Goal: Task Accomplishment & Management: Manage account settings

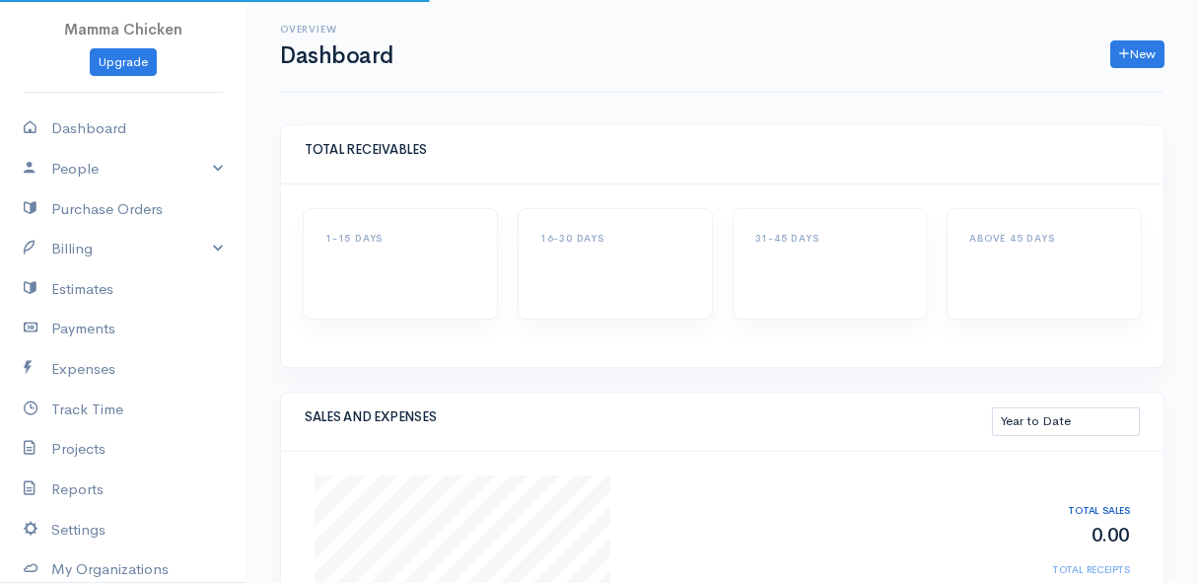
select select "thistoyear"
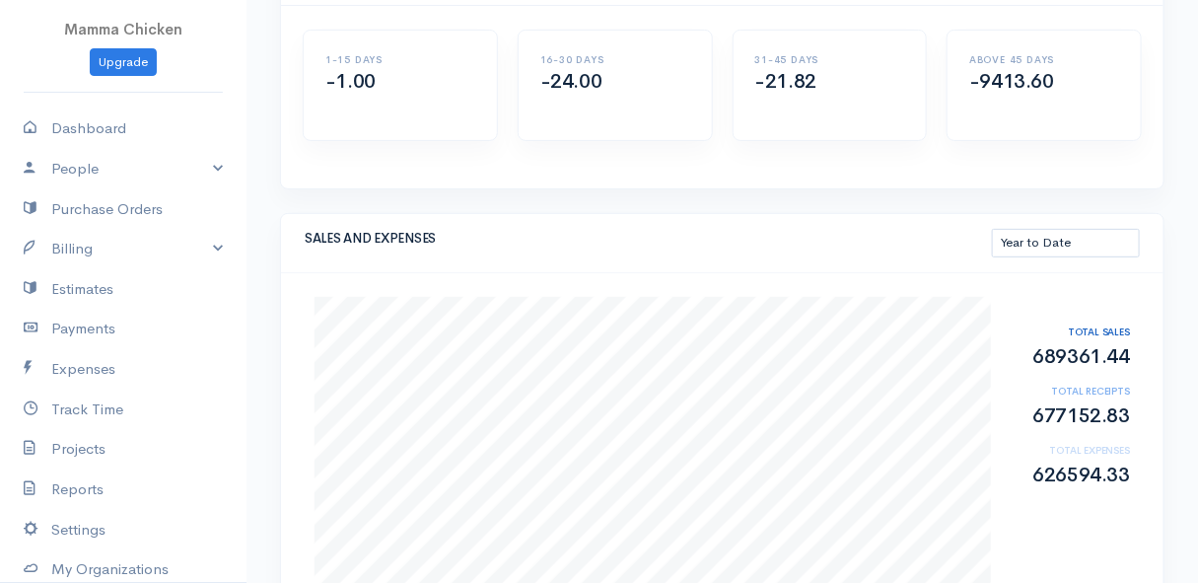
scroll to position [268, 0]
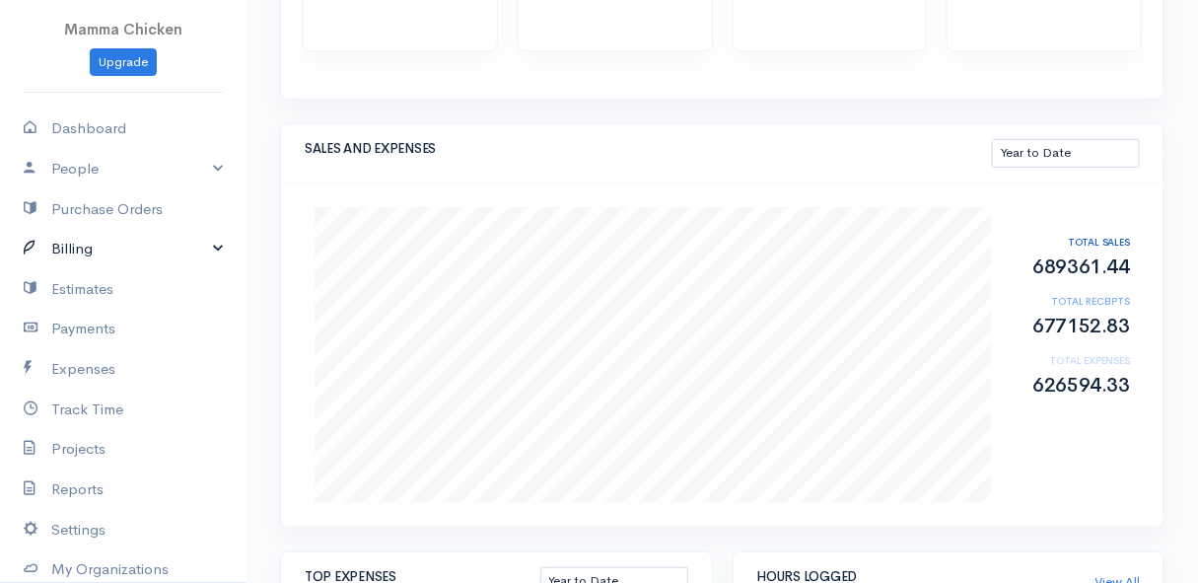
click at [123, 244] on link "Billing" at bounding box center [123, 249] width 247 height 40
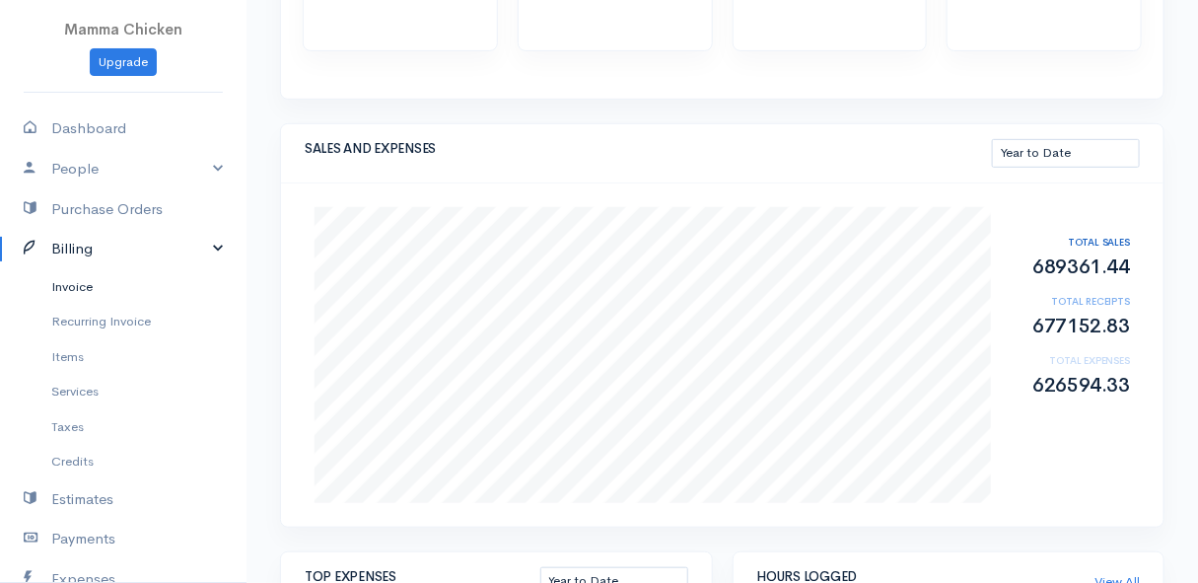
click at [99, 276] on link "Invoice" at bounding box center [123, 287] width 247 height 36
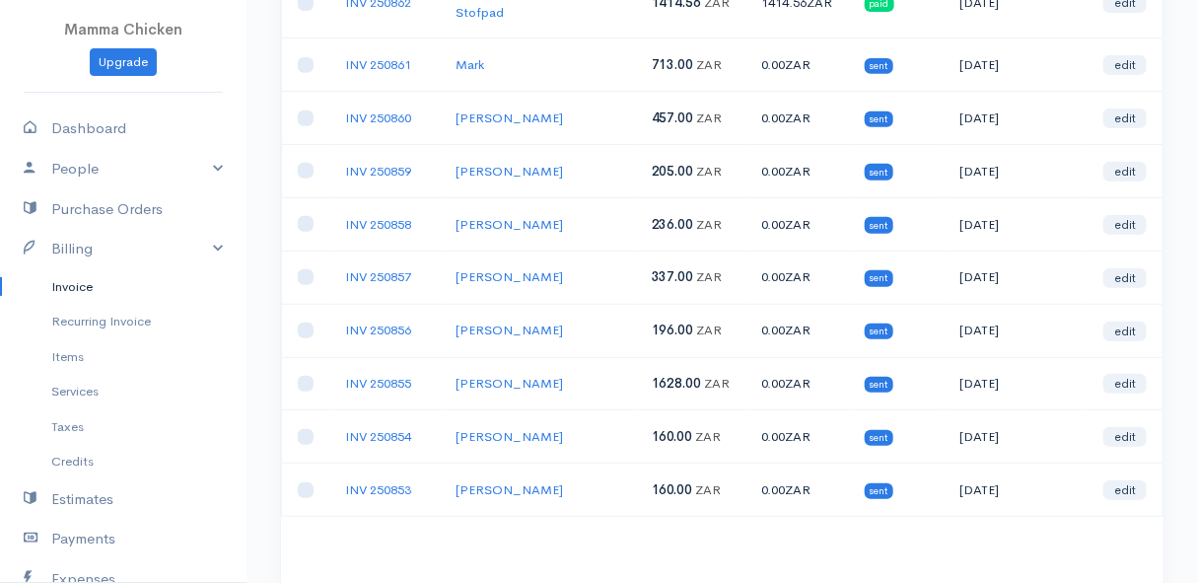
scroll to position [358, 0]
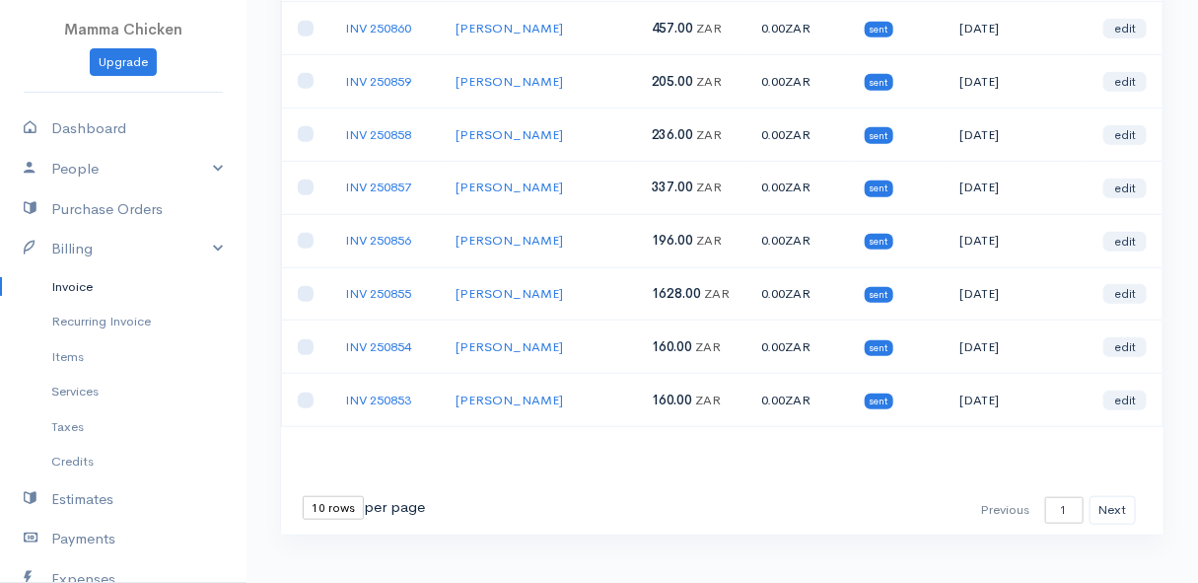
click at [350, 496] on select "10 rows 25 rows 50 rows" at bounding box center [333, 508] width 61 height 24
select select "25"
click at [303, 496] on select "10 rows 25 rows 50 rows" at bounding box center [333, 508] width 61 height 24
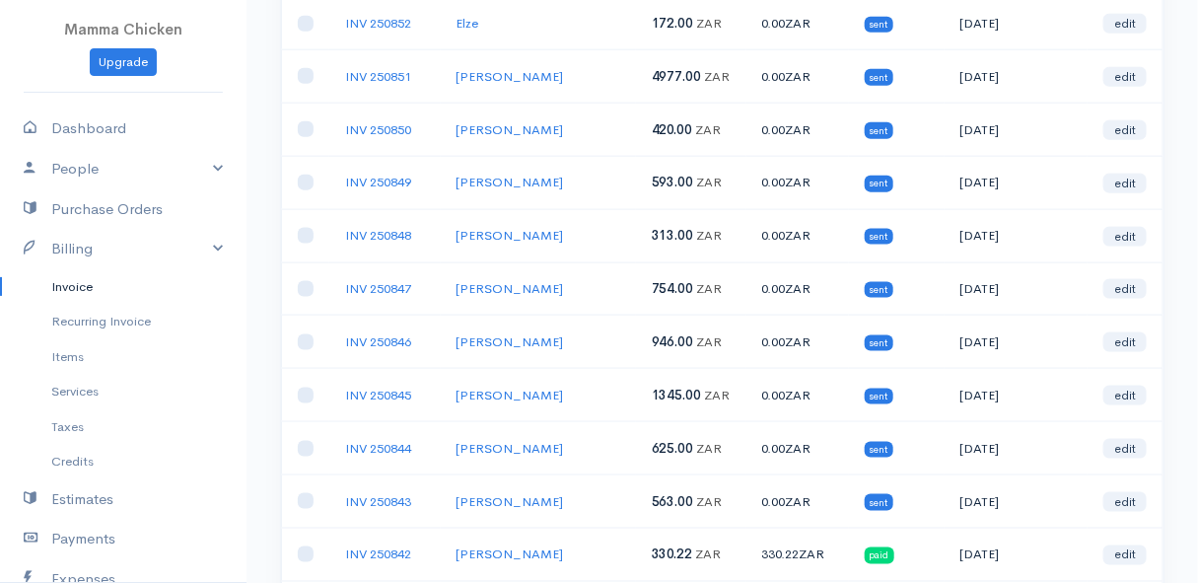
scroll to position [698, 0]
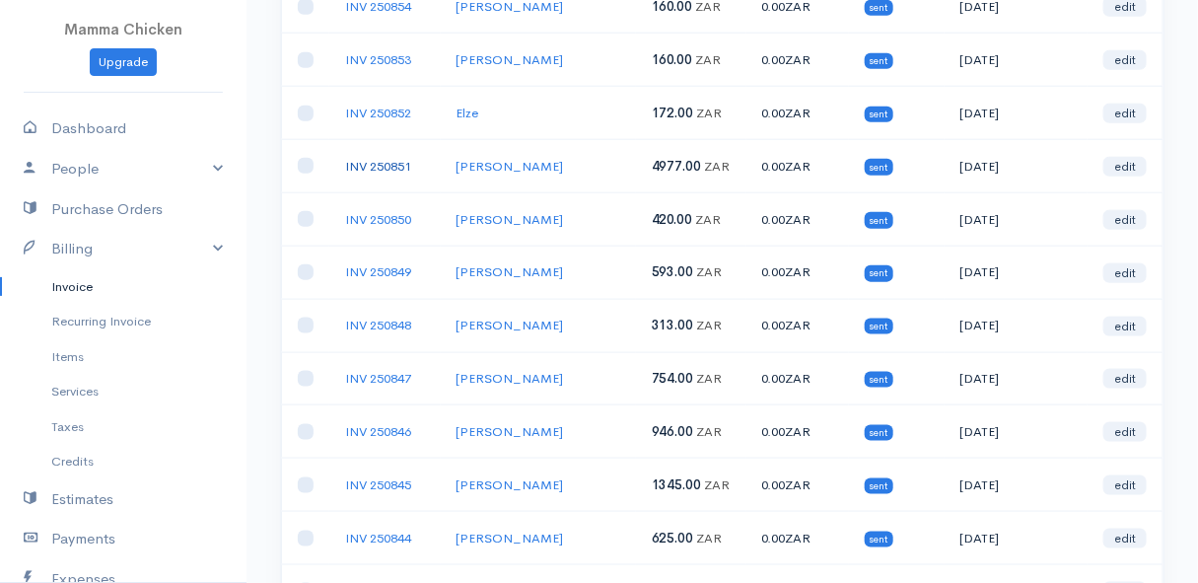
click at [373, 158] on link "INV 250851" at bounding box center [378, 166] width 66 height 17
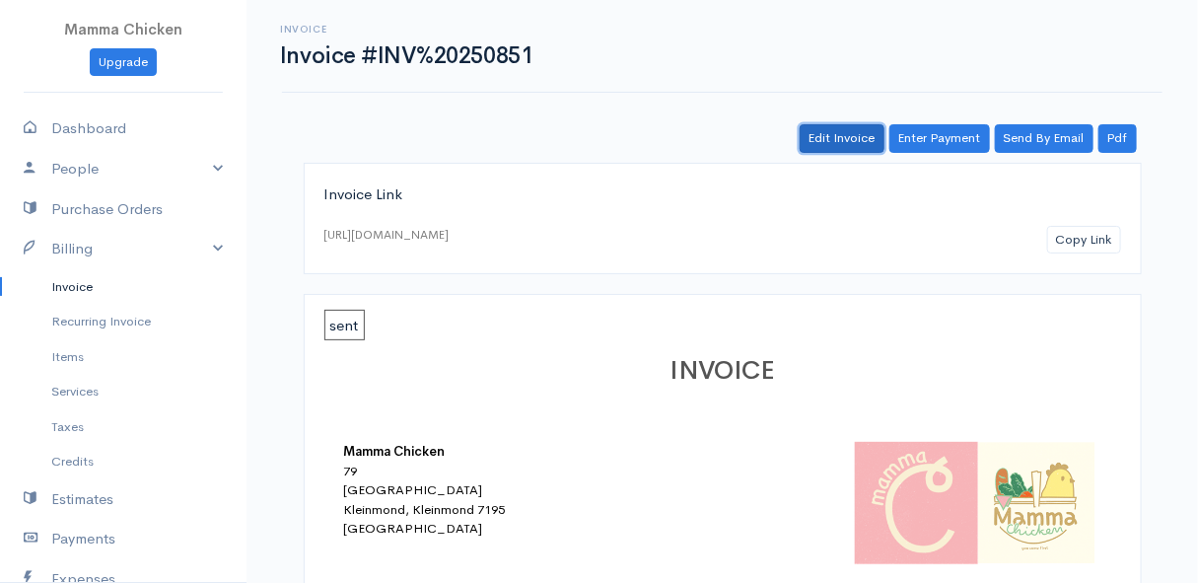
click at [855, 134] on link "Edit Invoice" at bounding box center [842, 138] width 85 height 29
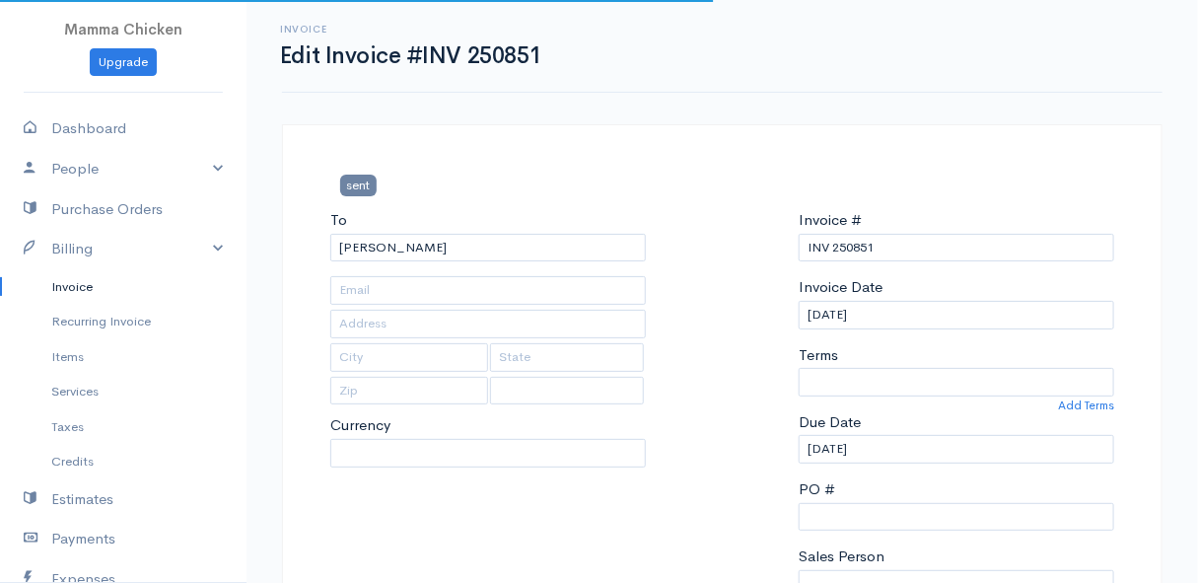
select select
type input "11 Elizabeth Road, (Corner of Elizabeth and Rita ~ stand 1062), Pringle Bay"
type input "Pringle Bay"
type input "7195"
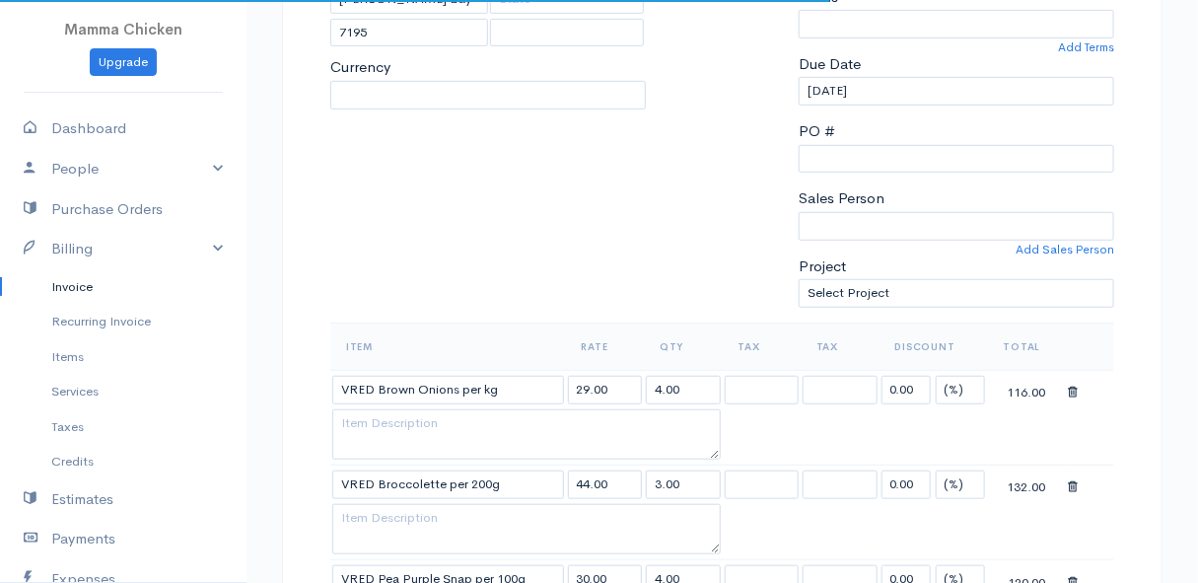
select select "ZAR"
select select "0"
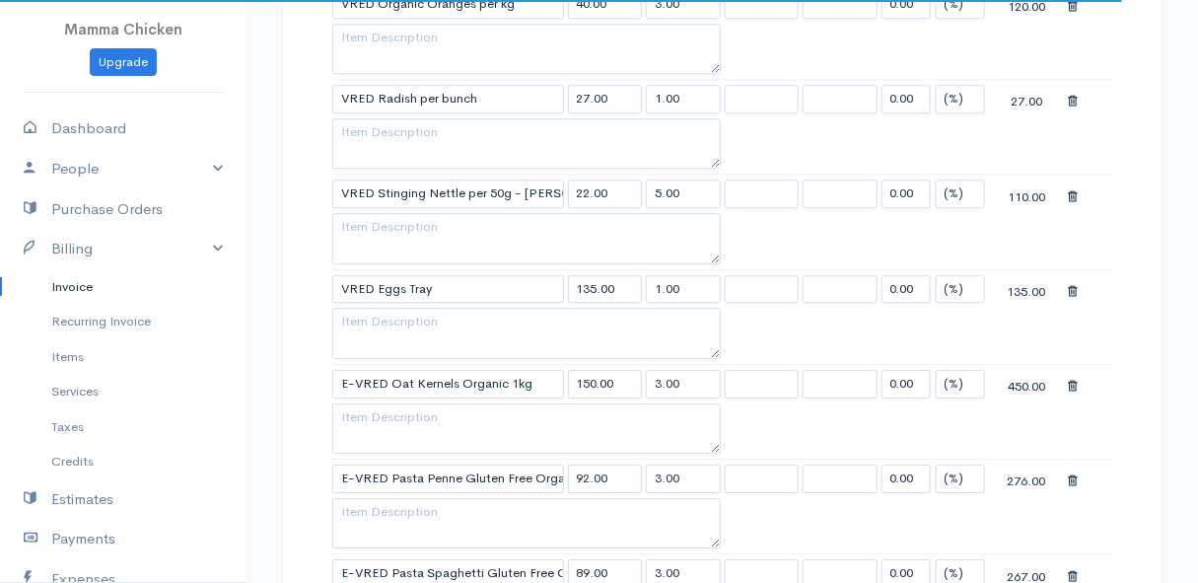
select select "[GEOGRAPHIC_DATA]"
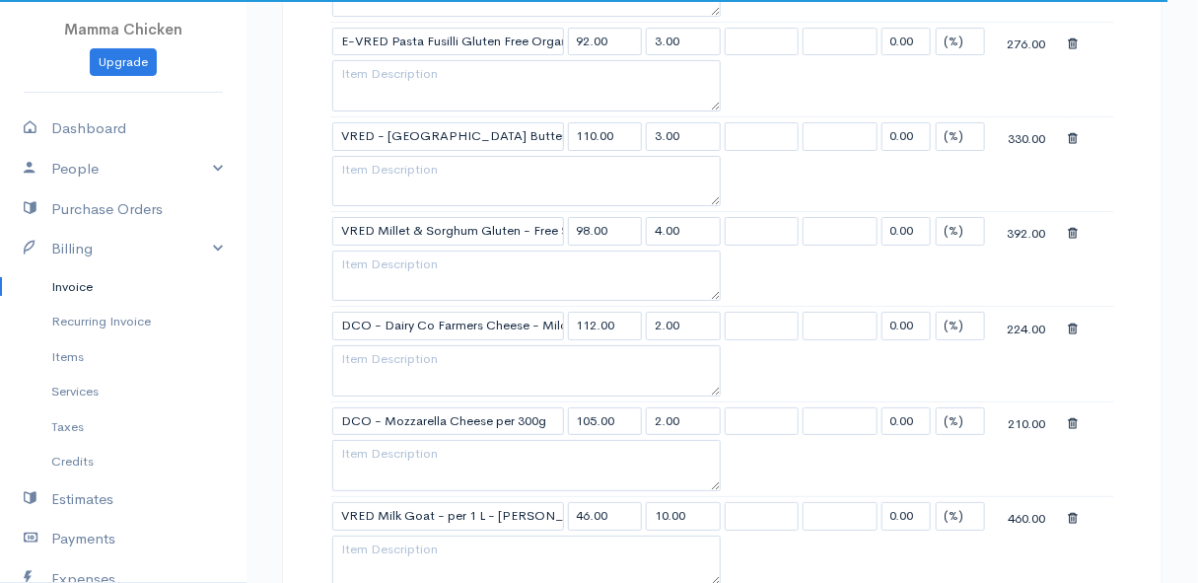
scroll to position [2600, 0]
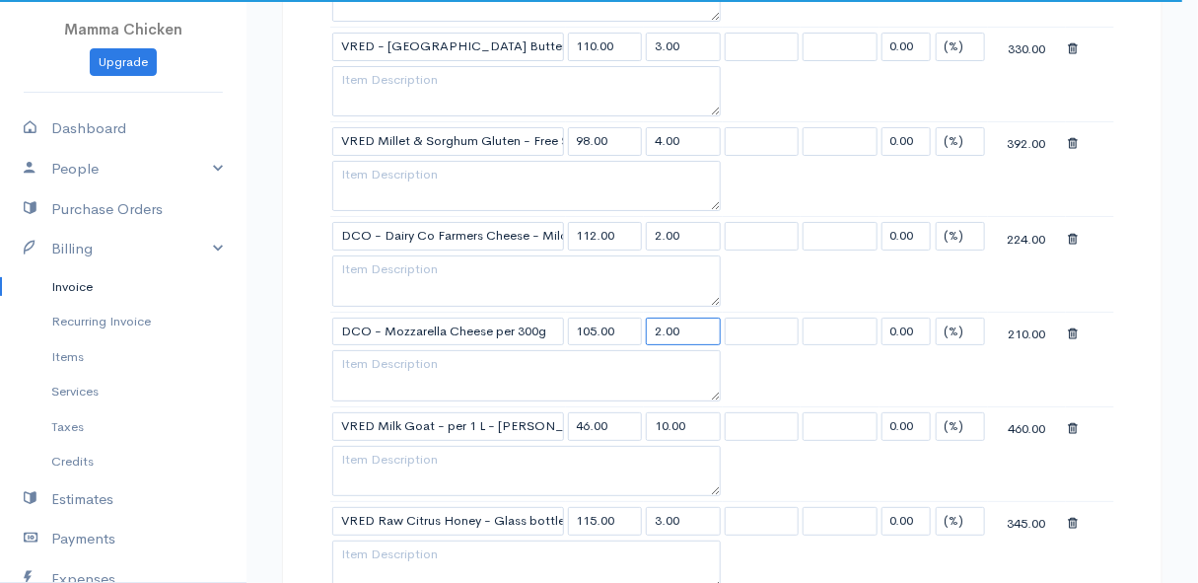
click at [694, 318] on input "2.00" at bounding box center [683, 332] width 75 height 29
type input "2"
type input "4"
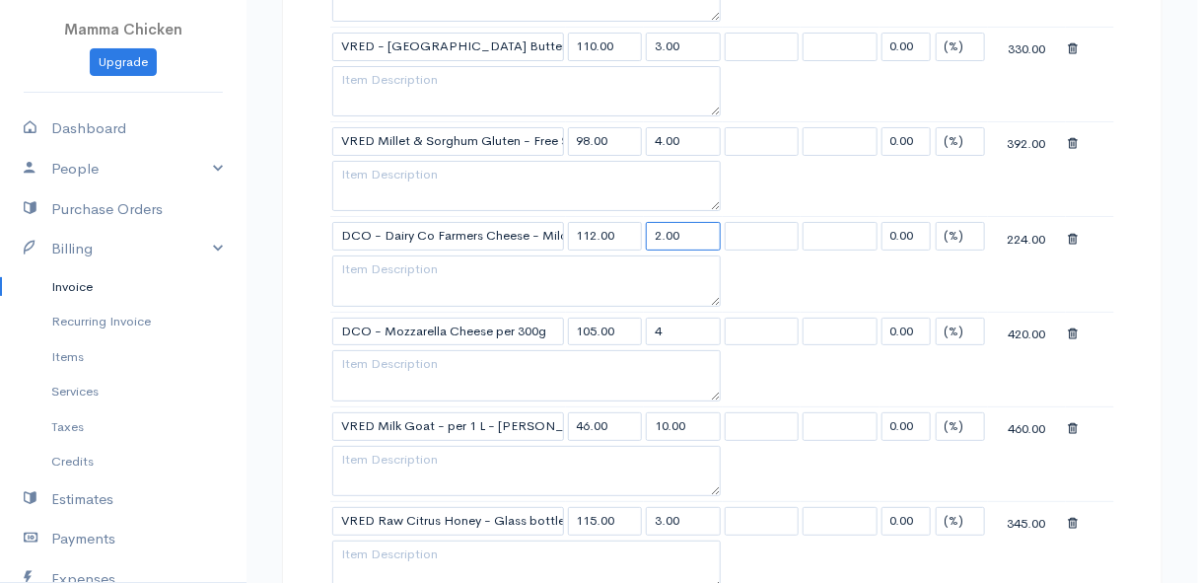
click at [707, 228] on input "2.00" at bounding box center [683, 236] width 75 height 29
type input "2"
type input "4"
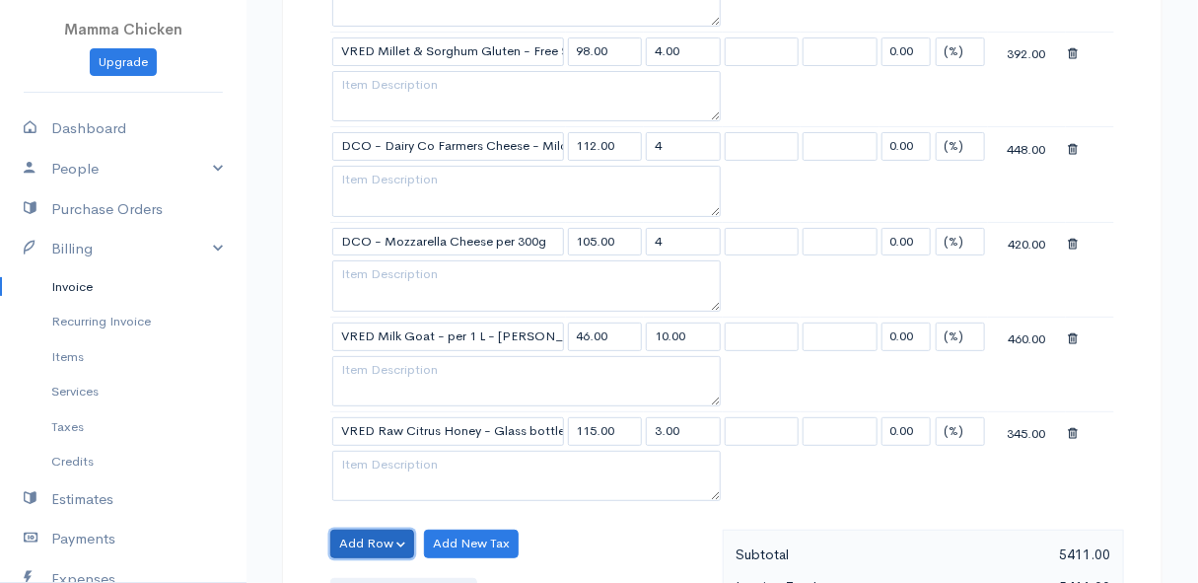
click at [376, 530] on button "Add Row" at bounding box center [372, 544] width 84 height 29
click at [386, 453] on link "Add Item Row" at bounding box center [409, 470] width 156 height 35
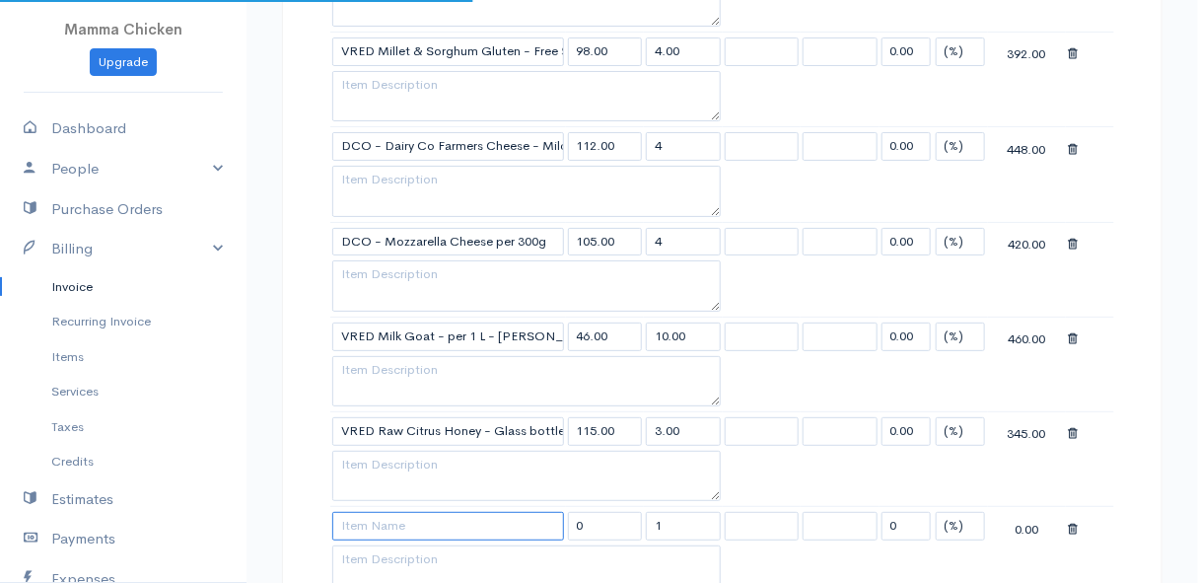
click at [384, 512] on input at bounding box center [448, 526] width 232 height 29
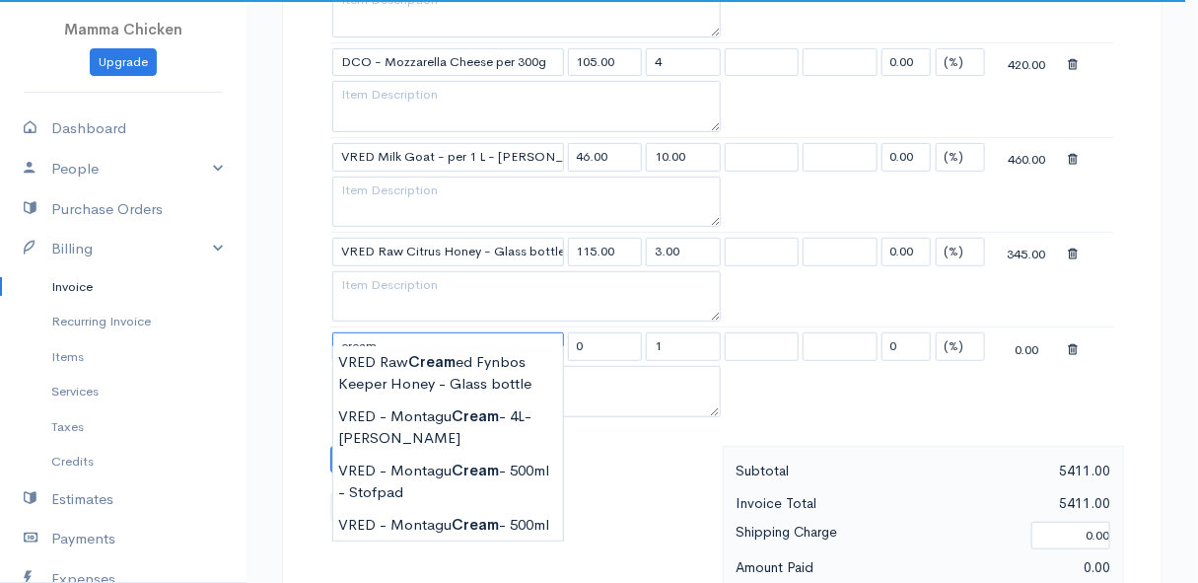
scroll to position [2958, 0]
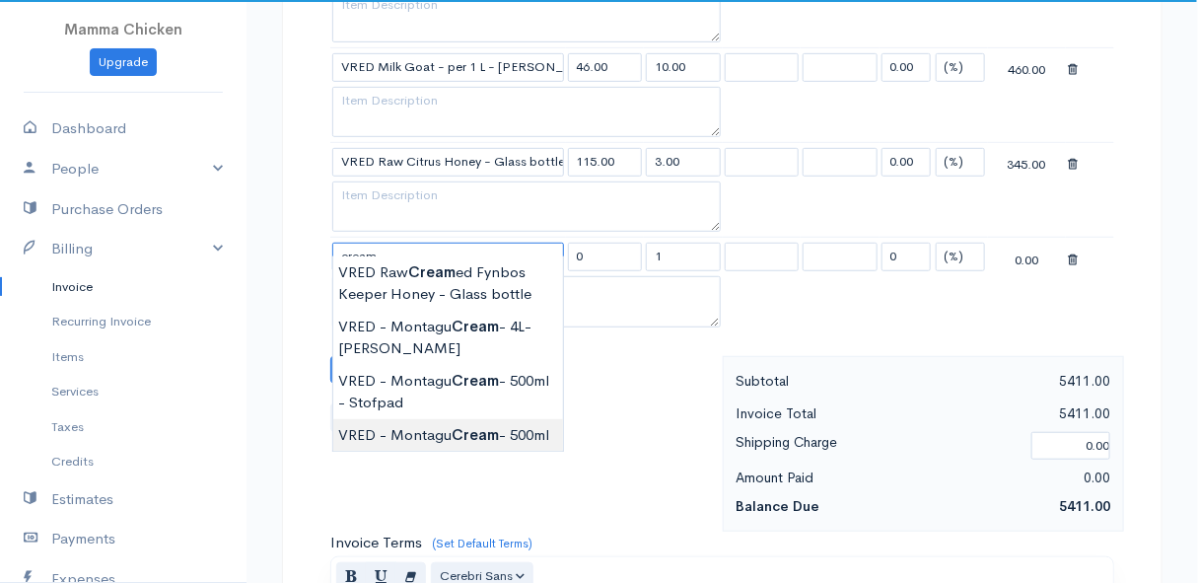
type input "VRED - Montagu Cream - 500ml"
type input "75.00"
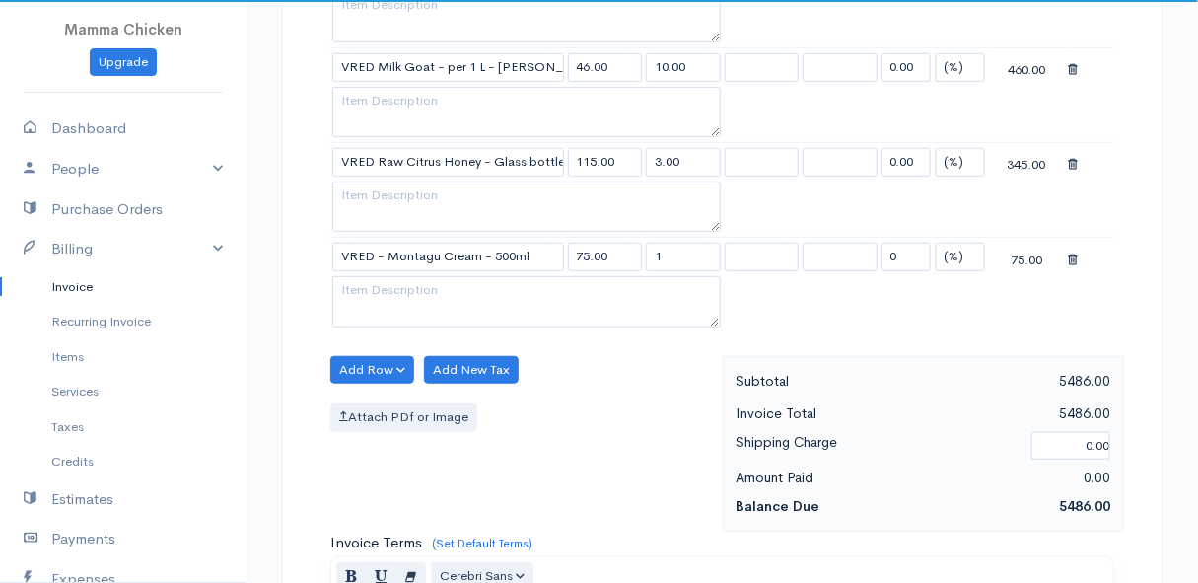
scroll to position [2869, 0]
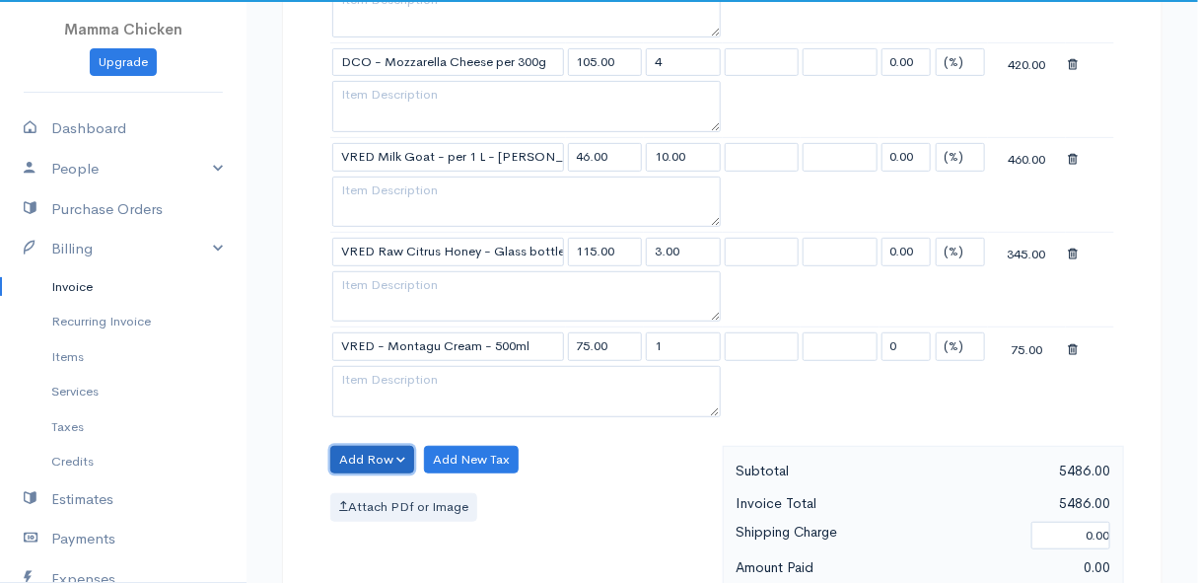
click at [374, 446] on button "Add Row" at bounding box center [372, 460] width 84 height 29
click at [372, 482] on link "Add Item Row" at bounding box center [409, 499] width 156 height 35
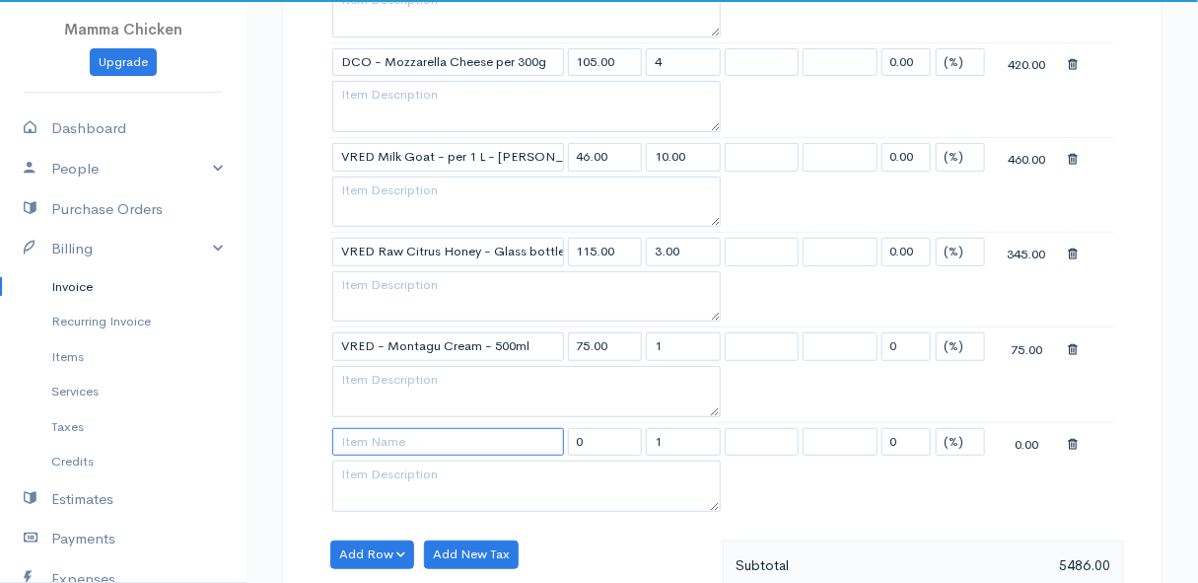
click at [377, 428] on input at bounding box center [448, 442] width 232 height 29
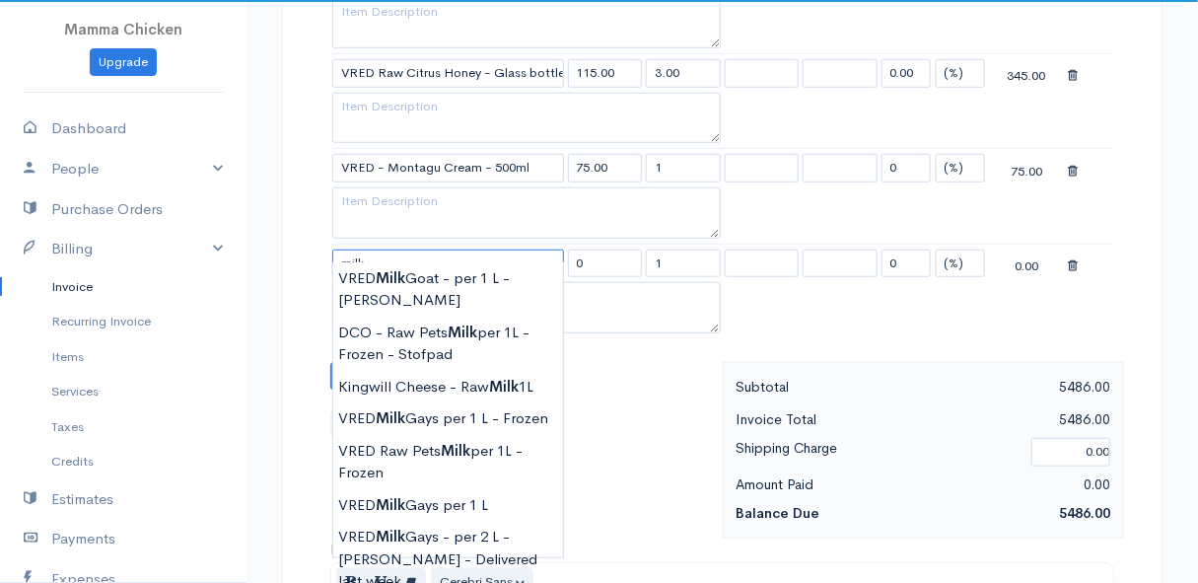
scroll to position [3137, 0]
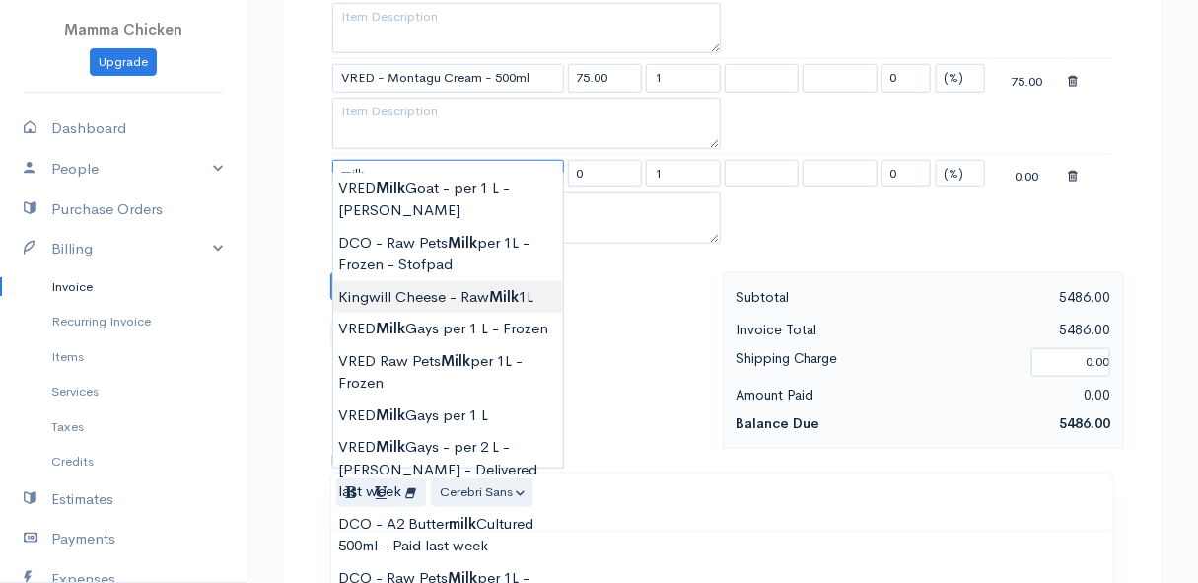
type input "Kingwill Cheese - Raw Milk 1L"
type input "15.00"
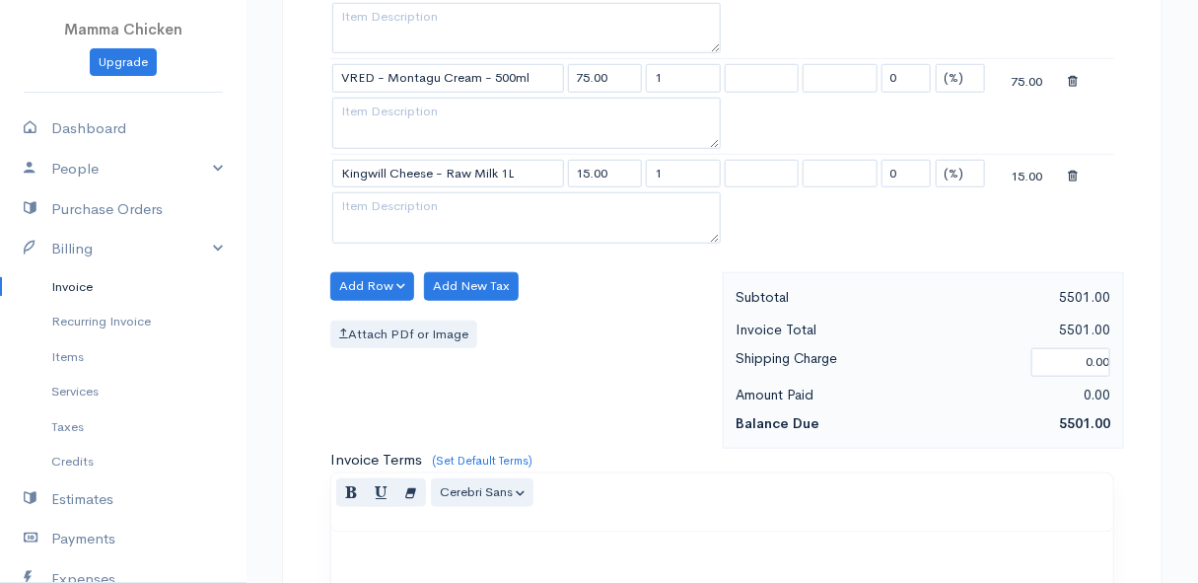
click at [670, 160] on input "1" at bounding box center [683, 174] width 75 height 29
type input "4"
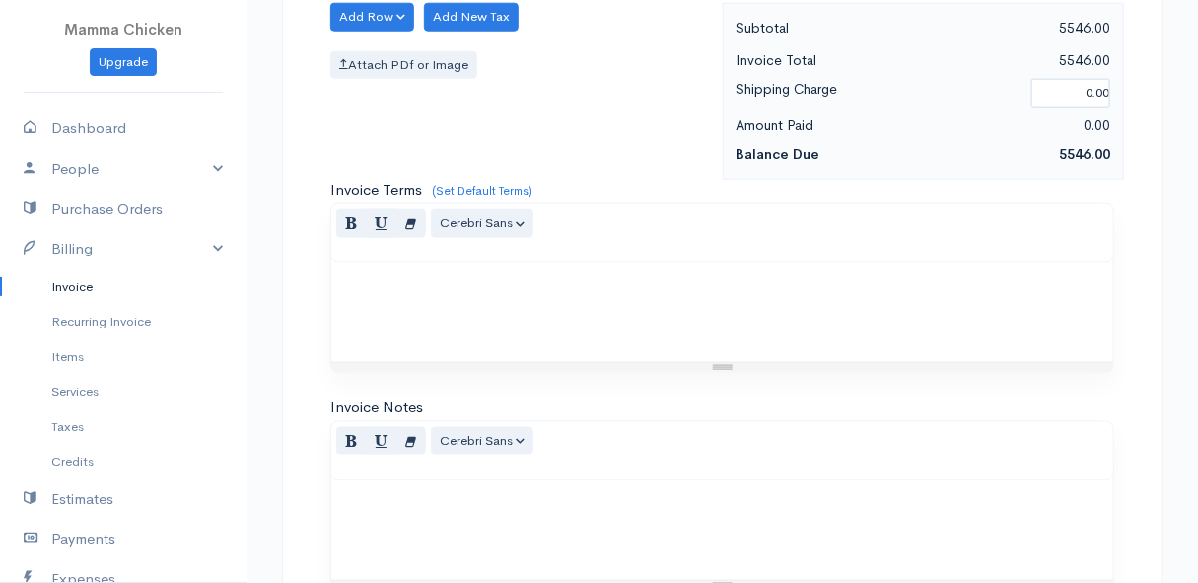
scroll to position [3667, 0]
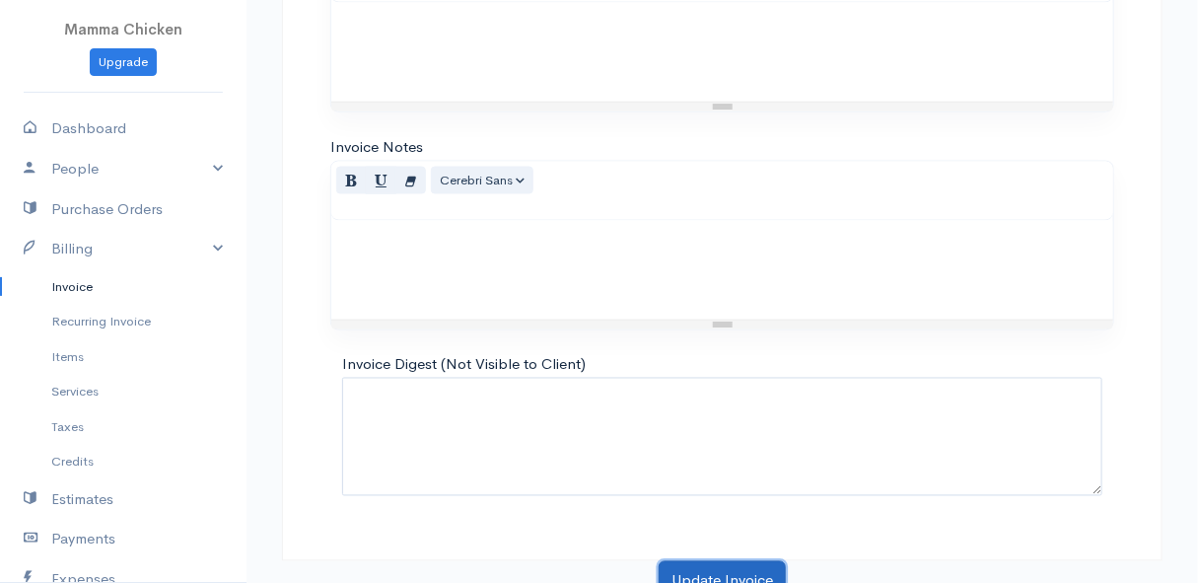
click at [704, 561] on button "Update Invoice" at bounding box center [722, 581] width 127 height 40
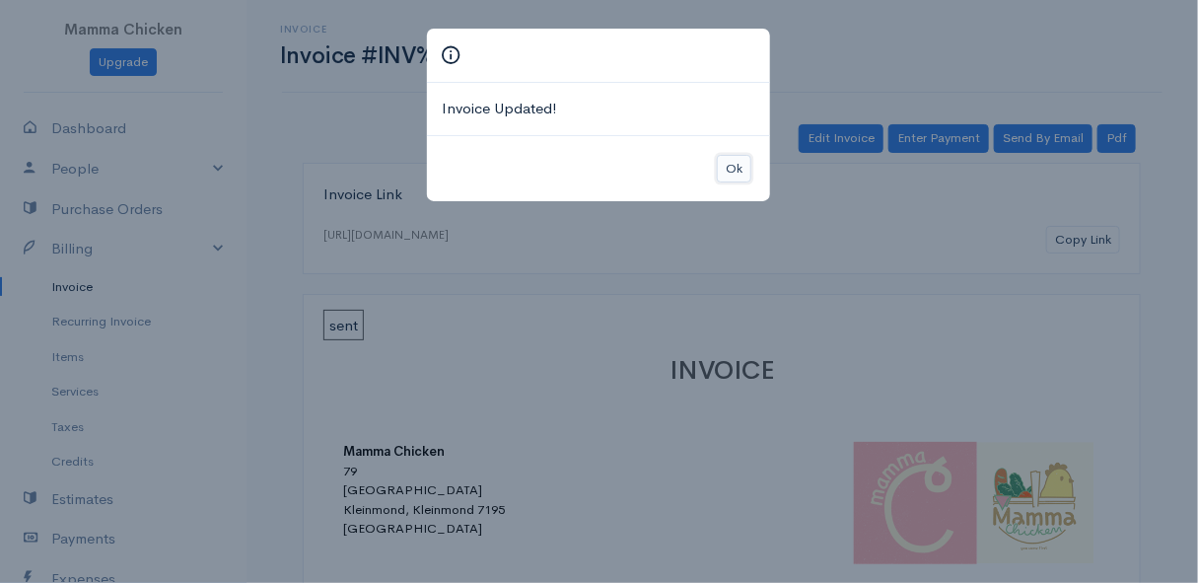
click at [737, 168] on button "Ok" at bounding box center [734, 169] width 35 height 29
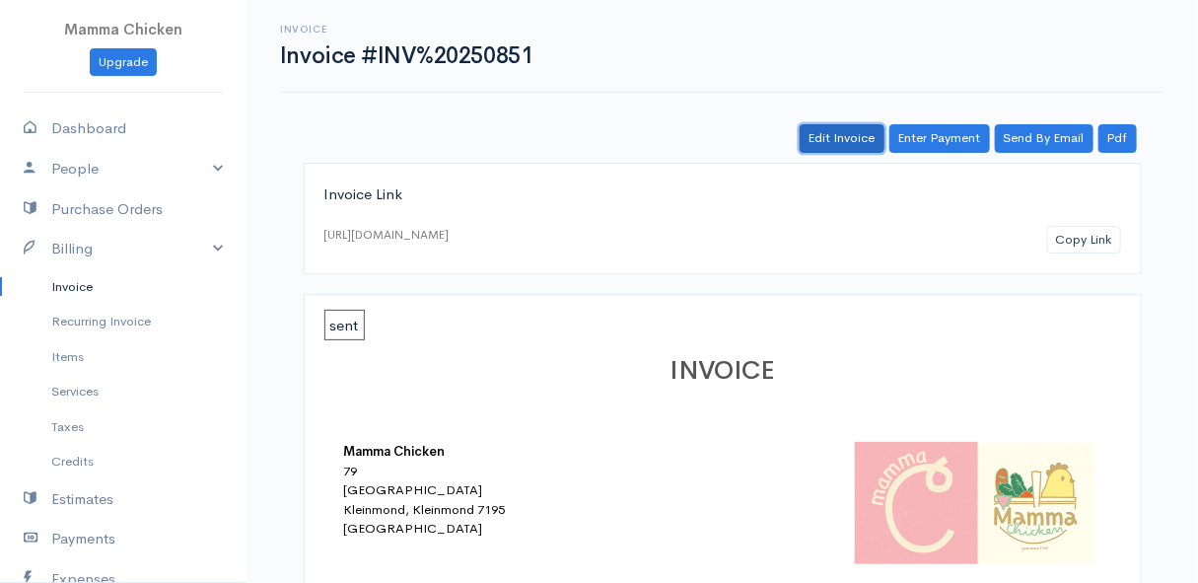
click at [836, 140] on link "Edit Invoice" at bounding box center [842, 138] width 85 height 29
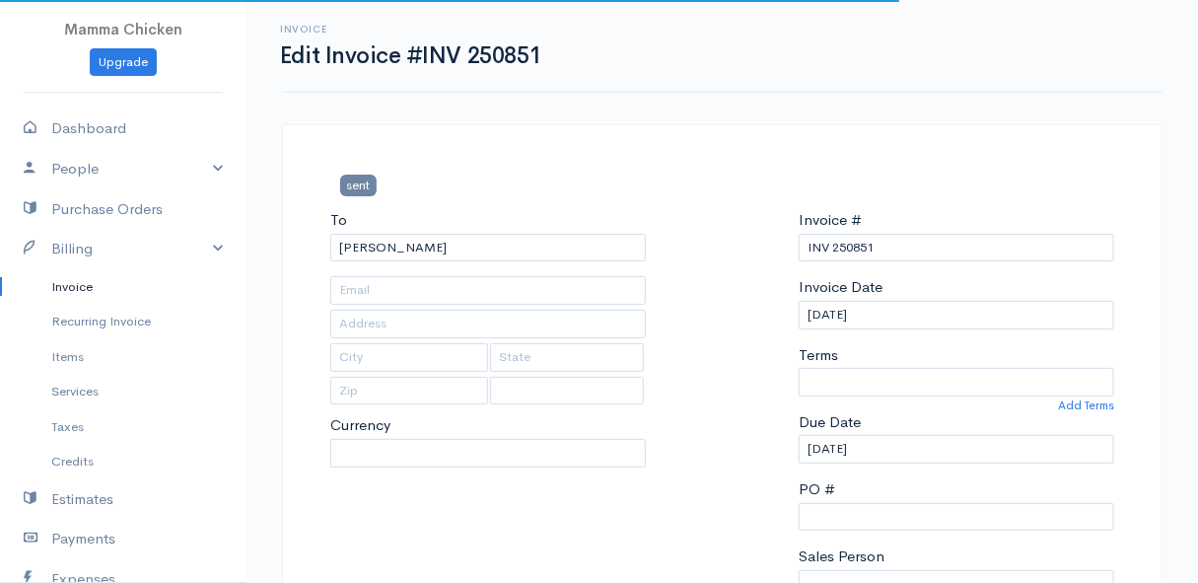
select select
select select "0"
type input "11 Elizabeth Road, (Corner of Elizabeth and Rita ~ stand 1062), Pringle Bay"
type input "Pringle Bay"
type input "7195"
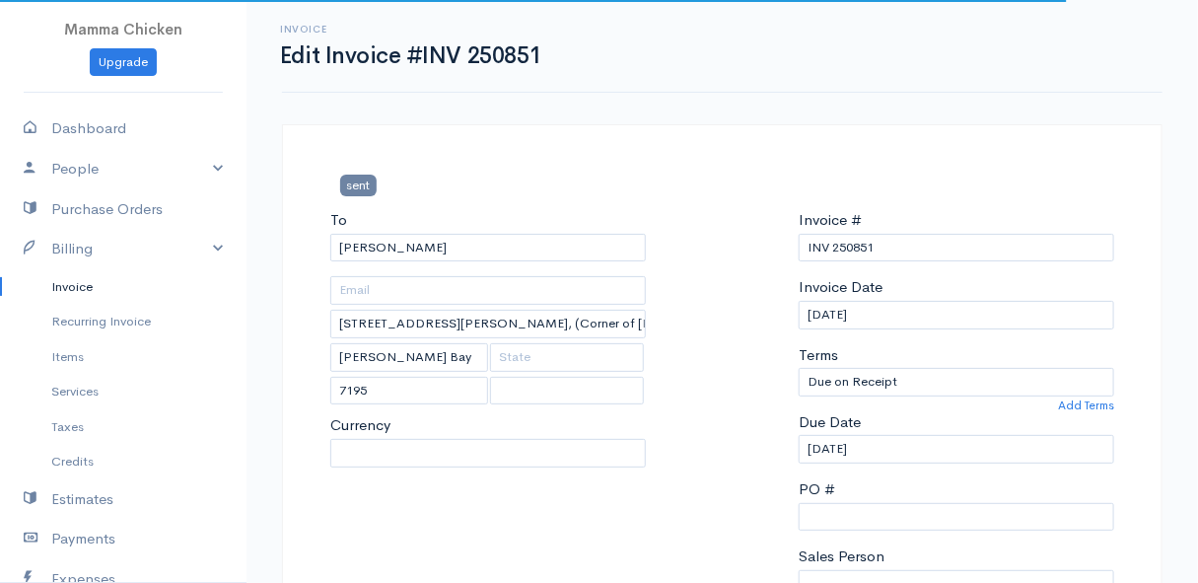
select select "ZAR"
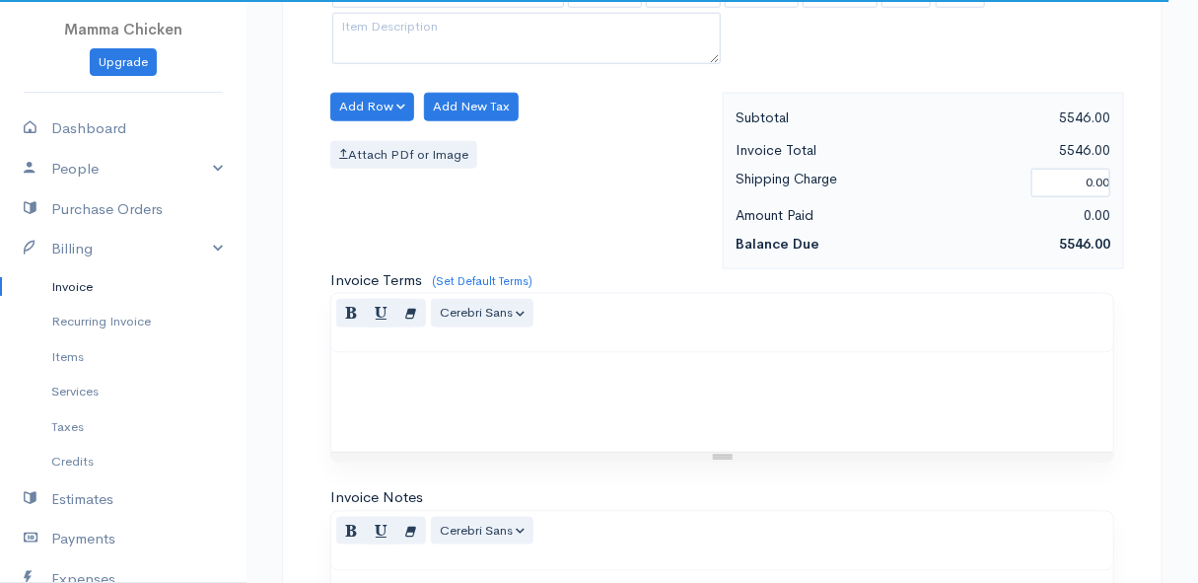
select select "South Africa"
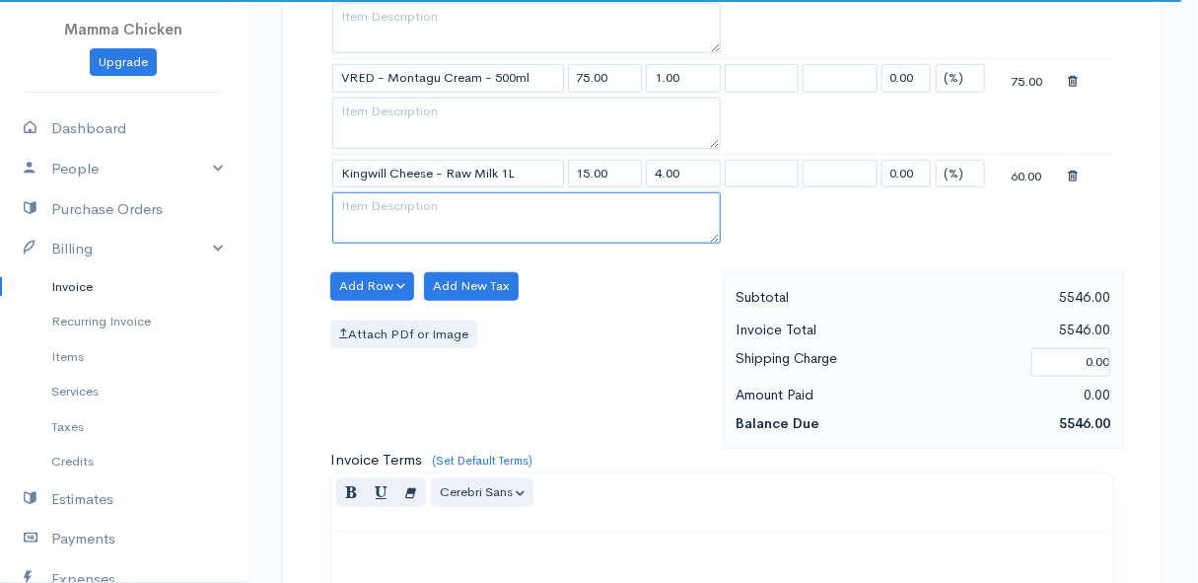
click at [424, 192] on textarea at bounding box center [526, 217] width 389 height 51
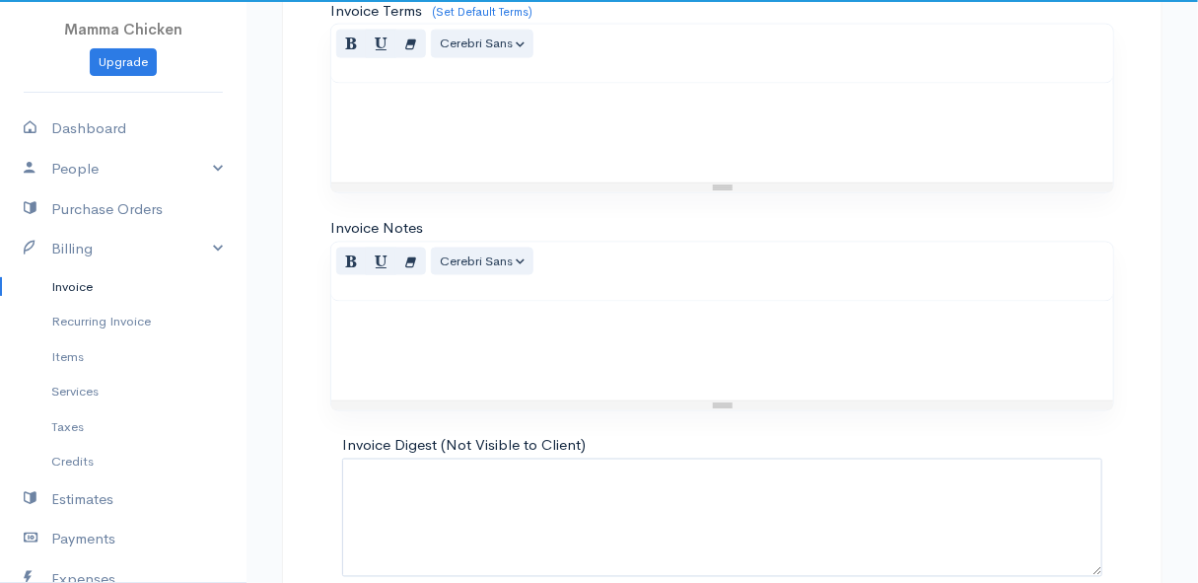
scroll to position [3667, 0]
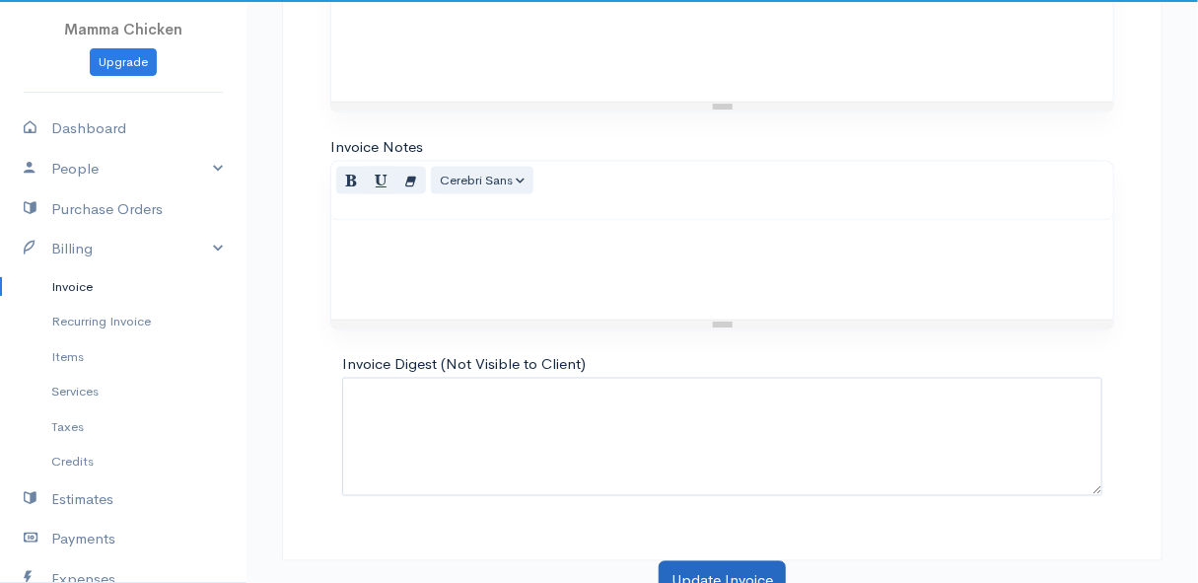
type textarea "Pick up on 21 August 25"
click at [691, 561] on button "Update Invoice" at bounding box center [722, 581] width 127 height 40
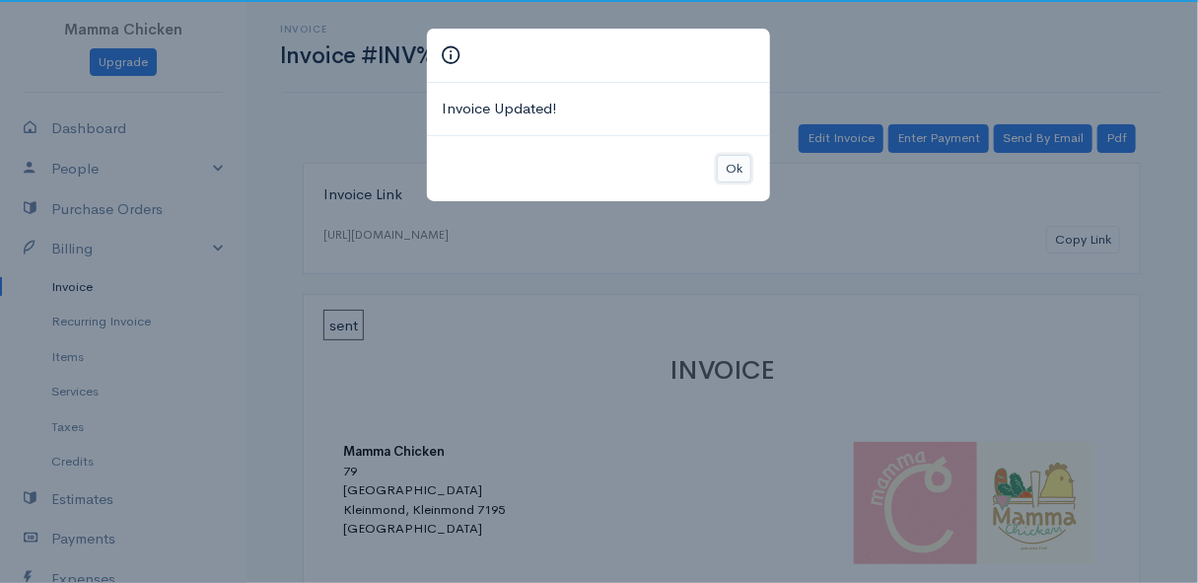
click at [741, 163] on button "Ok" at bounding box center [734, 169] width 35 height 29
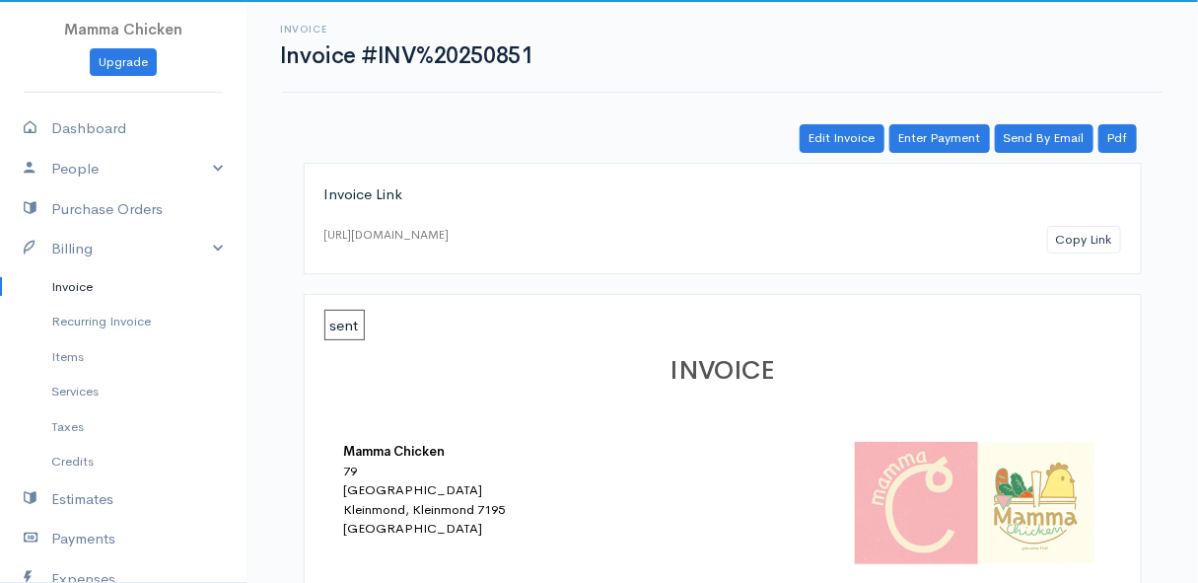
click at [89, 282] on link "Invoice" at bounding box center [123, 287] width 247 height 36
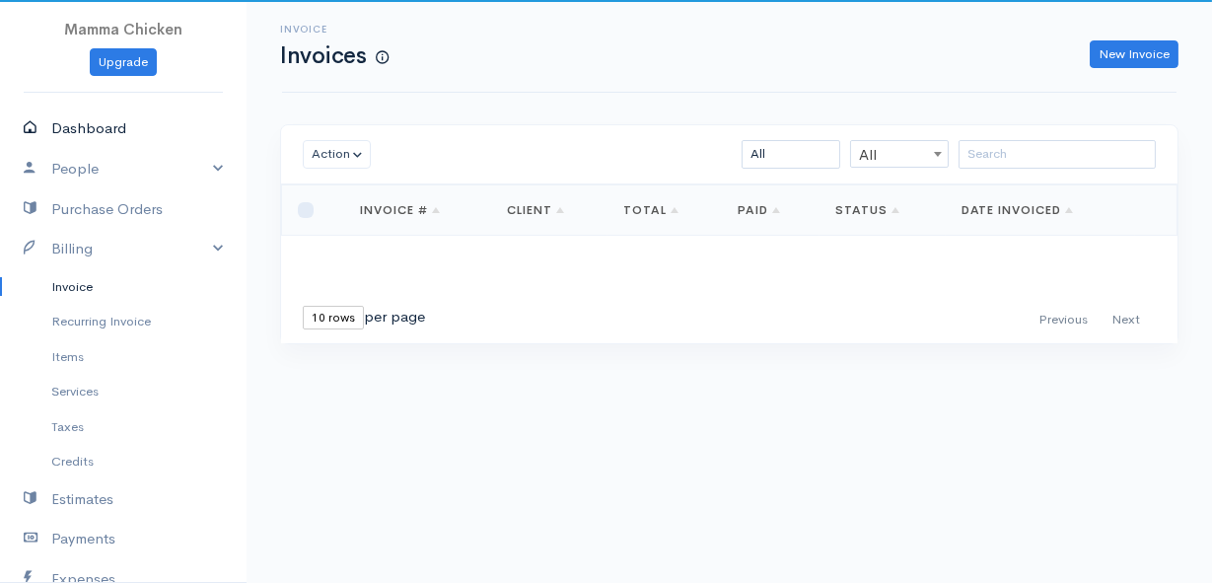
click at [107, 124] on link "Dashboard" at bounding box center [123, 128] width 247 height 40
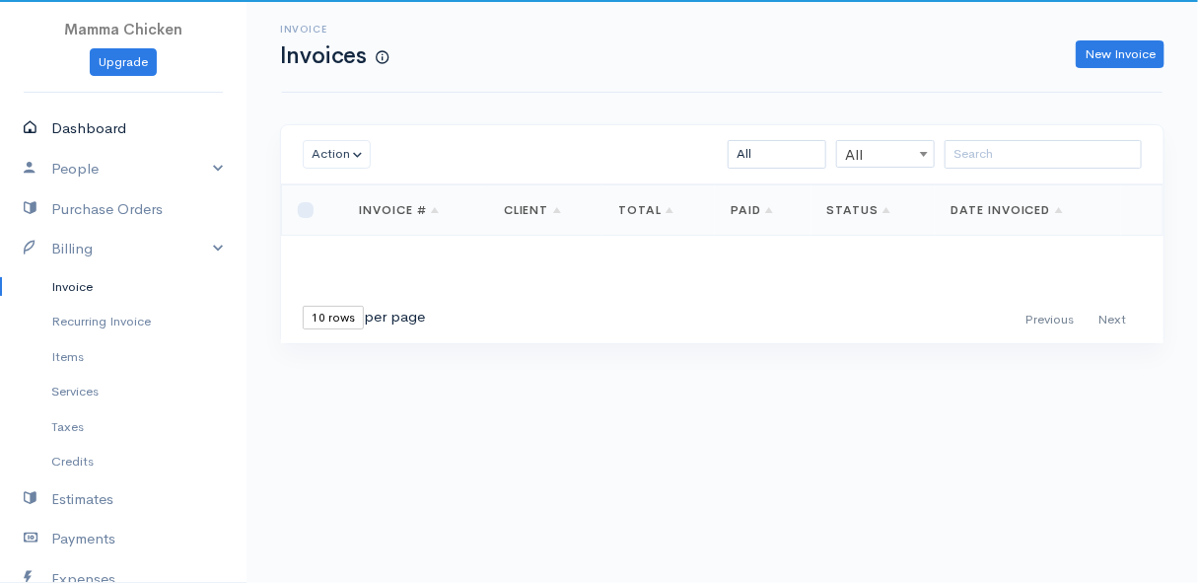
select select "thistoyear"
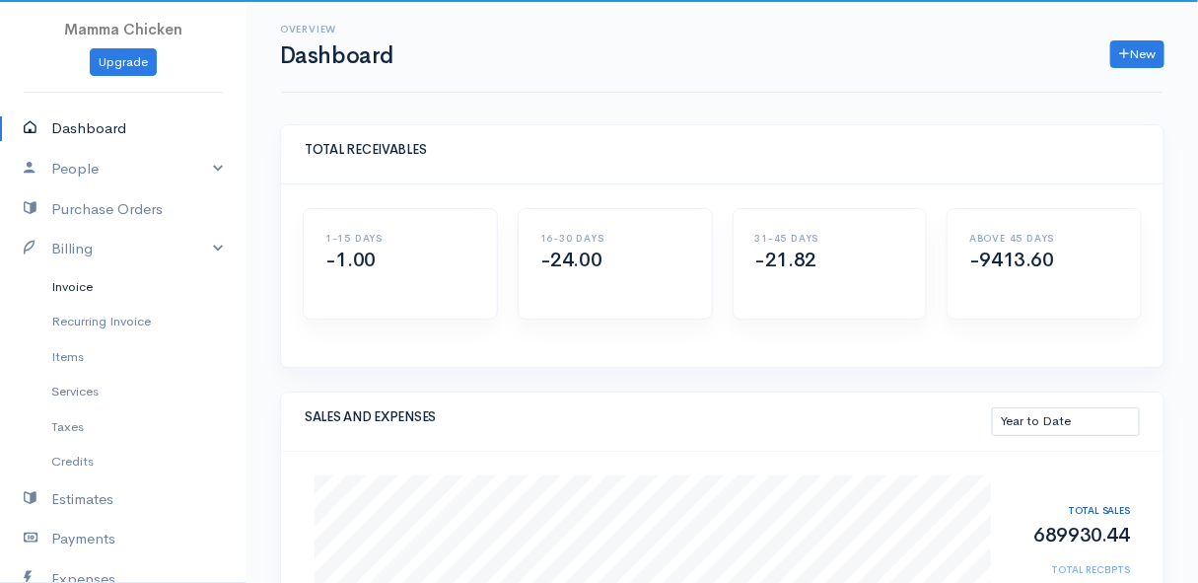
click at [62, 288] on link "Invoice" at bounding box center [123, 287] width 247 height 36
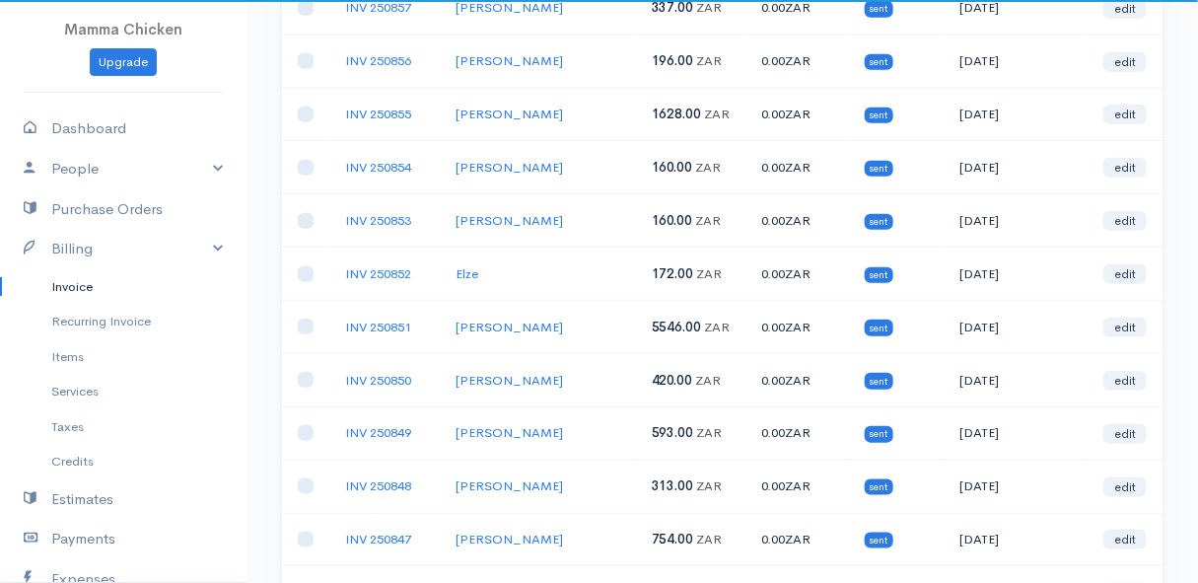
scroll to position [448, 0]
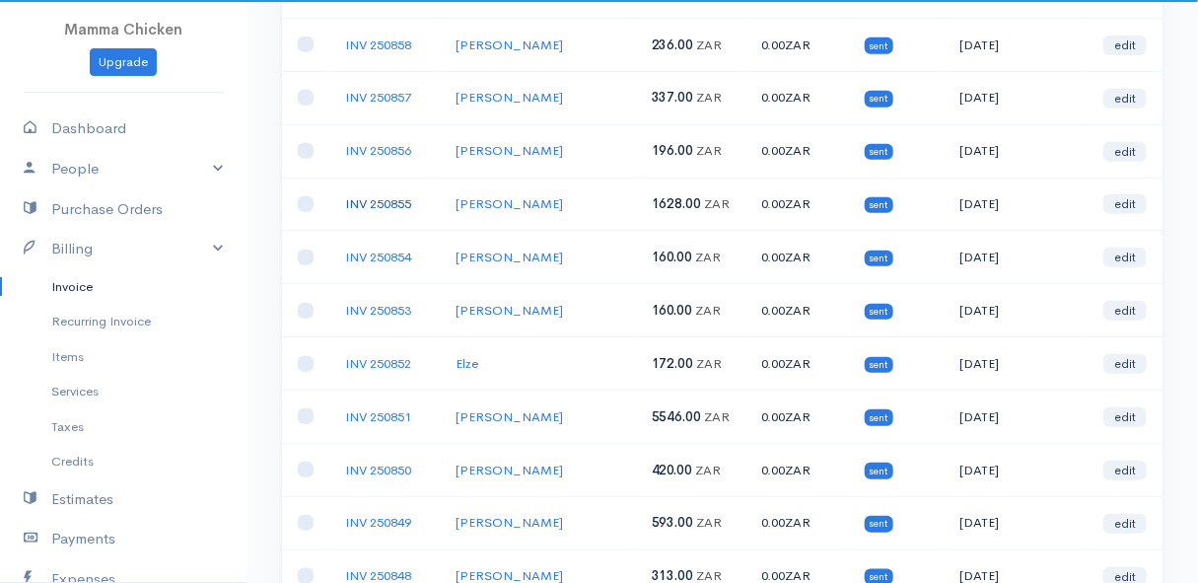
click at [385, 195] on link "INV 250855" at bounding box center [378, 203] width 66 height 17
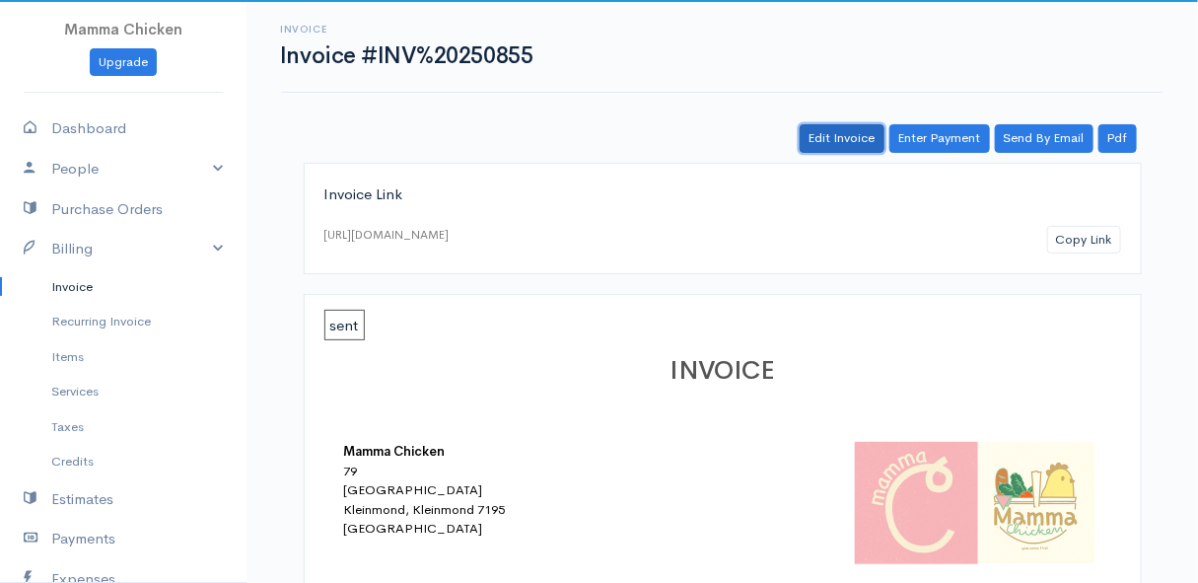
click at [857, 146] on link "Edit Invoice" at bounding box center [842, 138] width 85 height 29
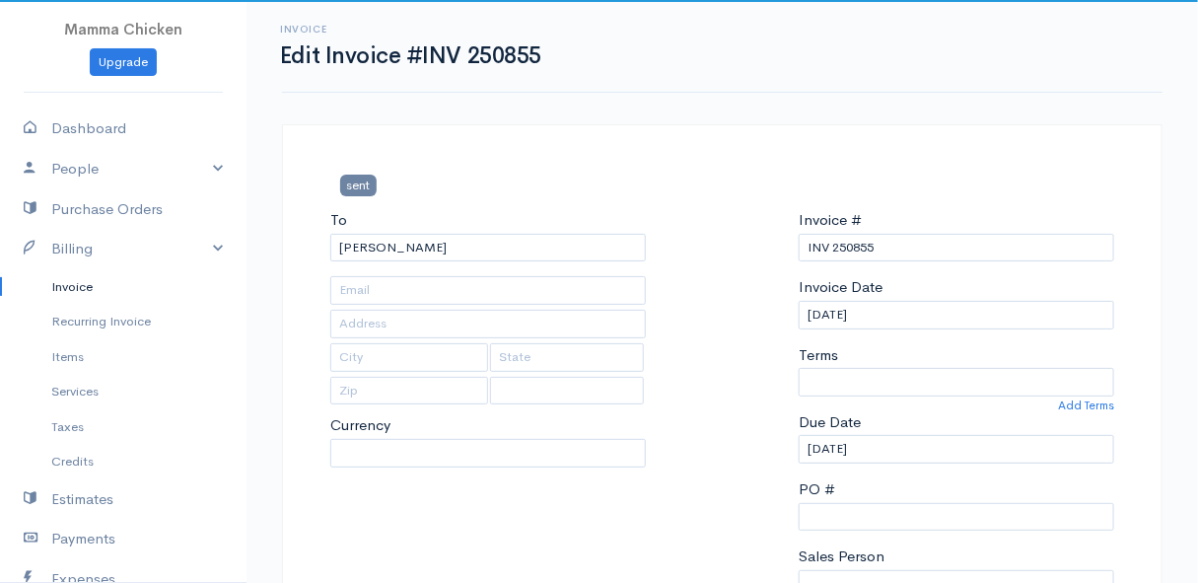
select select "0"
select select
type input "2077 Shelter Road"
type input "Bettys Bay"
type input "7195"
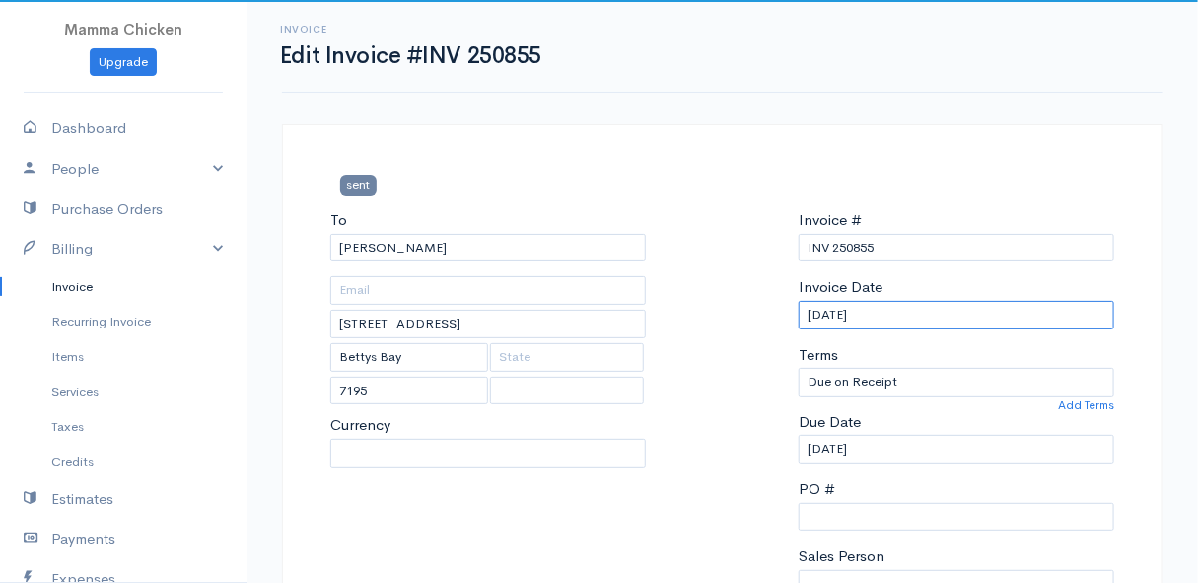
click at [921, 306] on input "[DATE]" at bounding box center [957, 315] width 316 height 29
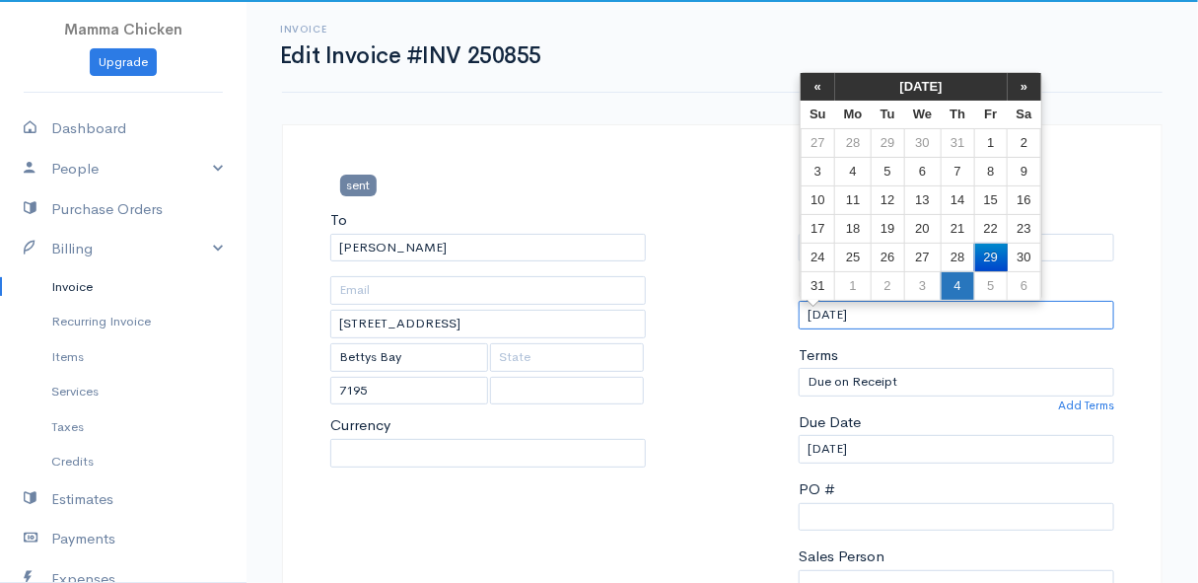
select select "ZAR"
select select "[GEOGRAPHIC_DATA]"
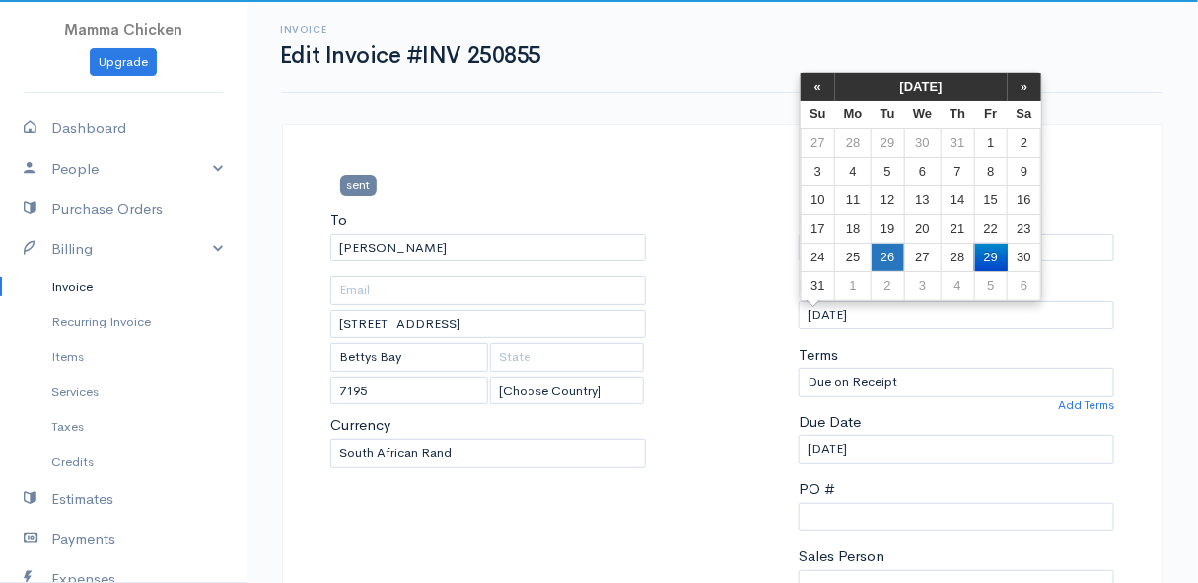
click at [891, 259] on td "26" at bounding box center [888, 257] width 33 height 29
type input "[DATE]"
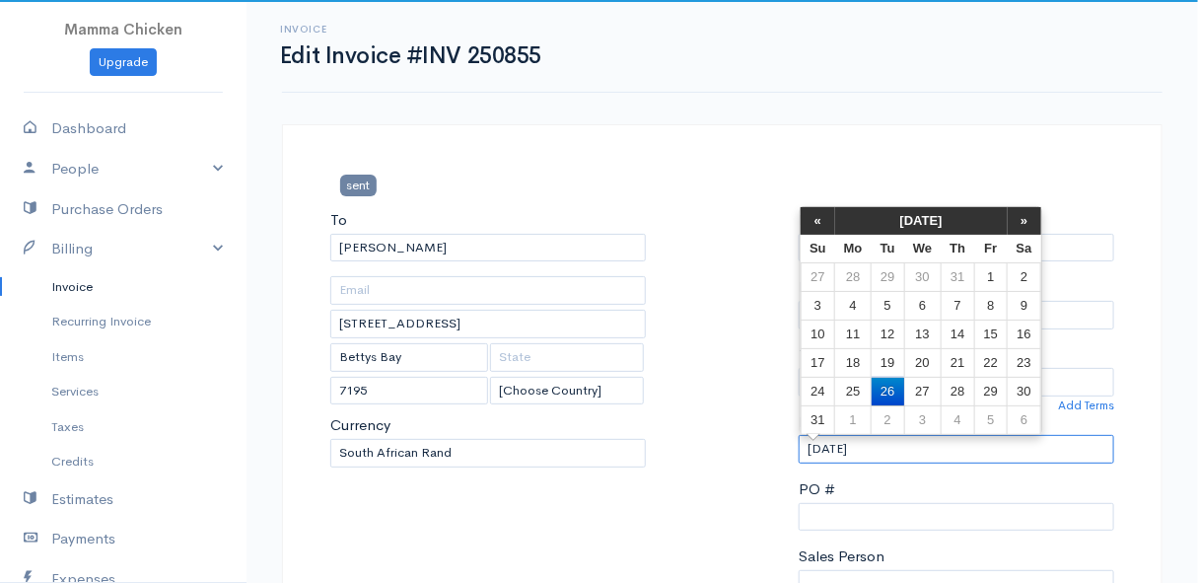
click at [932, 443] on input "[DATE]" at bounding box center [957, 449] width 316 height 29
click at [859, 416] on td "1" at bounding box center [853, 419] width 36 height 29
type input "01/09/2025"
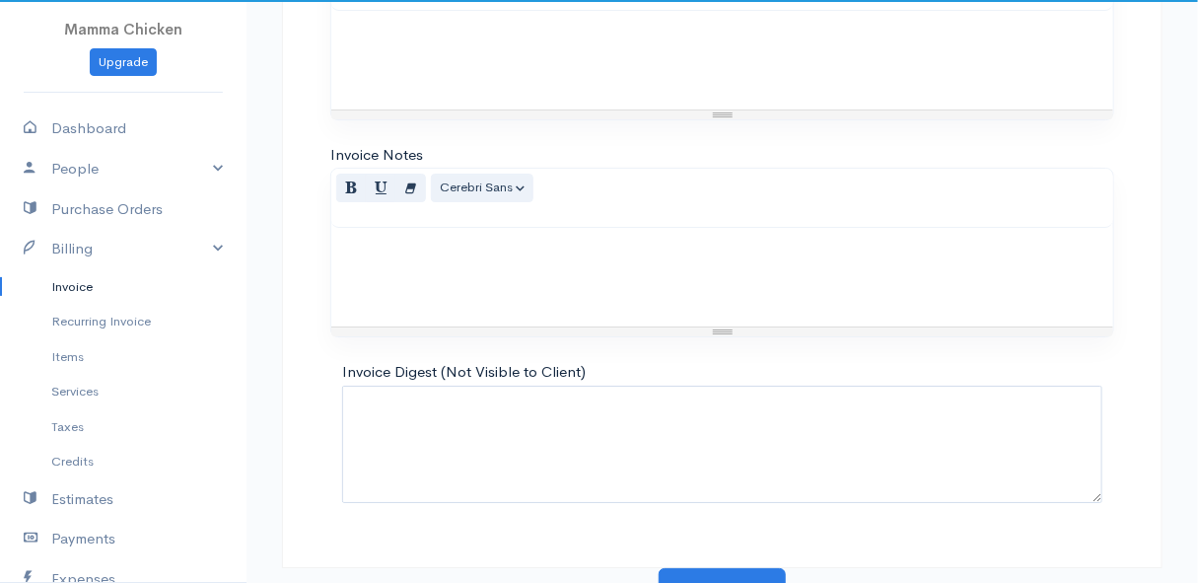
scroll to position [2345, 0]
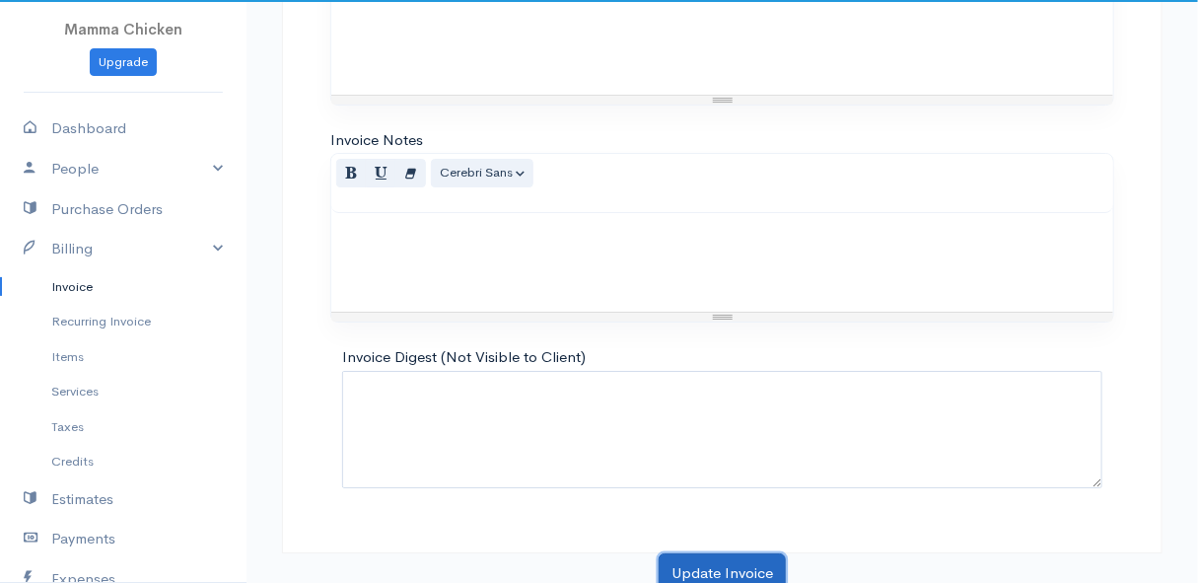
click at [732, 553] on button "Update Invoice" at bounding box center [722, 573] width 127 height 40
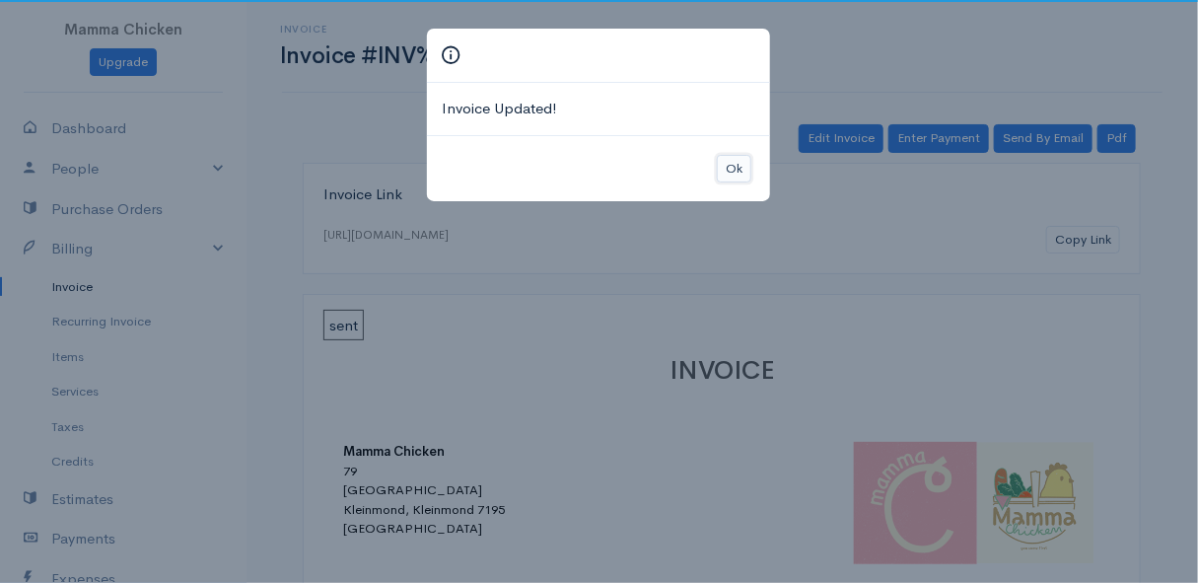
click at [737, 161] on button "Ok" at bounding box center [734, 169] width 35 height 29
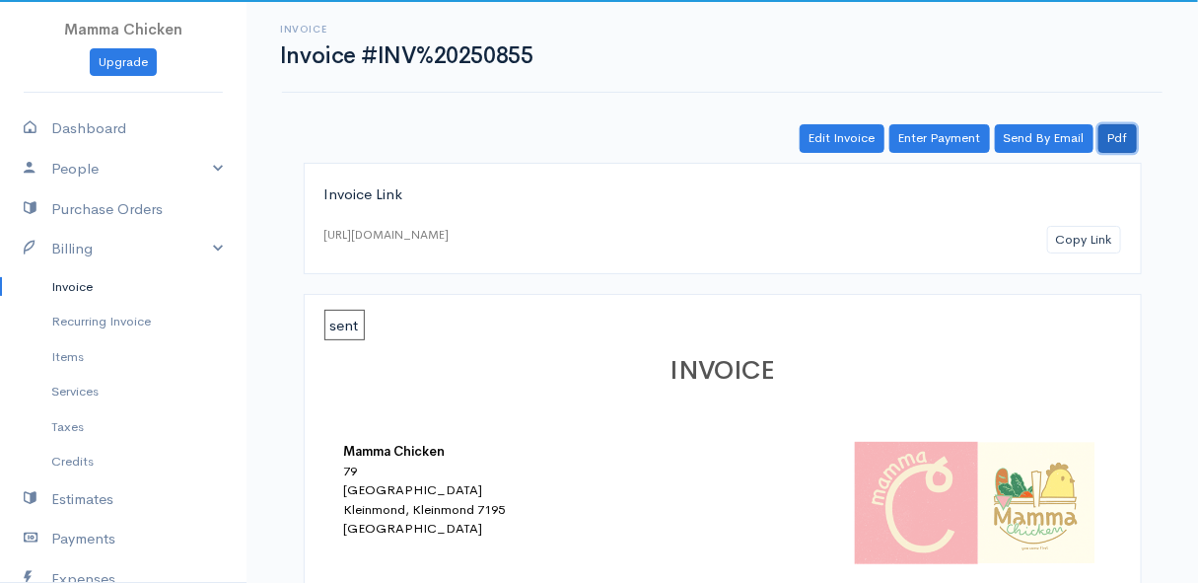
click at [1118, 140] on link "Pdf" at bounding box center [1118, 138] width 38 height 29
click at [1119, 138] on link "Pdf" at bounding box center [1118, 138] width 38 height 29
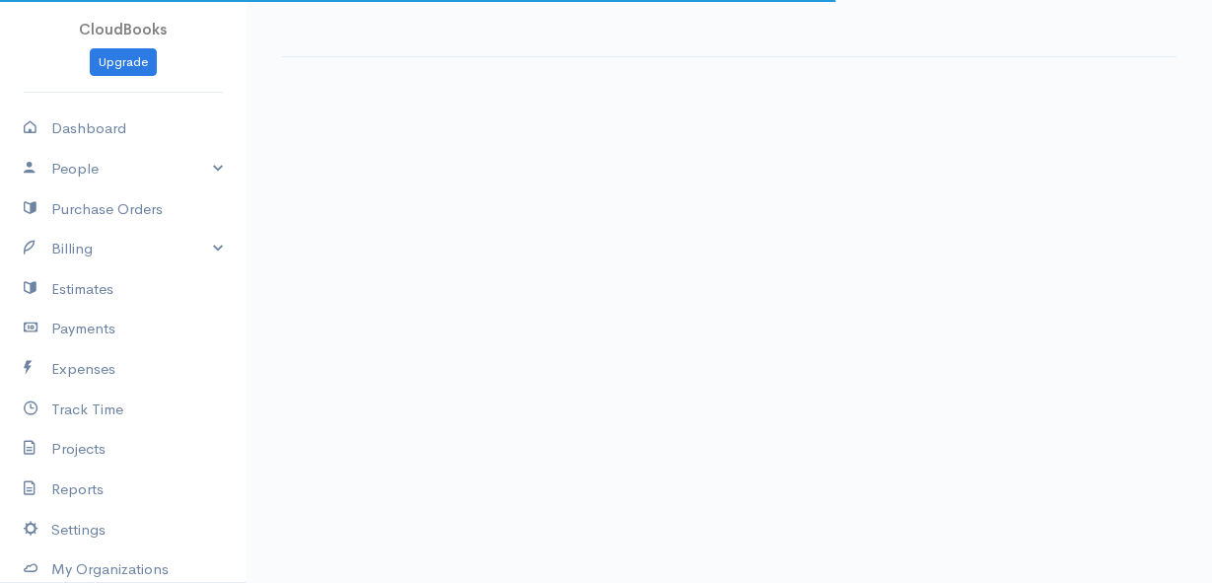
select select "thistoyear"
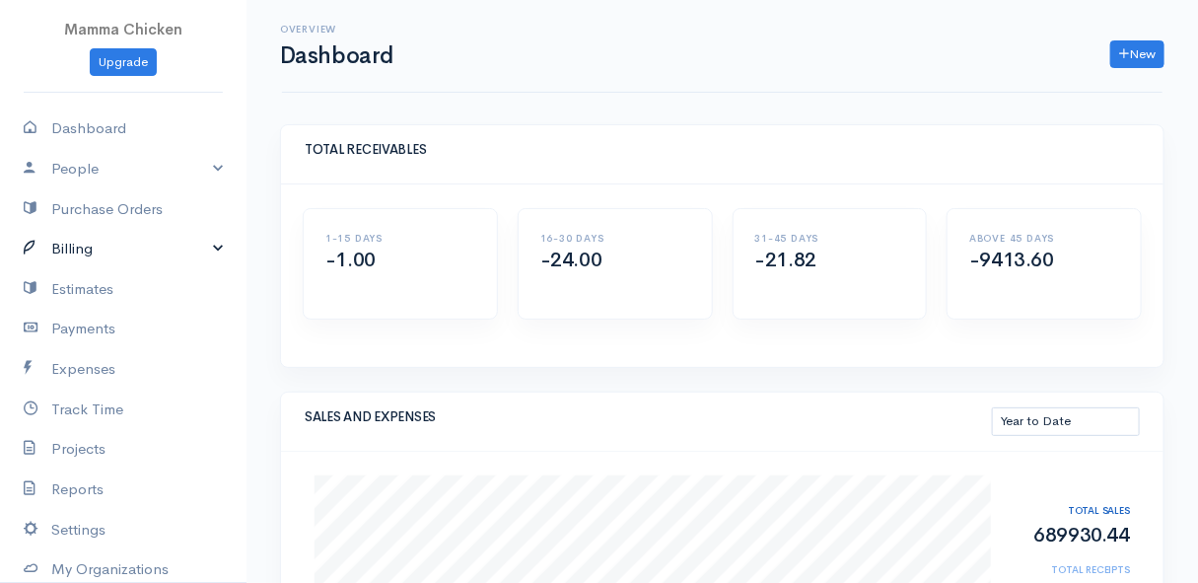
click at [99, 249] on link "Billing" at bounding box center [123, 249] width 247 height 40
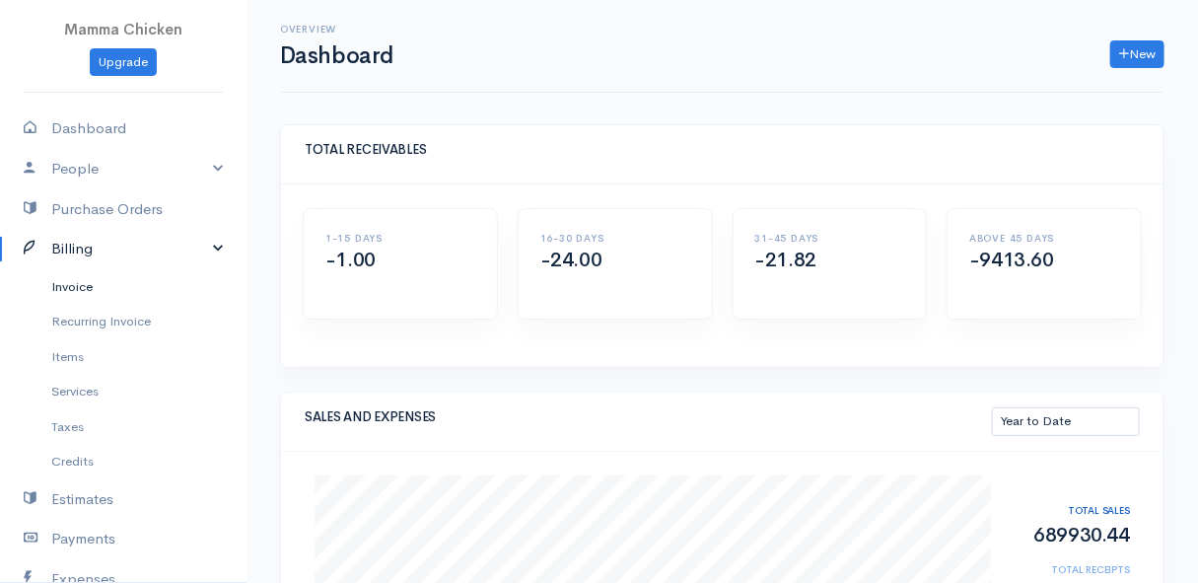
click at [96, 282] on link "Invoice" at bounding box center [123, 287] width 247 height 36
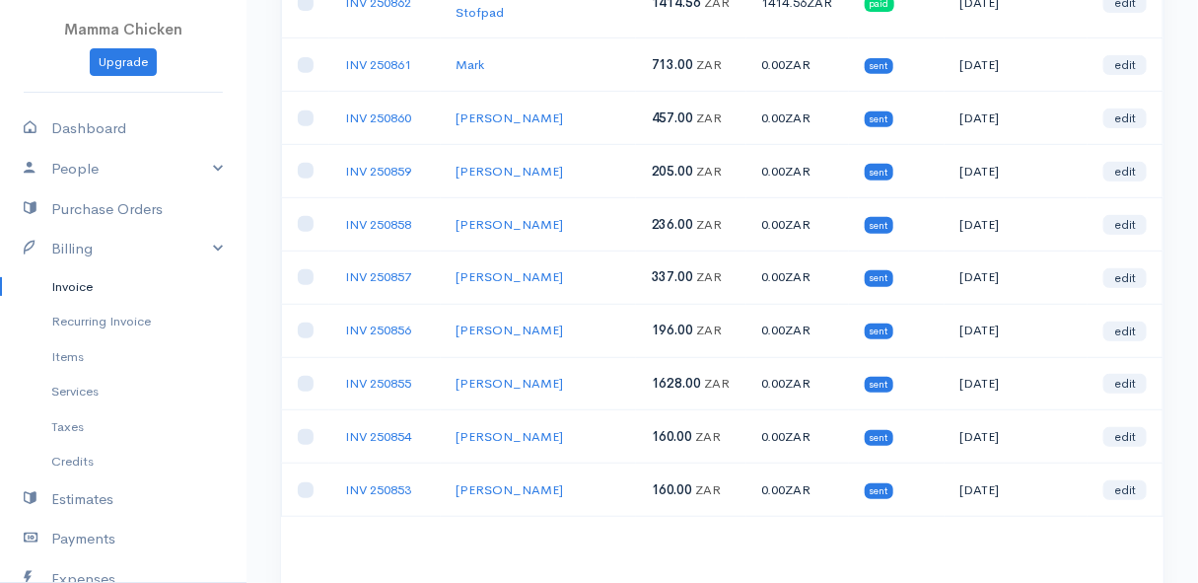
scroll to position [358, 0]
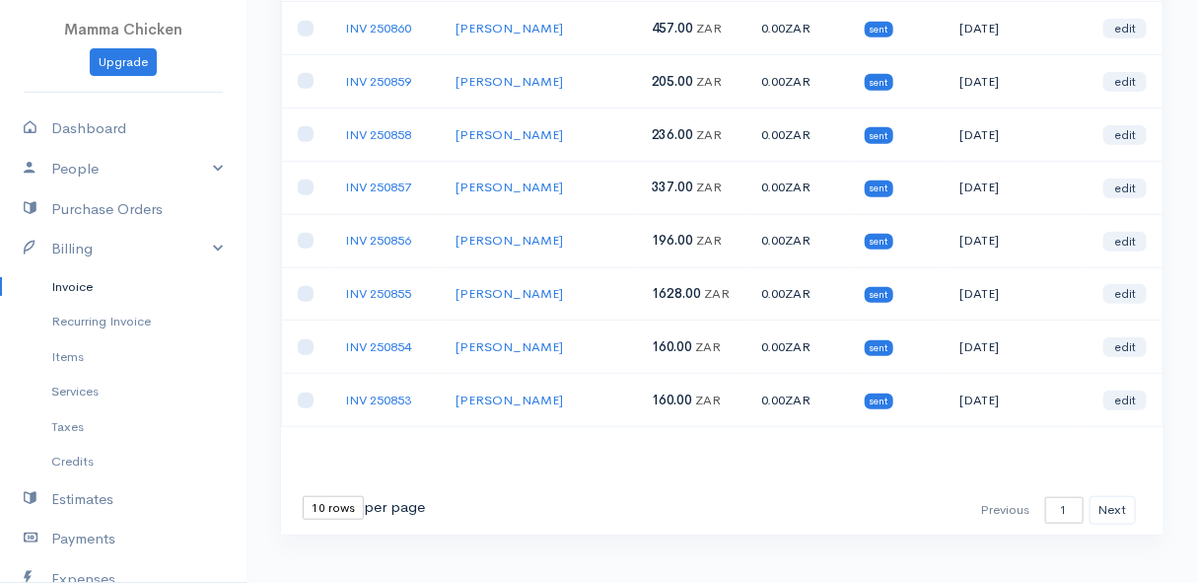
click at [323, 496] on select "10 rows 25 rows 50 rows" at bounding box center [333, 508] width 61 height 24
click at [303, 496] on select "10 rows 25 rows 50 rows" at bounding box center [333, 508] width 61 height 24
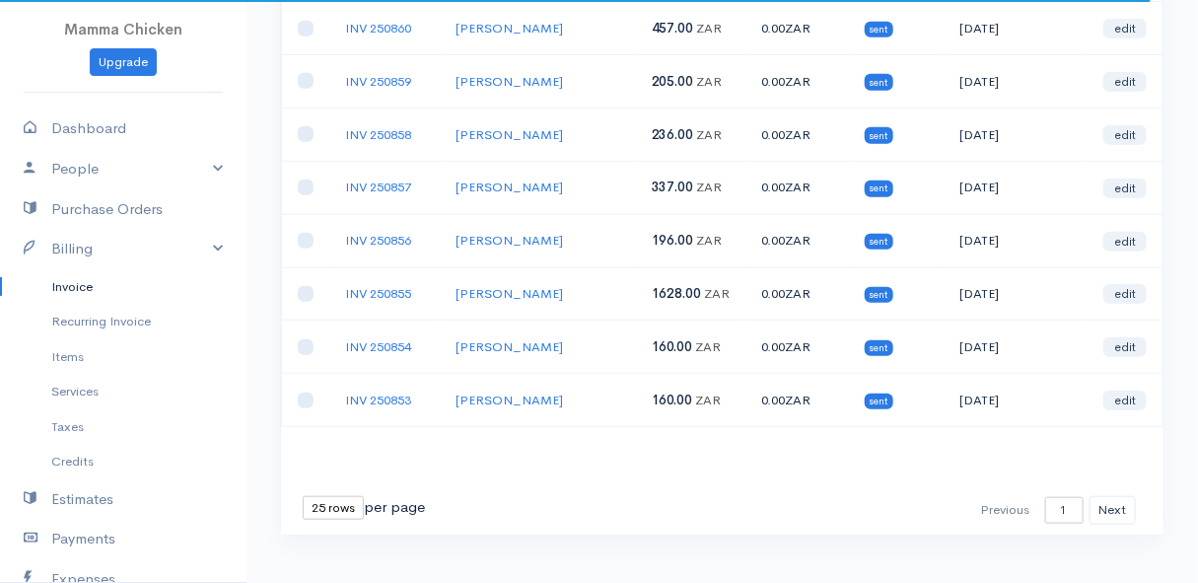
scroll to position [359, 0]
click at [321, 495] on select "10 rows 25 rows 50 rows" at bounding box center [333, 507] width 61 height 24
select select "50"
click at [303, 495] on select "10 rows 25 rows 50 rows" at bounding box center [333, 507] width 61 height 24
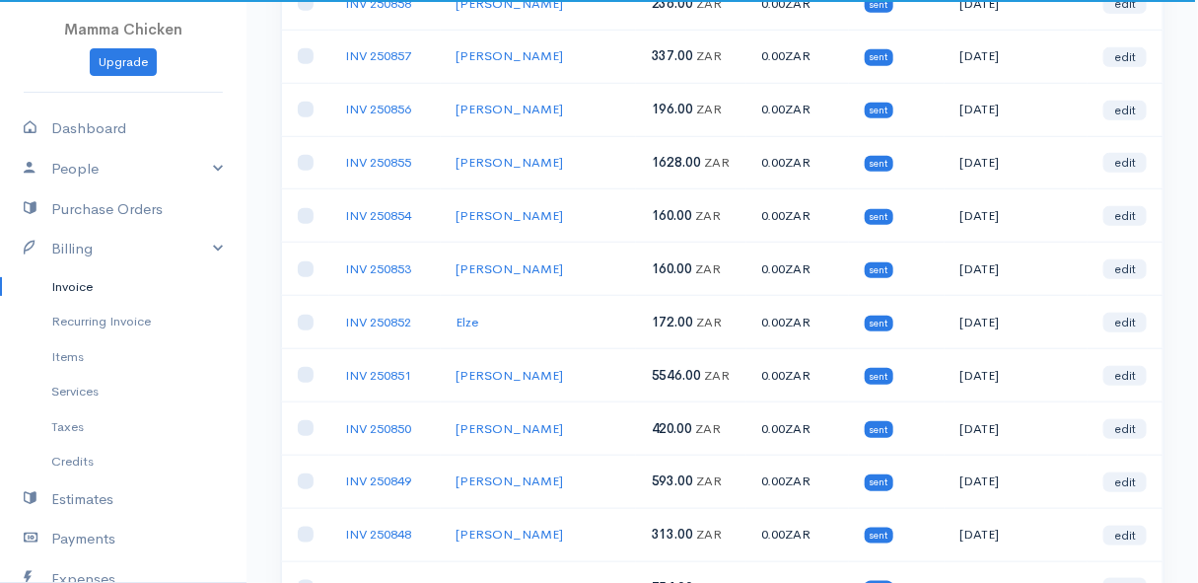
scroll to position [399, 0]
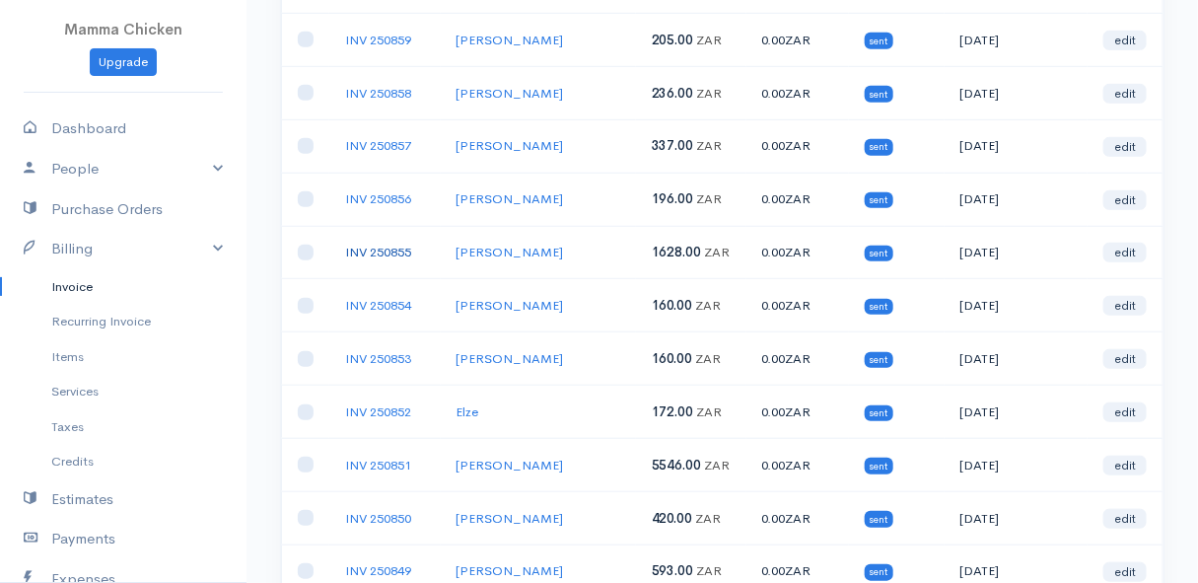
click at [385, 244] on link "INV 250855" at bounding box center [378, 252] width 66 height 17
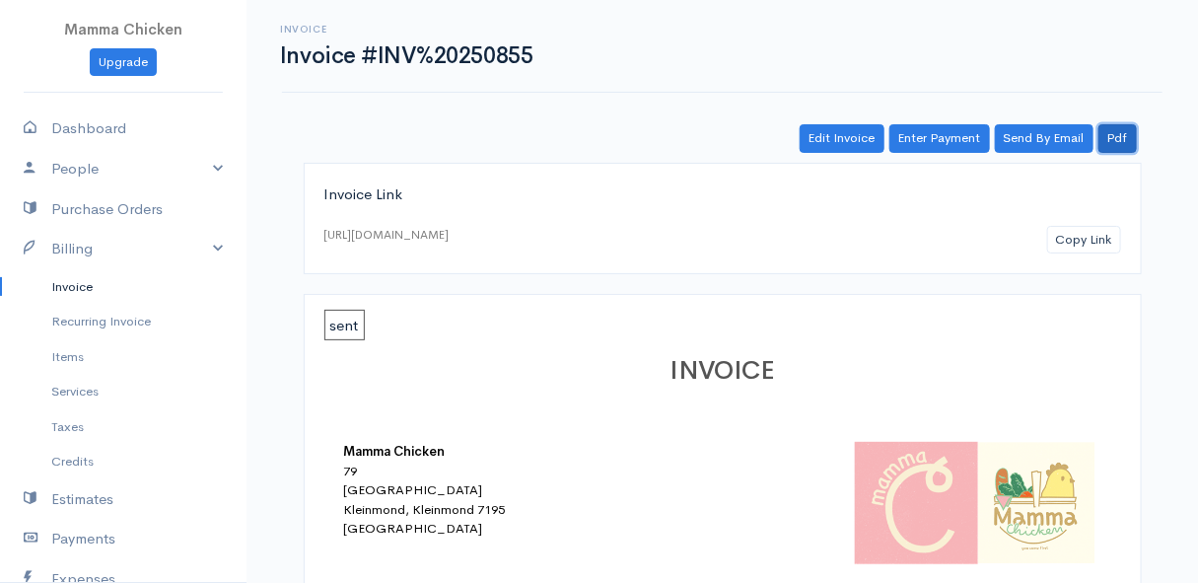
click at [1120, 135] on link "Pdf" at bounding box center [1118, 138] width 38 height 29
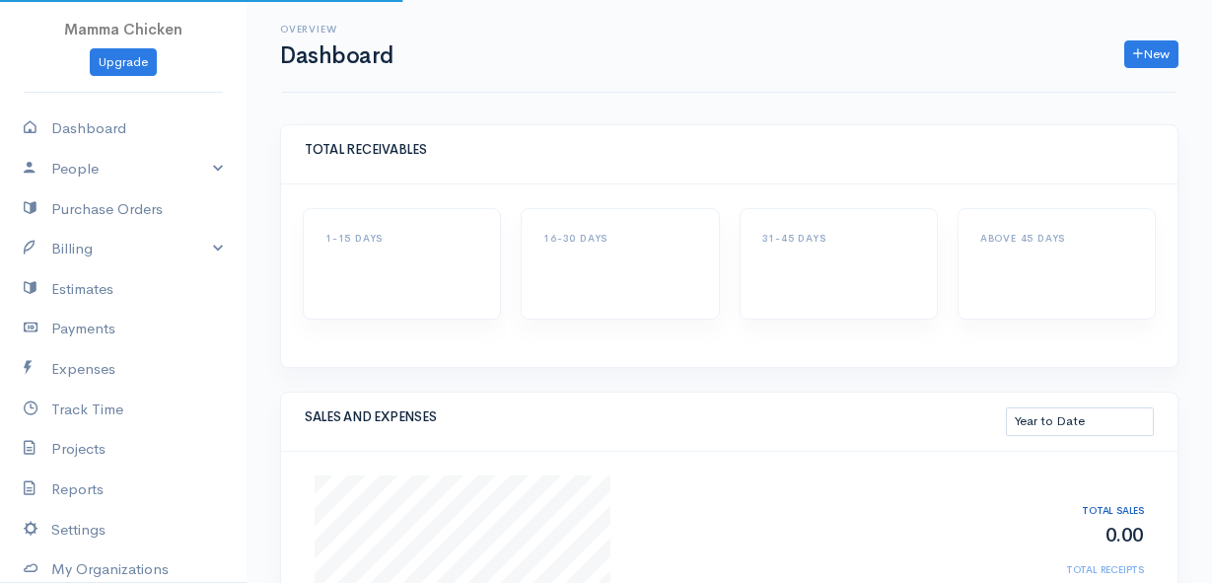
select select "thistoyear"
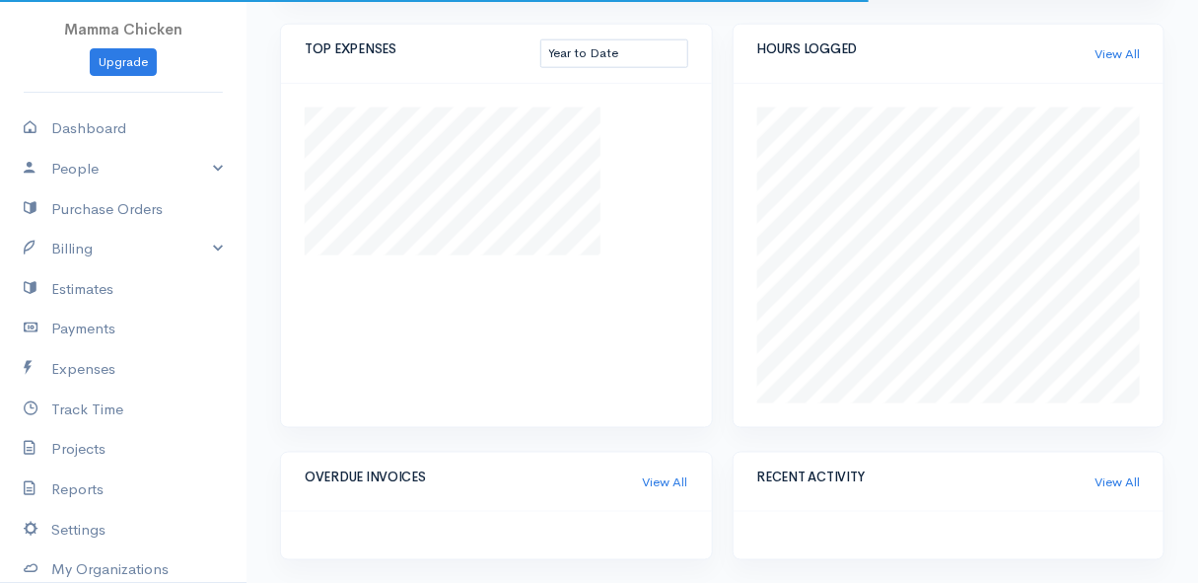
scroll to position [616, 0]
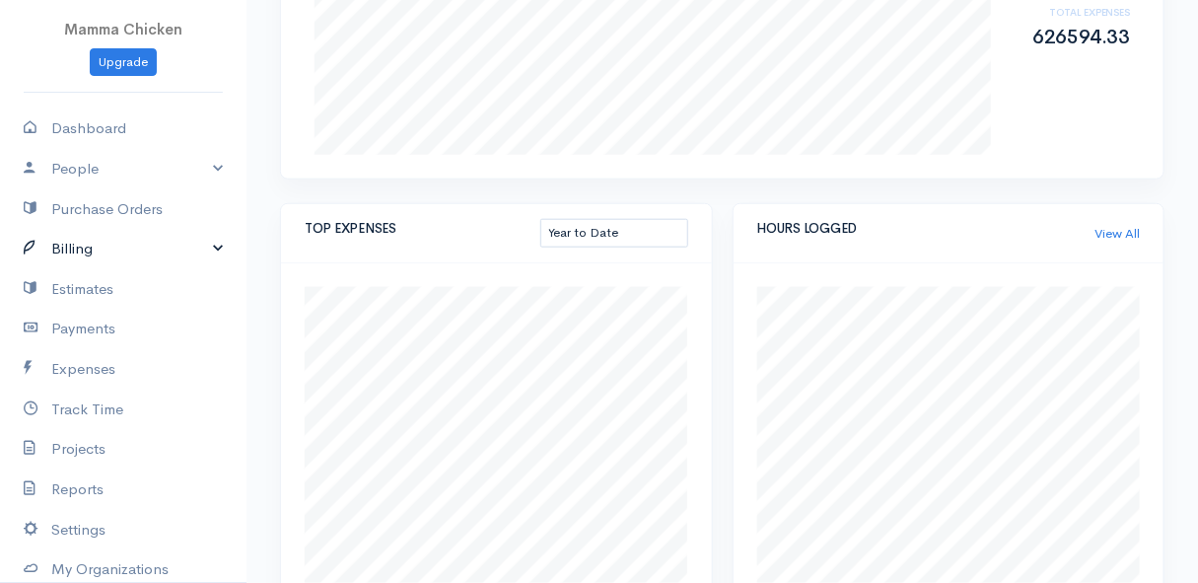
click at [96, 246] on link "Billing" at bounding box center [123, 249] width 247 height 40
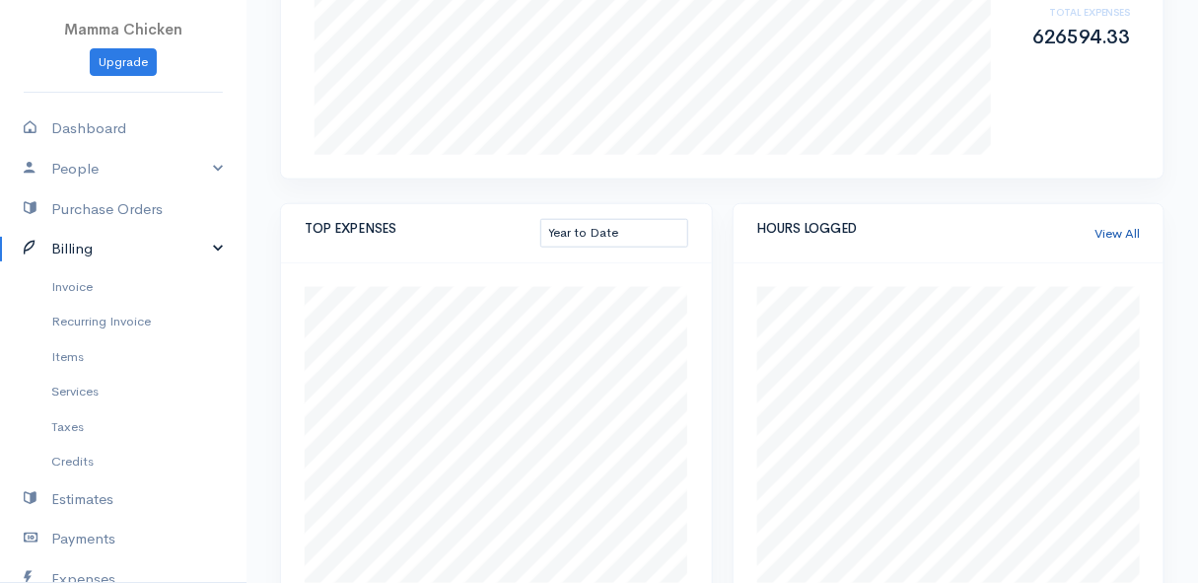
click at [1130, 234] on link "View All" at bounding box center [1117, 234] width 45 height 20
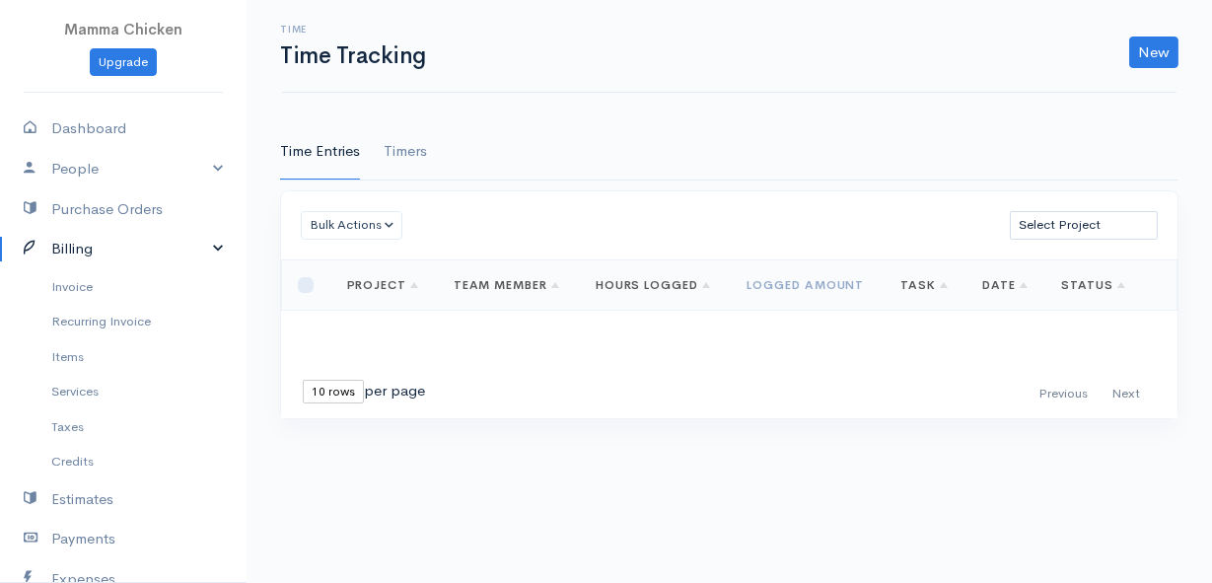
click at [407, 150] on link "Timers" at bounding box center [405, 151] width 43 height 55
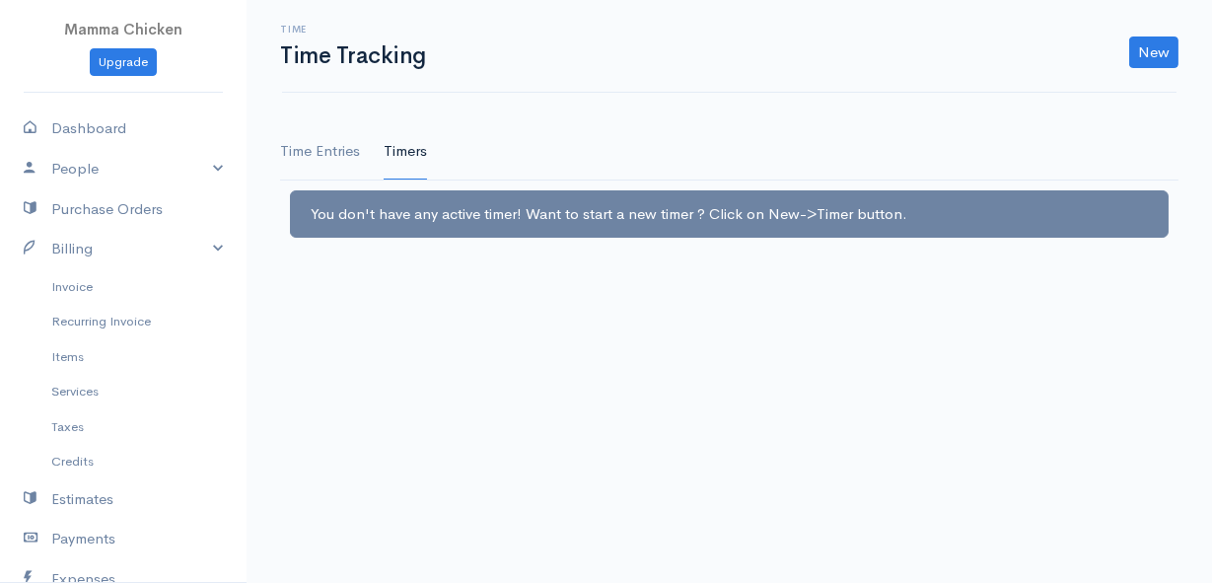
click at [348, 148] on link "Time Entries" at bounding box center [320, 151] width 80 height 55
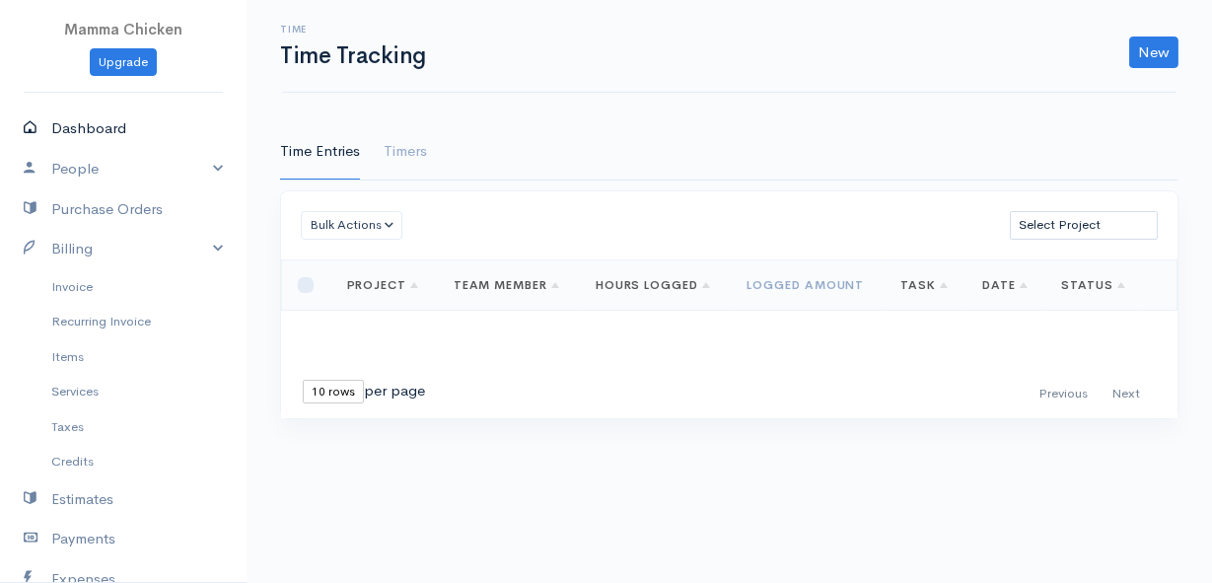
click at [121, 127] on link "Dashboard" at bounding box center [123, 128] width 247 height 40
select select "thistoyear"
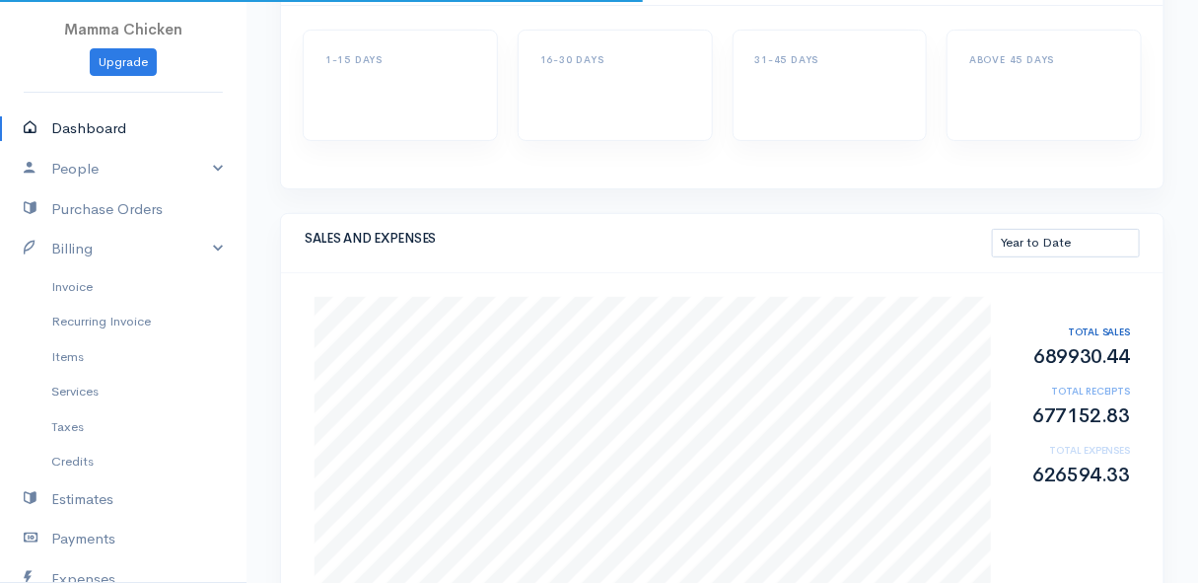
scroll to position [448, 0]
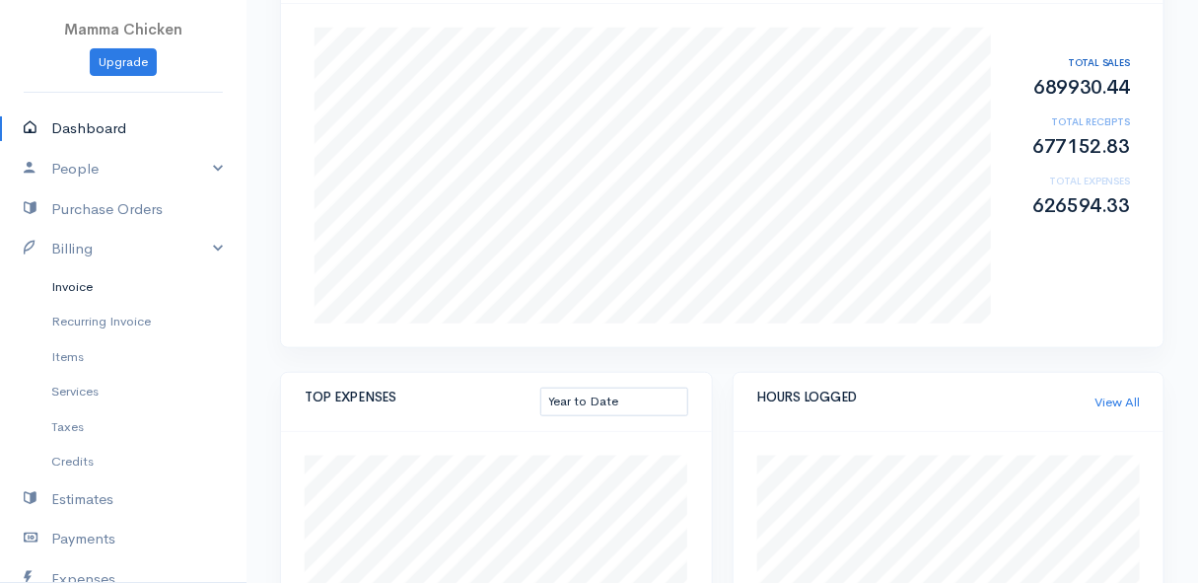
click at [99, 288] on link "Invoice" at bounding box center [123, 287] width 247 height 36
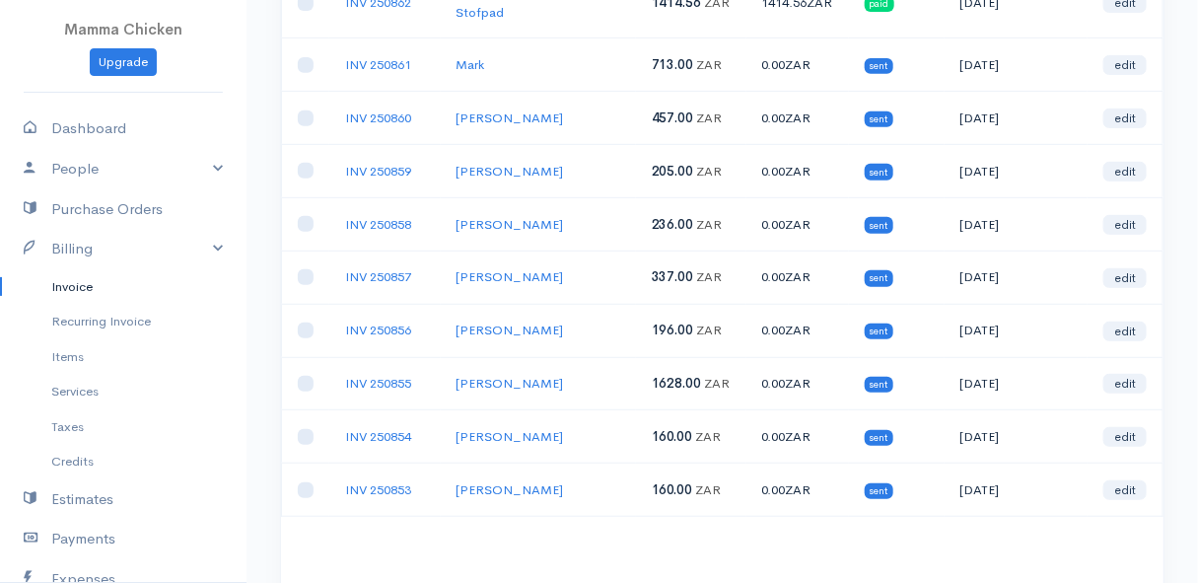
scroll to position [358, 0]
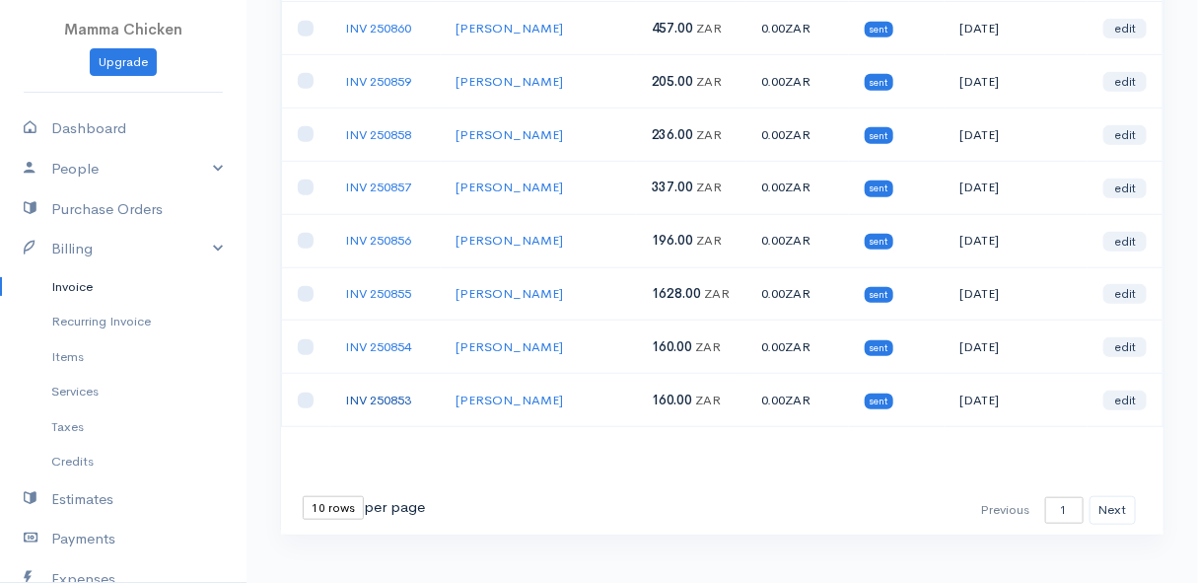
click at [383, 392] on link "INV 250853" at bounding box center [378, 400] width 66 height 17
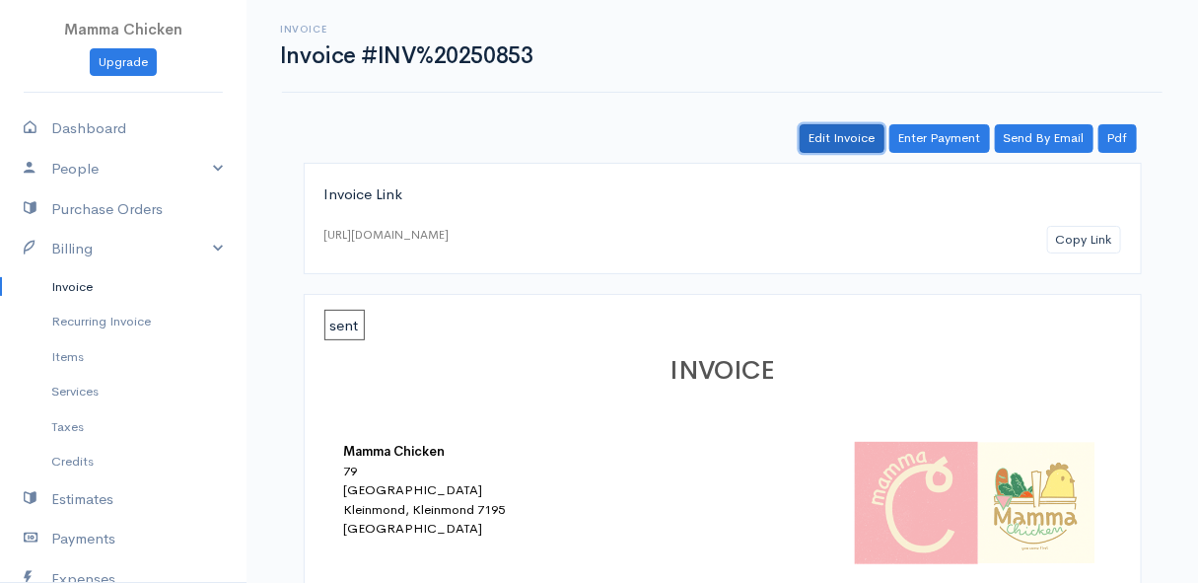
click at [847, 138] on link "Edit Invoice" at bounding box center [842, 138] width 85 height 29
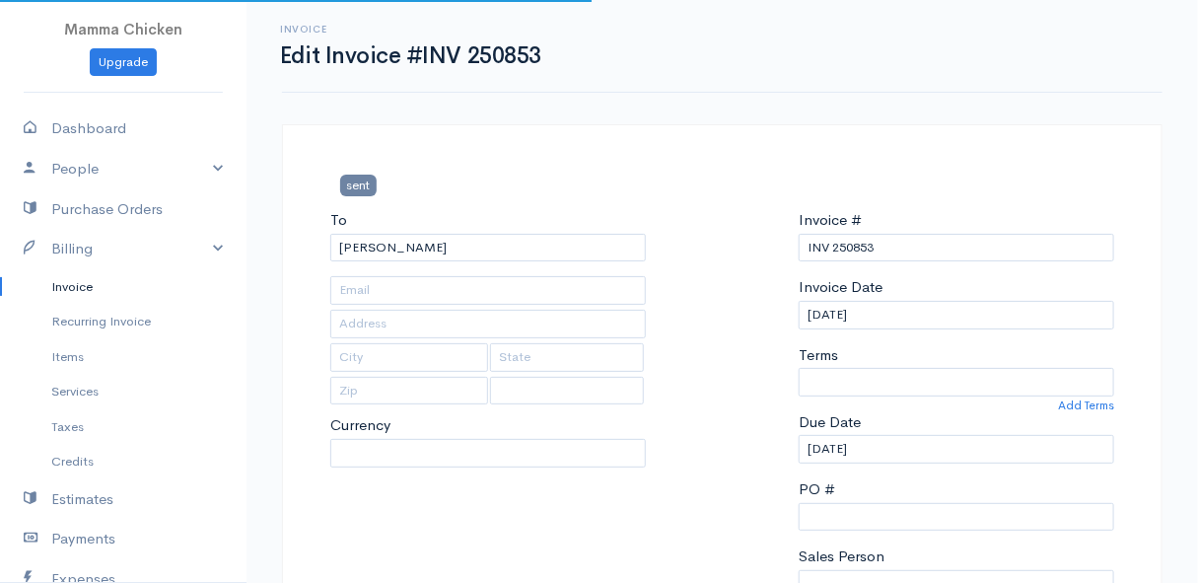
type input "287 High level road"
type input "Pringle Bay"
type input "7195"
select select "0"
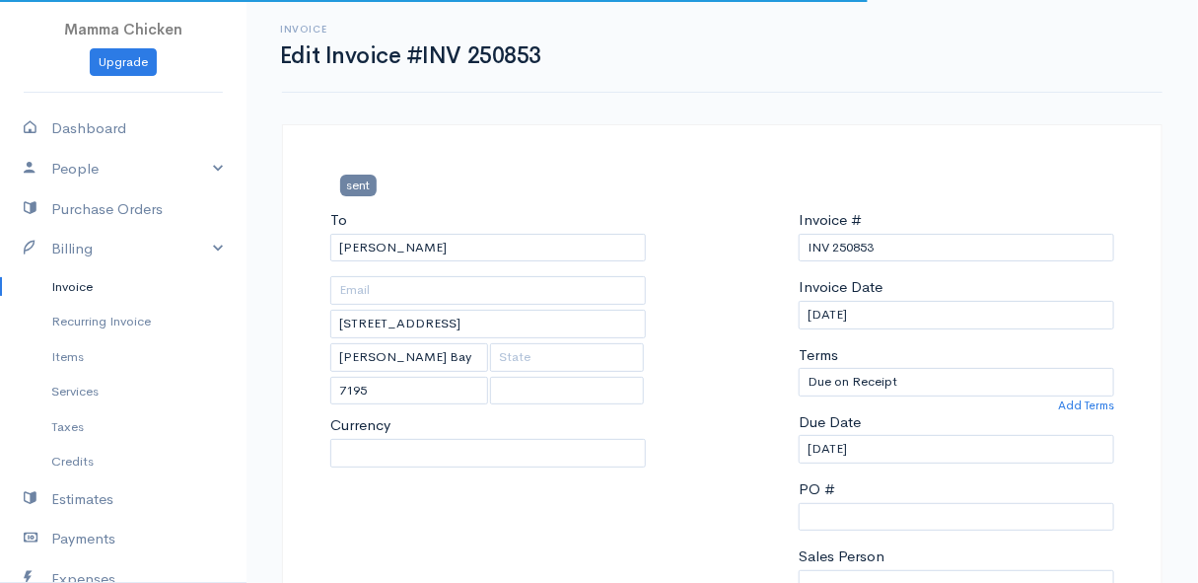
select select "[GEOGRAPHIC_DATA]"
select select "ZAR"
click at [896, 311] on input "[DATE]" at bounding box center [957, 315] width 316 height 29
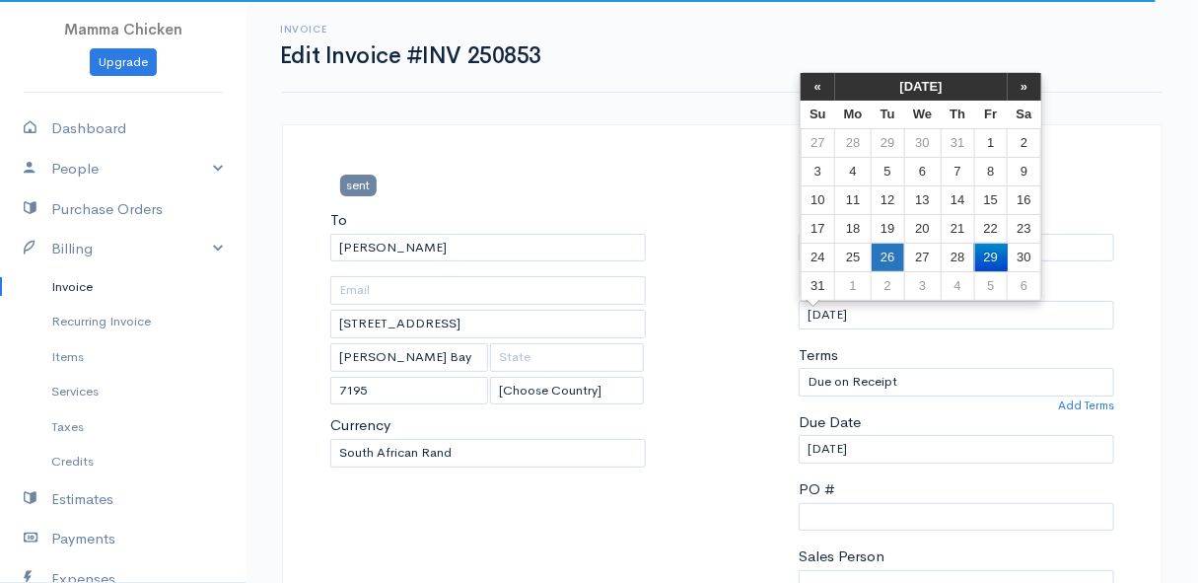
click at [891, 255] on td "26" at bounding box center [888, 257] width 33 height 29
type input "[DATE]"
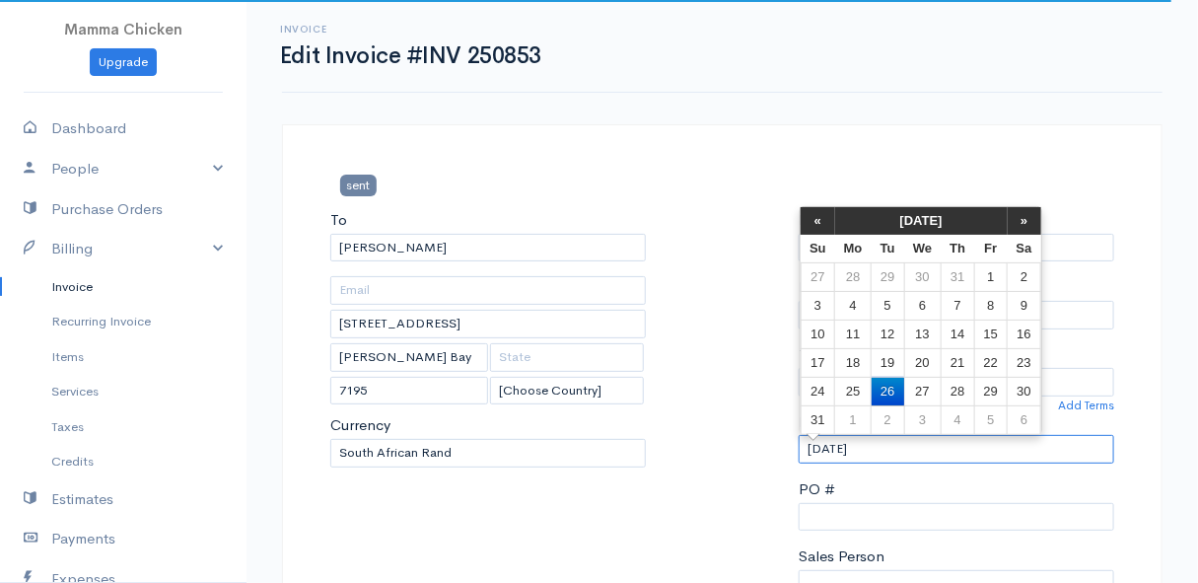
click at [917, 447] on input "[DATE]" at bounding box center [957, 449] width 316 height 29
select select
click at [916, 387] on td "27" at bounding box center [922, 391] width 36 height 29
type input "27/08/2025"
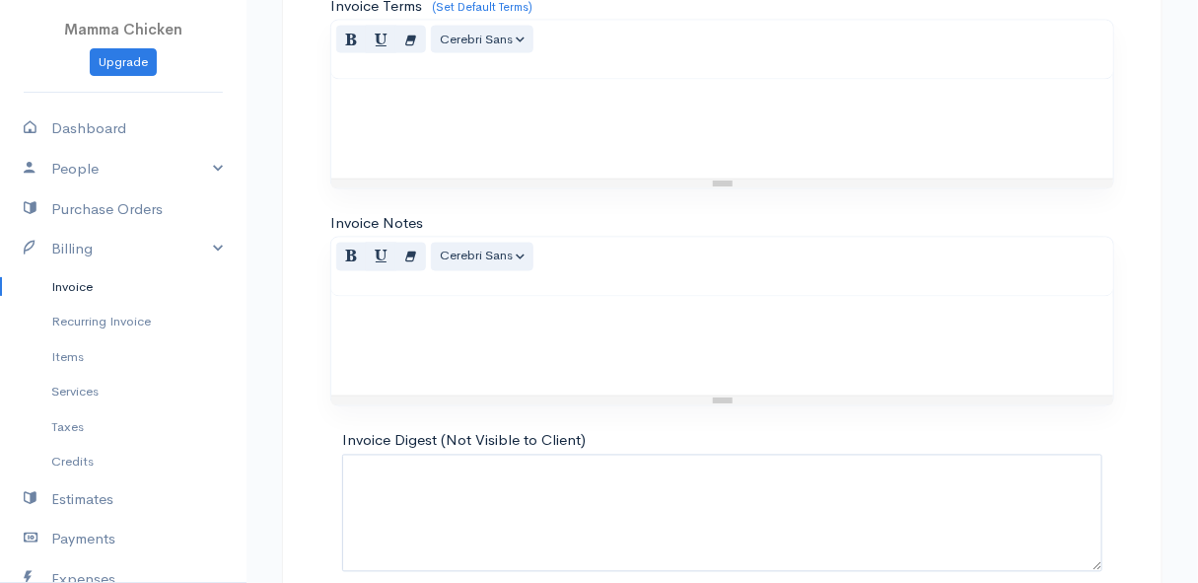
scroll to position [1212, 0]
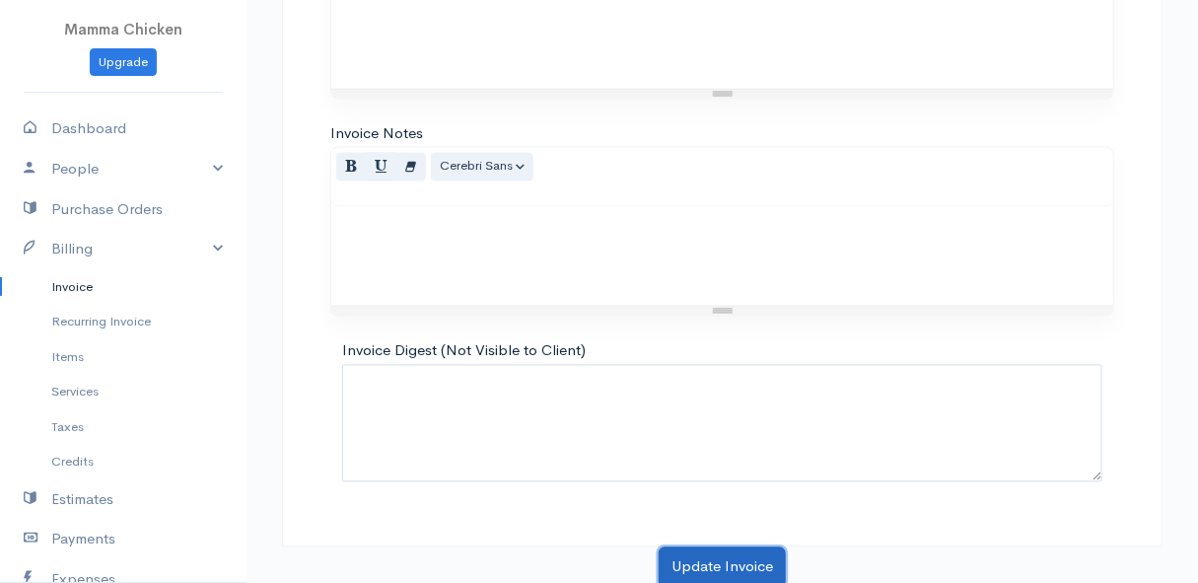
click at [732, 562] on button "Update Invoice" at bounding box center [722, 567] width 127 height 40
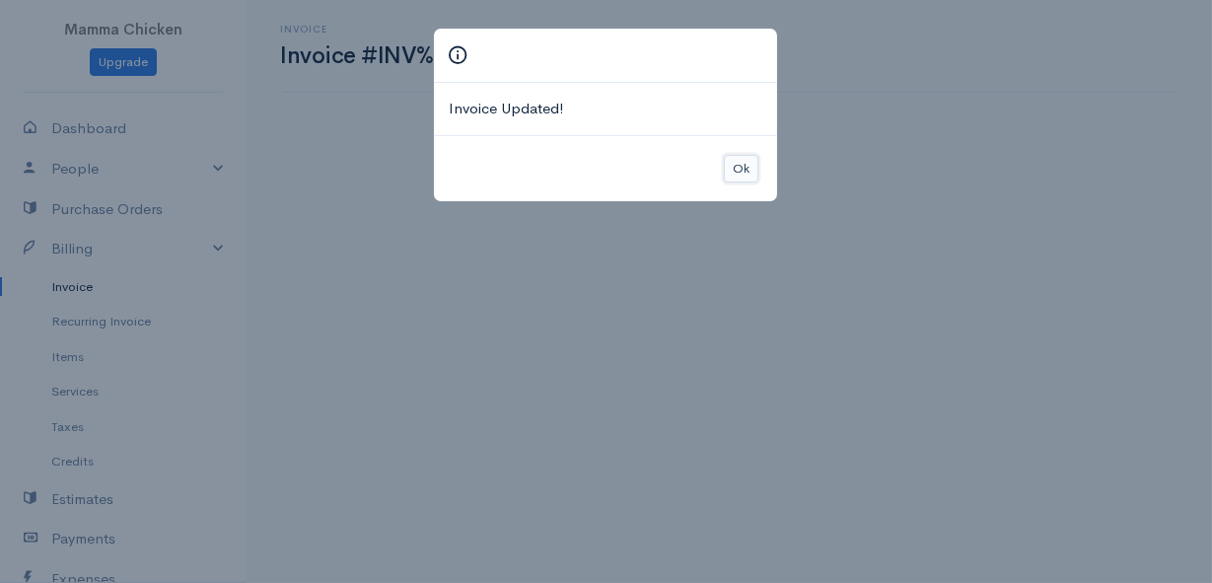
click at [739, 168] on button "Ok" at bounding box center [741, 169] width 35 height 29
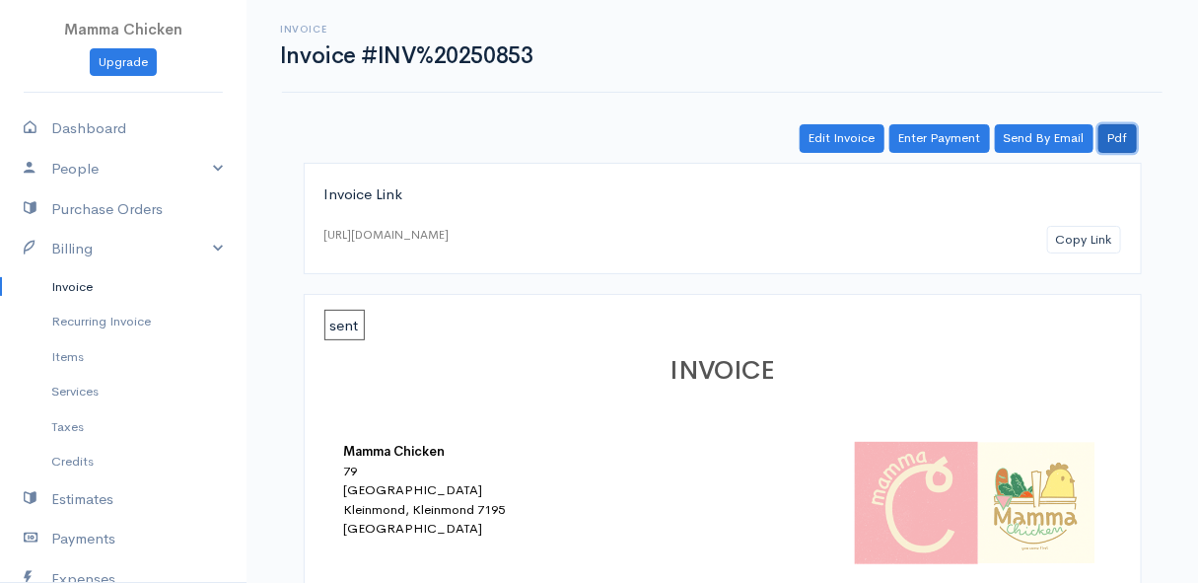
click at [1133, 132] on link "Pdf" at bounding box center [1118, 138] width 38 height 29
click at [852, 12] on div "Invoice Invoice #INV%20250853 Actions Edit Invoice Enter Payment Print Send By …" at bounding box center [722, 46] width 881 height 93
click at [1116, 136] on link "Pdf" at bounding box center [1118, 138] width 38 height 29
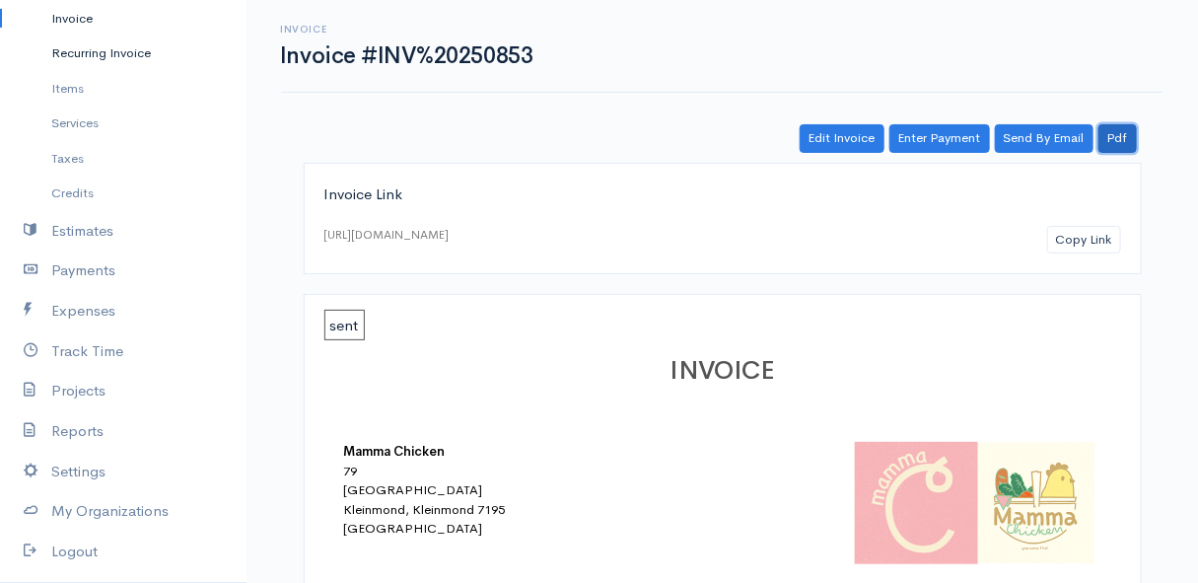
scroll to position [358, 0]
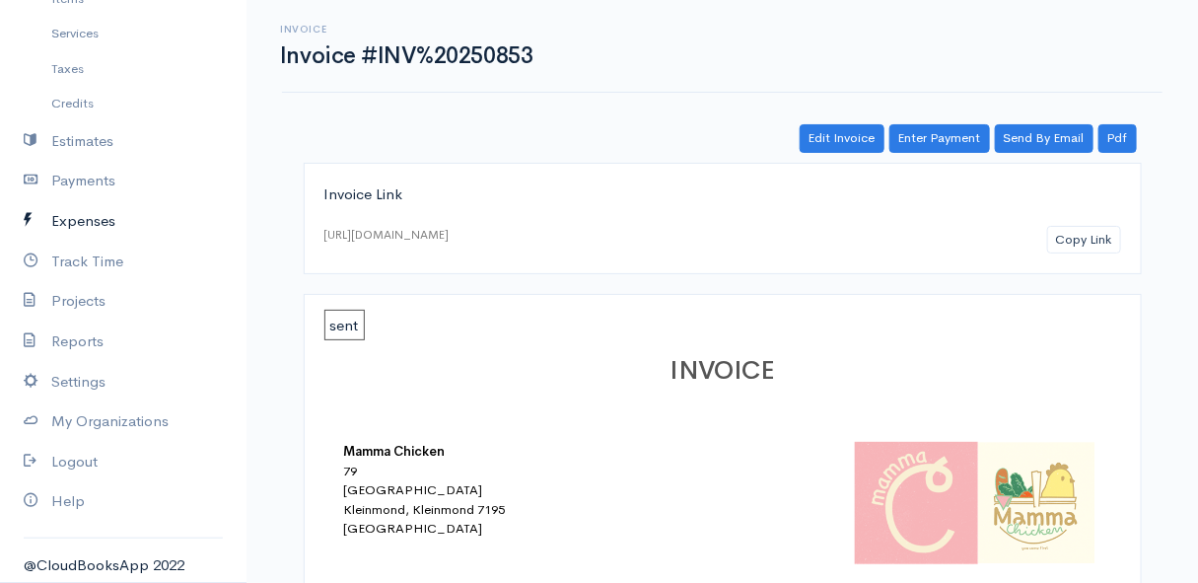
click at [82, 218] on link "Expenses" at bounding box center [123, 221] width 247 height 40
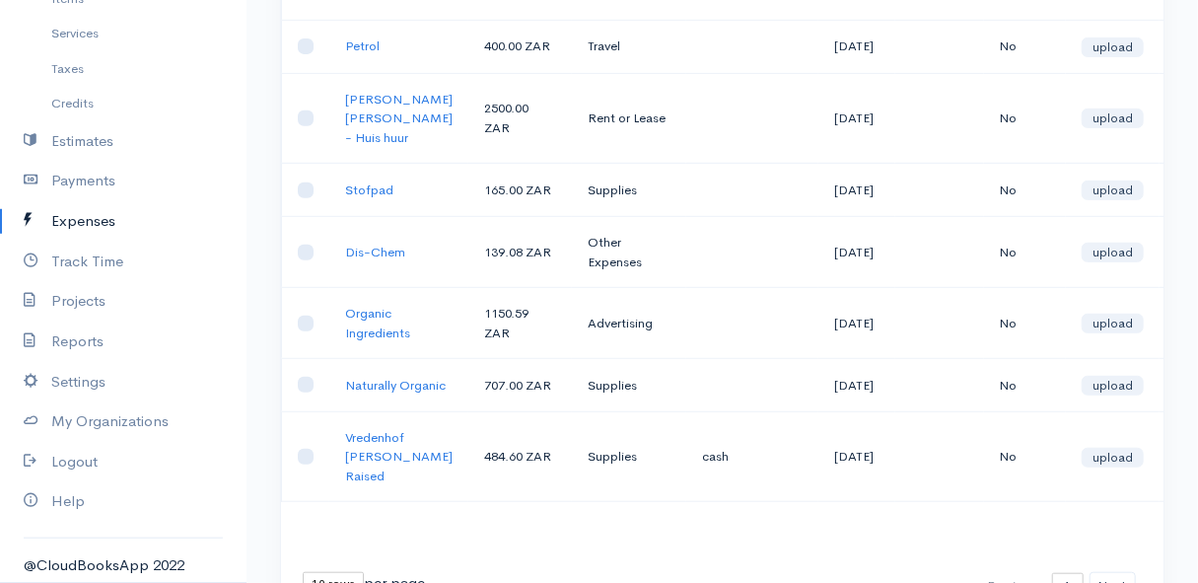
scroll to position [537, 0]
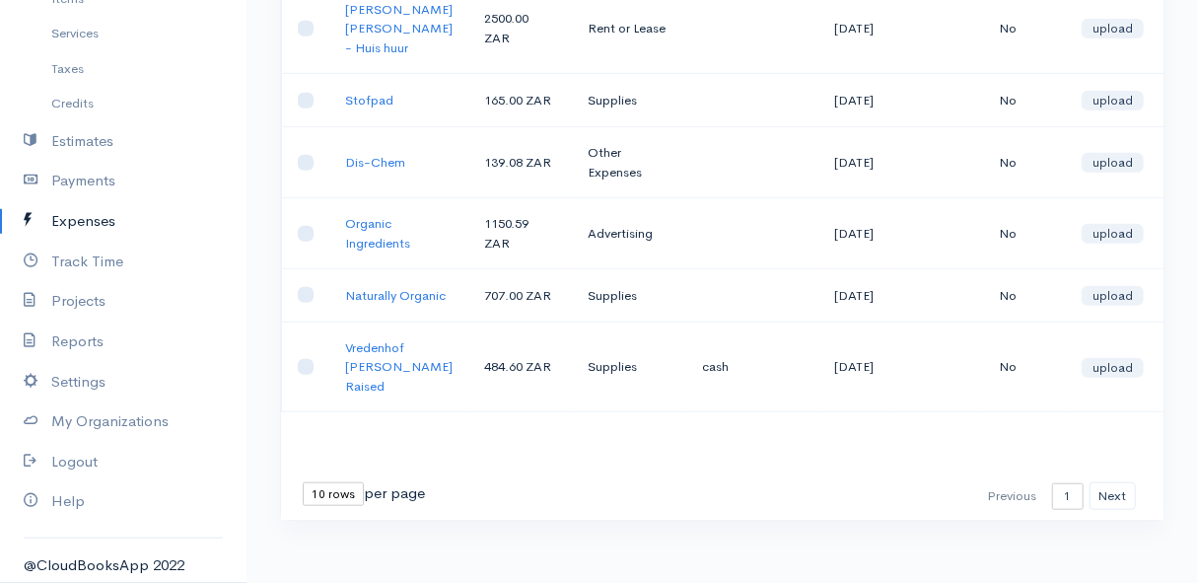
click at [345, 506] on select "10 rows 25 rows 50 rows" at bounding box center [333, 494] width 61 height 24
click at [303, 506] on select "10 rows 25 rows 50 rows" at bounding box center [333, 494] width 61 height 24
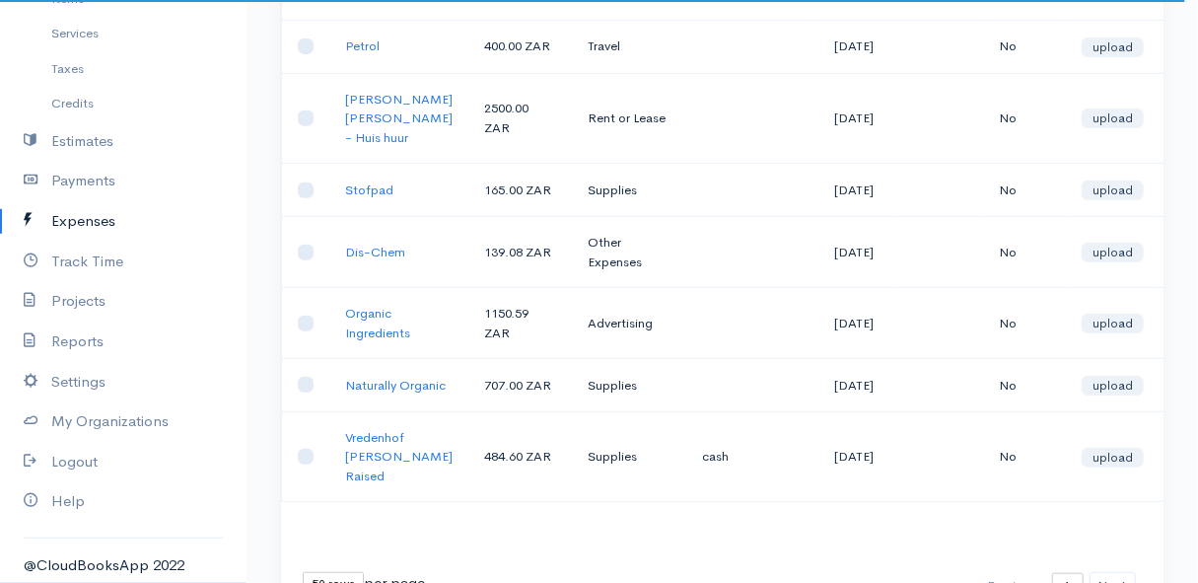
scroll to position [615, 0]
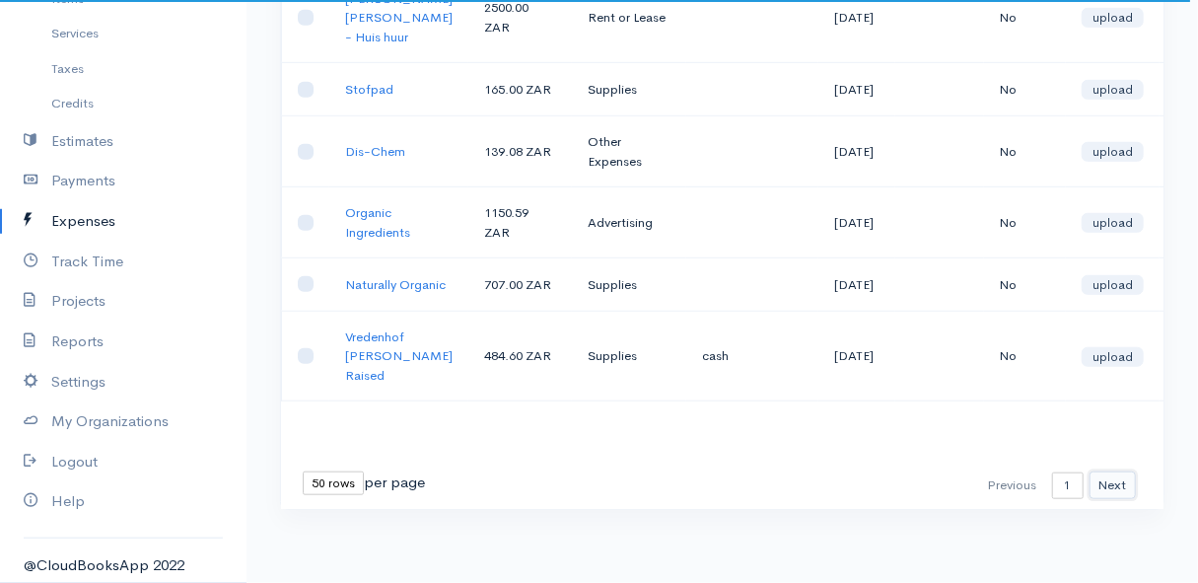
click at [1112, 471] on button "Next" at bounding box center [1113, 485] width 46 height 29
click at [335, 472] on select "10 rows 25 rows 50 rows" at bounding box center [333, 483] width 61 height 24
select select "25"
click at [303, 471] on select "10 rows 25 rows 50 rows" at bounding box center [333, 483] width 61 height 24
click at [670, 396] on div "Loading ... First Previous 1 2 3 4 5 6 7 8 9 10 11 12 13 14 15 16 17 18 19 20 2…" at bounding box center [722, 72] width 883 height 873
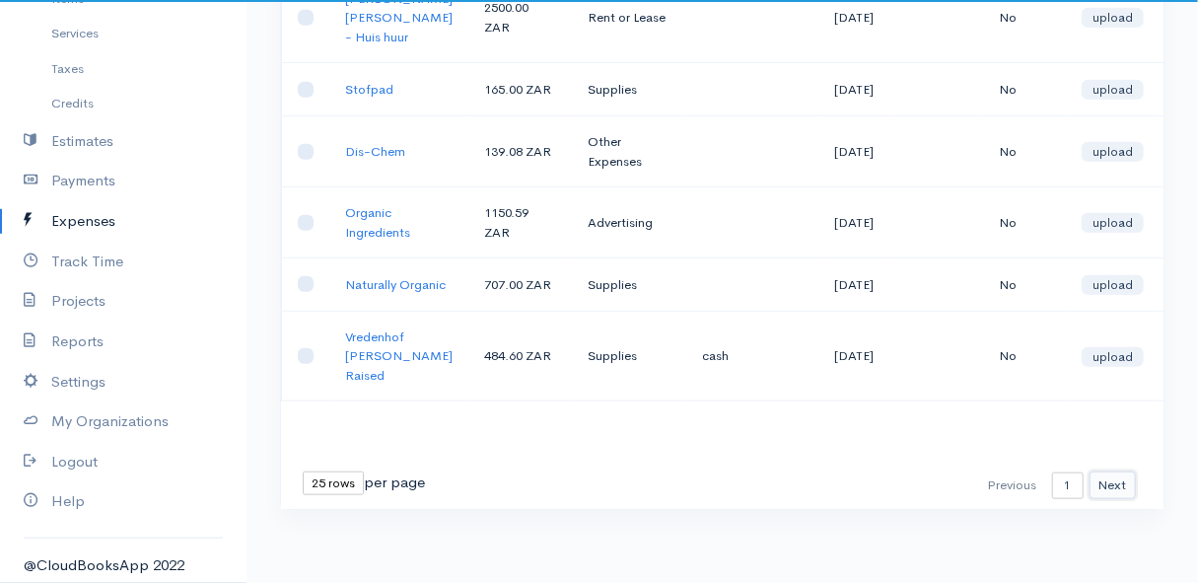
click at [1125, 471] on button "Next" at bounding box center [1113, 485] width 46 height 29
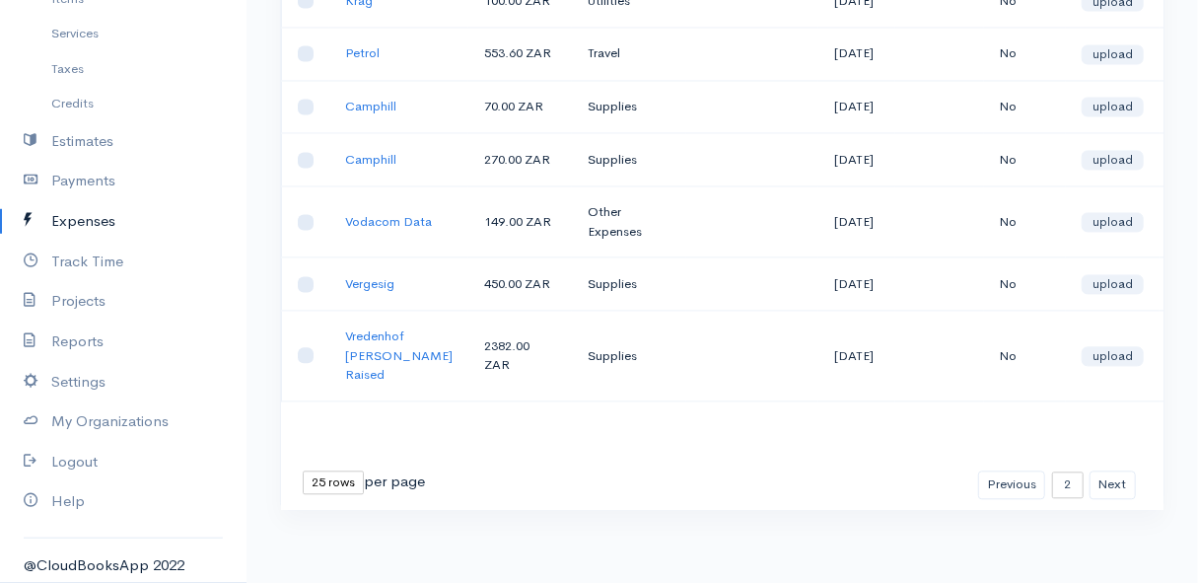
scroll to position [1630, 0]
click at [1010, 471] on button "Previous" at bounding box center [1011, 484] width 67 height 29
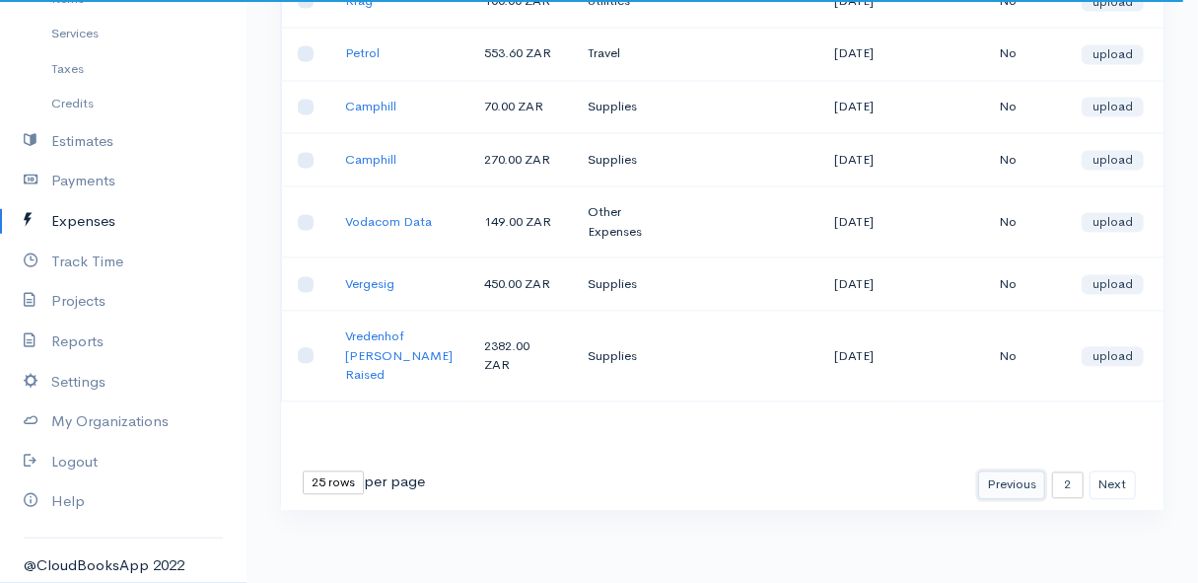
click at [1004, 470] on button "Previous" at bounding box center [1011, 484] width 67 height 29
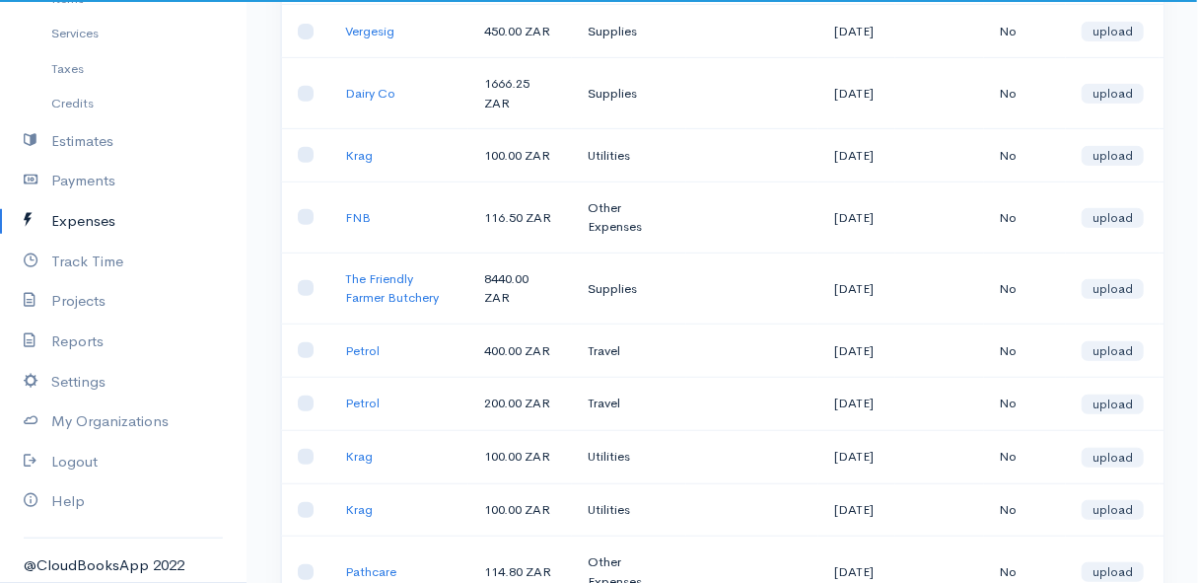
scroll to position [0, 0]
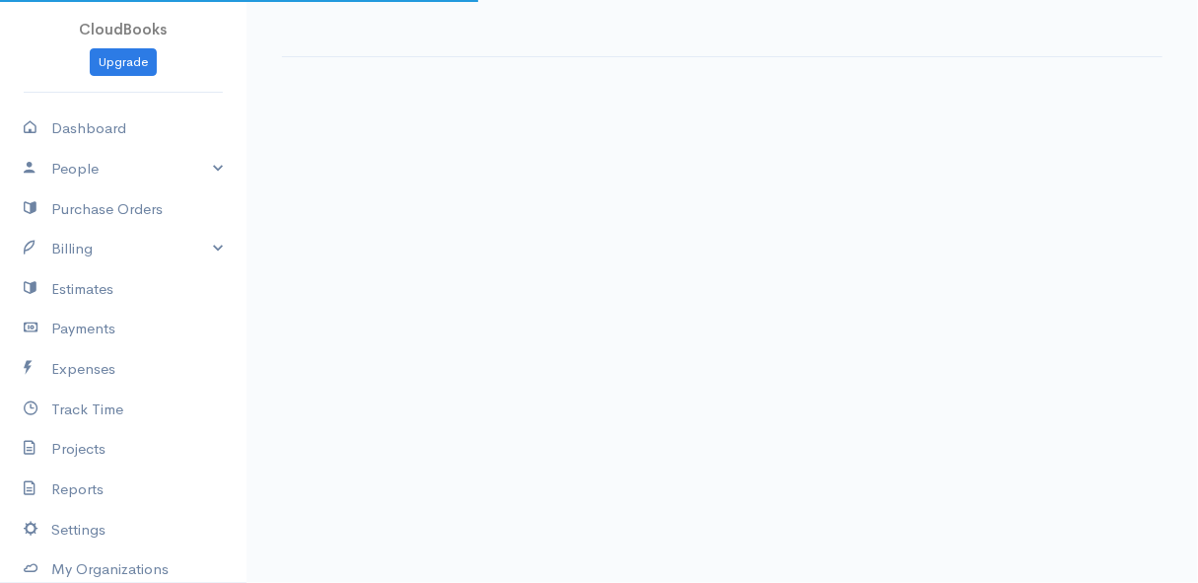
select select "thistoyear"
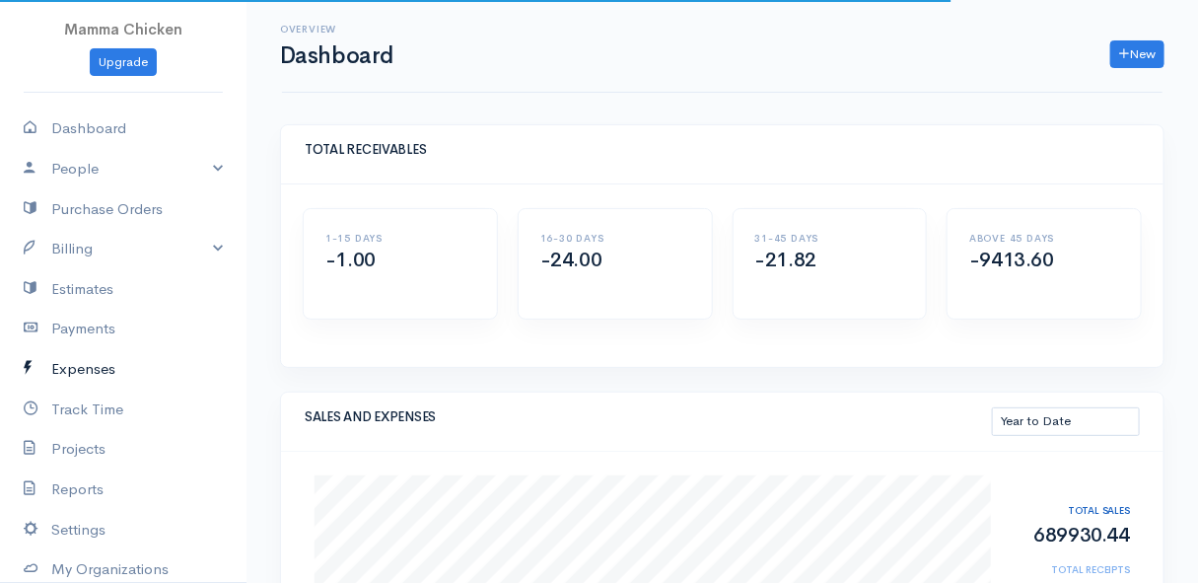
click at [81, 368] on link "Expenses" at bounding box center [123, 369] width 247 height 40
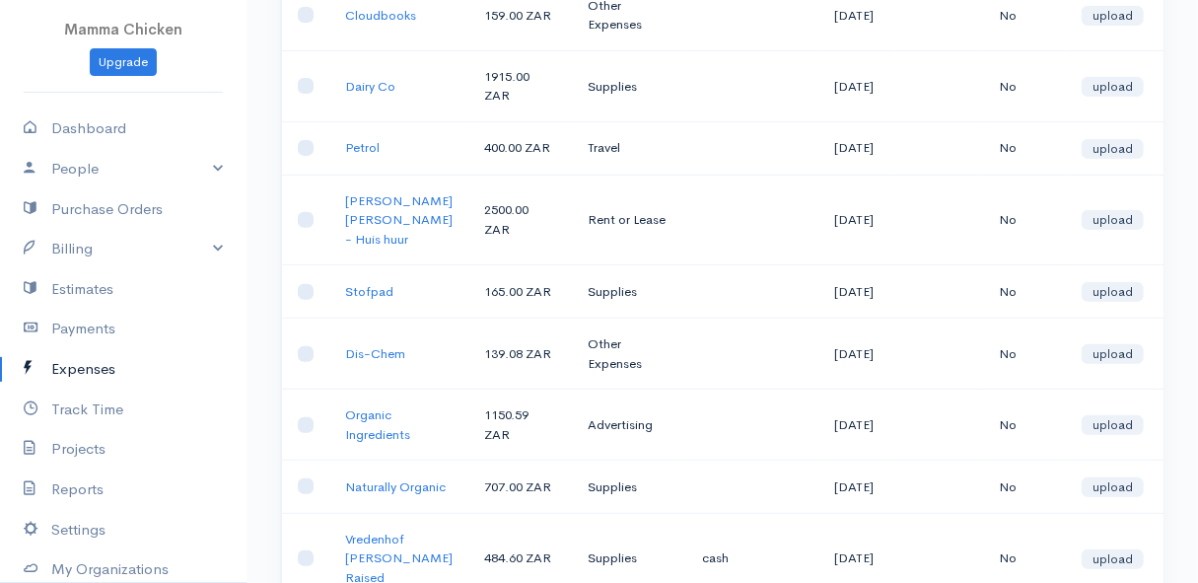
scroll to position [615, 0]
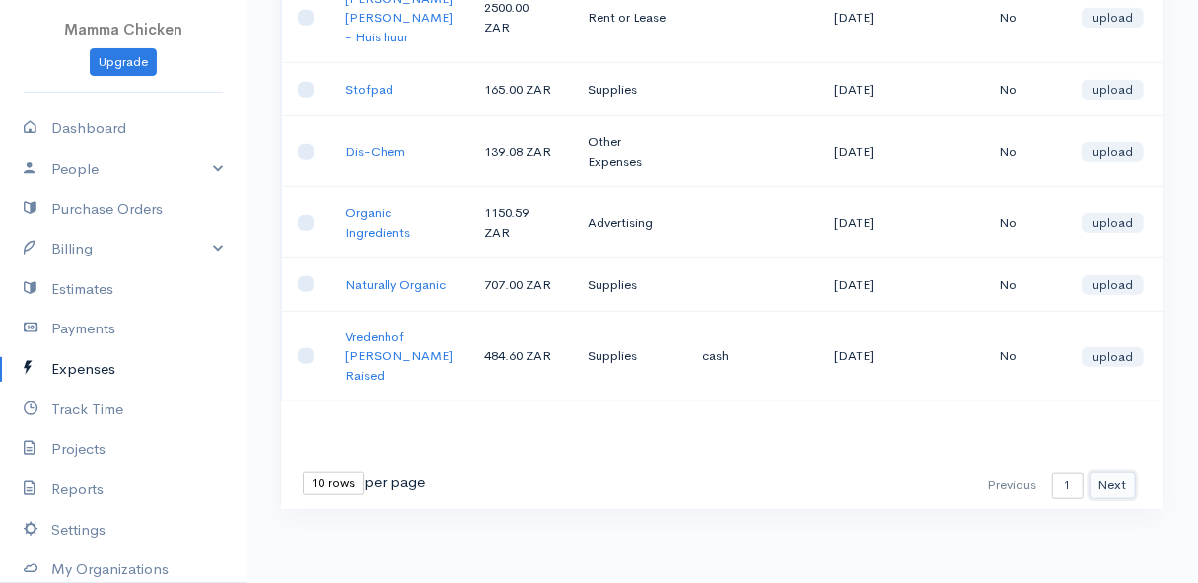
click at [1108, 471] on button "Next" at bounding box center [1113, 485] width 46 height 29
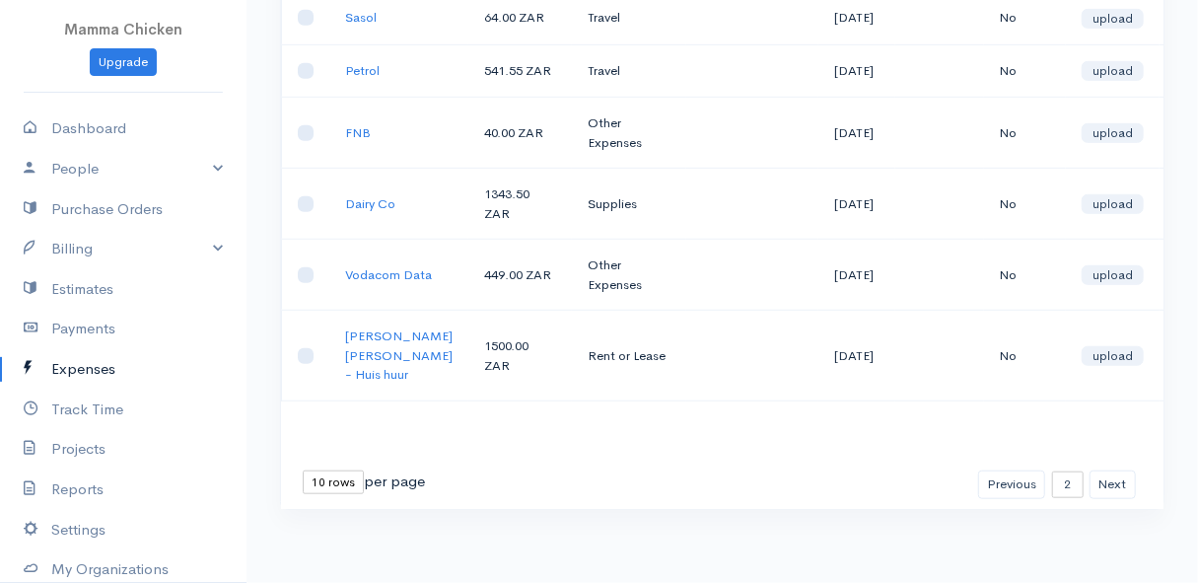
scroll to position [386, 0]
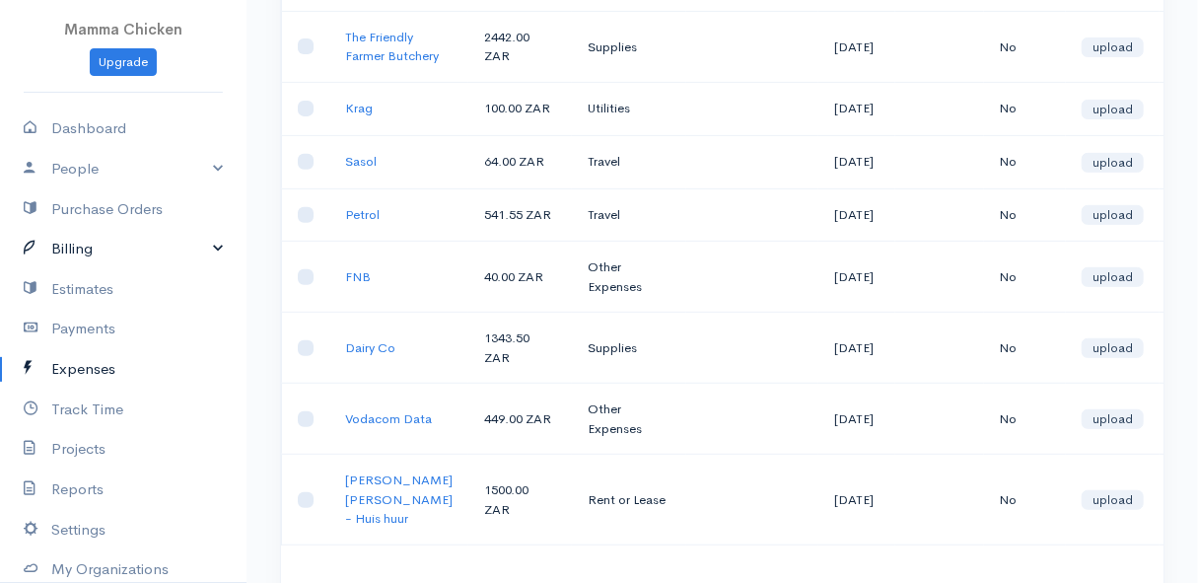
click at [69, 239] on link "Billing" at bounding box center [123, 249] width 247 height 40
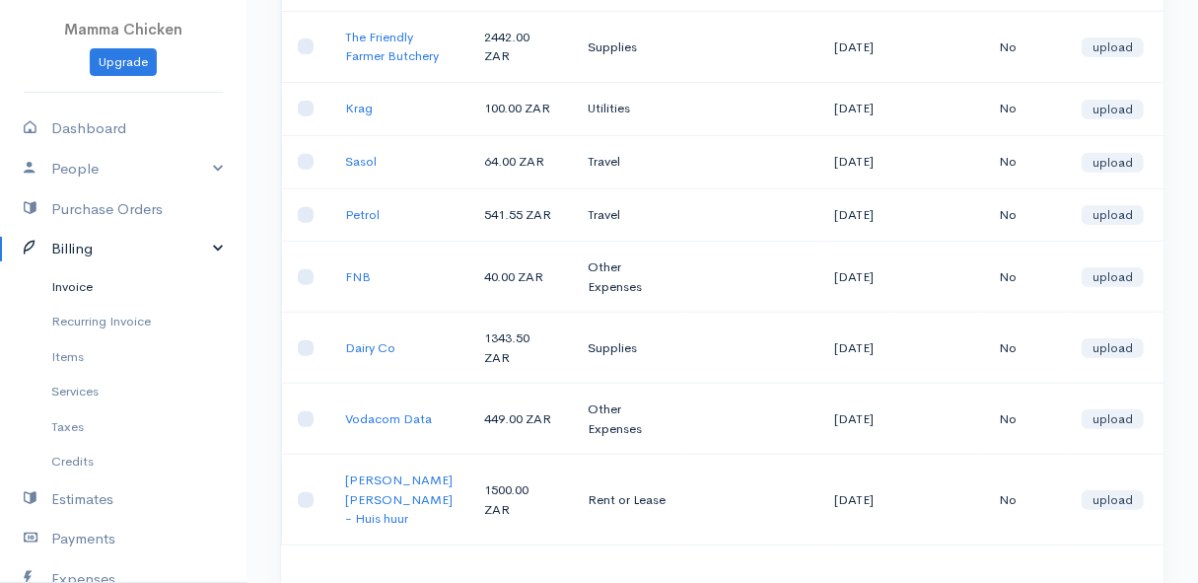
click at [79, 284] on link "Invoice" at bounding box center [123, 287] width 247 height 36
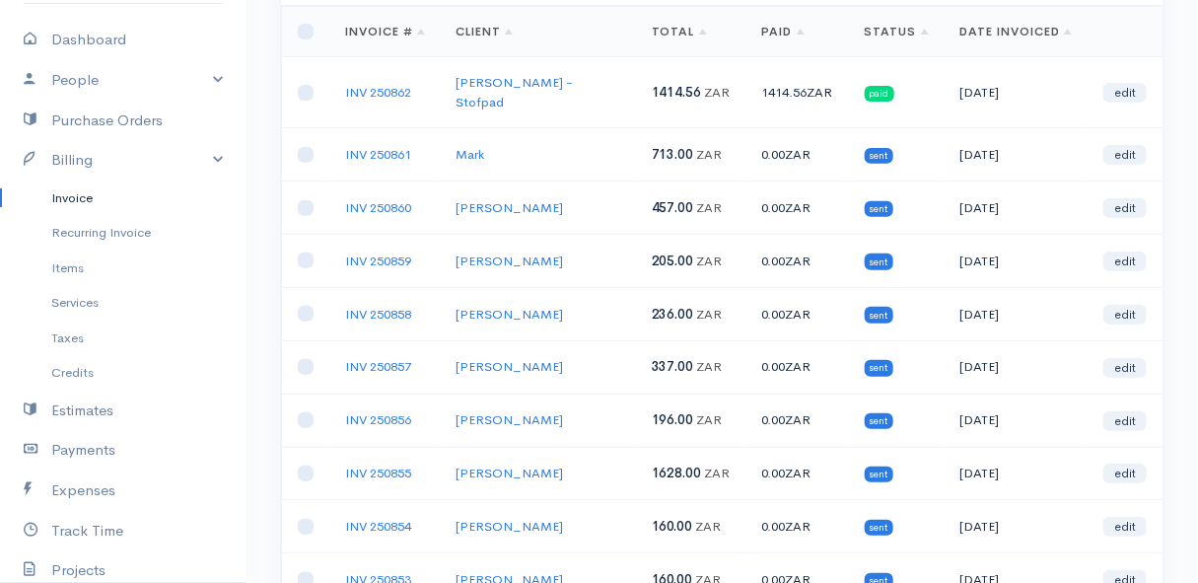
scroll to position [268, 0]
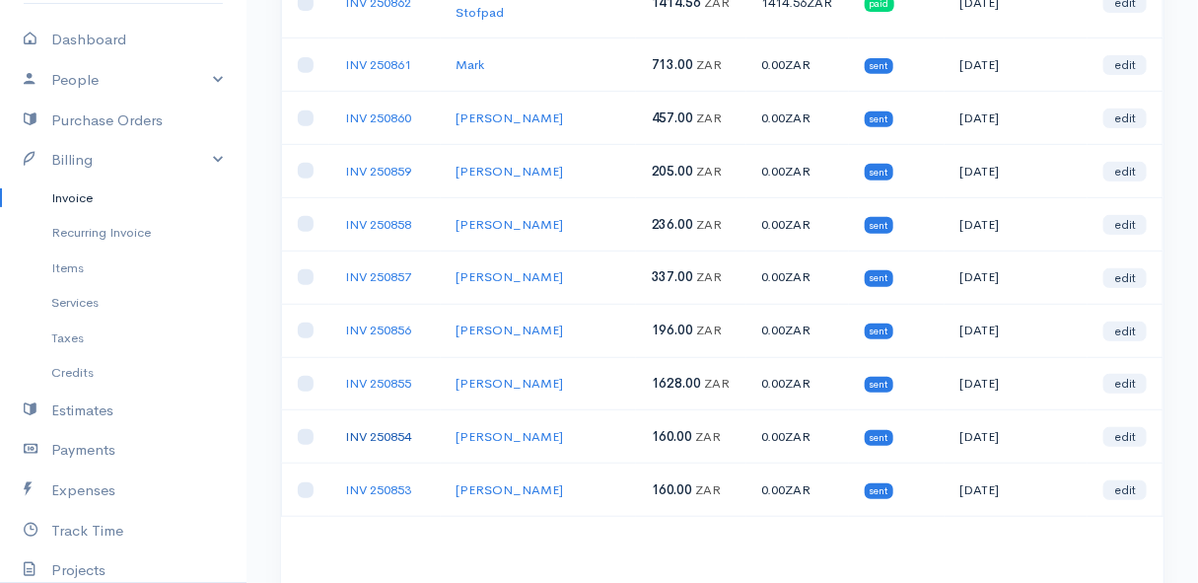
click at [356, 428] on link "INV 250854" at bounding box center [378, 436] width 66 height 17
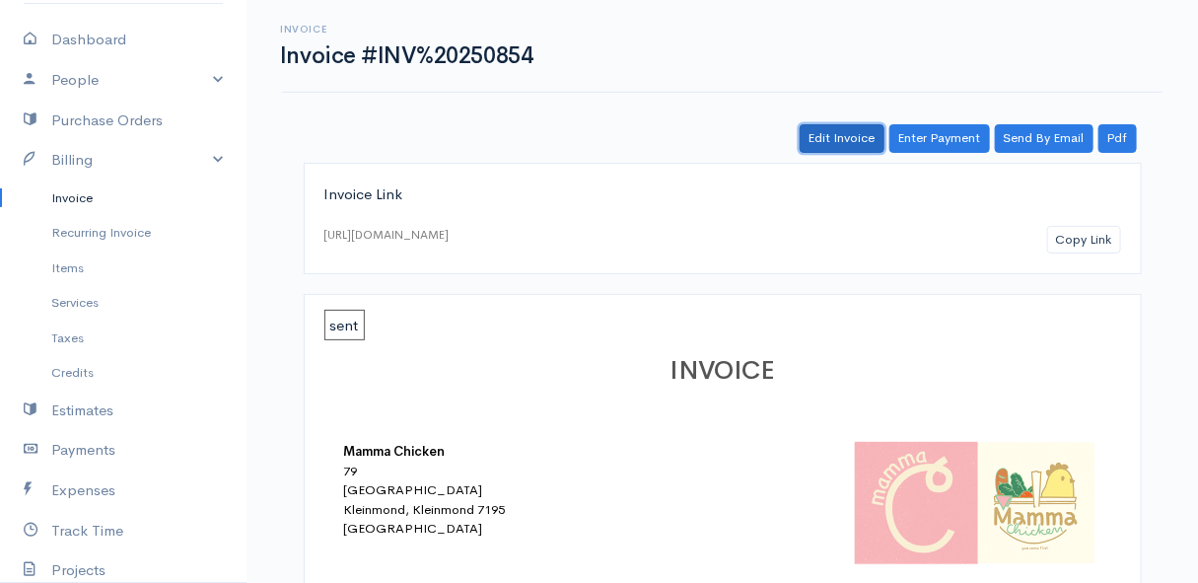
click at [859, 138] on link "Edit Invoice" at bounding box center [842, 138] width 85 height 29
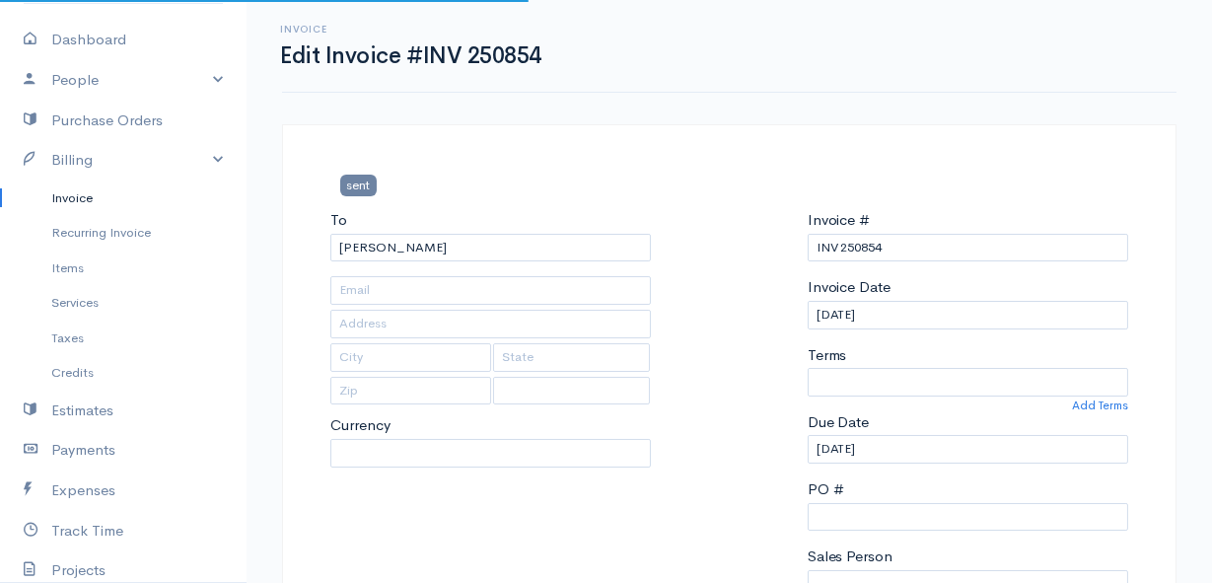
type input "1867 Central Road, Pringle Minle Centre"
type input "Pringle Bay"
type input "7195"
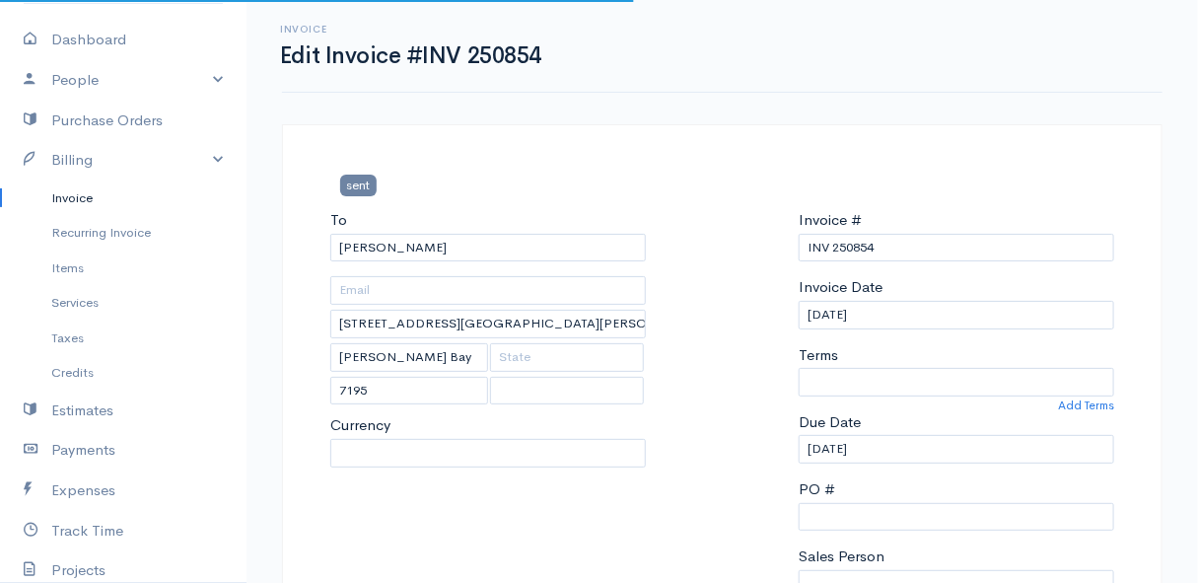
select select
select select "0"
select select "[GEOGRAPHIC_DATA]"
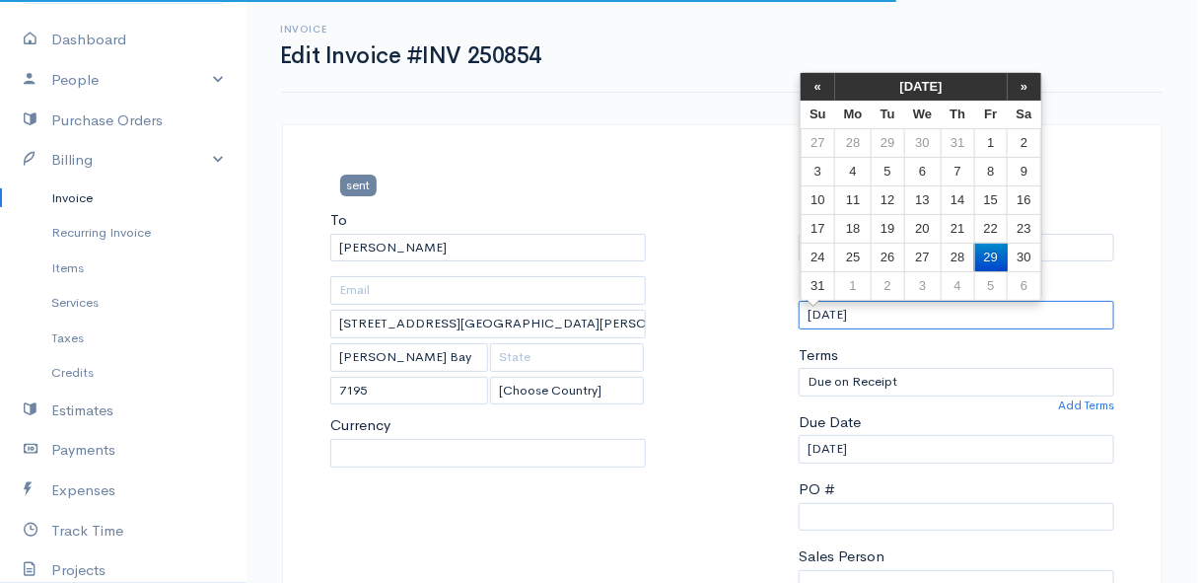
click at [887, 319] on input "[DATE]" at bounding box center [957, 315] width 316 height 29
select select "ZAR"
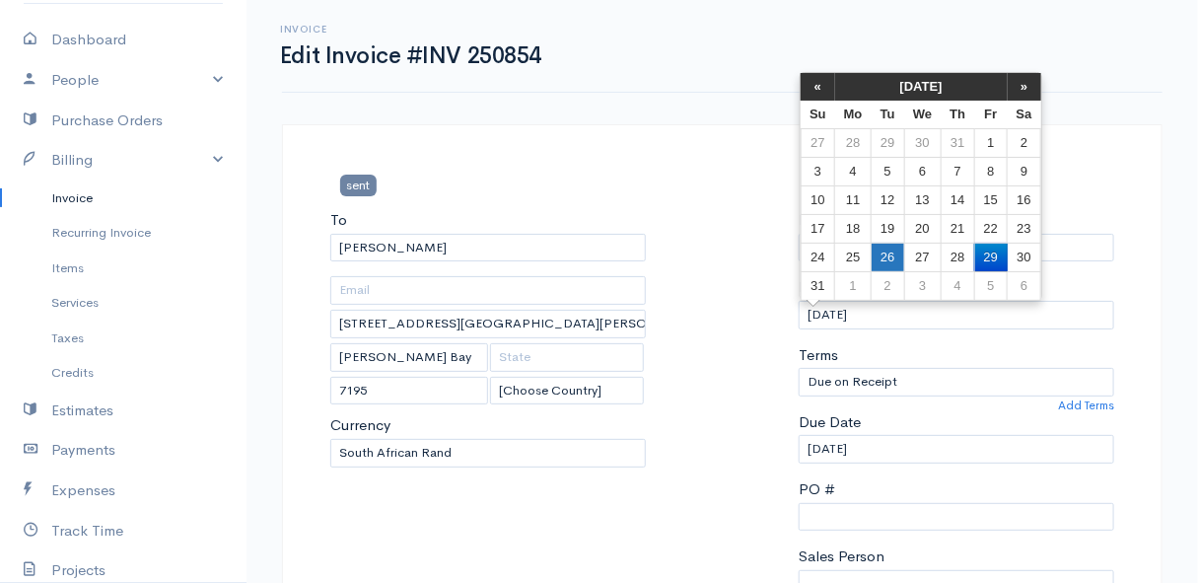
click at [891, 253] on td "26" at bounding box center [888, 257] width 33 height 29
type input "[DATE]"
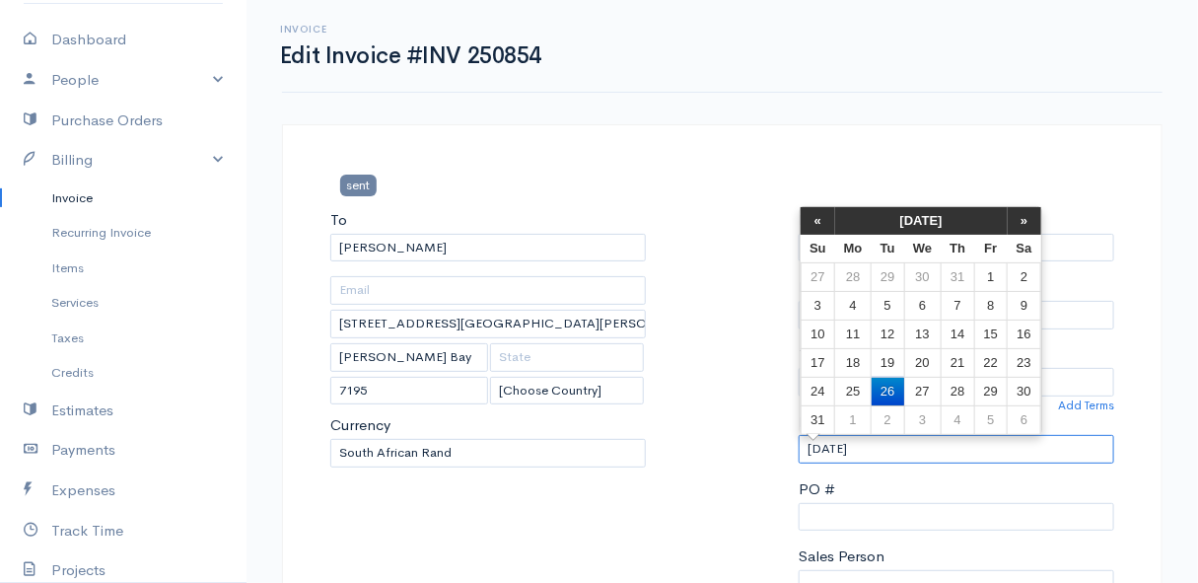
click at [890, 442] on input "[DATE]" at bounding box center [957, 449] width 316 height 29
click at [919, 386] on td "27" at bounding box center [922, 391] width 36 height 29
type input "27/08/2025"
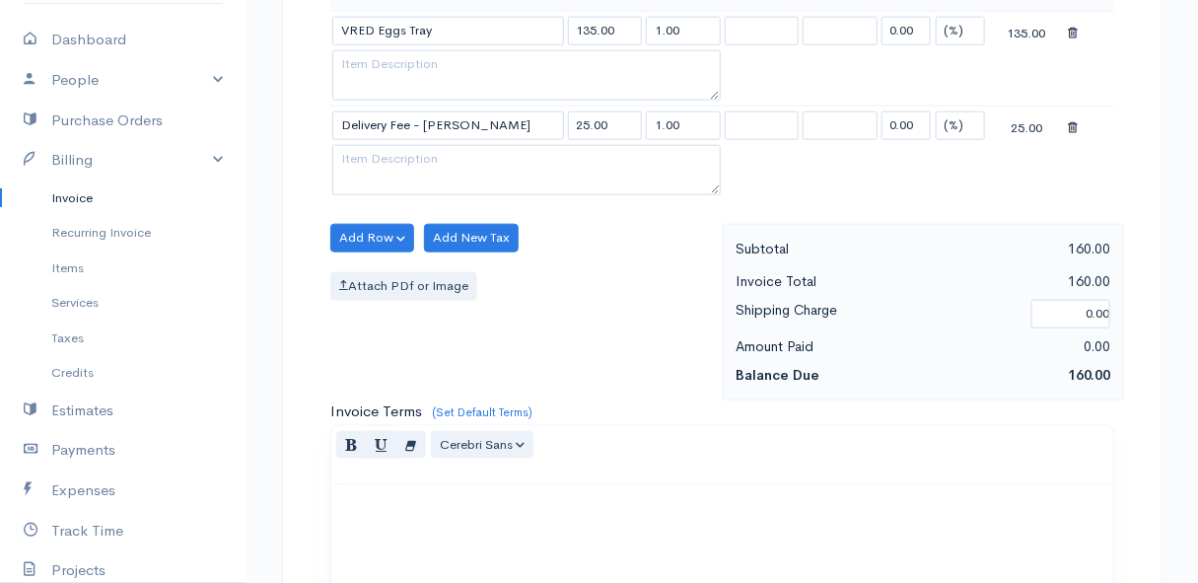
scroll to position [1212, 0]
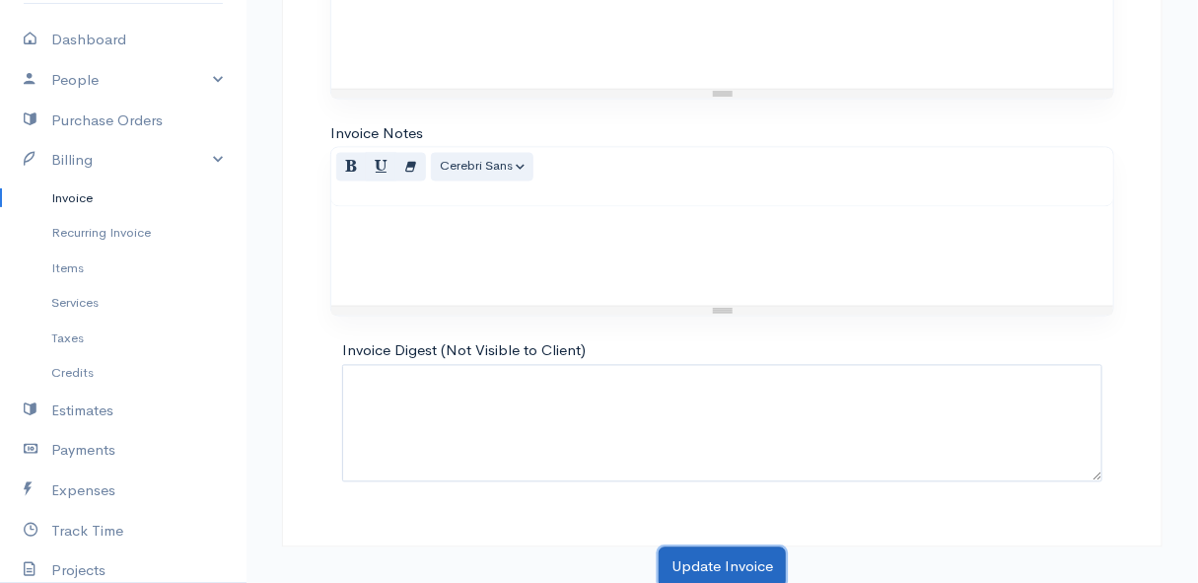
click at [694, 563] on button "Update Invoice" at bounding box center [722, 567] width 127 height 40
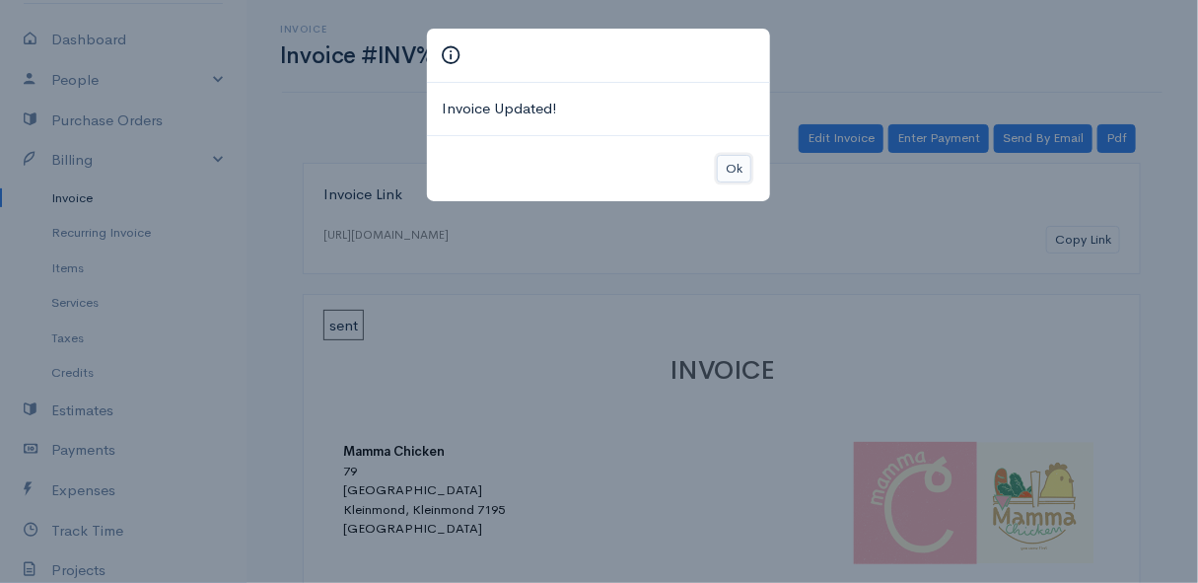
click at [732, 165] on button "Ok" at bounding box center [734, 169] width 35 height 29
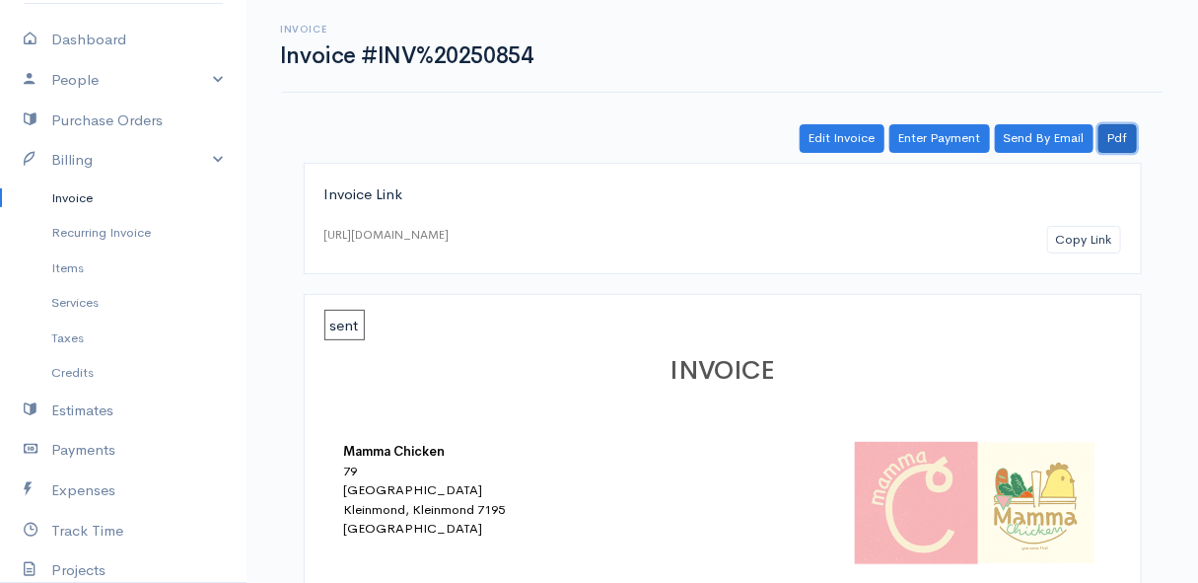
click at [1118, 143] on link "Pdf" at bounding box center [1118, 138] width 38 height 29
click at [1122, 130] on link "Pdf" at bounding box center [1118, 138] width 38 height 29
click at [1118, 128] on link "Pdf" at bounding box center [1118, 138] width 38 height 29
click at [79, 197] on link "Invoice" at bounding box center [123, 198] width 247 height 36
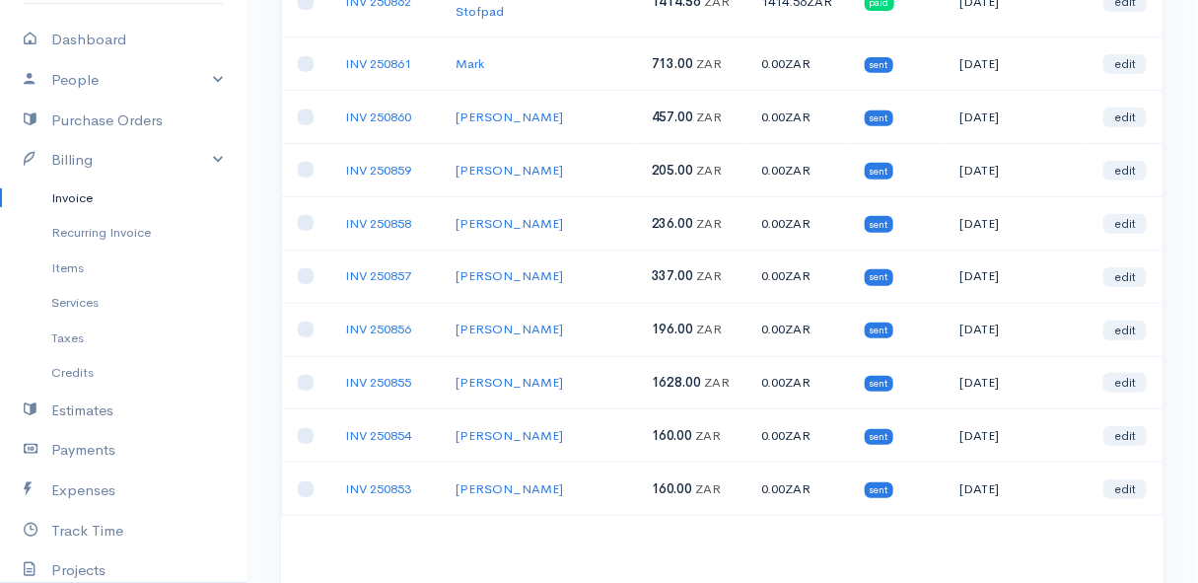
scroll to position [359, 0]
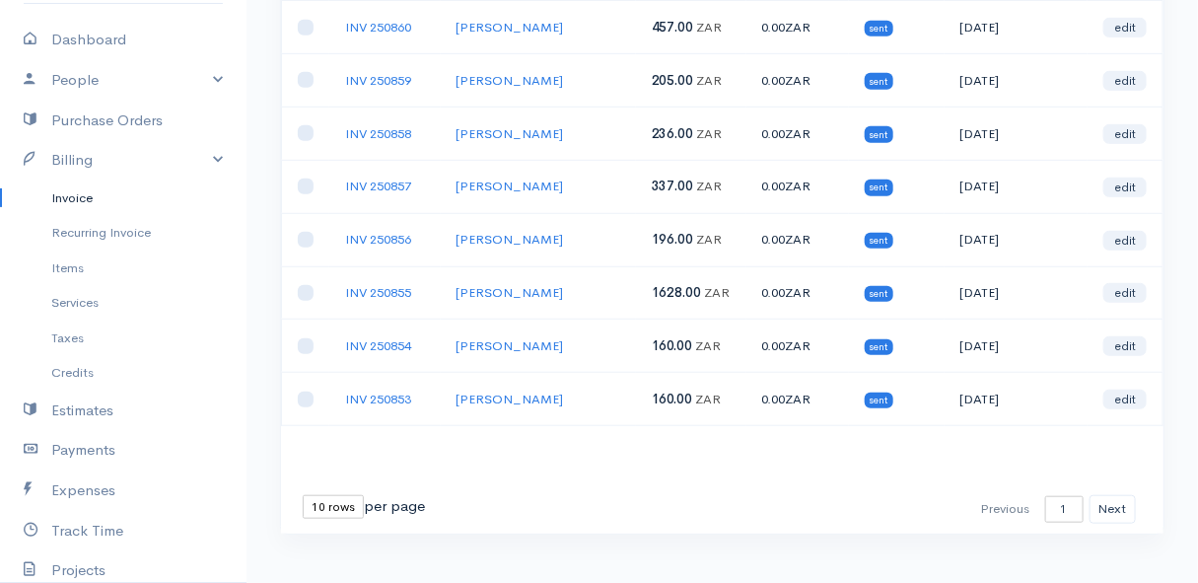
click at [331, 495] on select "10 rows 25 rows 50 rows" at bounding box center [333, 507] width 61 height 24
select select "25"
click at [303, 495] on select "10 rows 25 rows 50 rows" at bounding box center [333, 507] width 61 height 24
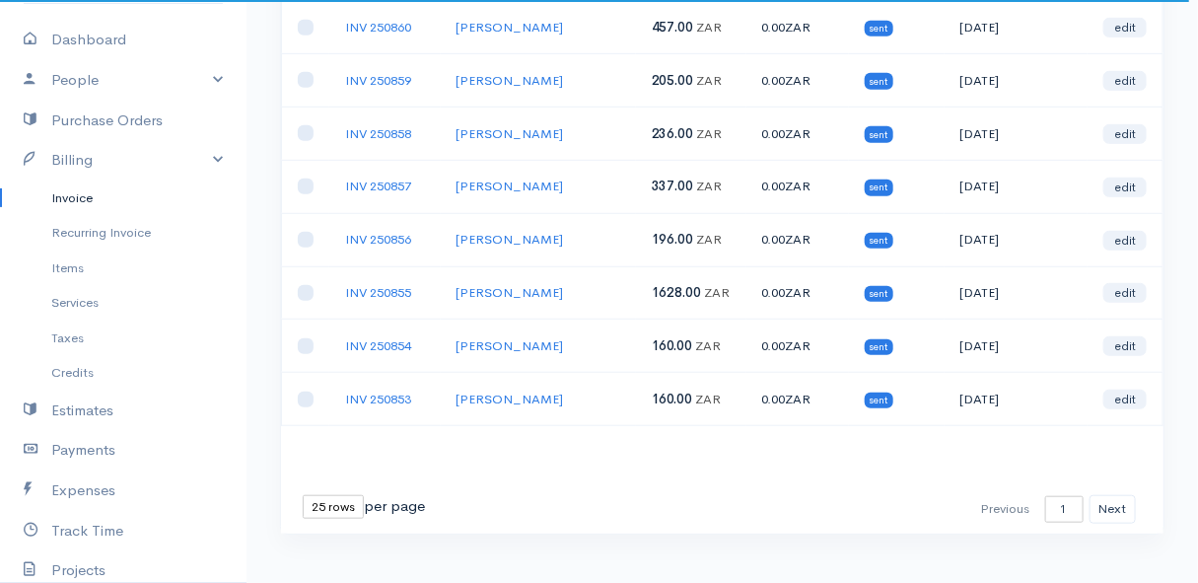
click at [587, 495] on div "First Previous 1 2 3 4 5 6 7 8 9 10 11 12 13 14 15 16 17 18 19 20 21 22 23 24 2…" at bounding box center [722, 509] width 863 height 29
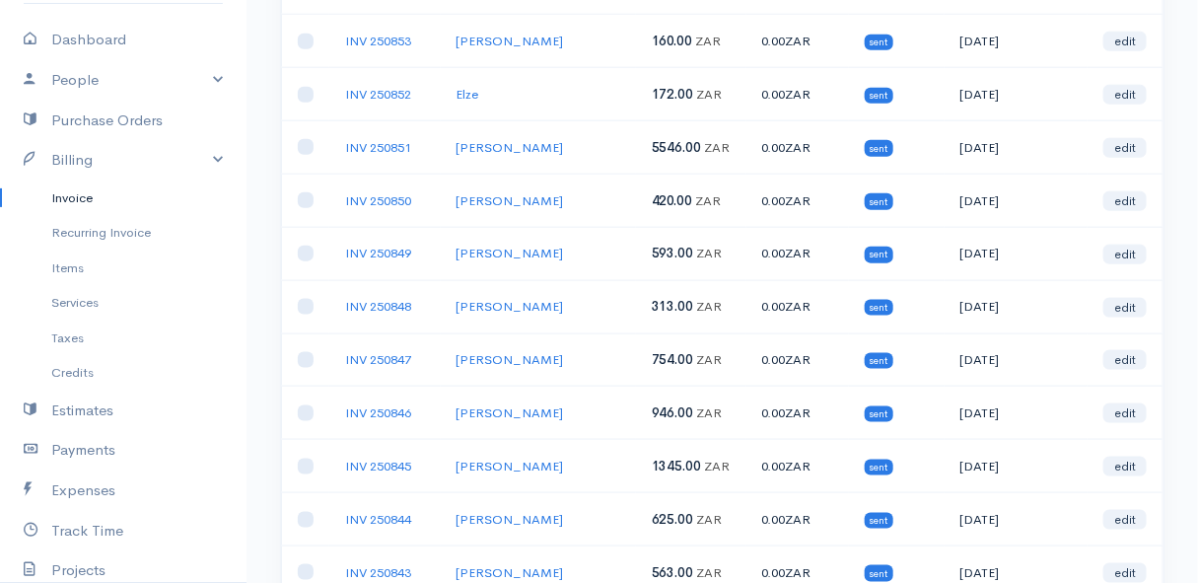
scroll to position [807, 0]
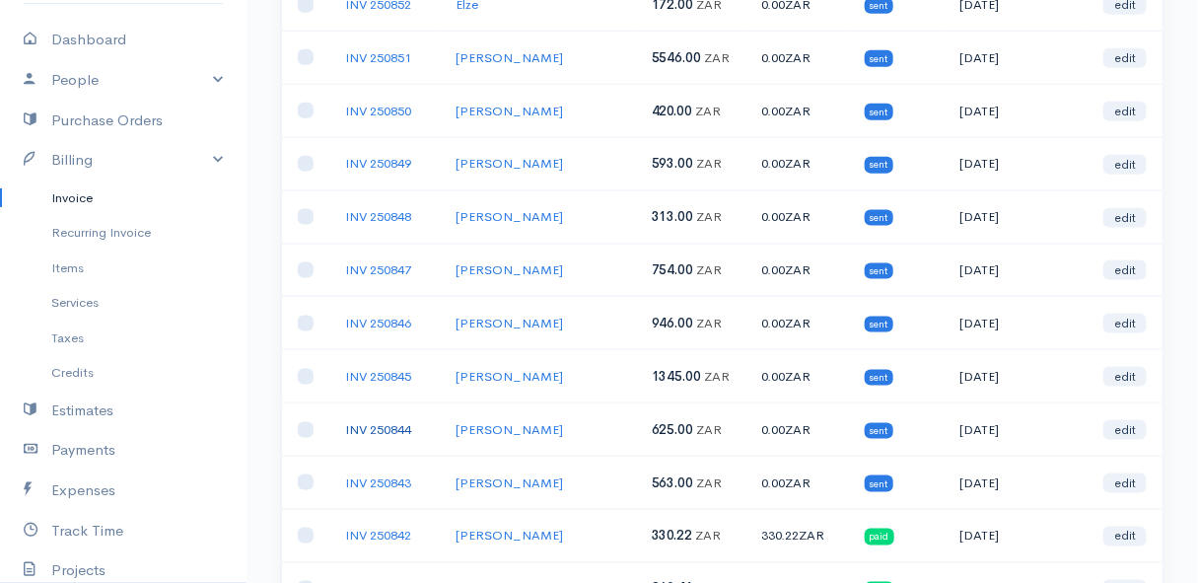
click at [392, 421] on link "INV 250844" at bounding box center [378, 429] width 66 height 17
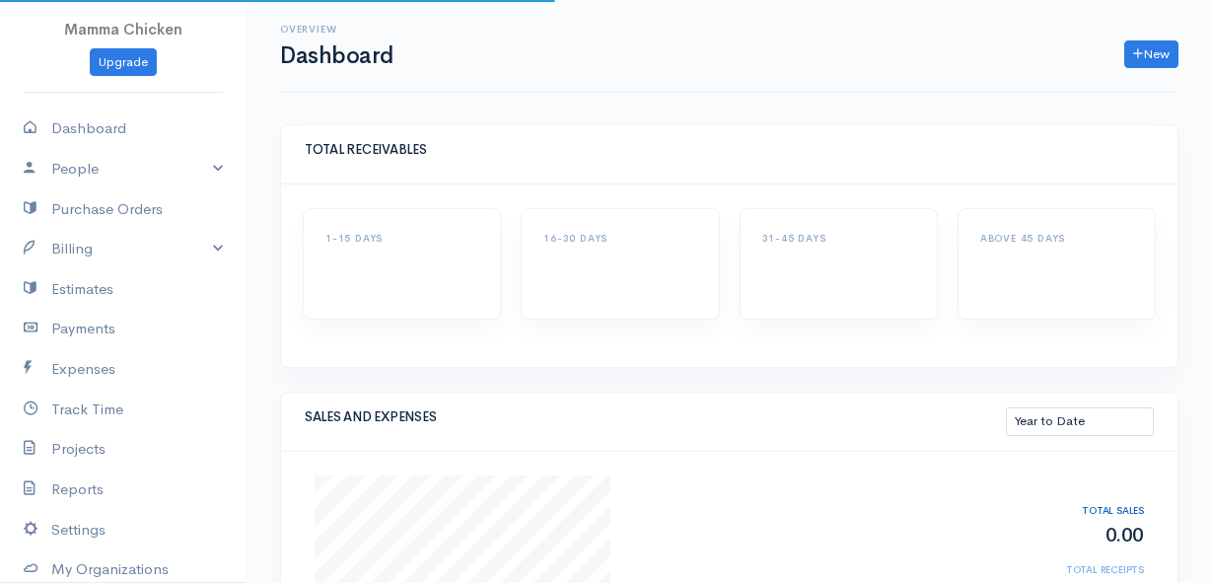
select select "thistoyear"
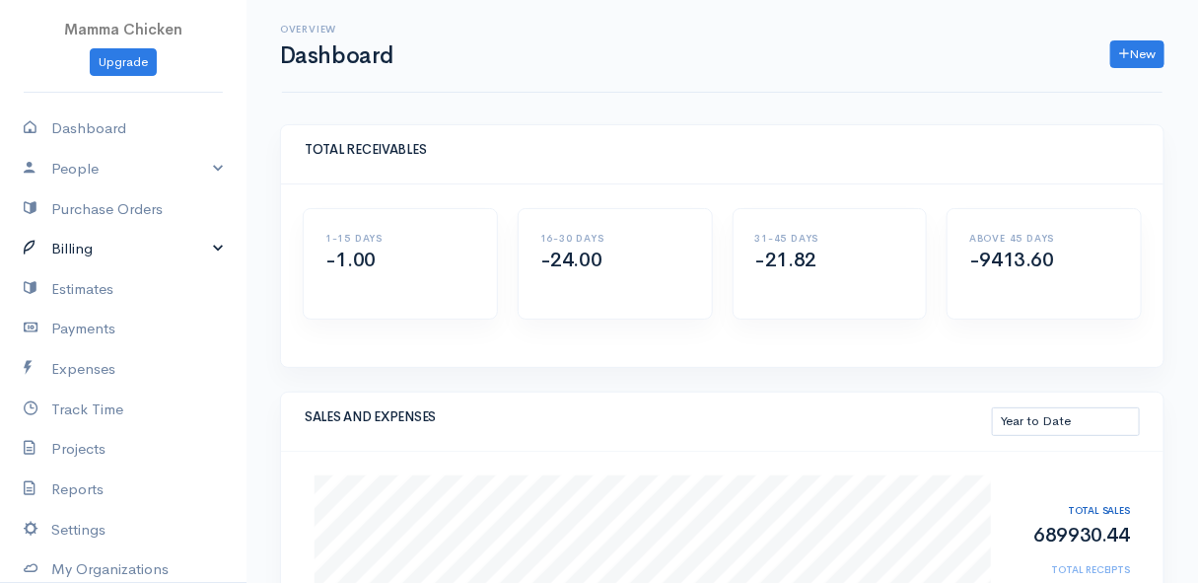
click at [136, 244] on link "Billing" at bounding box center [123, 249] width 247 height 40
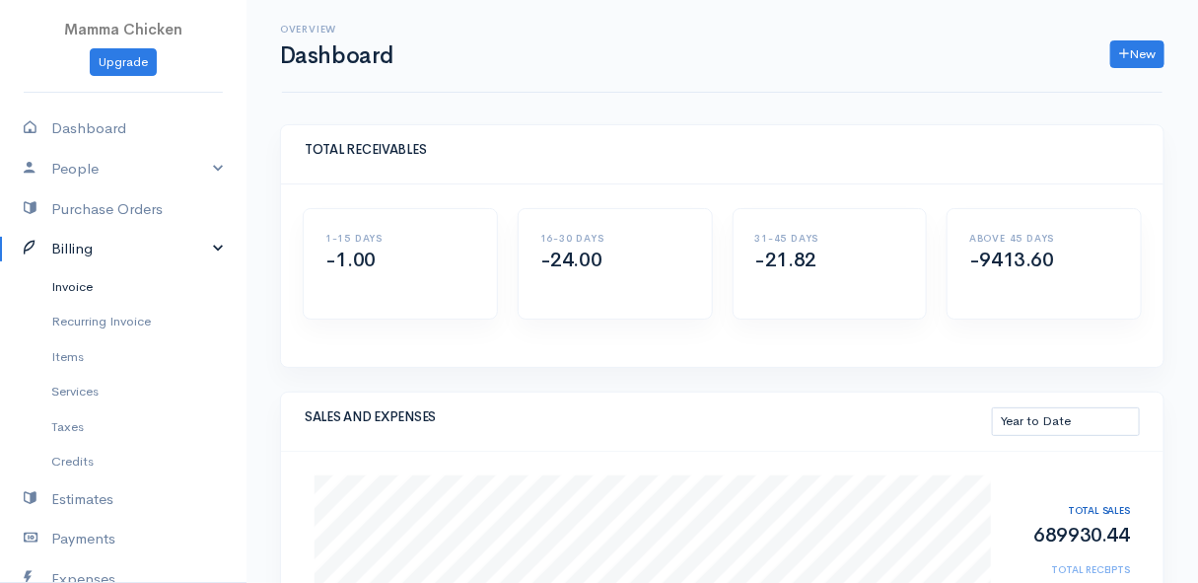
click at [111, 288] on link "Invoice" at bounding box center [123, 287] width 247 height 36
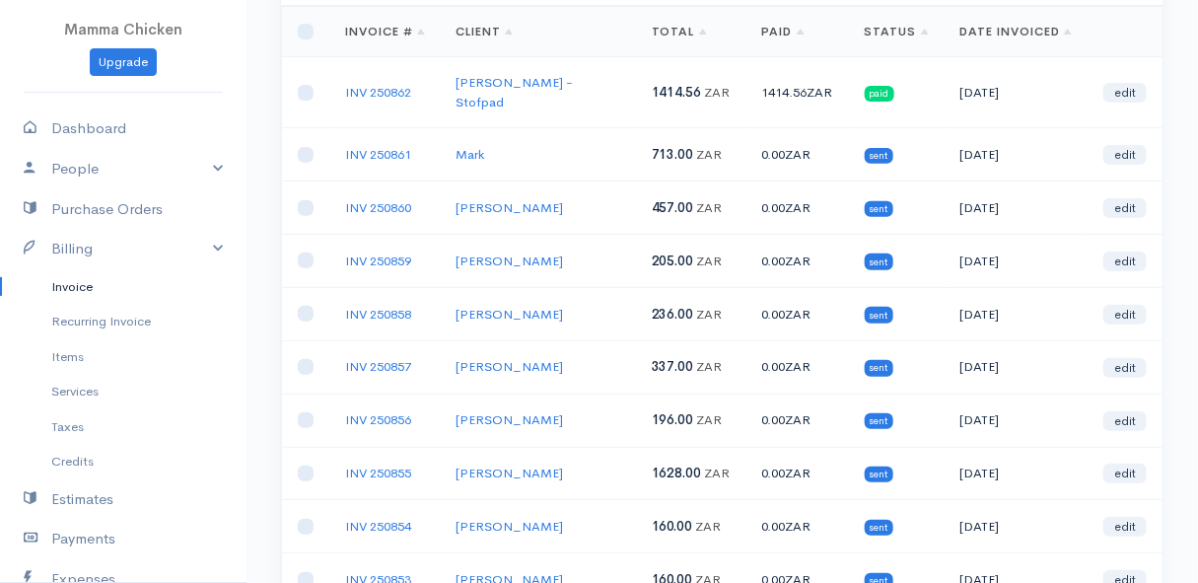
scroll to position [359, 0]
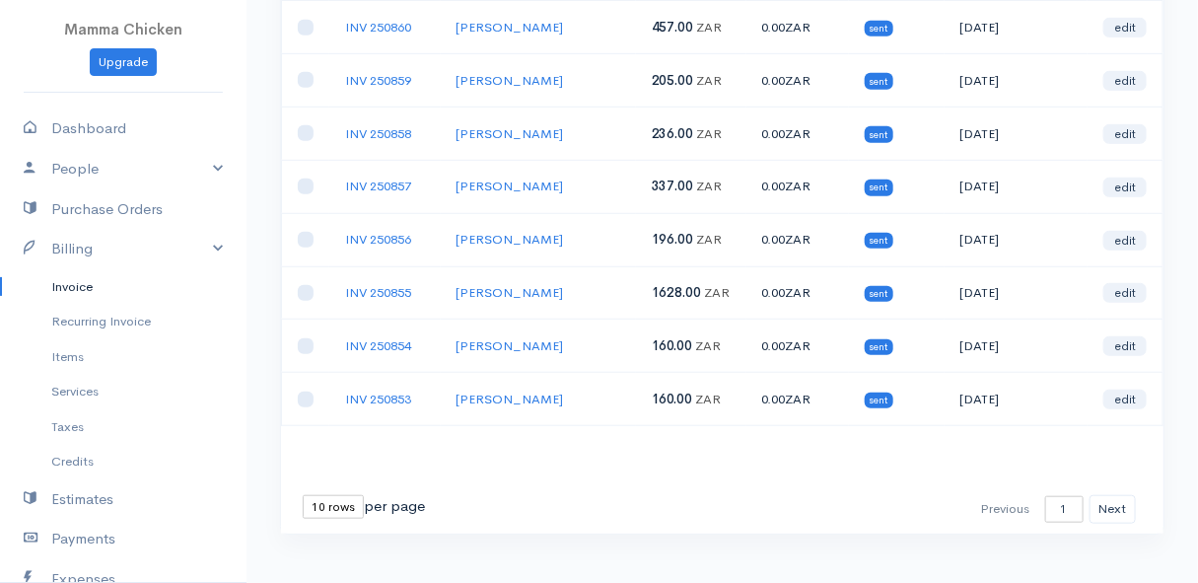
click at [344, 495] on select "10 rows 25 rows 50 rows" at bounding box center [333, 507] width 61 height 24
select select "25"
click at [303, 495] on select "10 rows 25 rows 50 rows" at bounding box center [333, 507] width 61 height 24
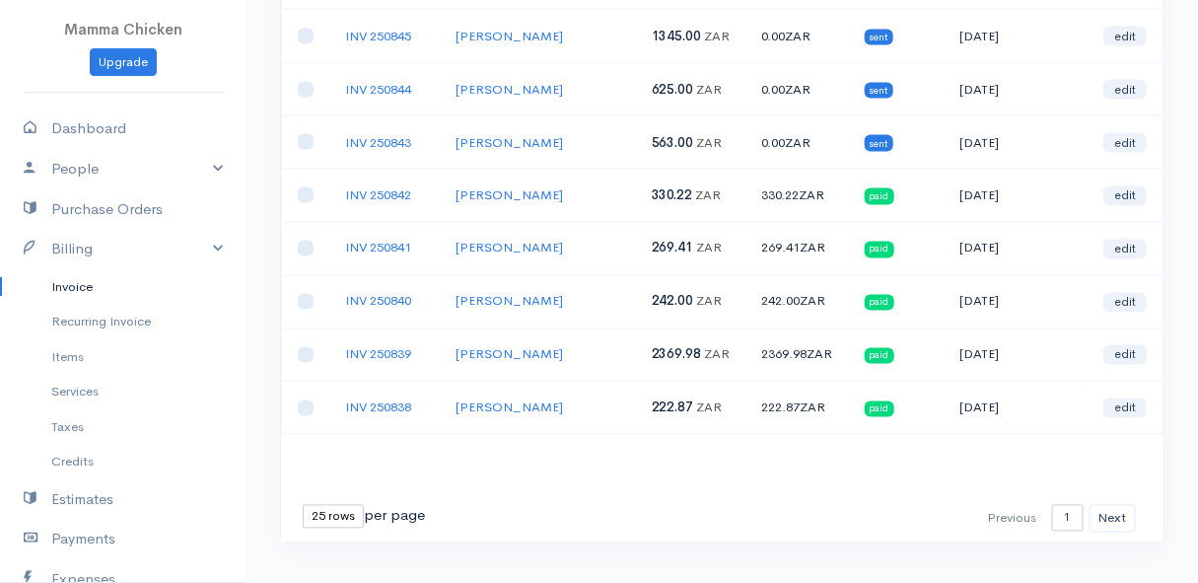
scroll to position [1057, 0]
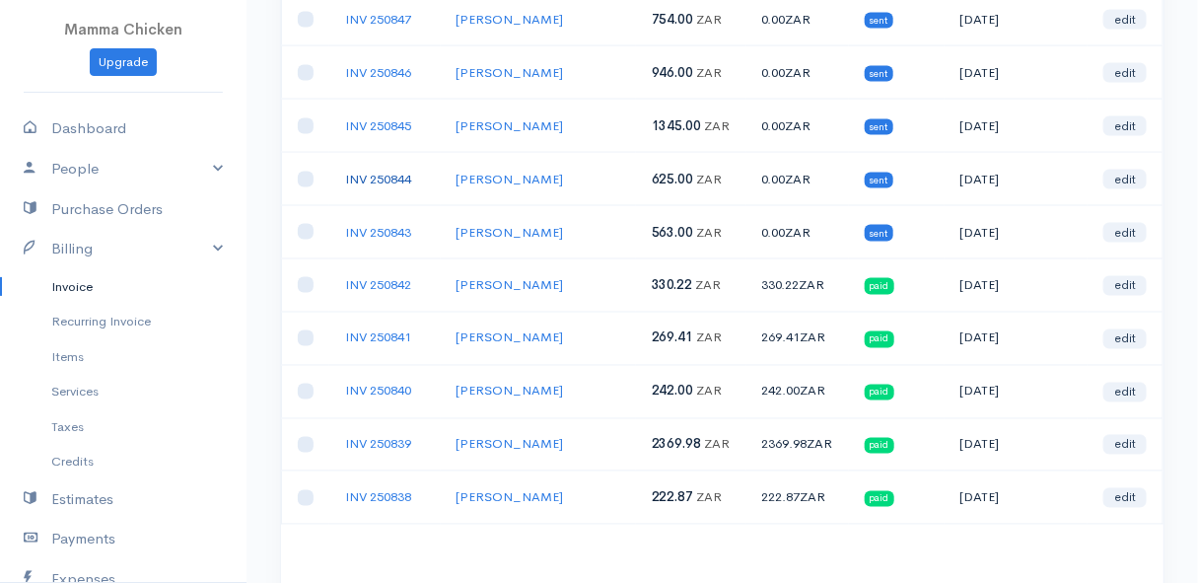
click at [379, 171] on link "INV 250844" at bounding box center [378, 179] width 66 height 17
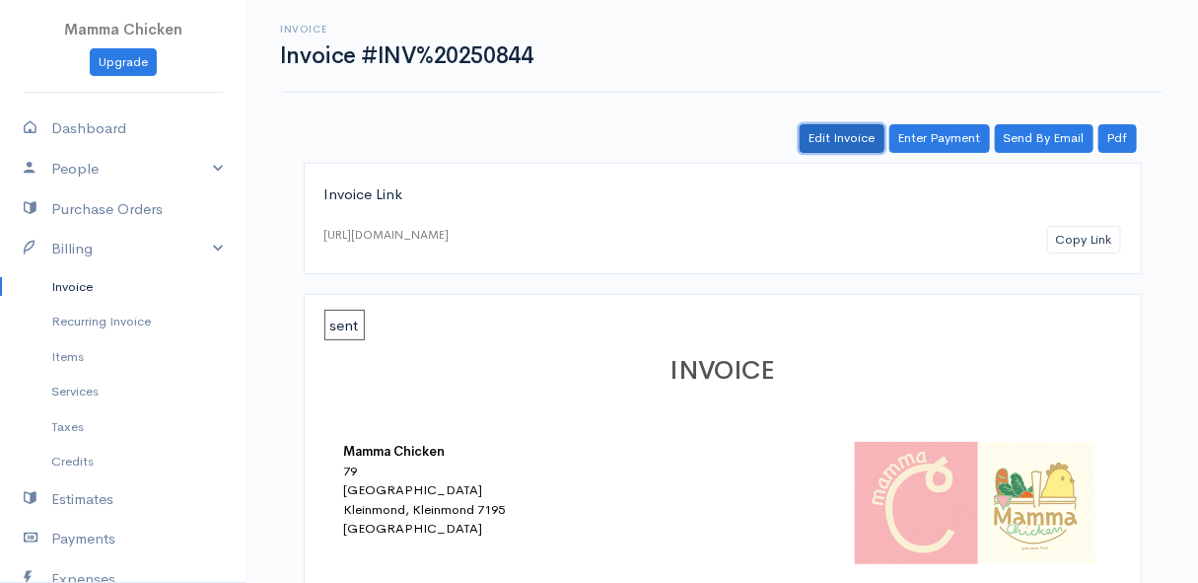
click at [857, 131] on link "Edit Invoice" at bounding box center [842, 138] width 85 height 29
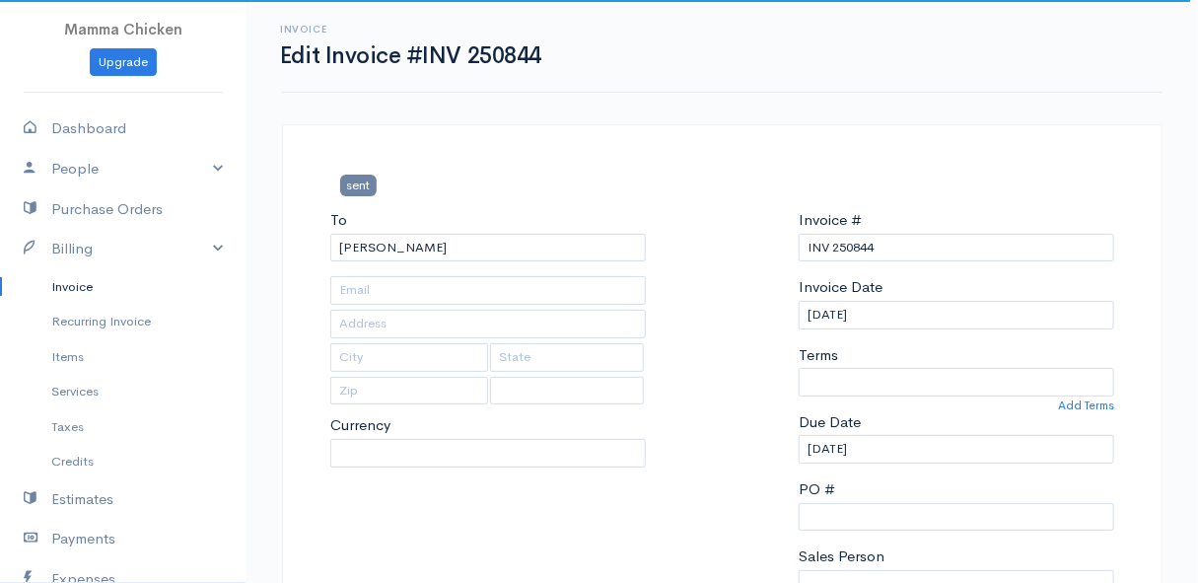
select select
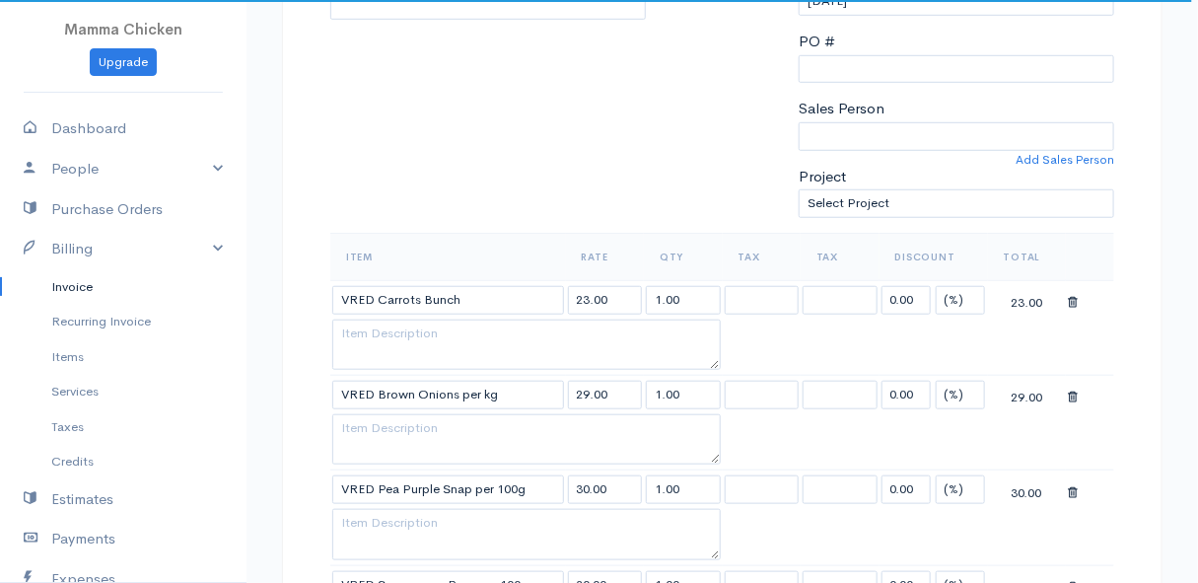
select select "0"
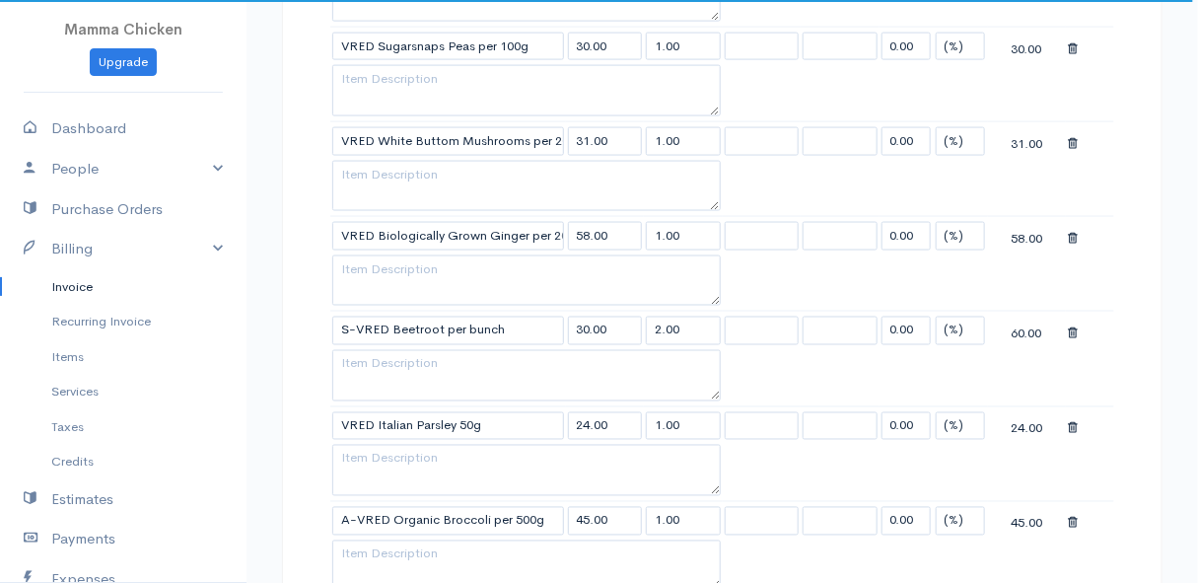
type input "32 Barbara Road"
type input "Pringle Bay"
type input "7195"
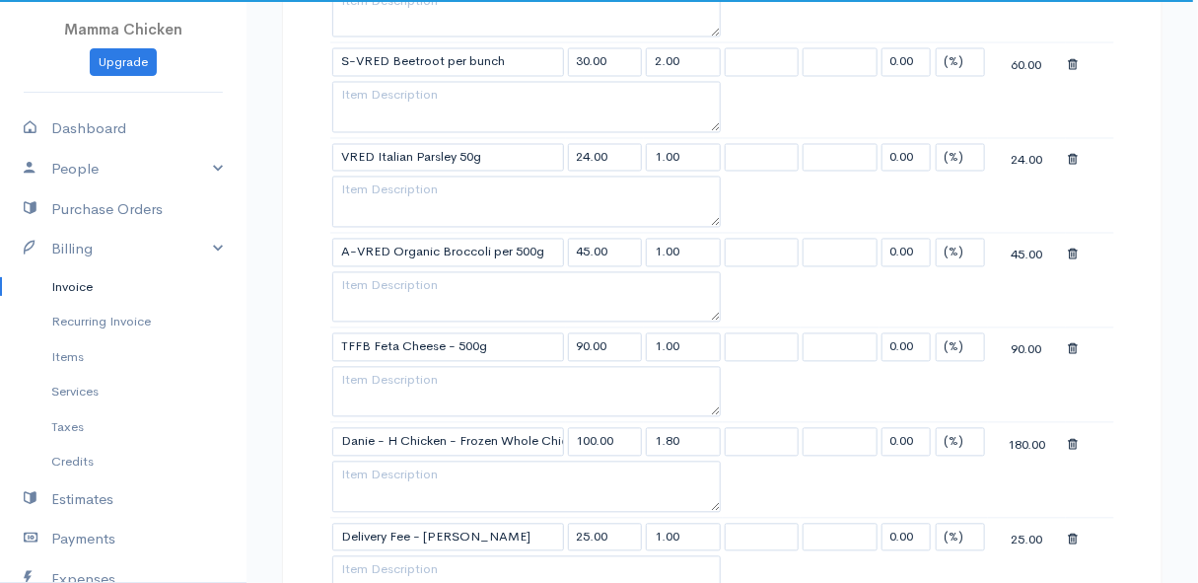
scroll to position [1344, 0]
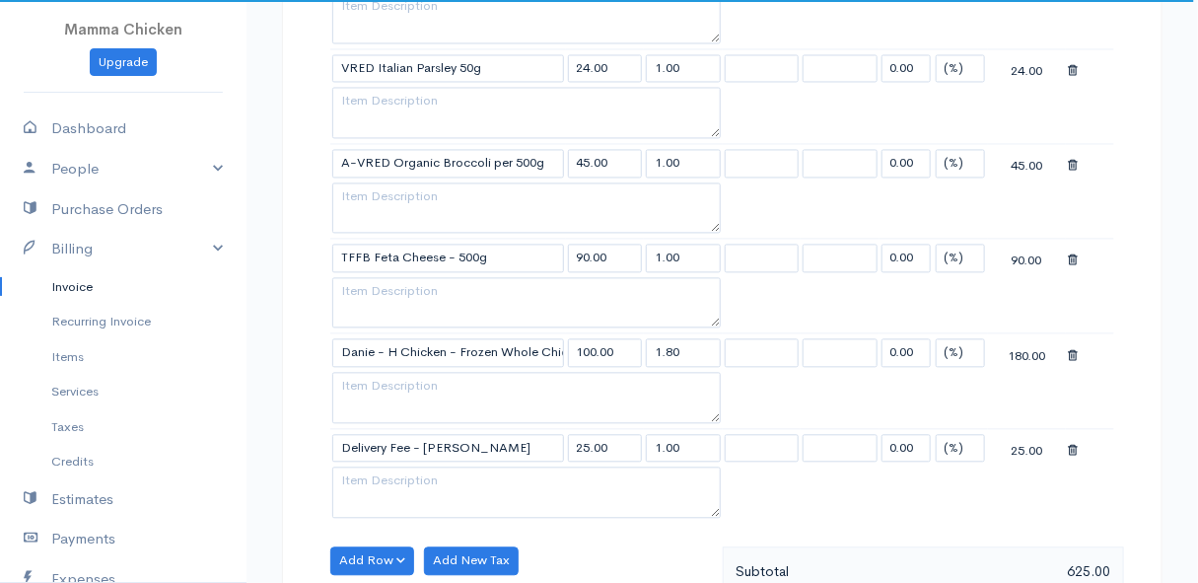
select select "[GEOGRAPHIC_DATA]"
select select "ZAR"
click at [360, 383] on textarea at bounding box center [526, 397] width 389 height 51
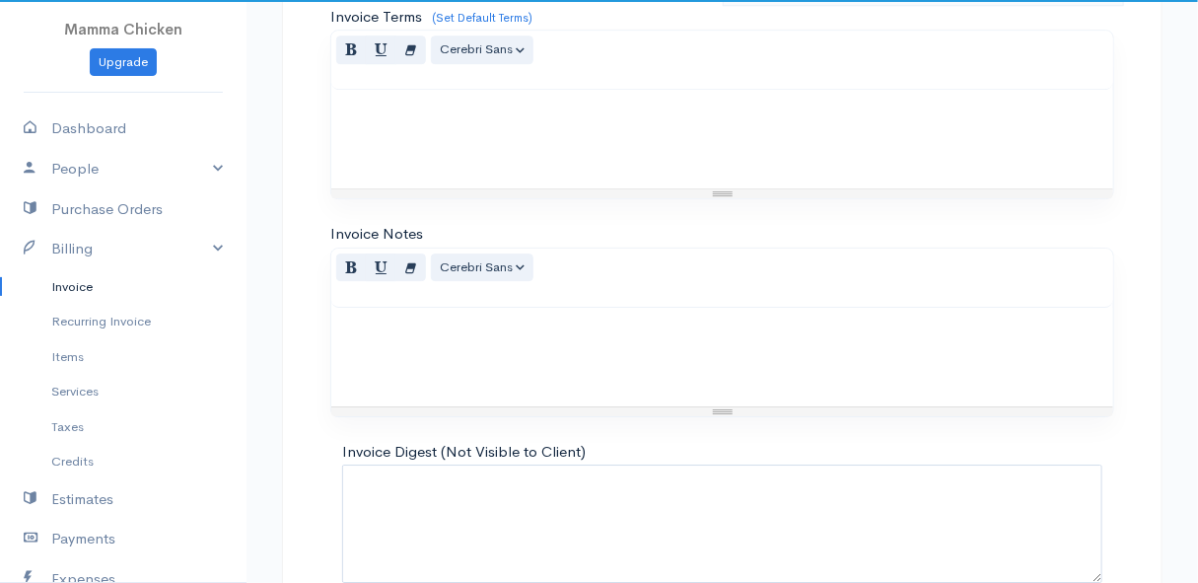
scroll to position [2156, 0]
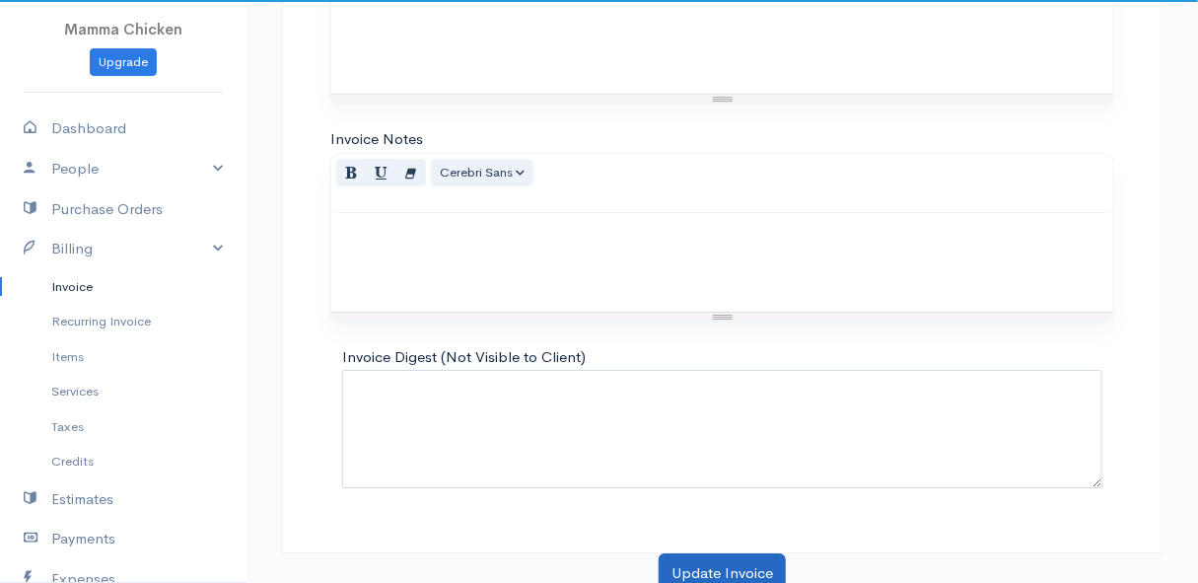
type textarea "1 off = 1 x 1.8kg"
click at [761, 562] on button "Update Invoice" at bounding box center [722, 573] width 127 height 40
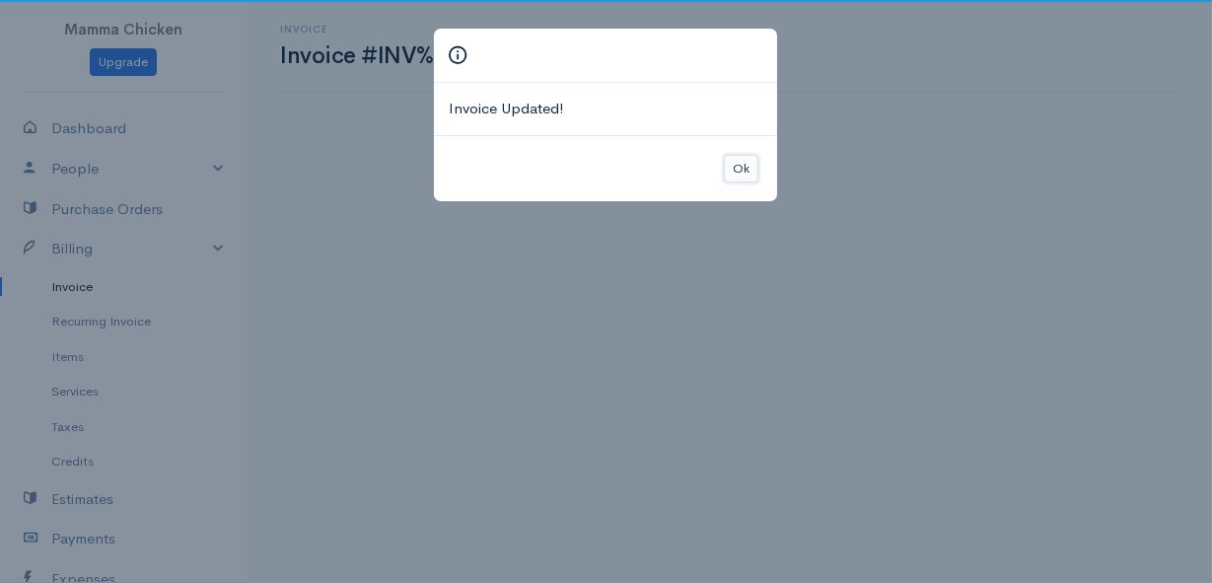
click at [746, 163] on button "Ok" at bounding box center [741, 169] width 35 height 29
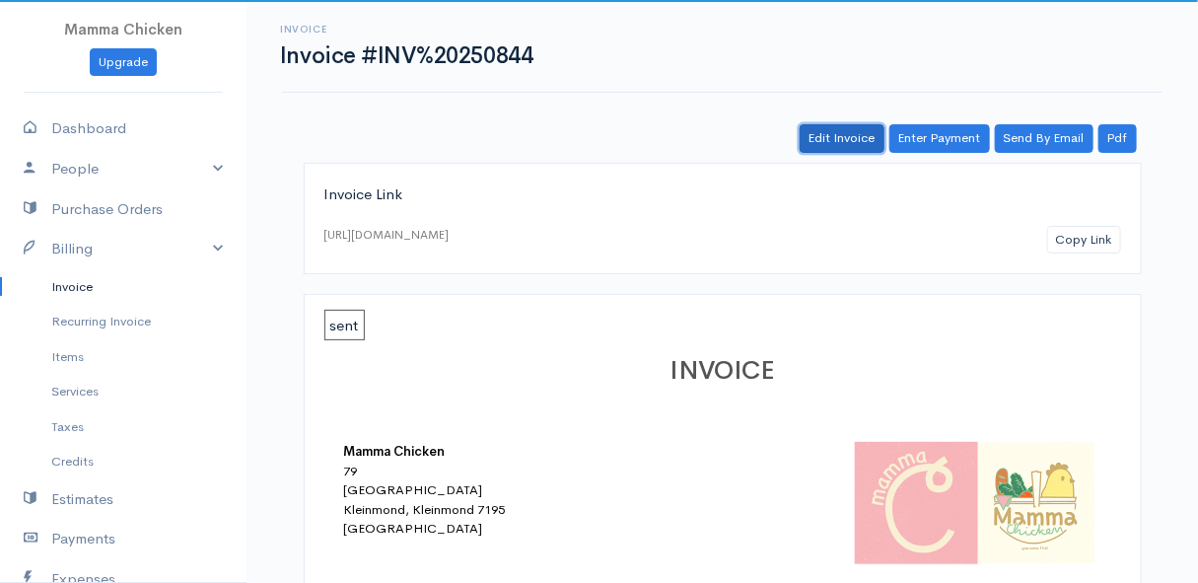
click at [850, 143] on link "Edit Invoice" at bounding box center [842, 138] width 85 height 29
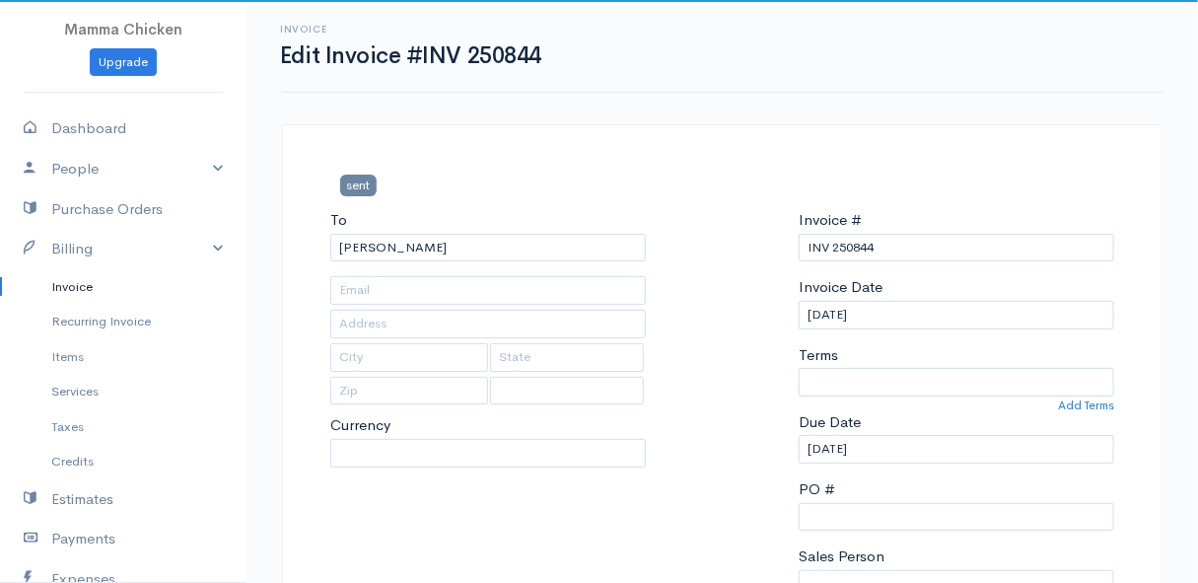
type input "32 Barbara Road"
type input "Pringle Bay"
type input "7195"
select select
select select "0"
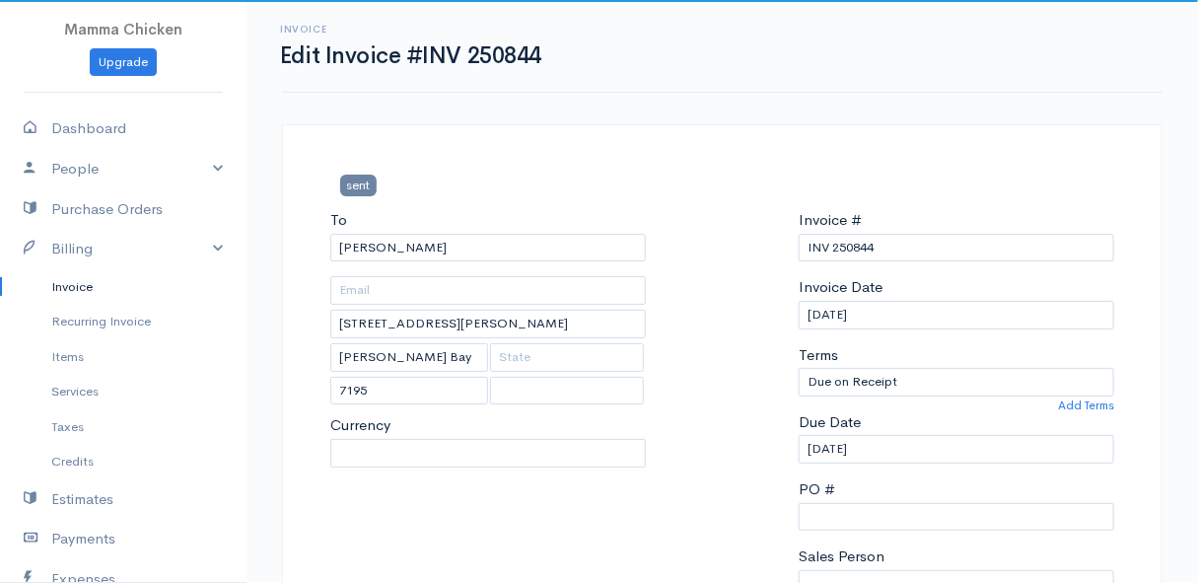
select select "[GEOGRAPHIC_DATA]"
select select "ZAR"
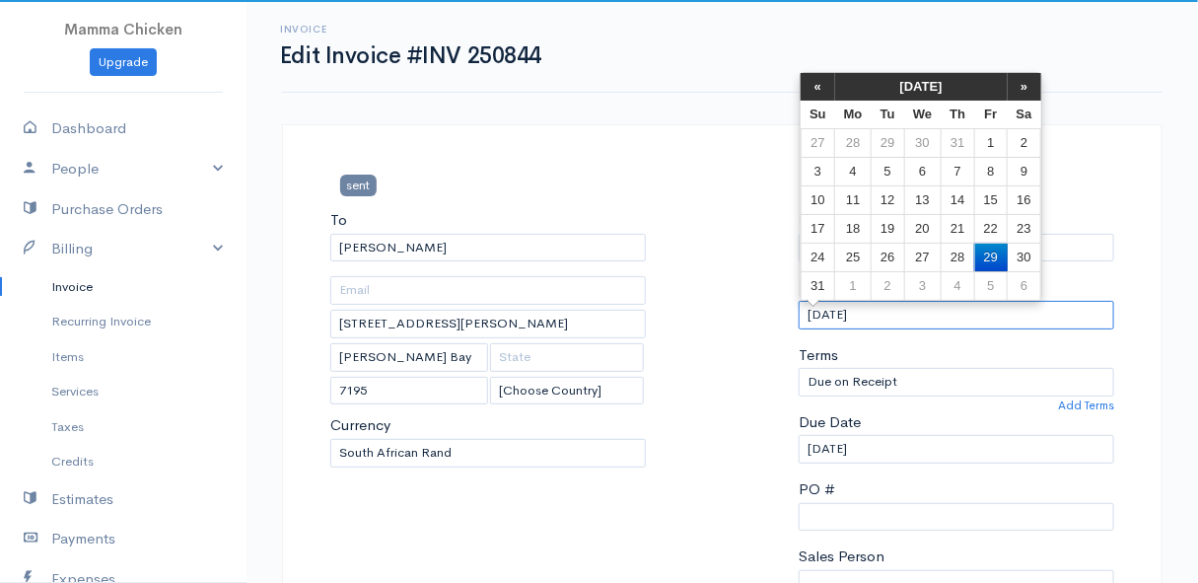
click at [891, 313] on input "[DATE]" at bounding box center [957, 315] width 316 height 29
click at [900, 253] on td "26" at bounding box center [888, 257] width 33 height 29
type input "[DATE]"
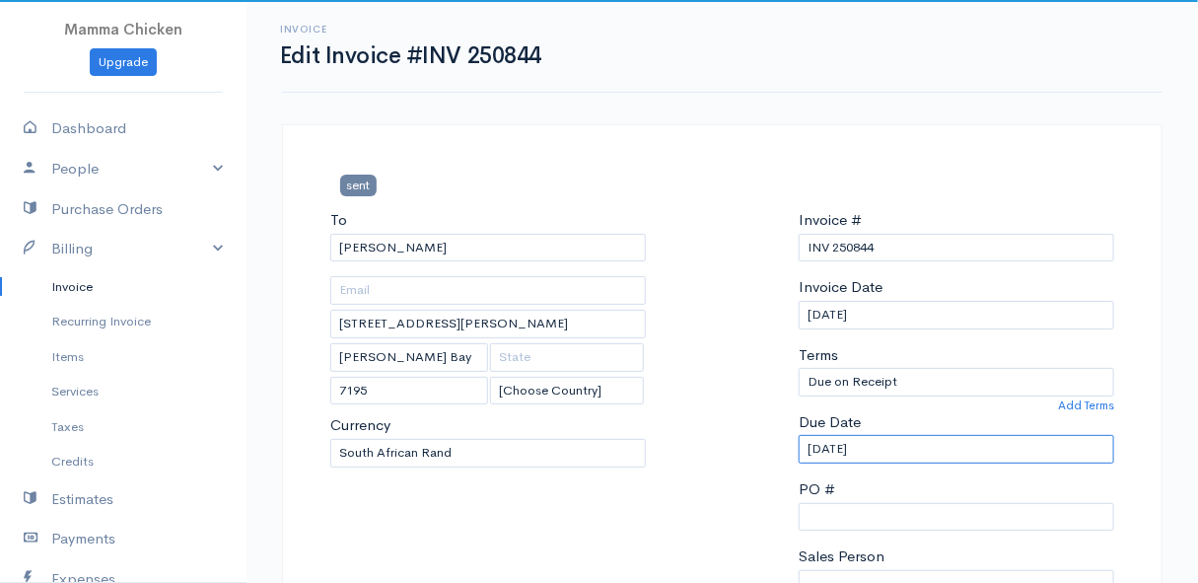
click at [885, 443] on input "[DATE]" at bounding box center [957, 449] width 316 height 29
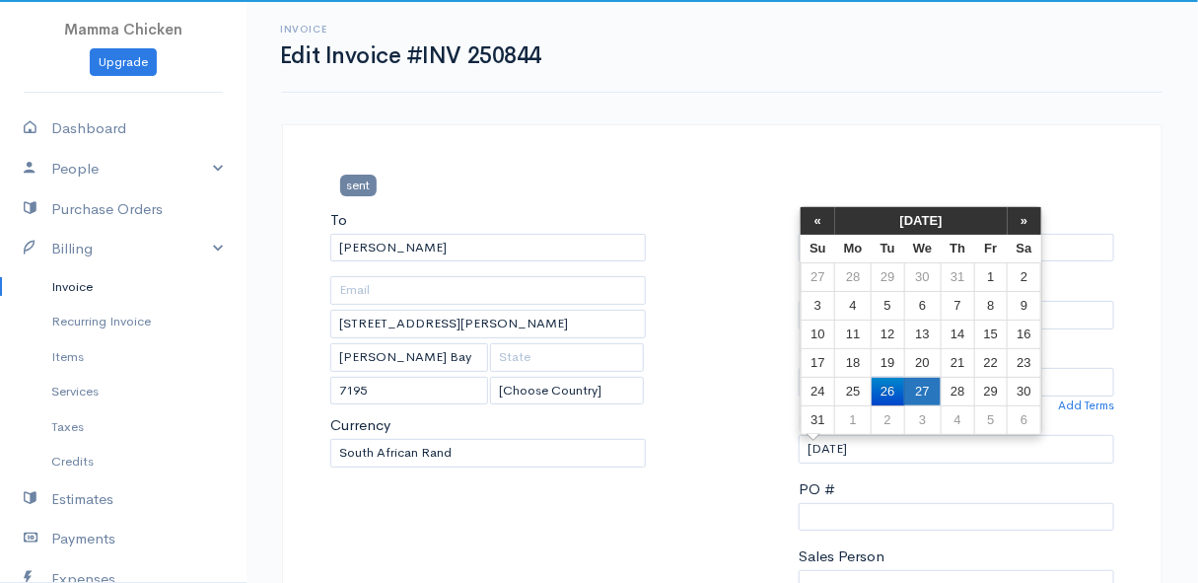
click at [913, 391] on td "27" at bounding box center [922, 391] width 36 height 29
type input "[DATE]"
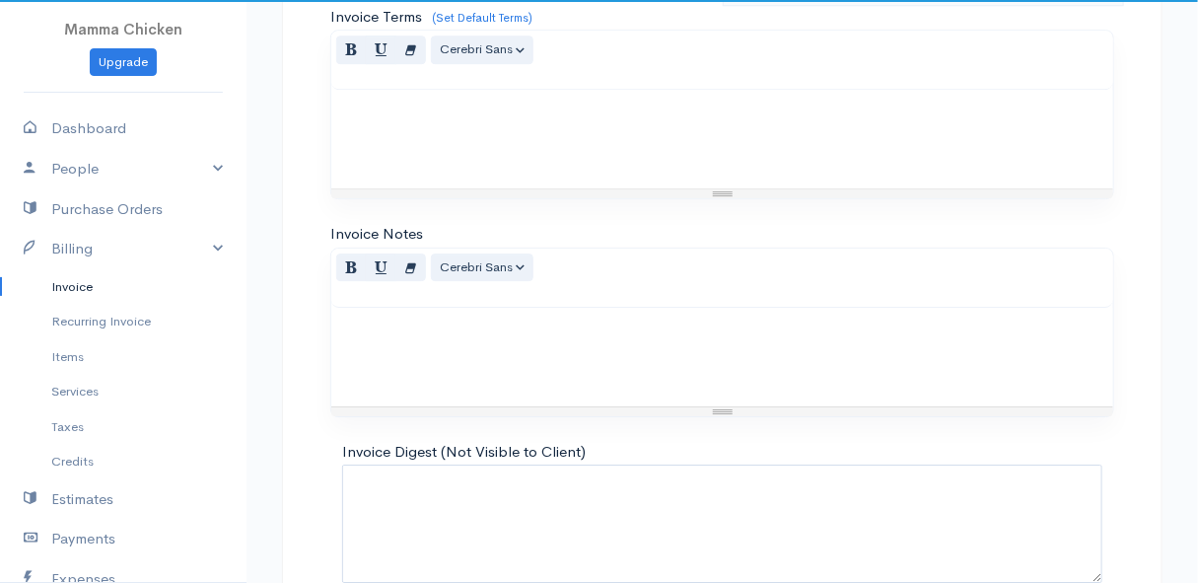
scroll to position [2156, 0]
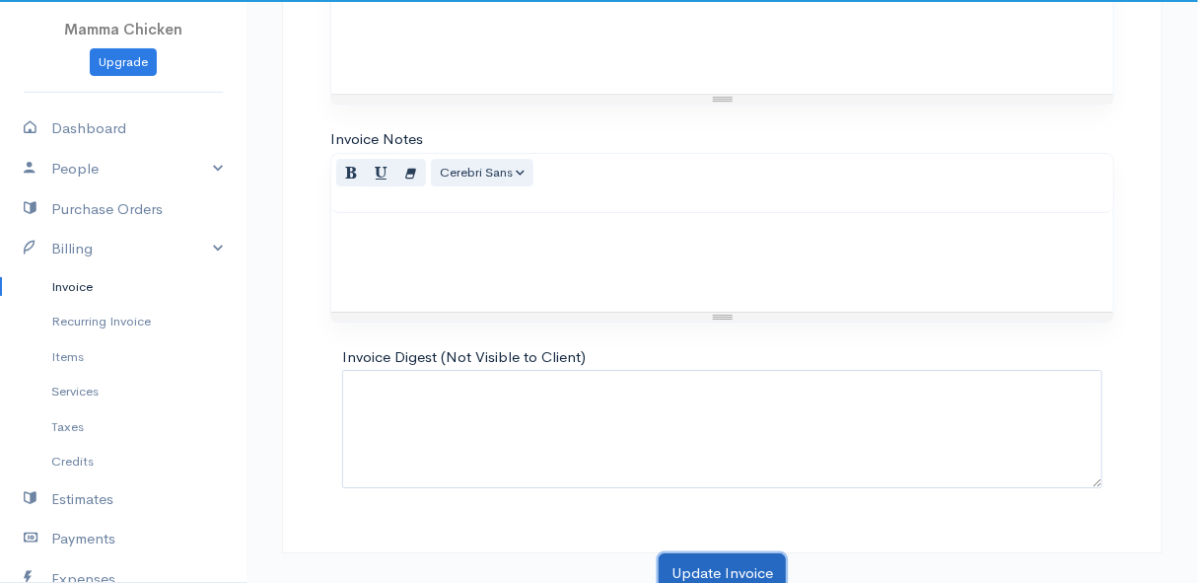
click at [736, 562] on button "Update Invoice" at bounding box center [722, 573] width 127 height 40
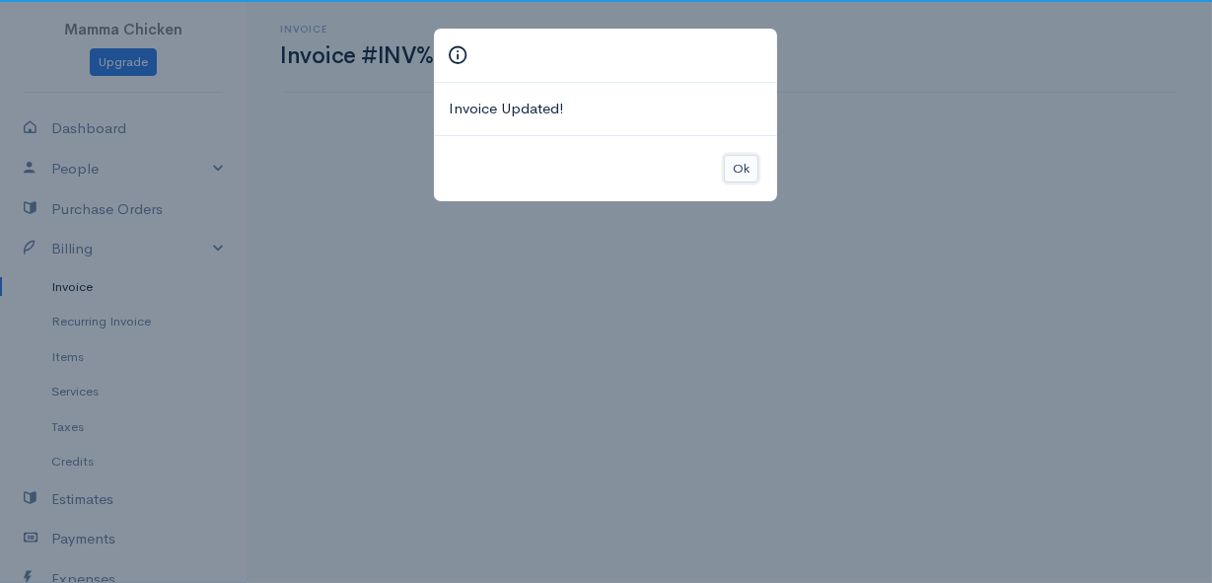
click at [745, 166] on button "Ok" at bounding box center [741, 169] width 35 height 29
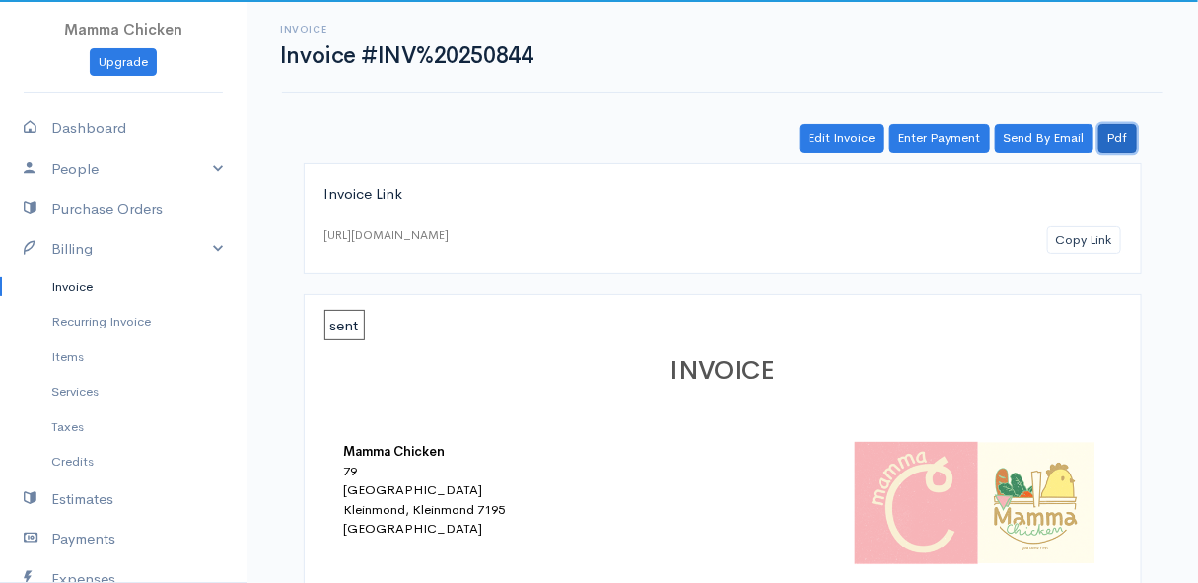
click at [1125, 134] on link "Pdf" at bounding box center [1118, 138] width 38 height 29
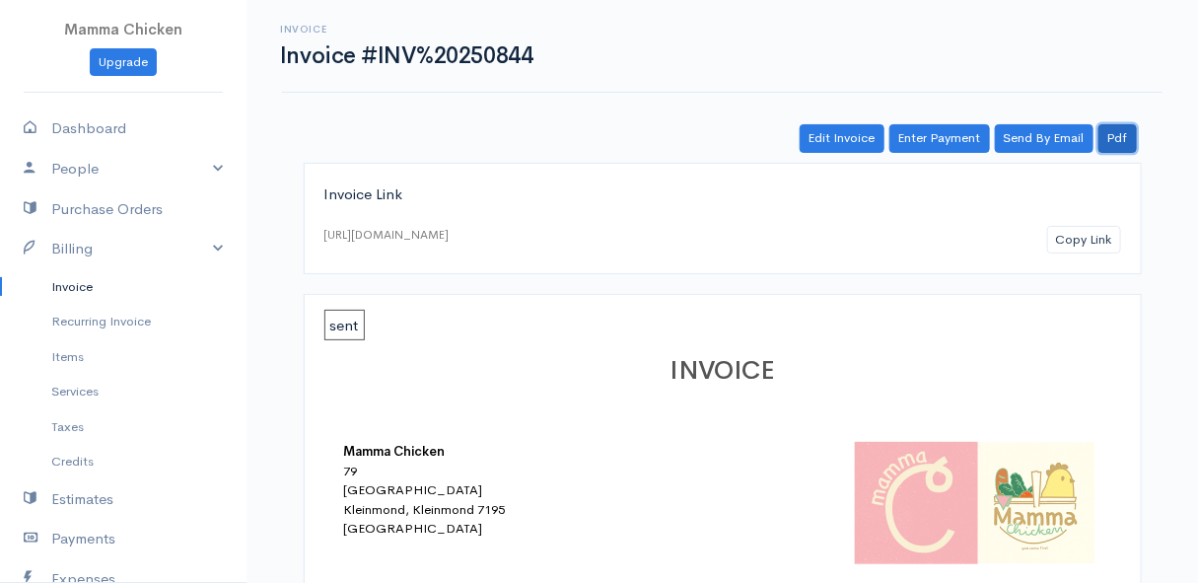
click at [1122, 134] on link "Pdf" at bounding box center [1118, 138] width 38 height 29
click at [740, 126] on div "Edit Invoice Enter Payment Send By Email Pdf" at bounding box center [723, 138] width 838 height 29
click at [1121, 138] on link "Pdf" at bounding box center [1118, 138] width 38 height 29
click at [81, 286] on link "Invoice" at bounding box center [123, 287] width 247 height 36
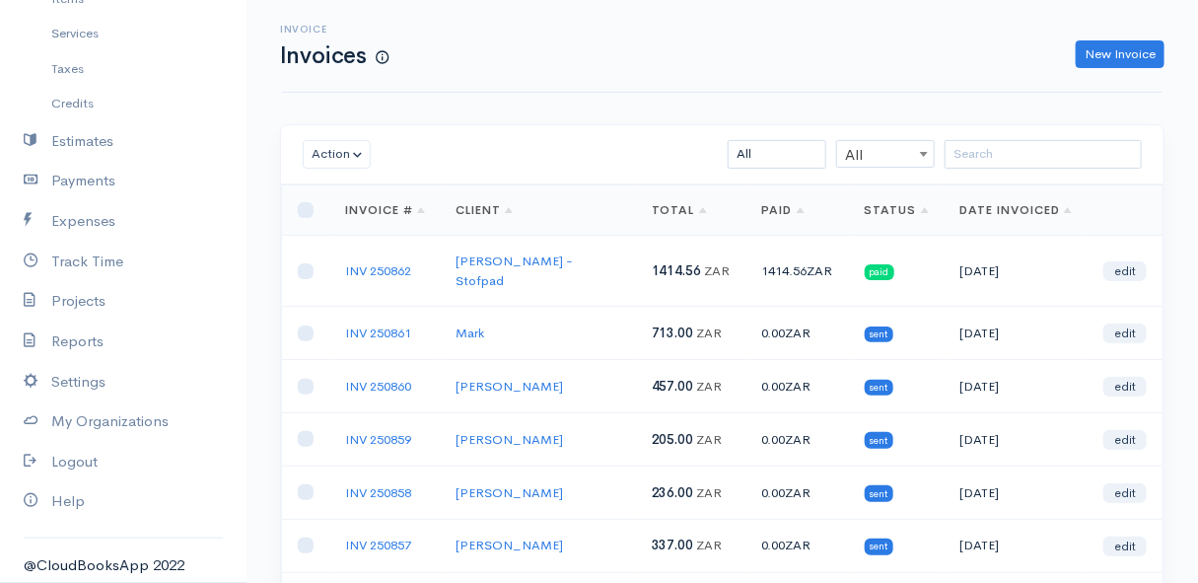
scroll to position [89, 0]
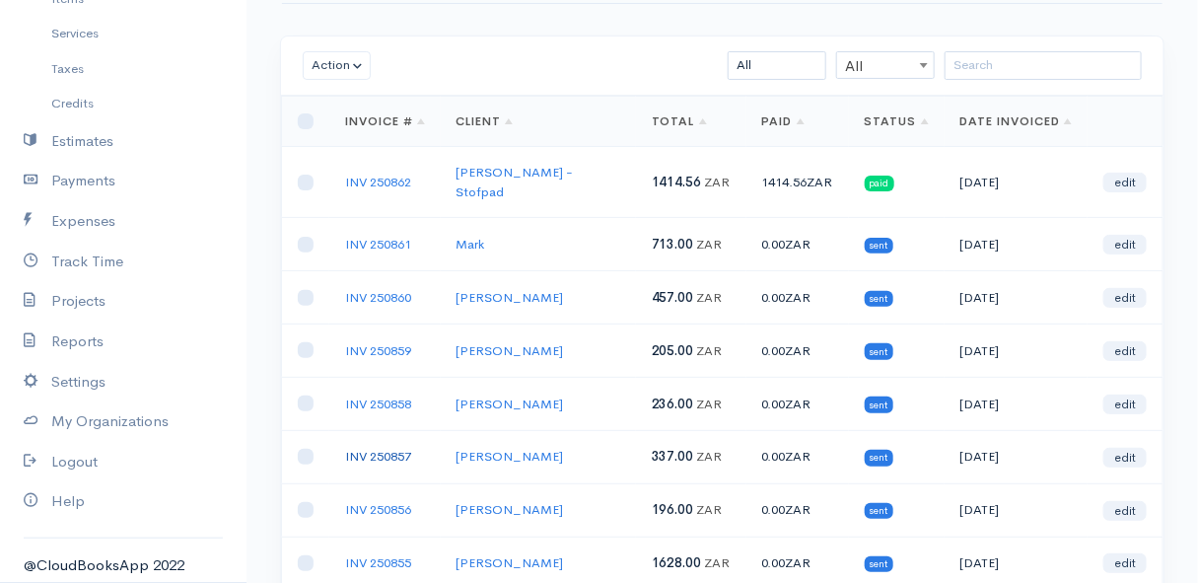
click at [373, 448] on link "INV 250857" at bounding box center [378, 456] width 66 height 17
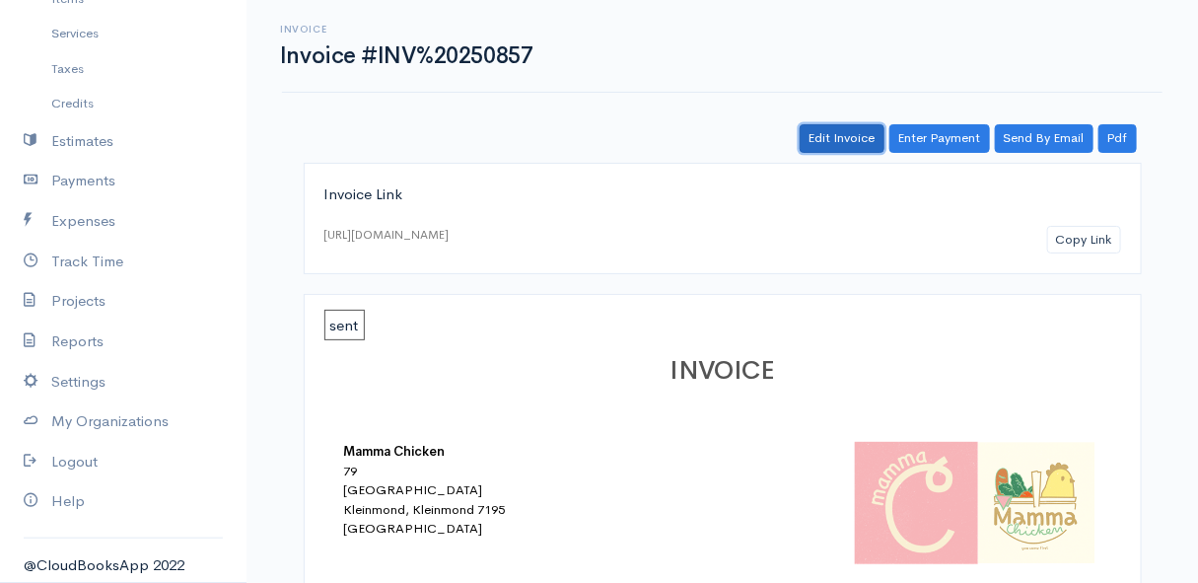
click at [847, 135] on link "Edit Invoice" at bounding box center [842, 138] width 85 height 29
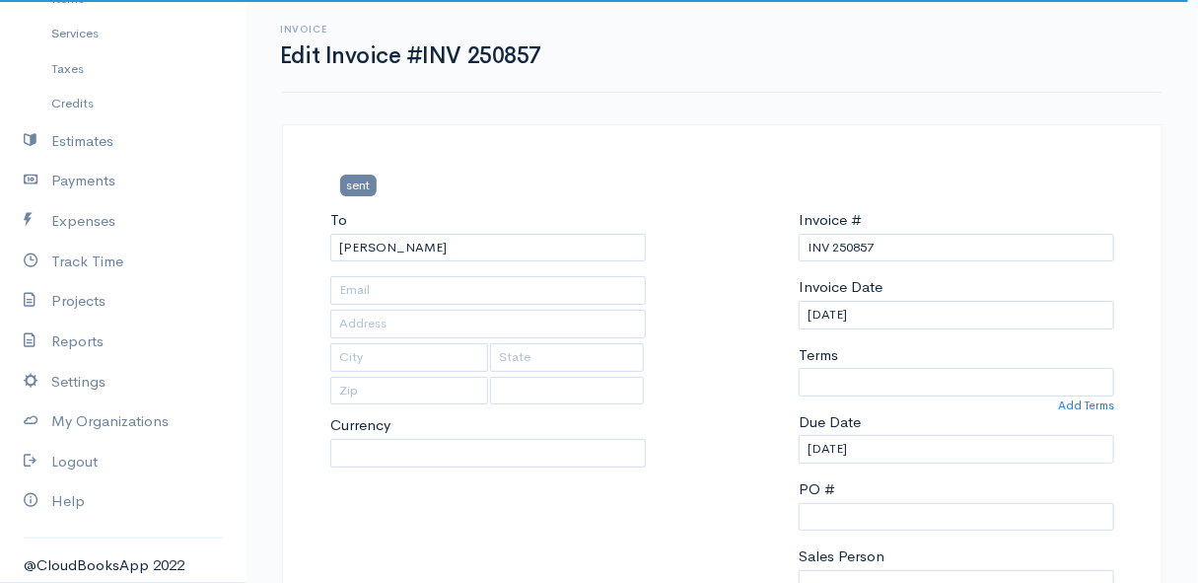
select select
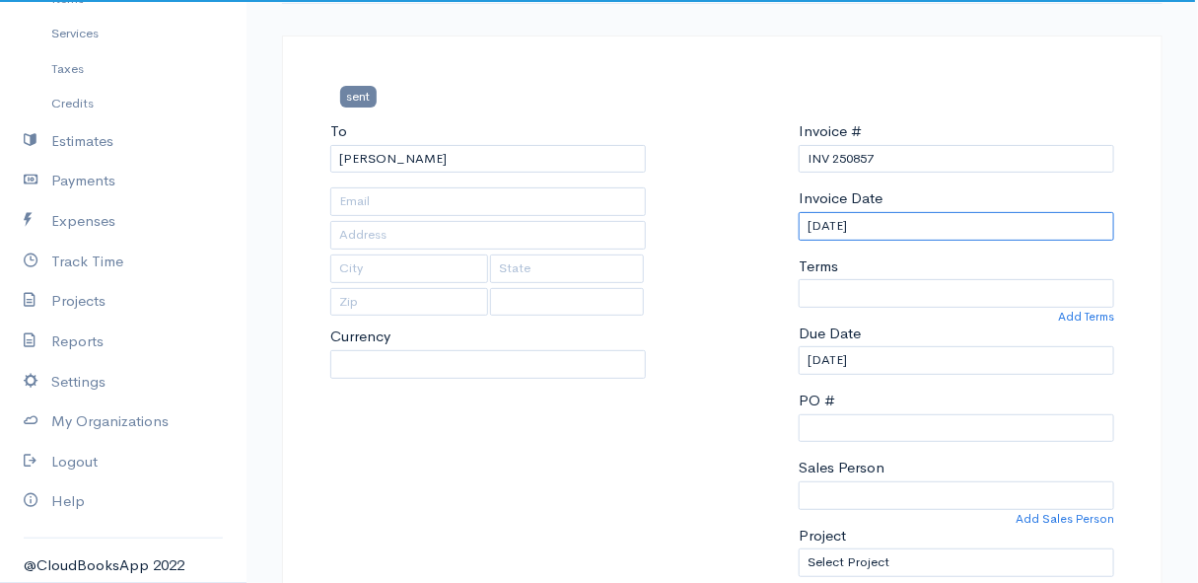
click at [903, 228] on input "[DATE]" at bounding box center [957, 226] width 316 height 29
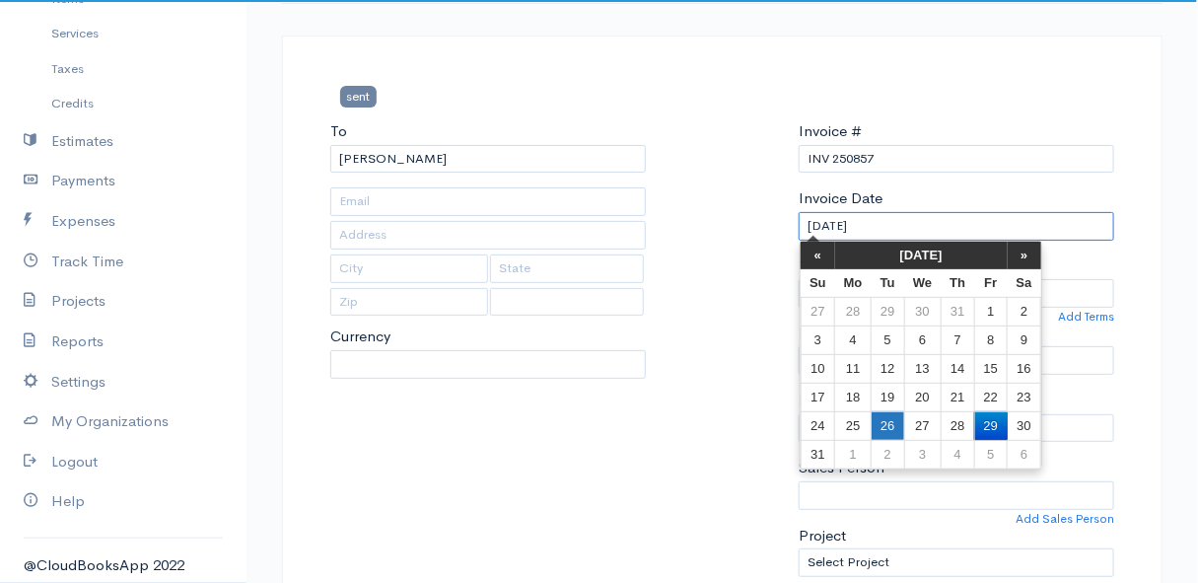
type input "37 Rocklands Road (Erf 153), Corner of Rocklands & Mammosa Road"
type input "Rooiels"
type input "7195"
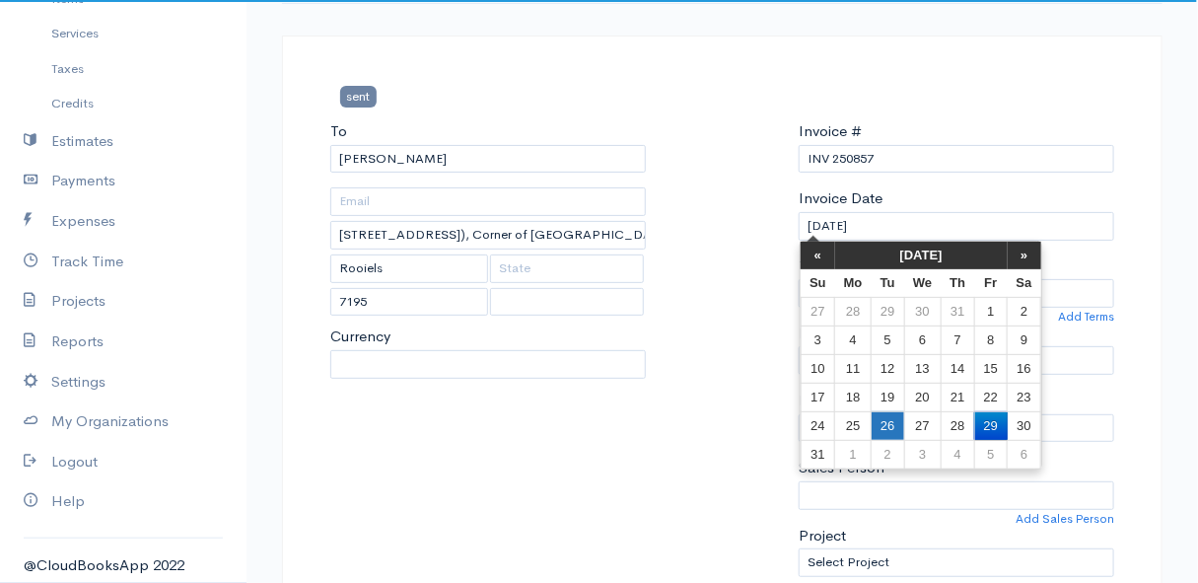
click at [898, 421] on td "26" at bounding box center [888, 425] width 33 height 29
type input "[DATE]"
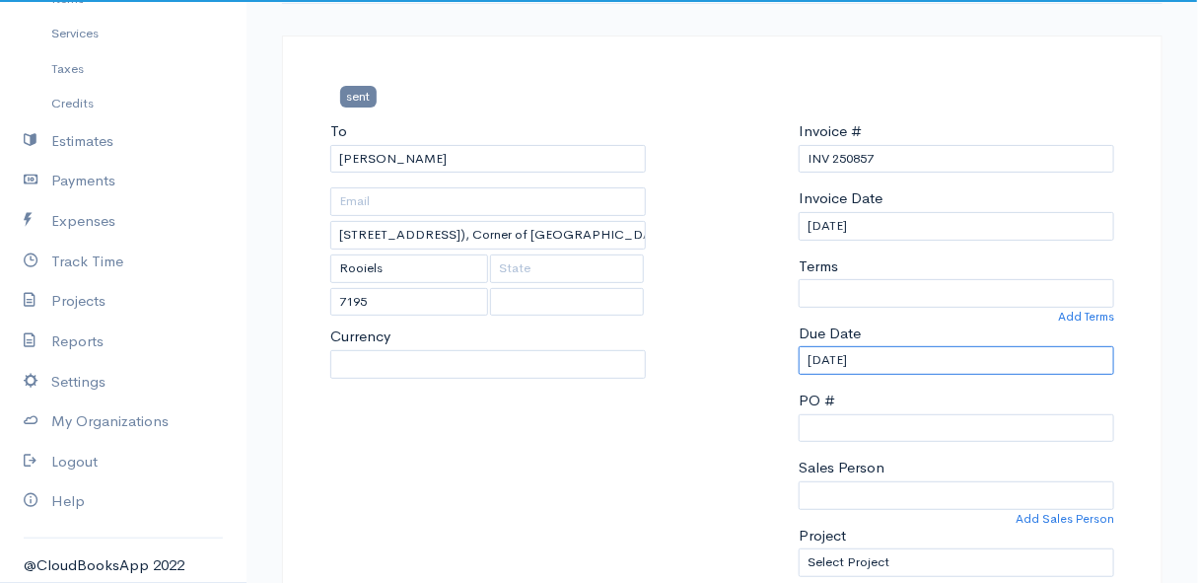
click at [898, 357] on input "[DATE]" at bounding box center [957, 360] width 316 height 29
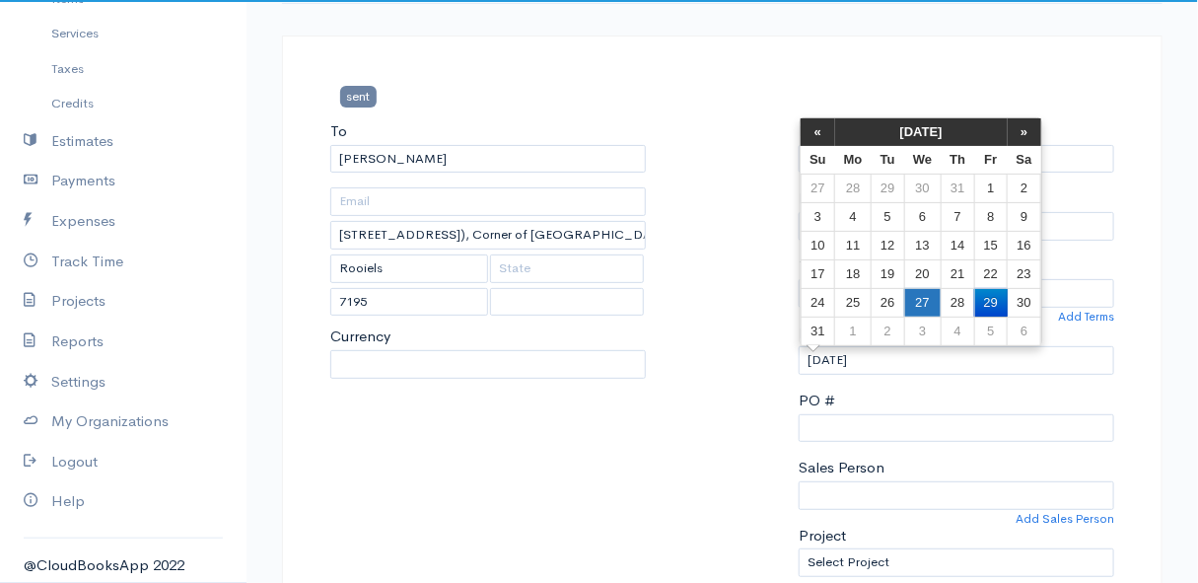
click at [936, 299] on td "27" at bounding box center [922, 302] width 36 height 29
type input "[DATE]"
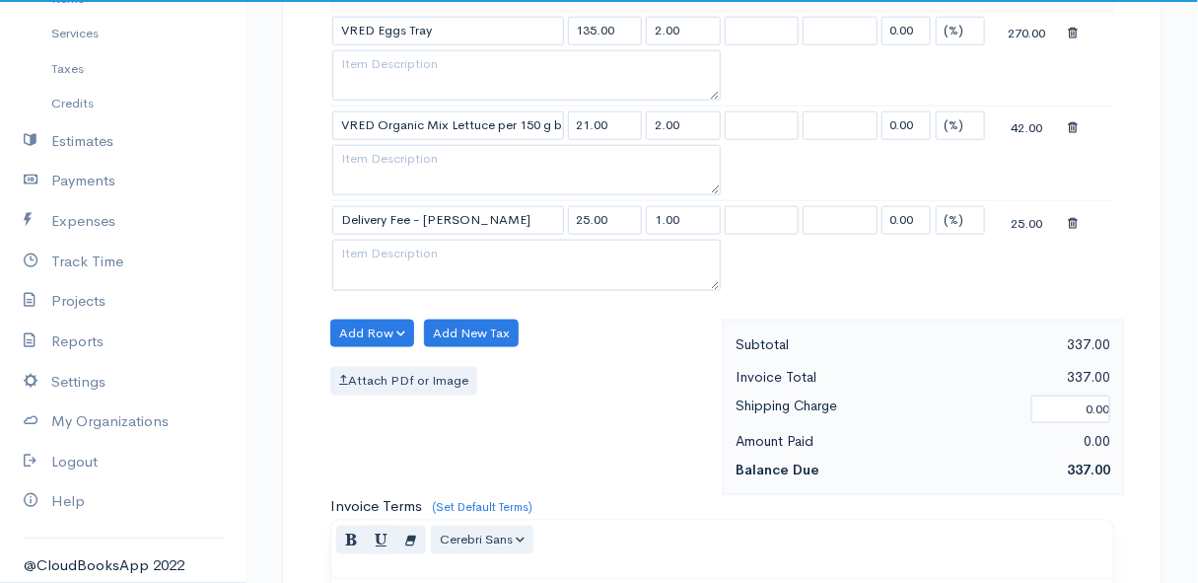
select select "0"
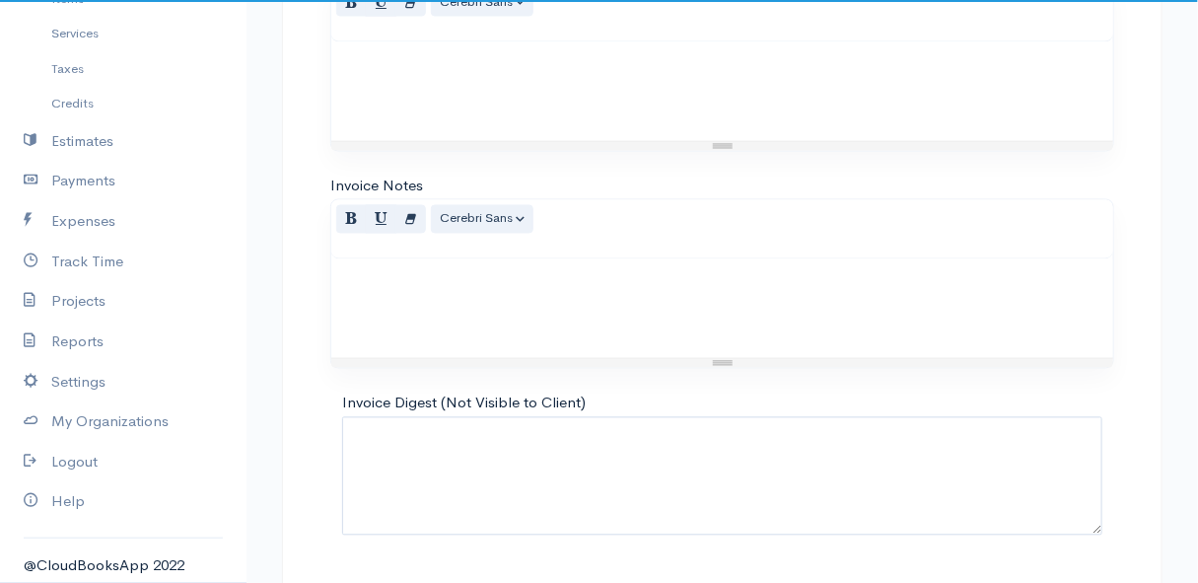
select select "[GEOGRAPHIC_DATA]"
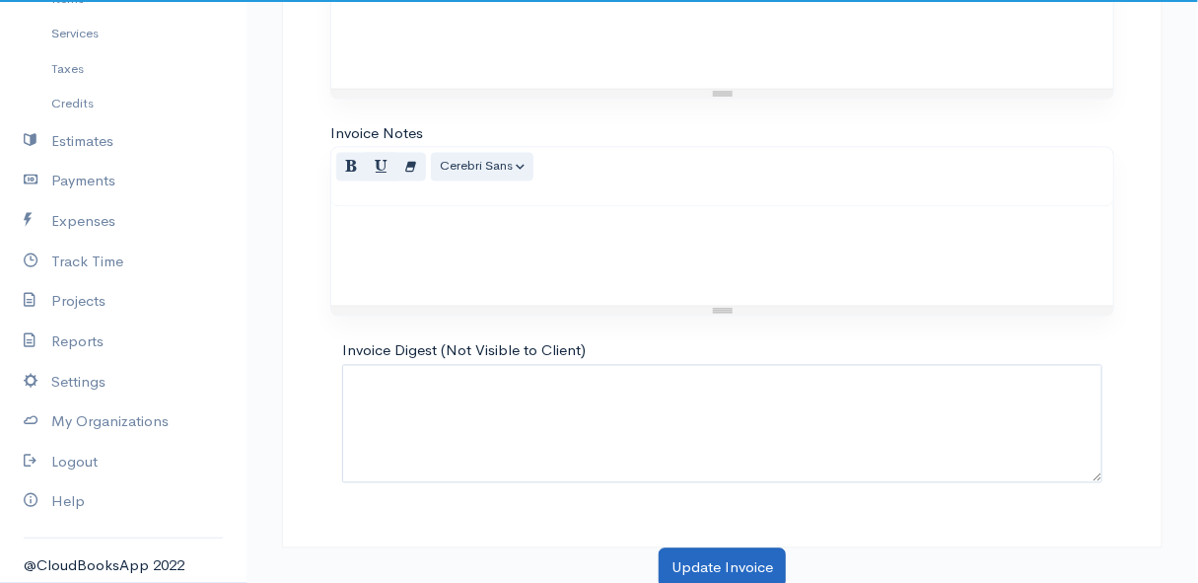
select select "ZAR"
click at [725, 561] on button "Update Invoice" at bounding box center [722, 568] width 127 height 40
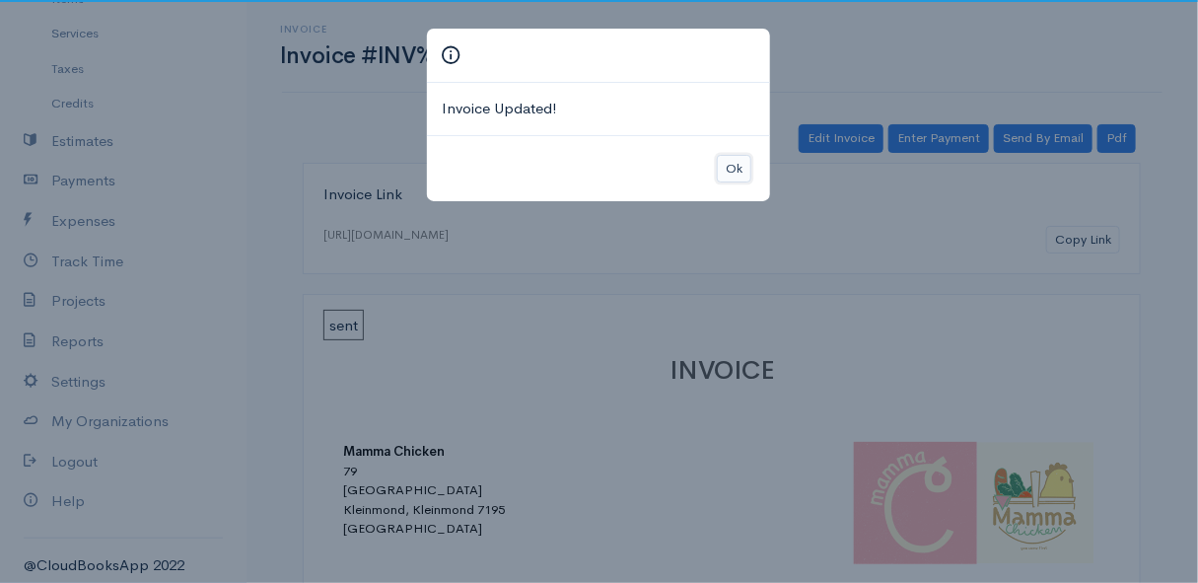
click at [731, 166] on button "Ok" at bounding box center [734, 169] width 35 height 29
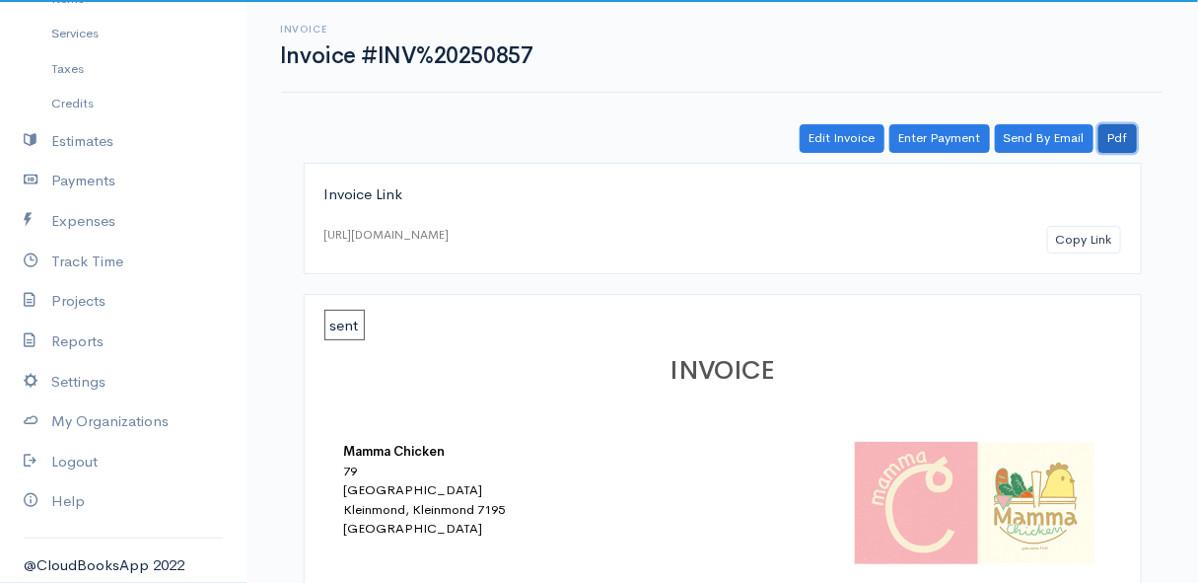
click at [1116, 133] on link "Pdf" at bounding box center [1118, 138] width 38 height 29
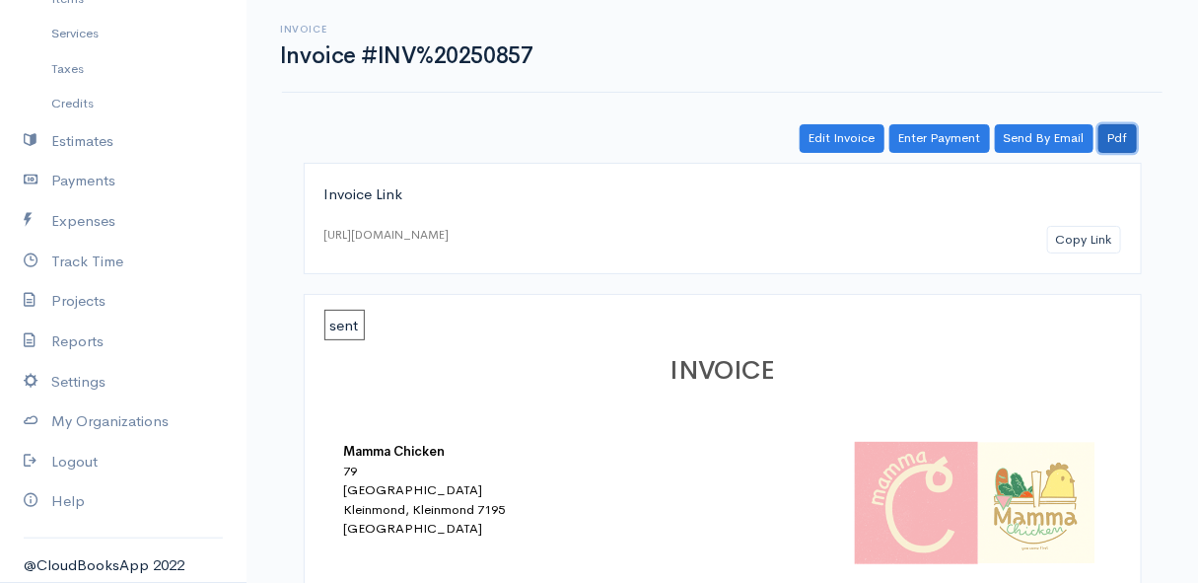
click at [1119, 138] on link "Pdf" at bounding box center [1118, 138] width 38 height 29
click at [1113, 131] on link "Pdf" at bounding box center [1118, 138] width 38 height 29
click at [953, 62] on div "Invoice Invoice #INV%20250857 Actions Edit Invoice Enter Payment Print Send By …" at bounding box center [722, 46] width 904 height 44
click at [1111, 138] on link "Pdf" at bounding box center [1118, 138] width 38 height 29
click at [1118, 128] on link "Pdf" at bounding box center [1118, 138] width 38 height 29
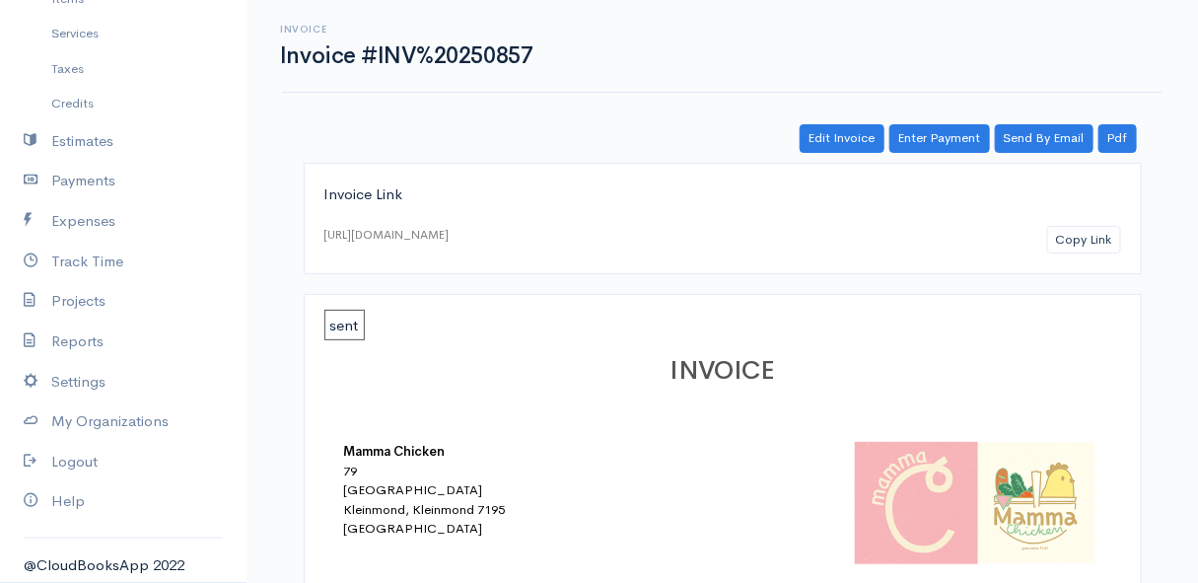
click at [1070, 58] on div "Invoice Invoice #INV%20250857 Actions Edit Invoice Enter Payment Print Send By …" at bounding box center [722, 46] width 904 height 44
click at [1117, 136] on link "Pdf" at bounding box center [1118, 138] width 38 height 29
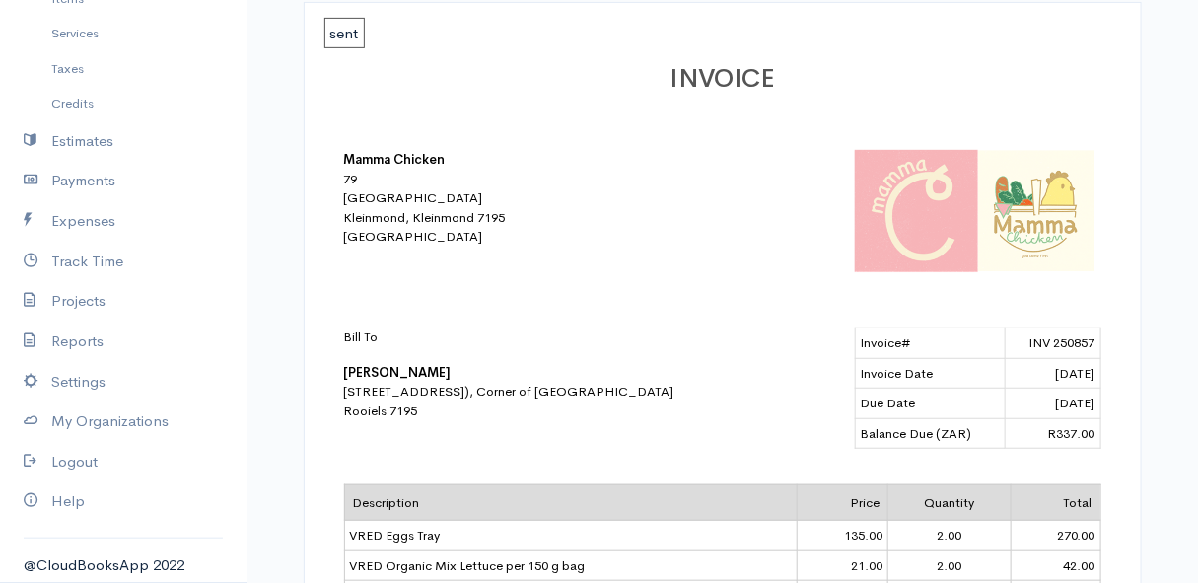
scroll to position [202, 0]
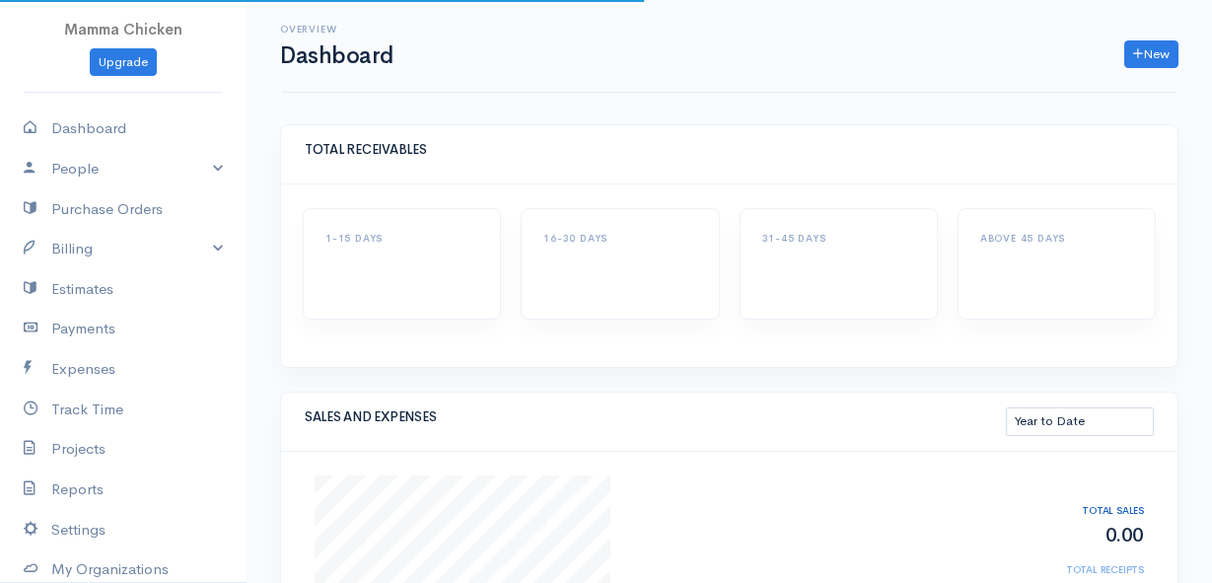
select select "thistoyear"
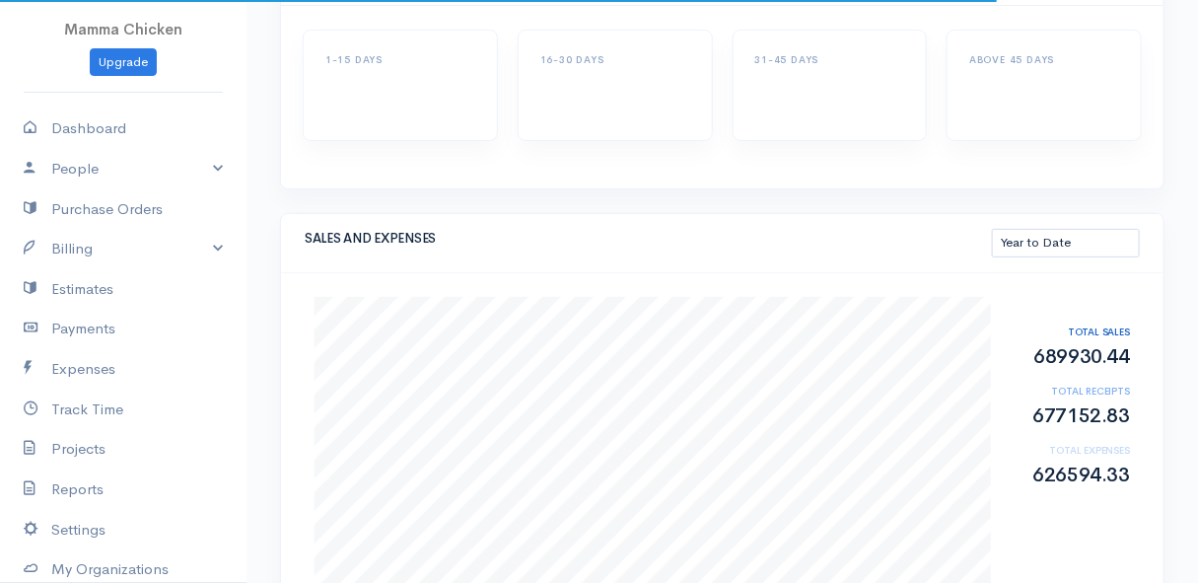
scroll to position [358, 0]
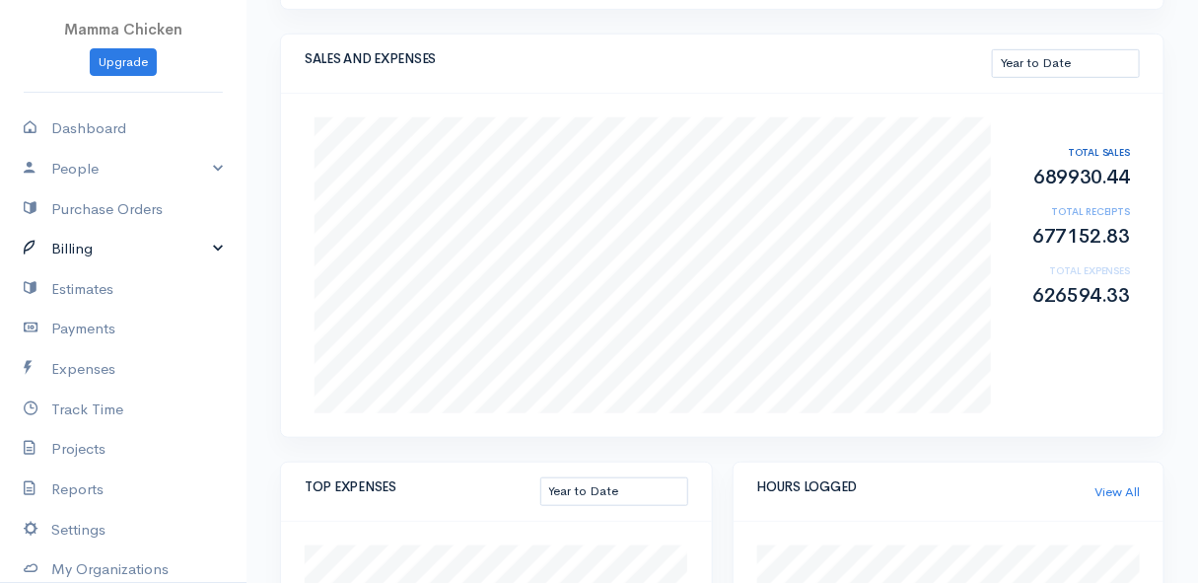
click at [91, 247] on link "Billing" at bounding box center [123, 249] width 247 height 40
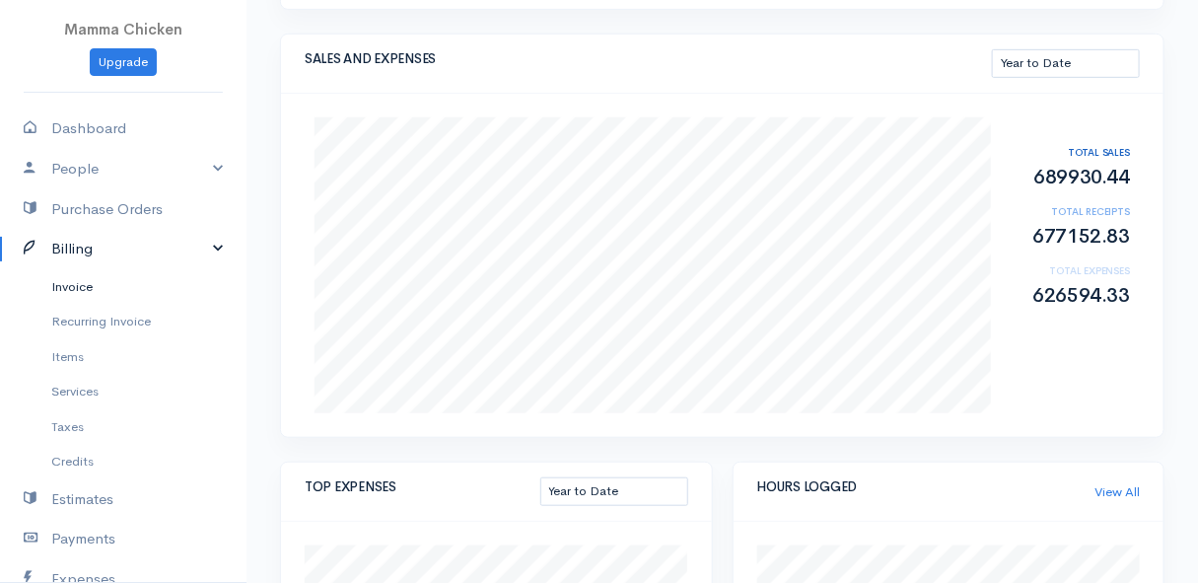
click at [102, 284] on link "Invoice" at bounding box center [123, 287] width 247 height 36
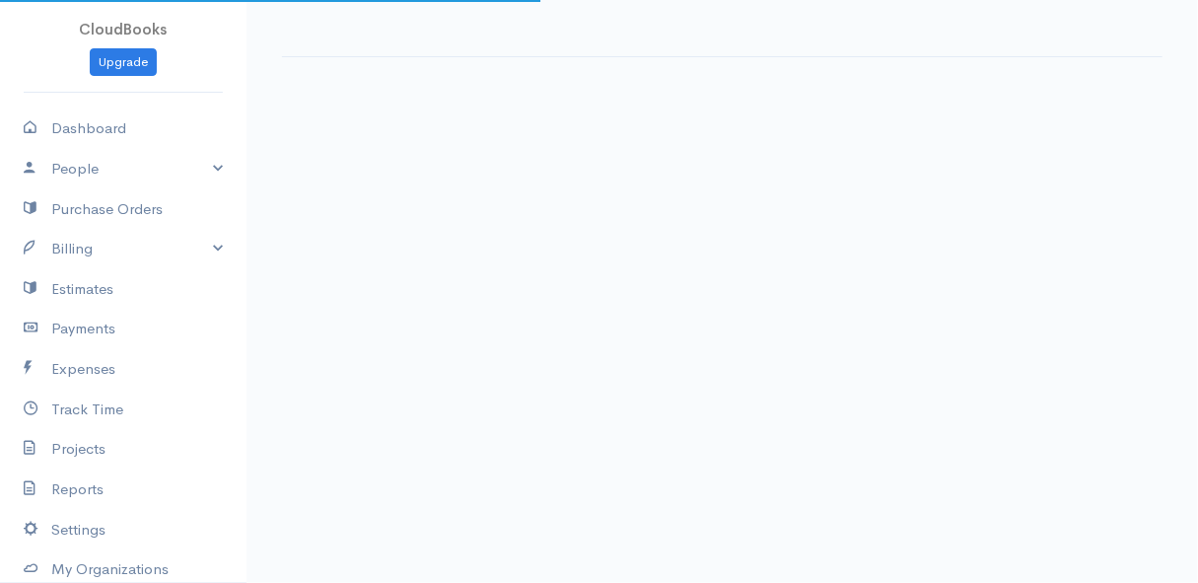
select select "thistoyear"
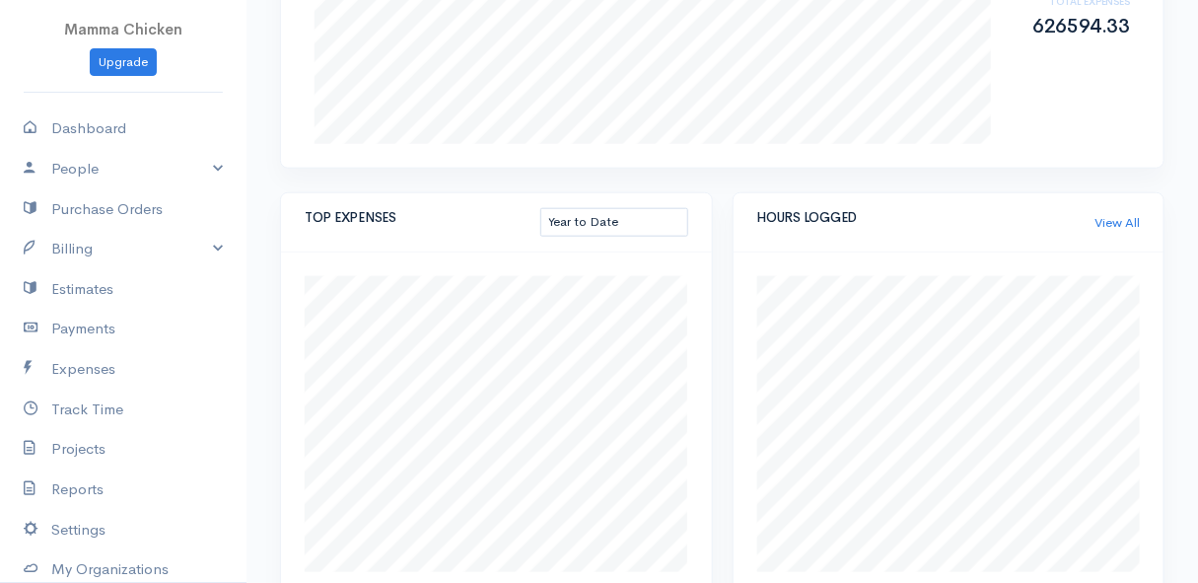
scroll to position [268, 0]
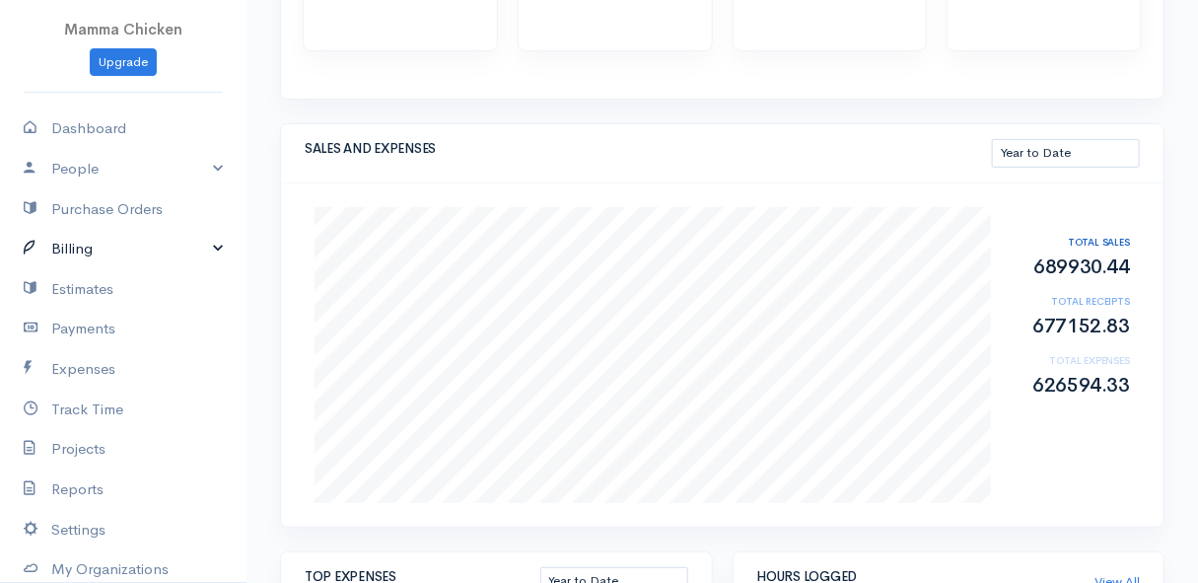
click at [105, 247] on link "Billing" at bounding box center [123, 249] width 247 height 40
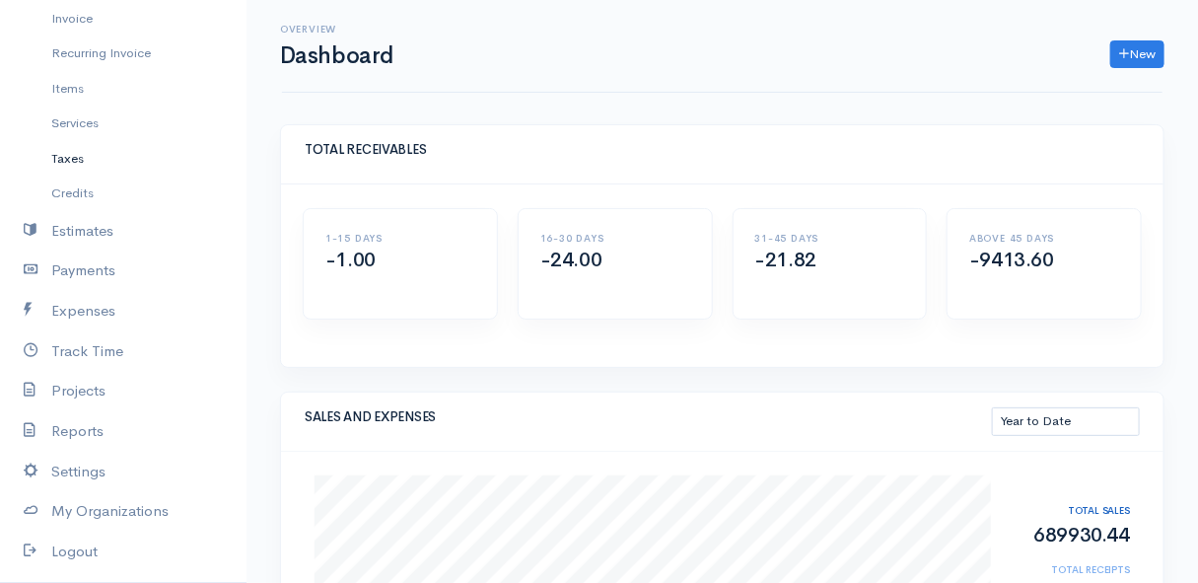
scroll to position [0, 0]
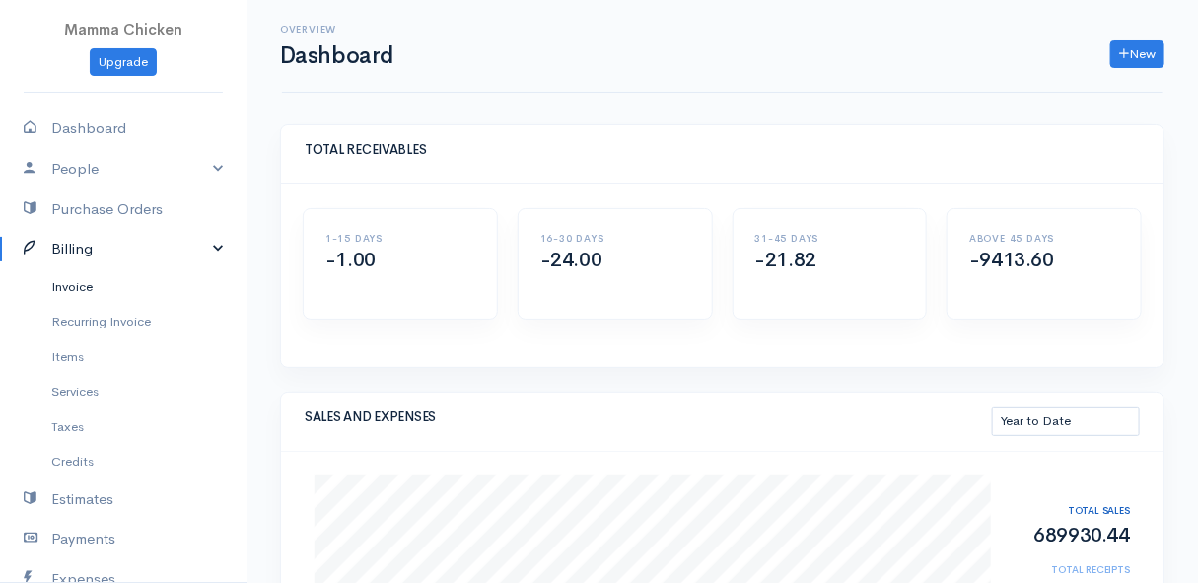
click at [100, 283] on link "Invoice" at bounding box center [123, 287] width 247 height 36
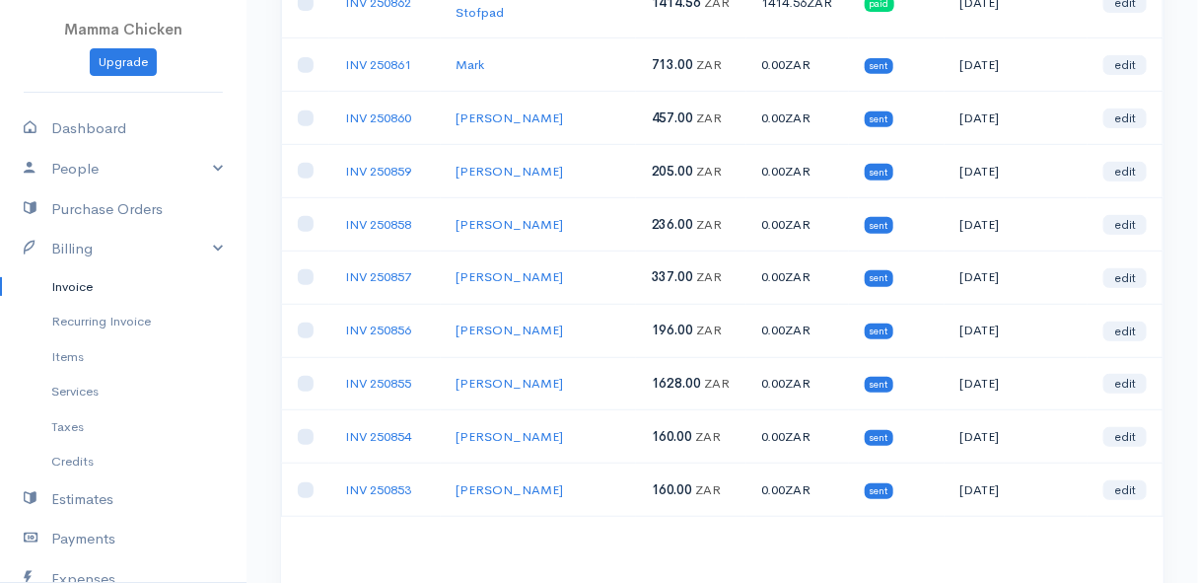
scroll to position [358, 0]
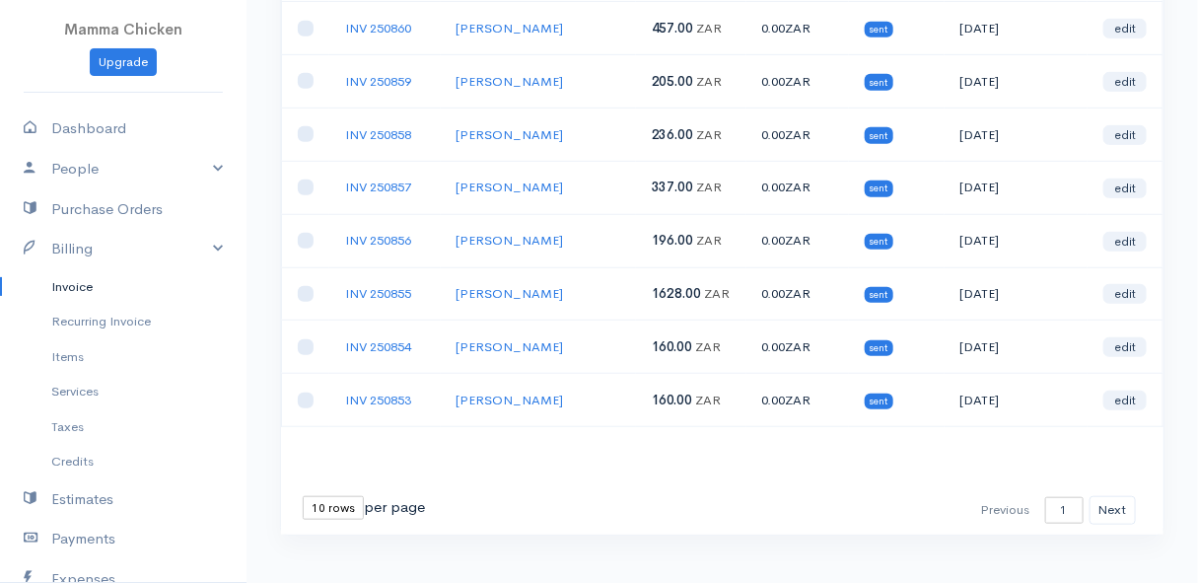
click at [336, 496] on select "10 rows 25 rows 50 rows" at bounding box center [333, 508] width 61 height 24
select select "25"
click at [303, 496] on select "10 rows 25 rows 50 rows" at bounding box center [333, 508] width 61 height 24
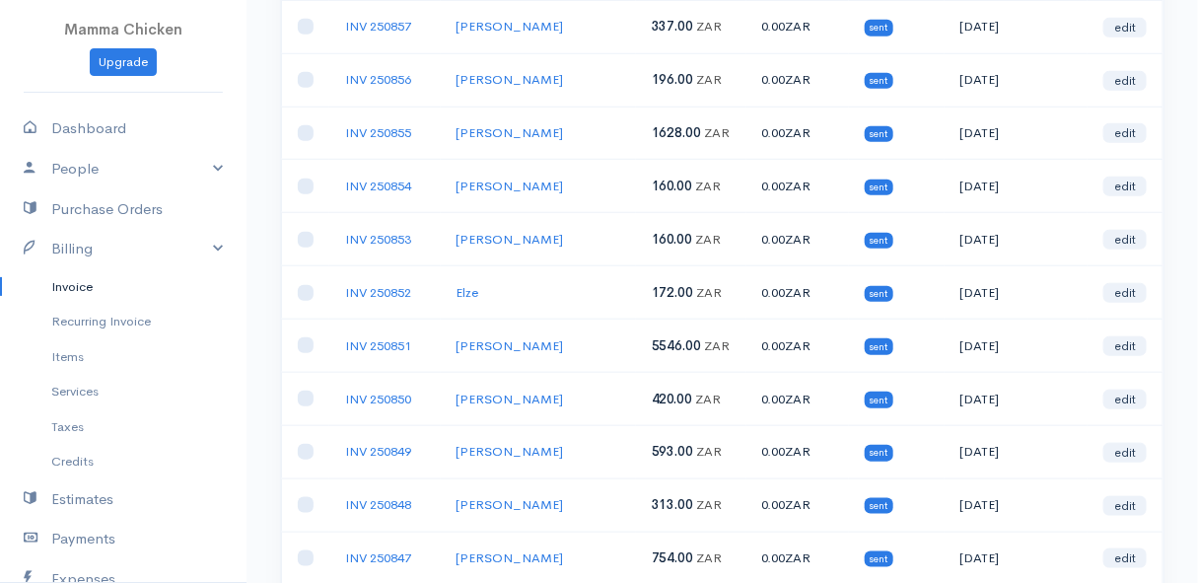
scroll to position [429, 0]
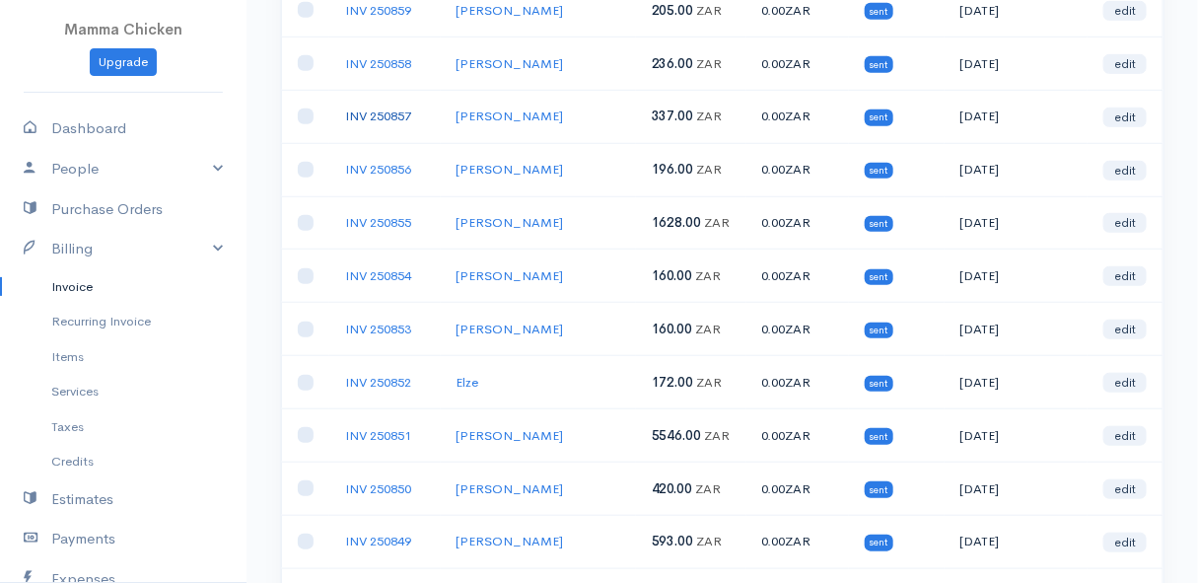
click at [389, 107] on link "INV 250857" at bounding box center [378, 115] width 66 height 17
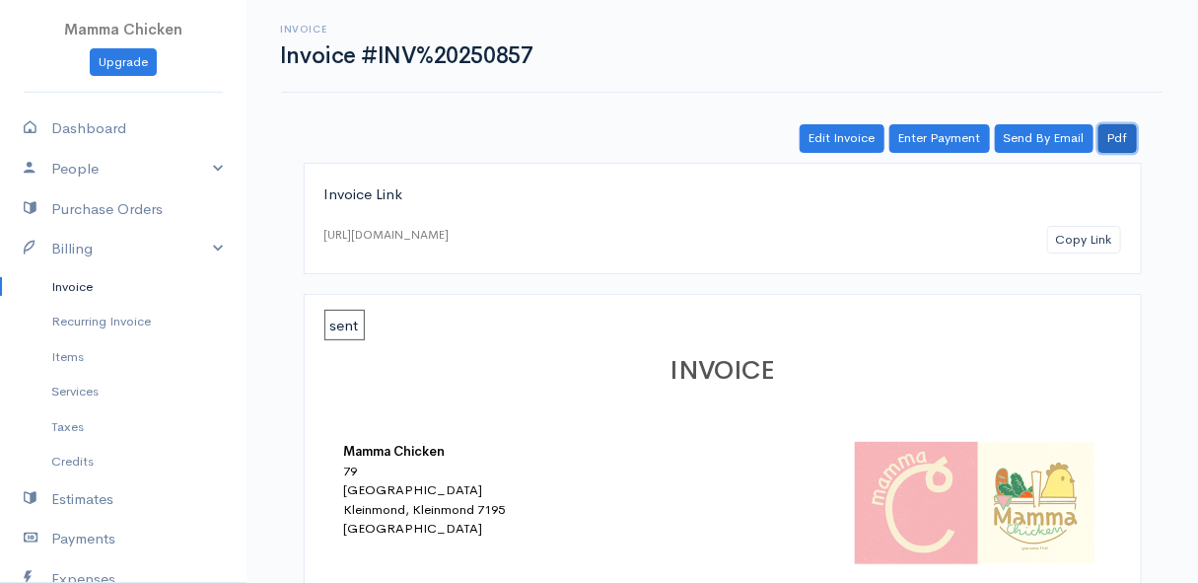
click at [1124, 133] on link "Pdf" at bounding box center [1118, 138] width 38 height 29
click at [1110, 133] on link "Pdf" at bounding box center [1118, 138] width 38 height 29
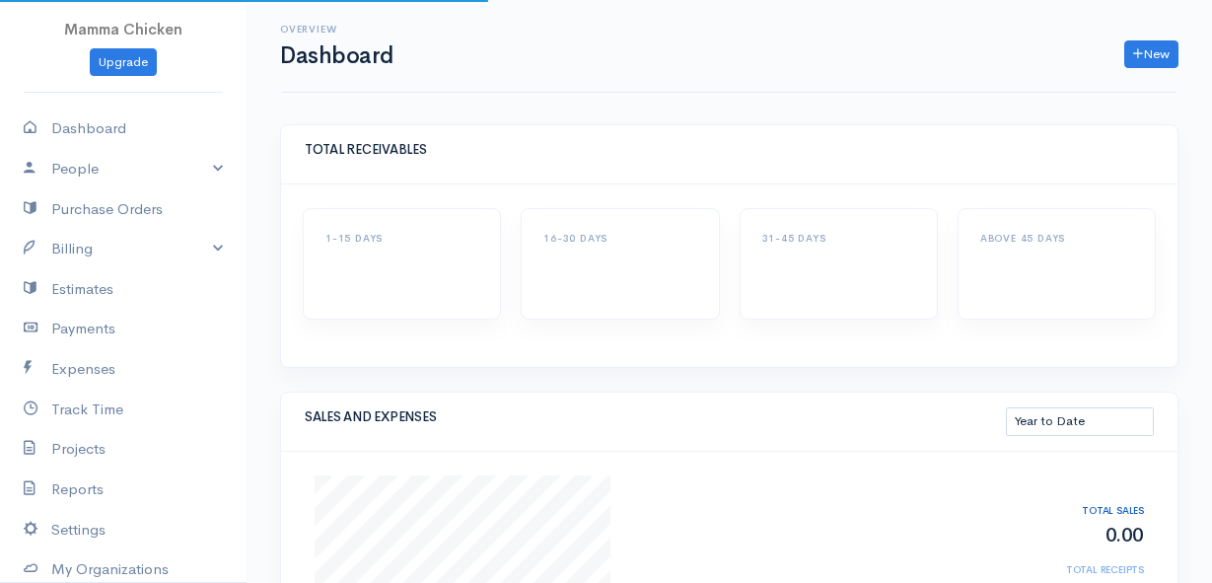
select select "thistoyear"
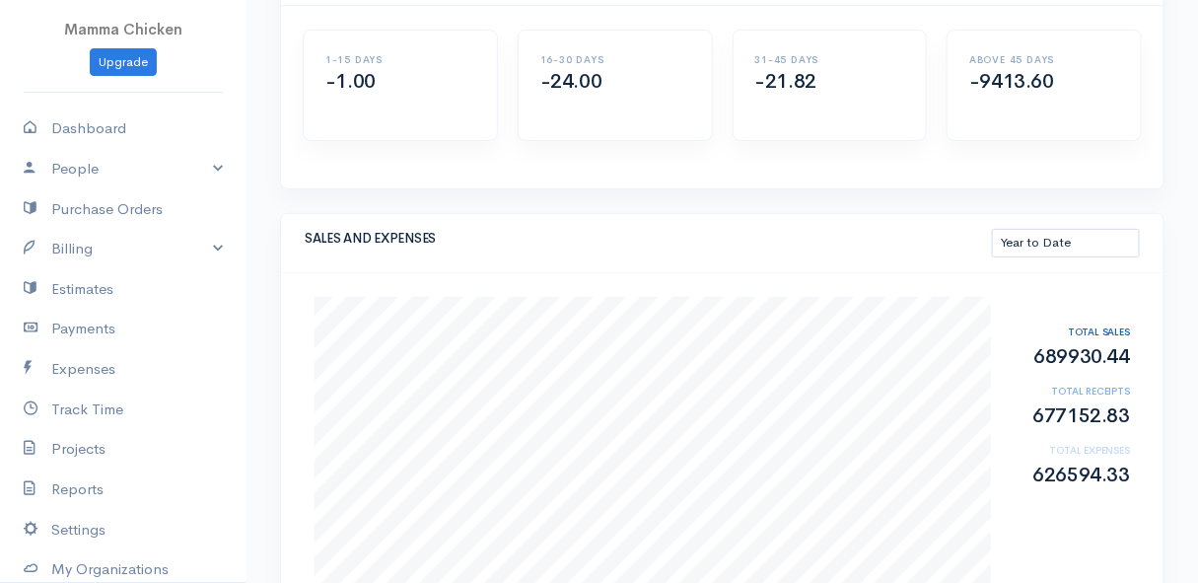
scroll to position [89, 0]
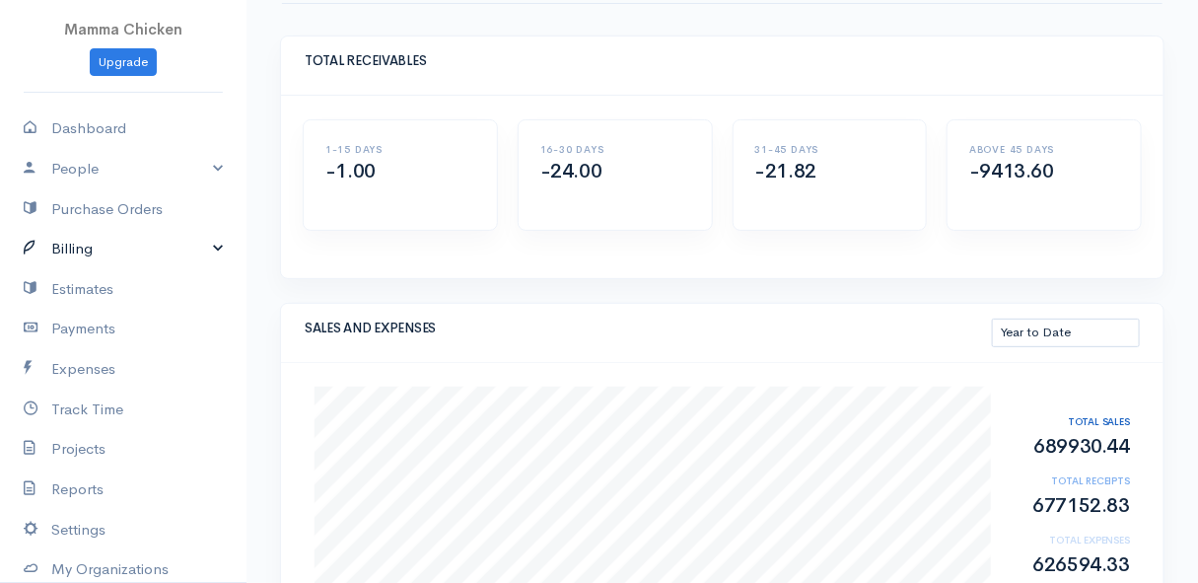
click at [102, 249] on link "Billing" at bounding box center [123, 249] width 247 height 40
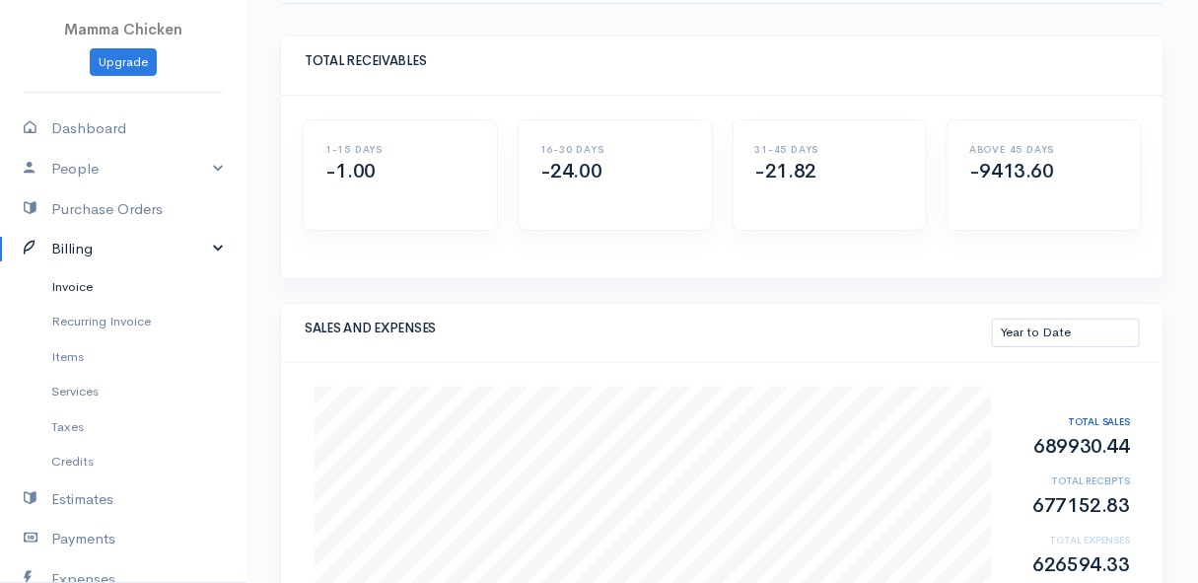
click at [92, 286] on link "Invoice" at bounding box center [123, 287] width 247 height 36
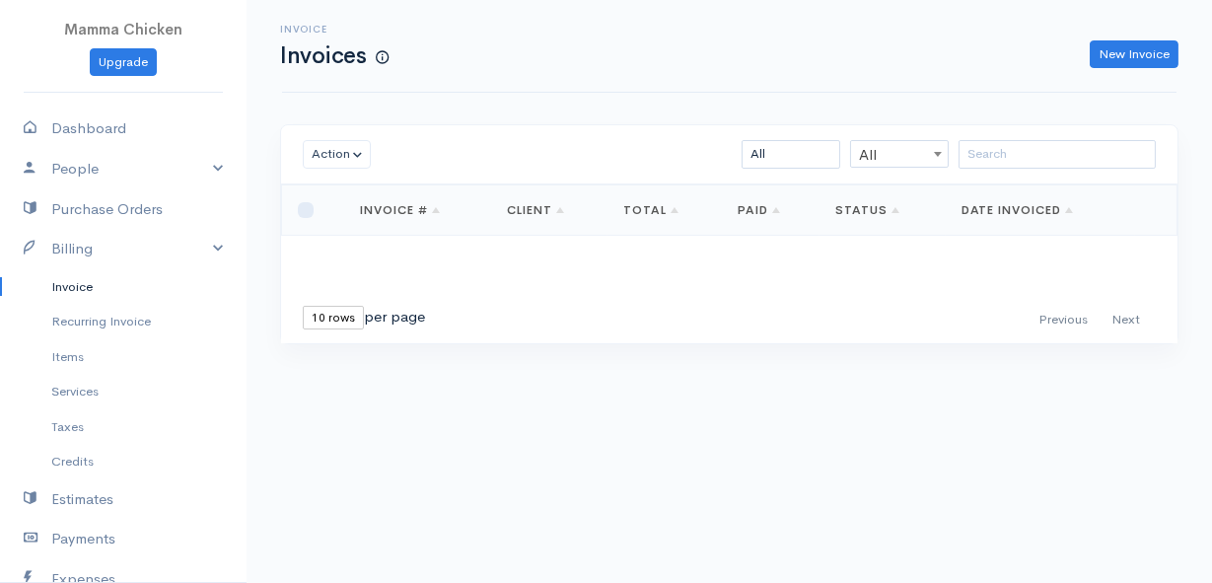
click at [92, 284] on link "Invoice" at bounding box center [123, 287] width 247 height 36
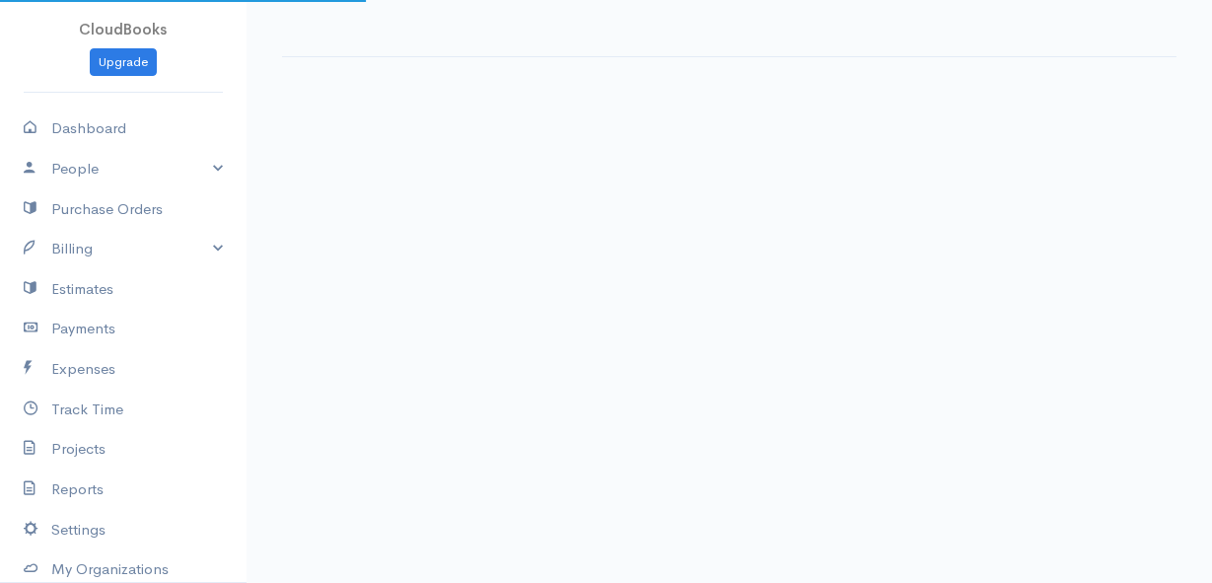
select select "thistoyear"
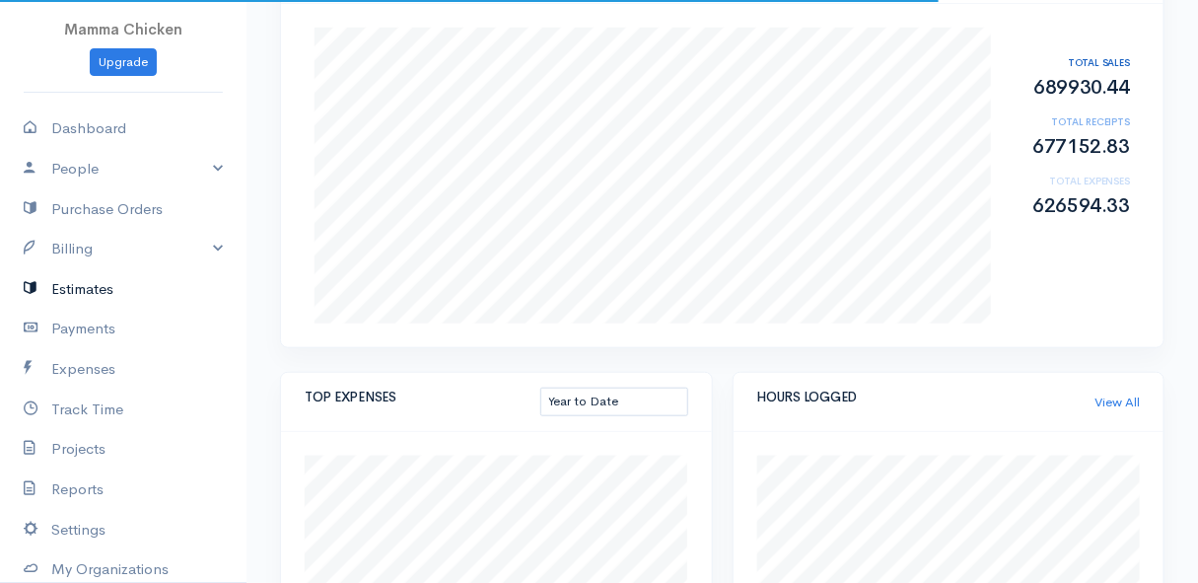
scroll to position [268, 0]
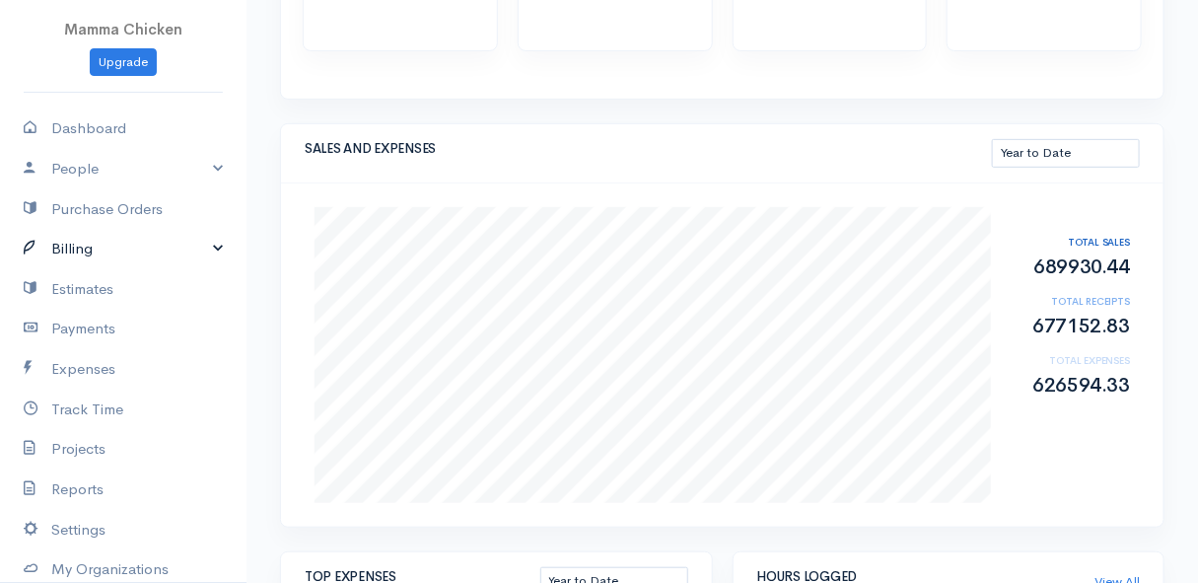
click at [101, 251] on link "Billing" at bounding box center [123, 249] width 247 height 40
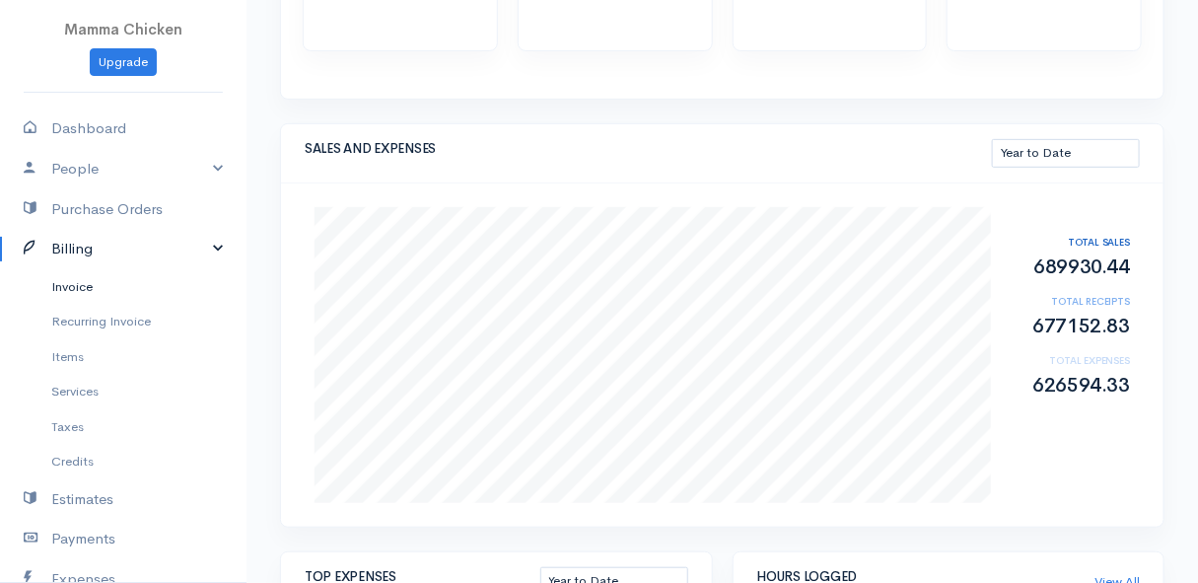
click at [97, 279] on link "Invoice" at bounding box center [123, 287] width 247 height 36
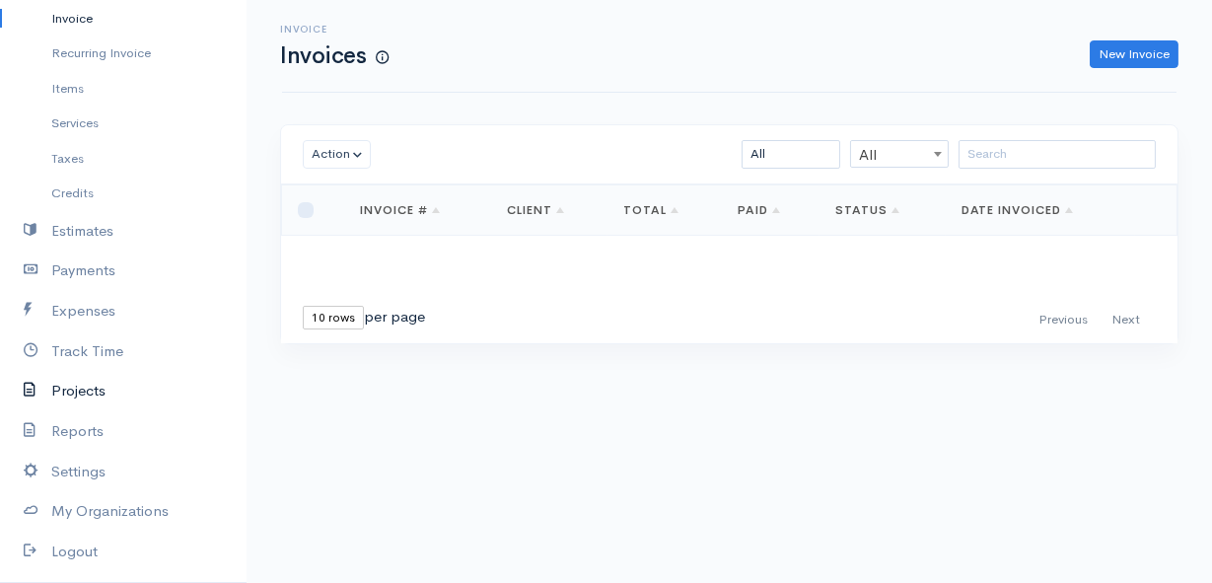
scroll to position [364, 0]
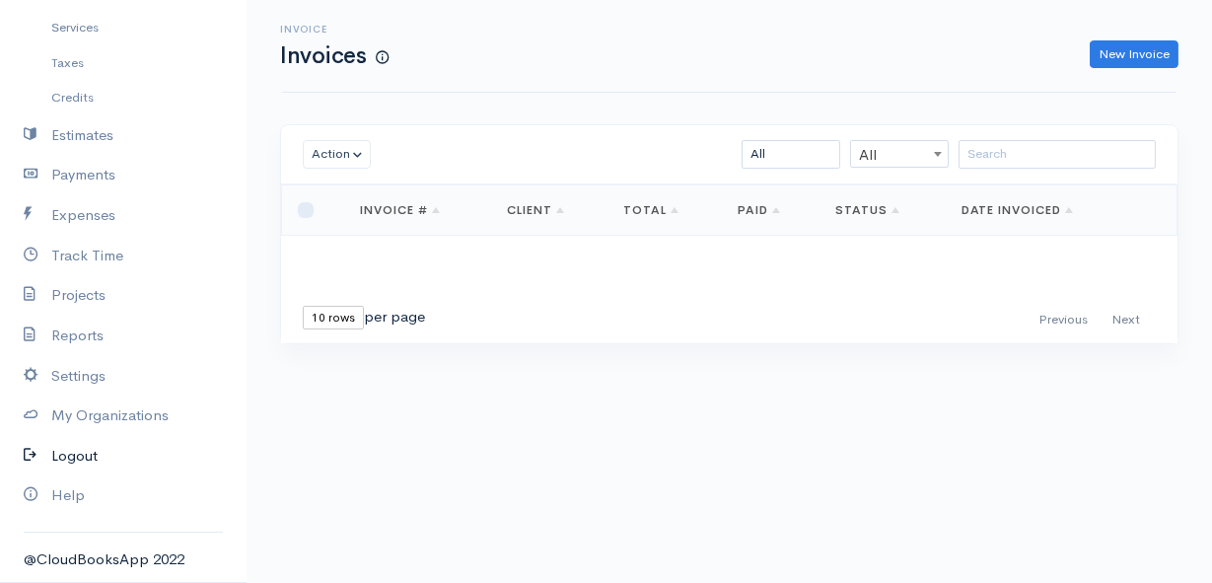
click at [86, 457] on link "Logout" at bounding box center [123, 456] width 247 height 40
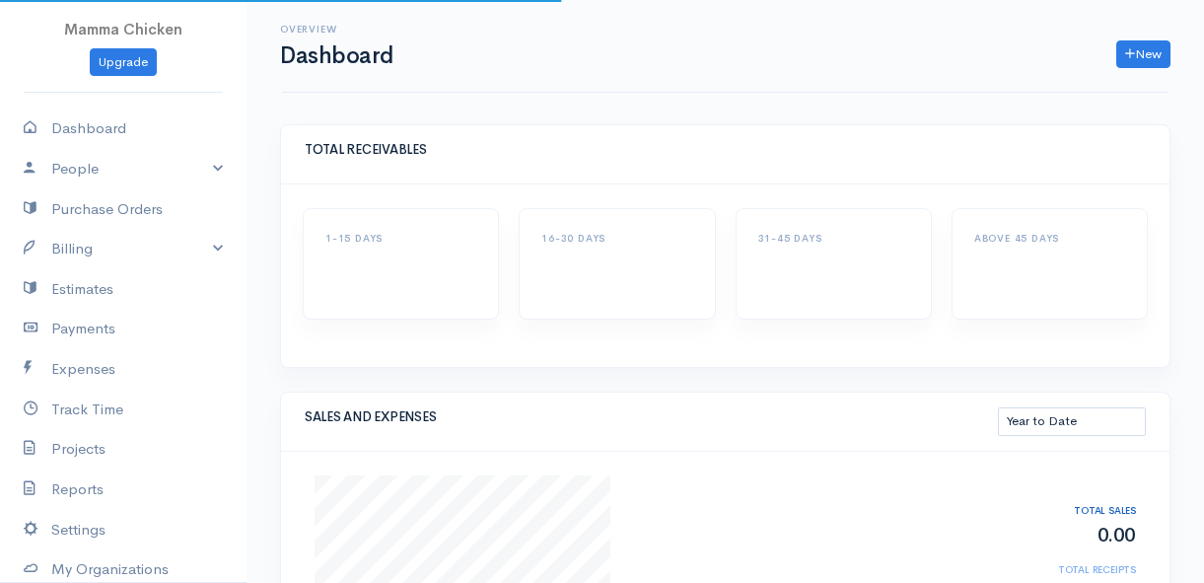
select select "thistoyear"
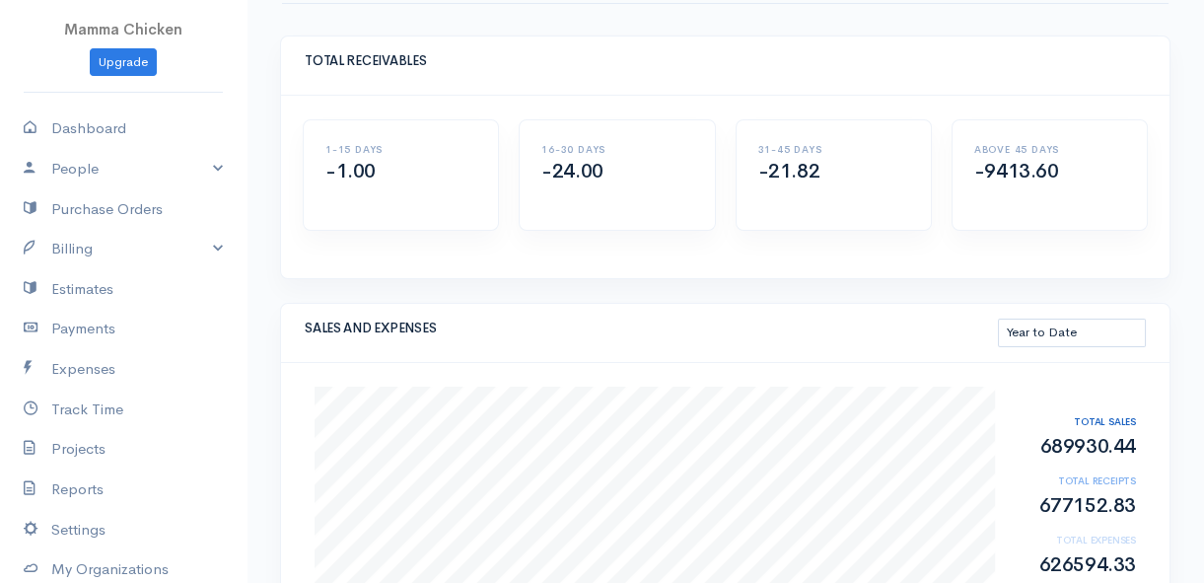
scroll to position [268, 0]
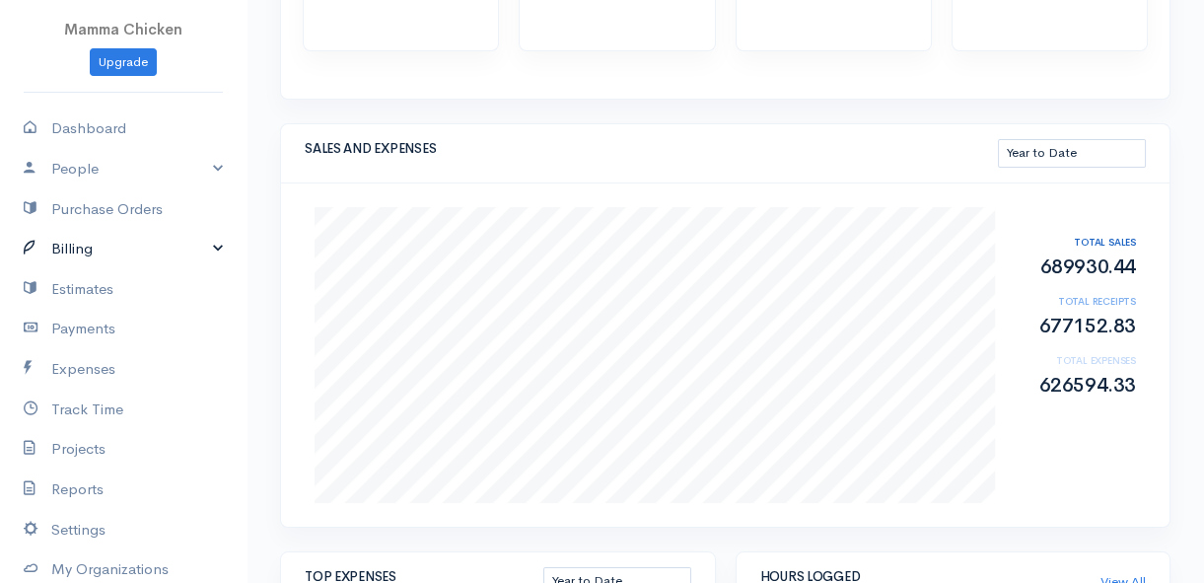
click at [84, 249] on link "Billing" at bounding box center [123, 249] width 247 height 40
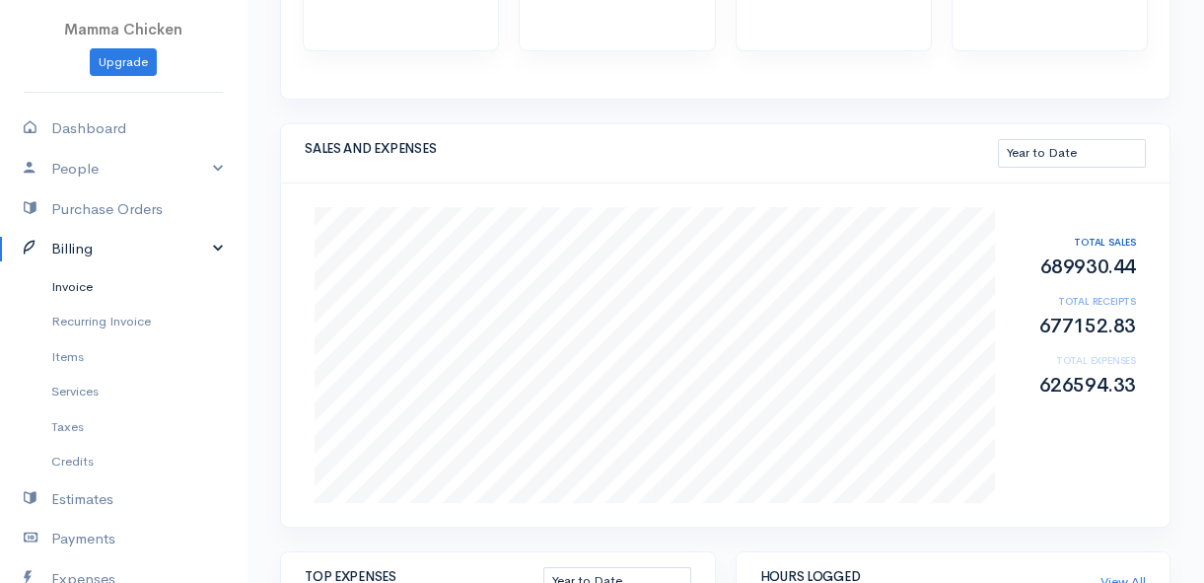
click at [89, 282] on link "Invoice" at bounding box center [123, 287] width 247 height 36
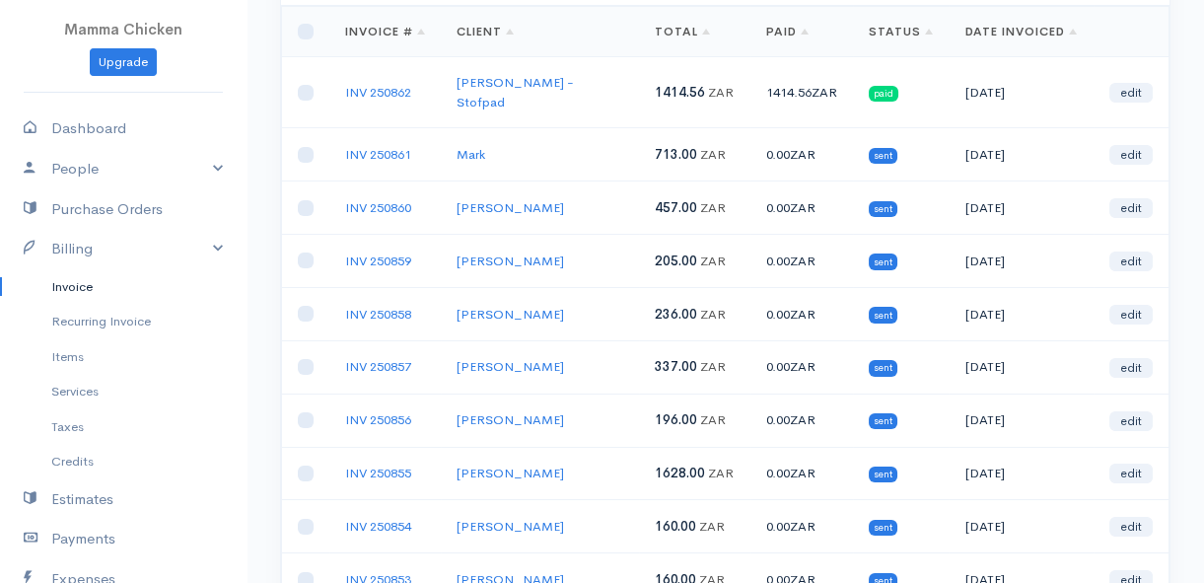
scroll to position [268, 0]
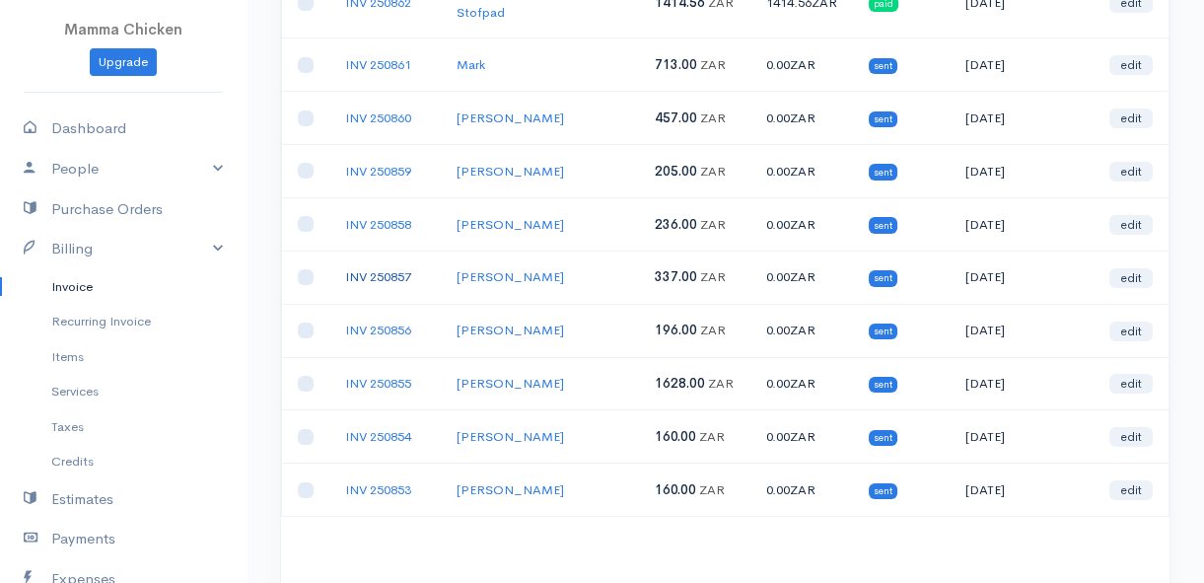
click at [376, 268] on link "INV 250857" at bounding box center [378, 276] width 66 height 17
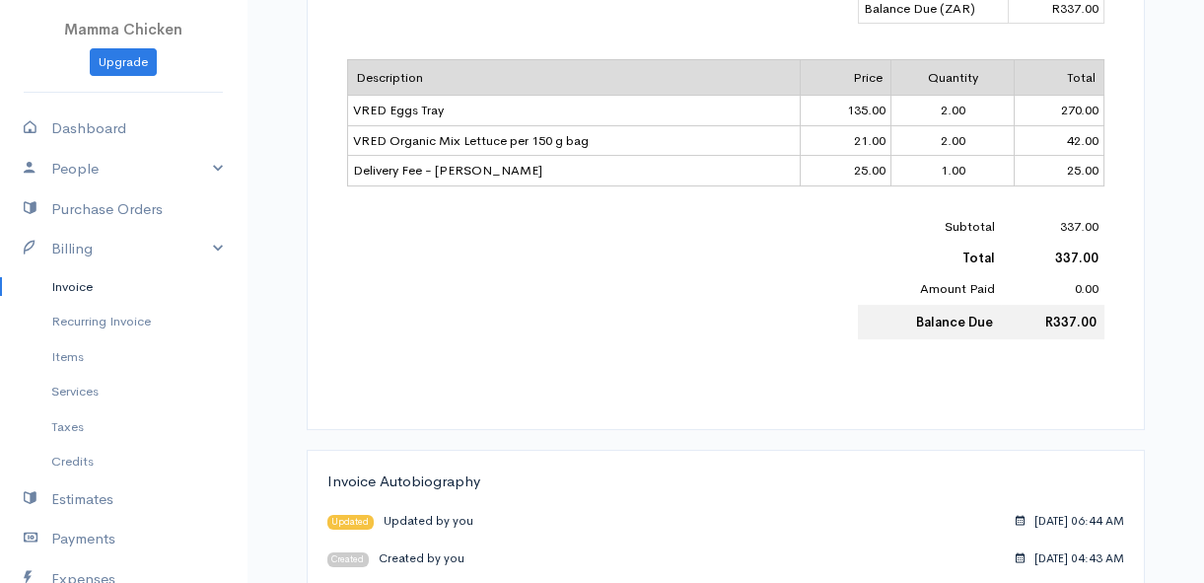
scroll to position [89, 0]
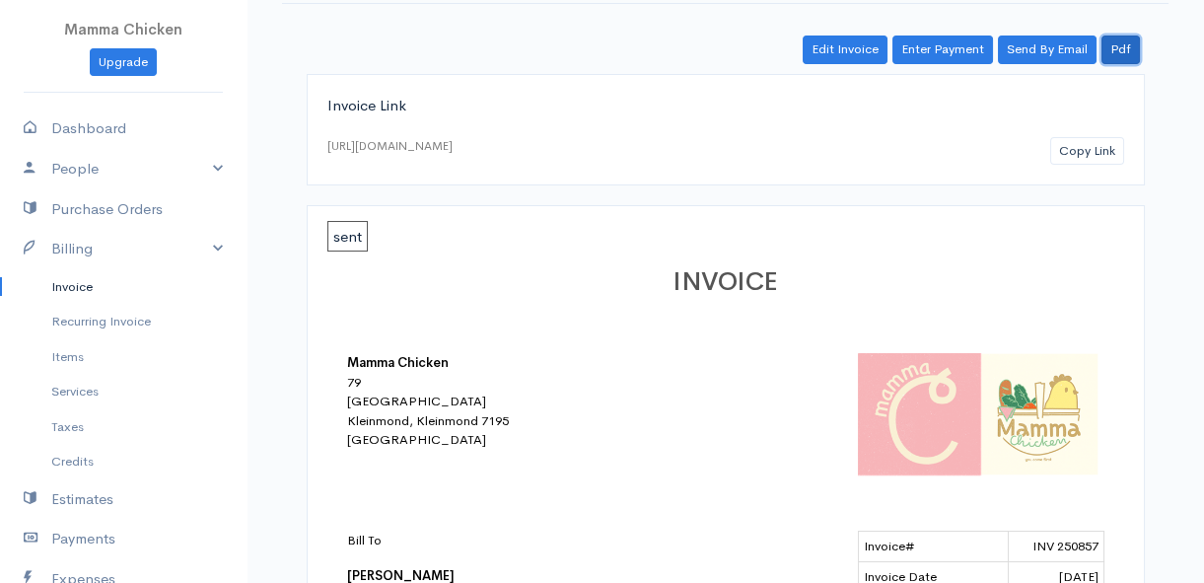
click at [1125, 52] on link "Pdf" at bounding box center [1121, 50] width 38 height 29
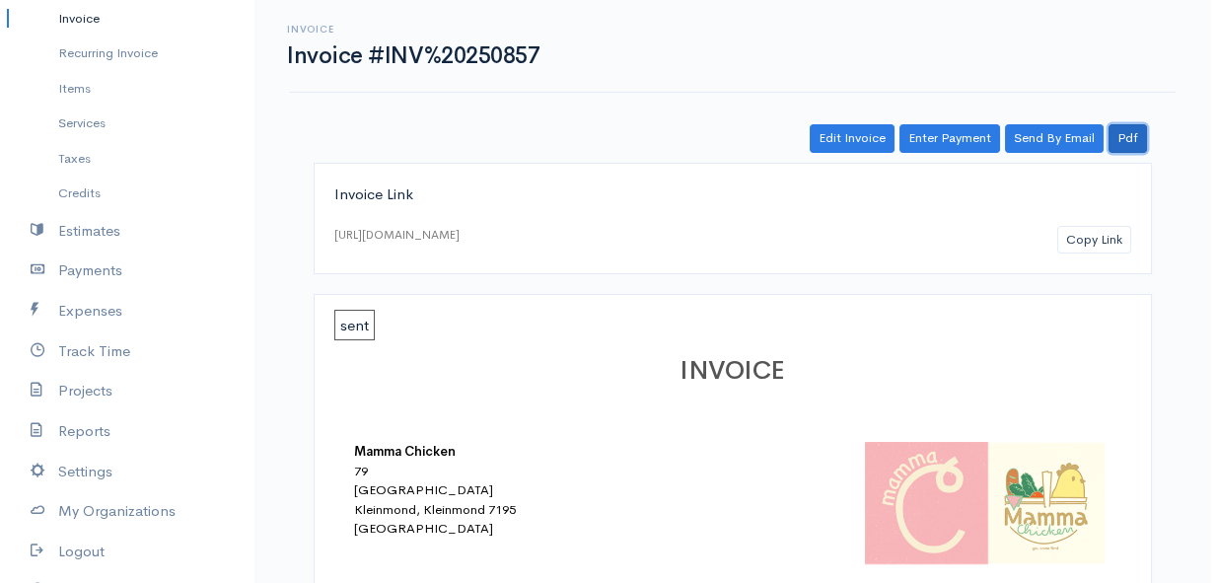
scroll to position [0, 0]
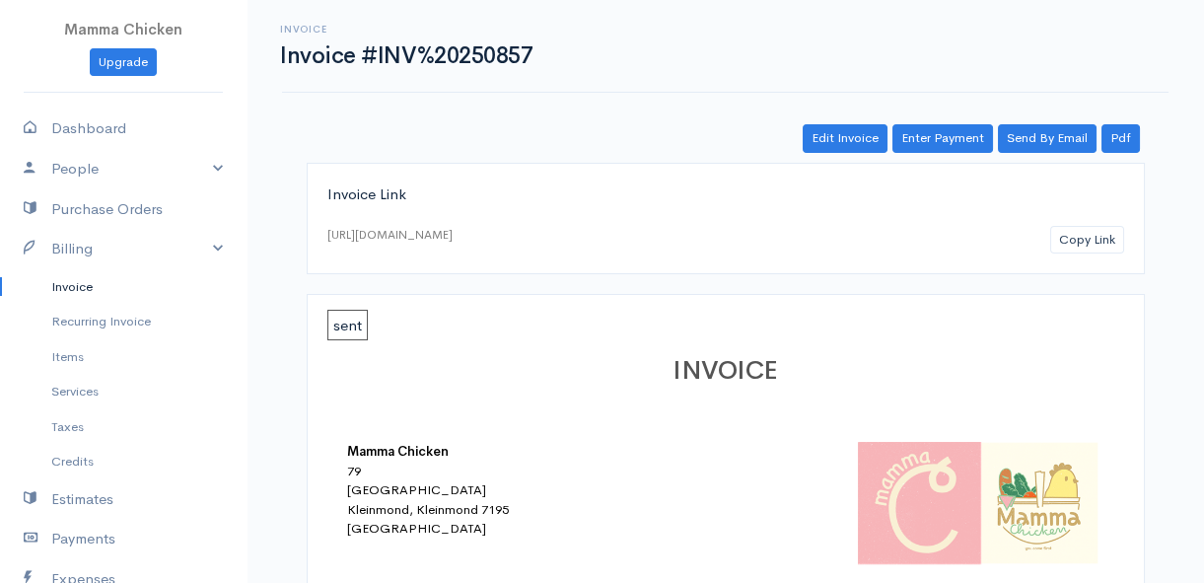
click at [82, 283] on link "Invoice" at bounding box center [123, 287] width 247 height 36
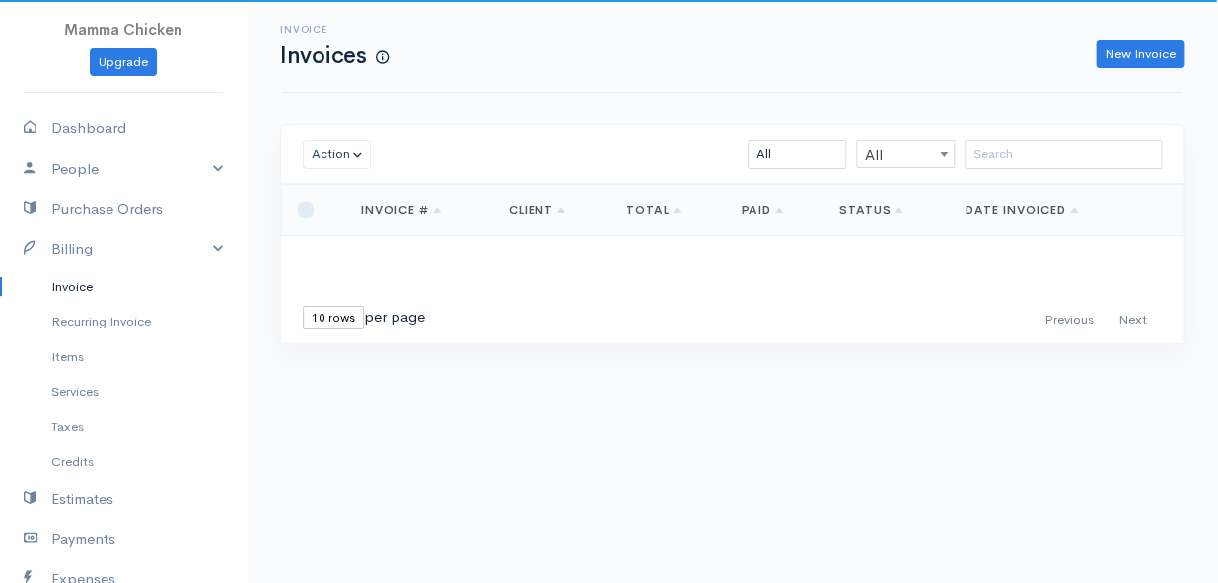
click at [89, 283] on link "Invoice" at bounding box center [123, 287] width 247 height 36
click at [81, 286] on link "Invoice" at bounding box center [123, 287] width 247 height 36
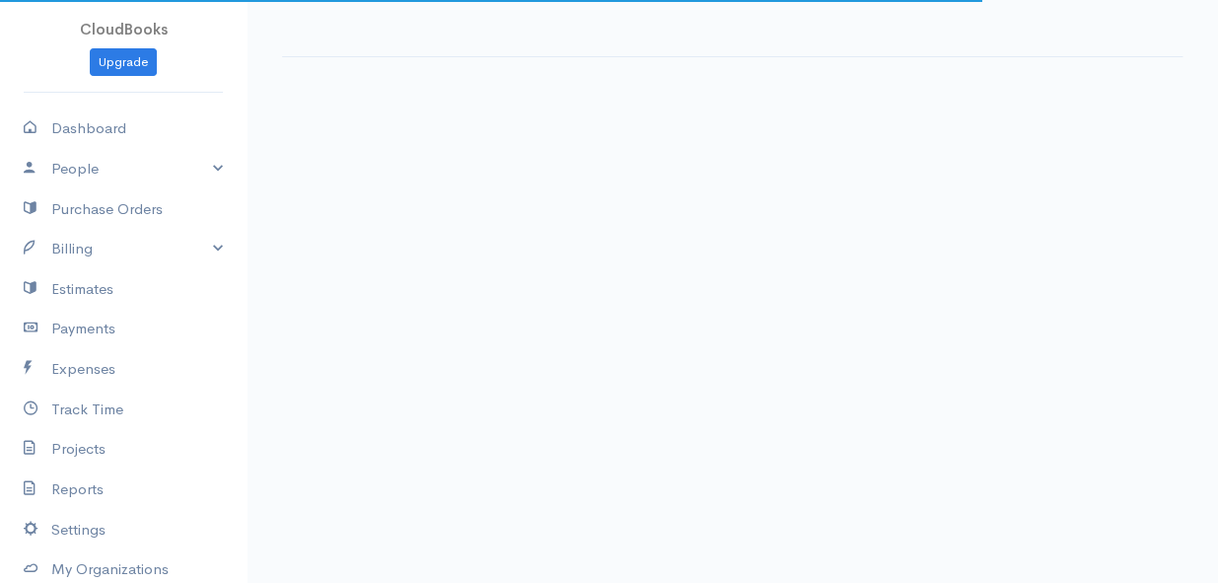
select select "thistoyear"
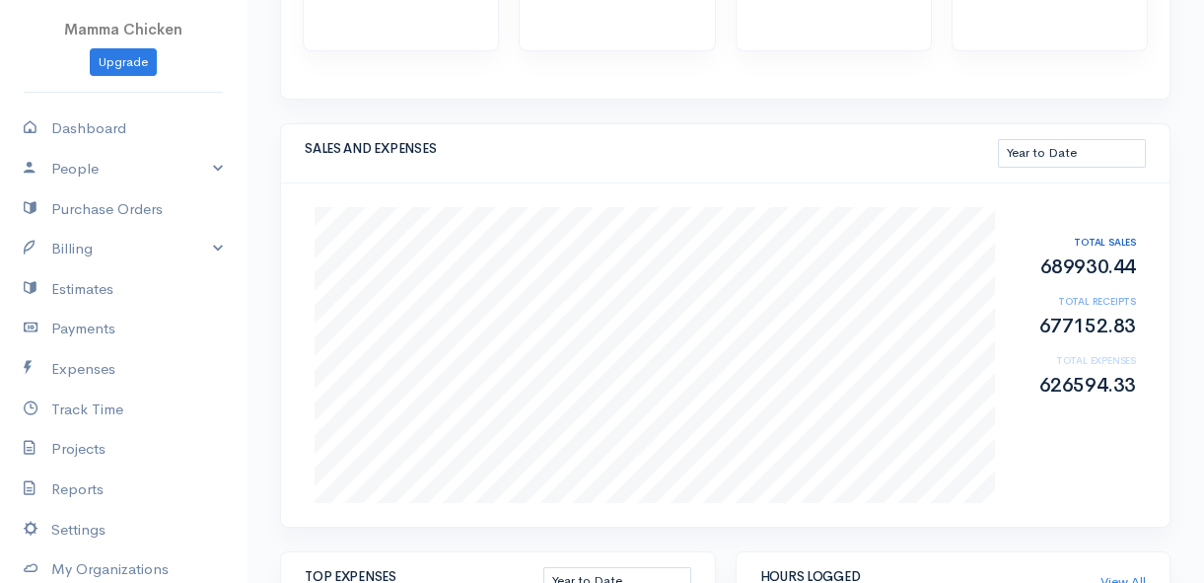
scroll to position [178, 0]
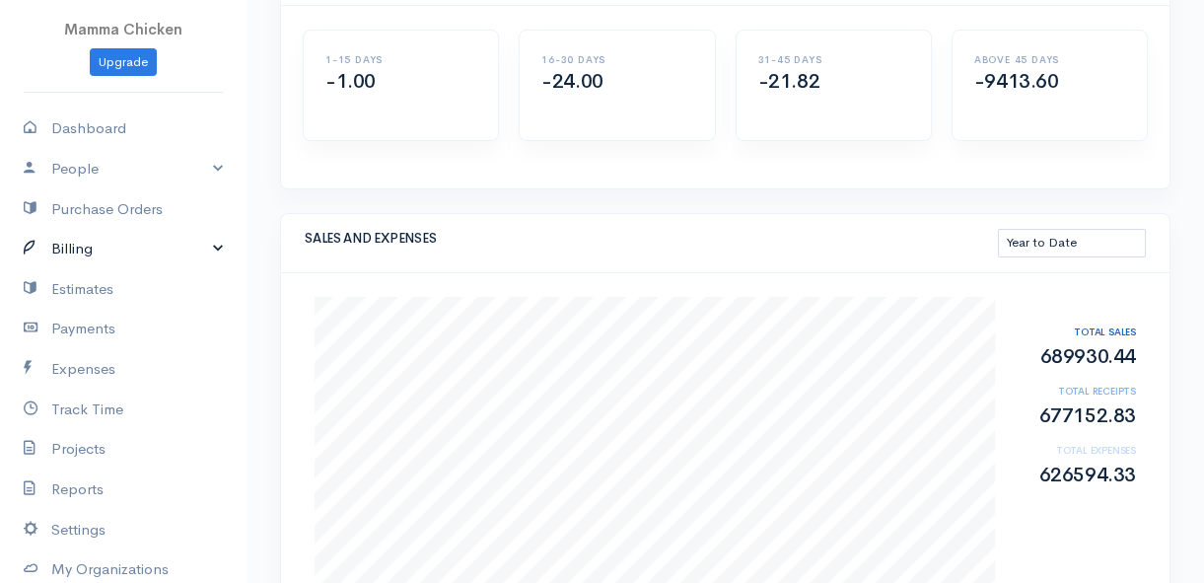
click at [72, 249] on link "Billing" at bounding box center [123, 249] width 247 height 40
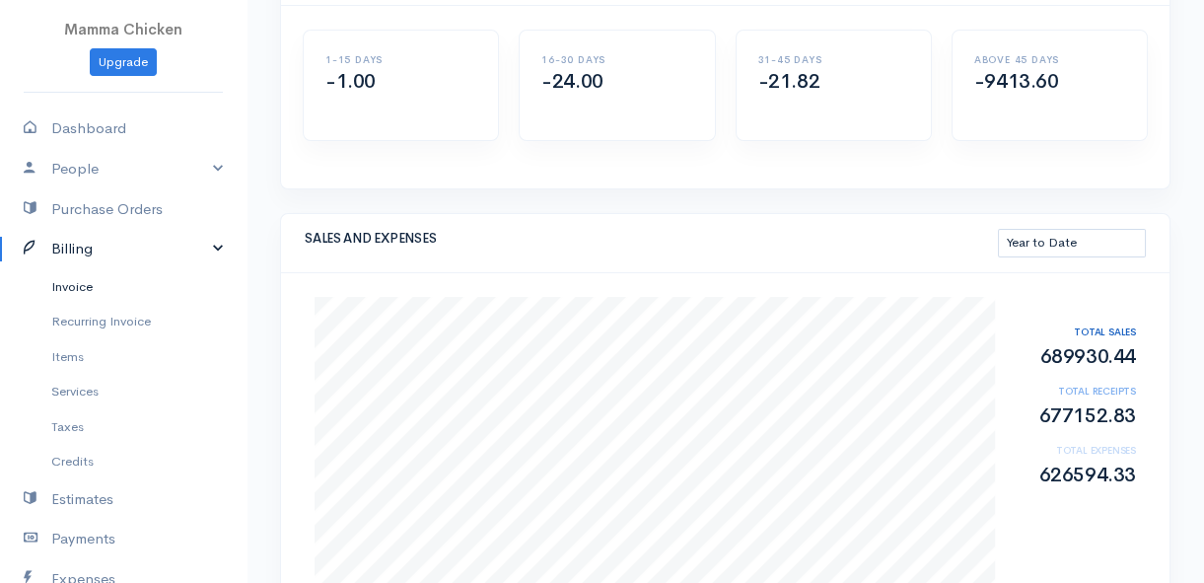
click at [73, 281] on link "Invoice" at bounding box center [123, 287] width 247 height 36
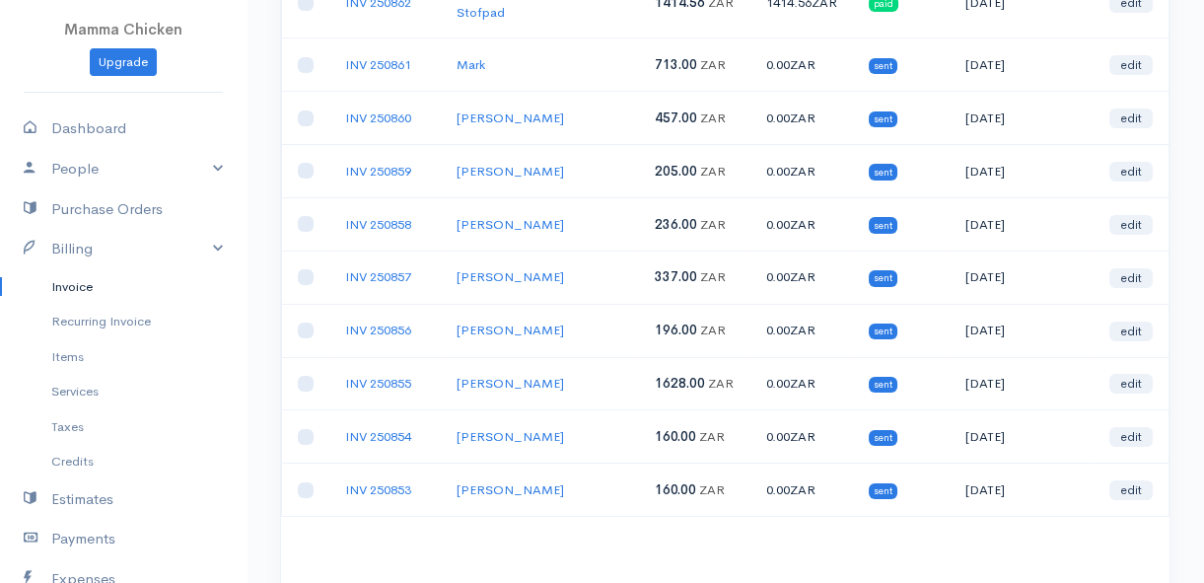
scroll to position [358, 0]
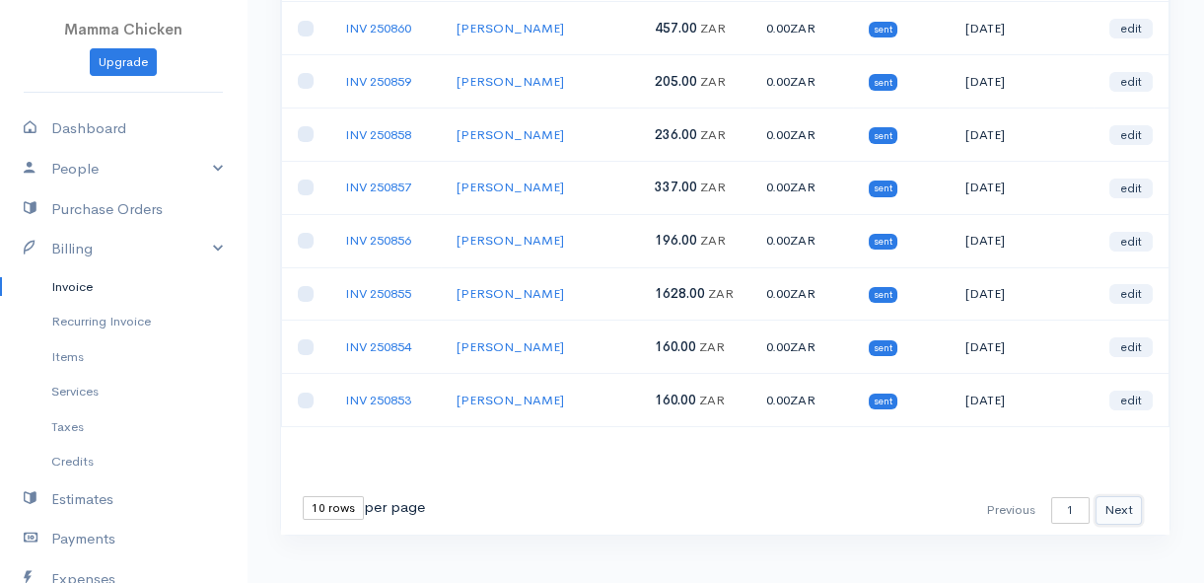
click at [1125, 496] on button "Next" at bounding box center [1119, 510] width 46 height 29
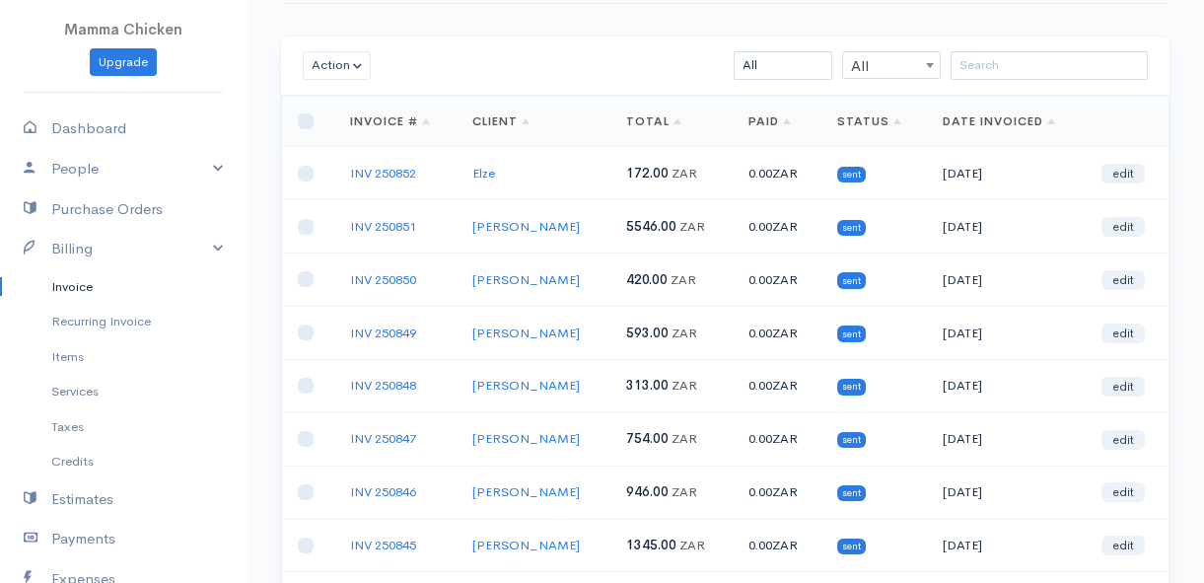
scroll to position [178, 0]
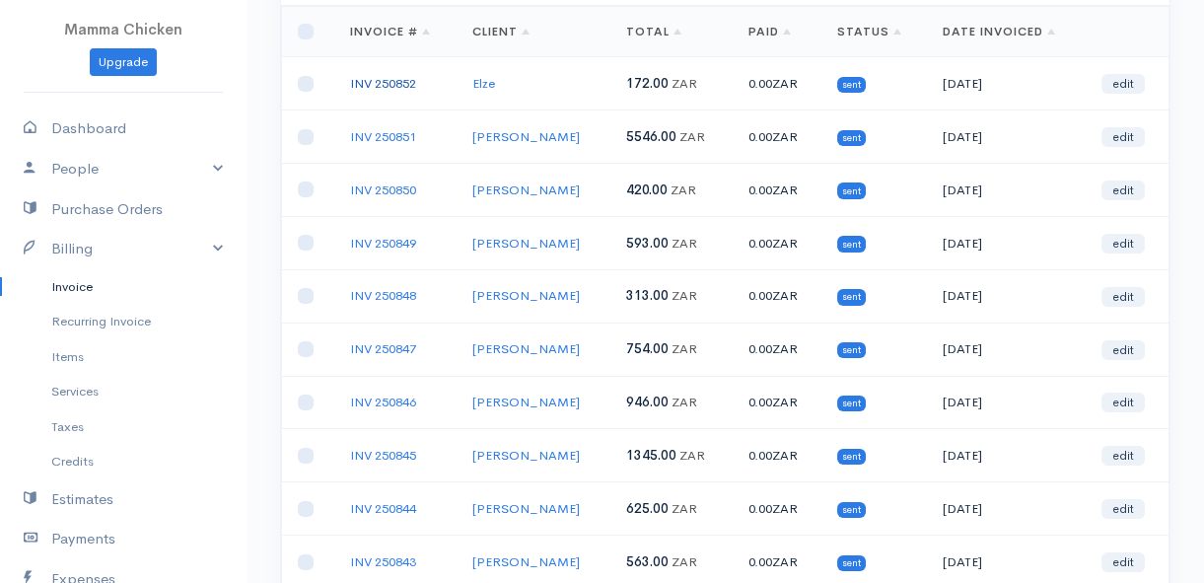
click at [384, 75] on link "INV 250852" at bounding box center [383, 83] width 66 height 17
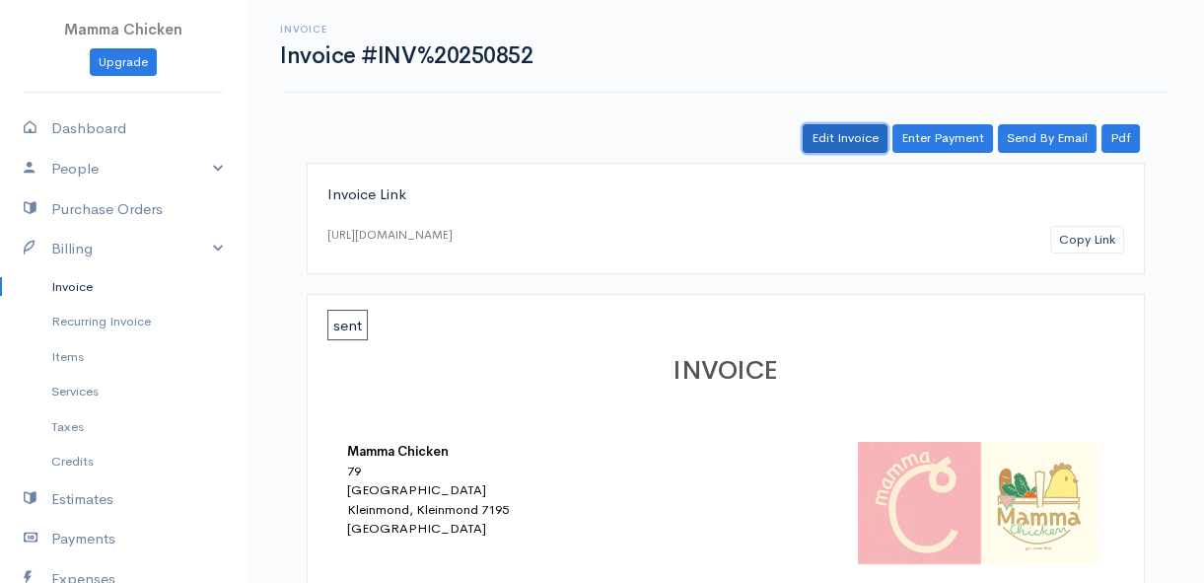
click at [840, 134] on link "Edit Invoice" at bounding box center [845, 138] width 85 height 29
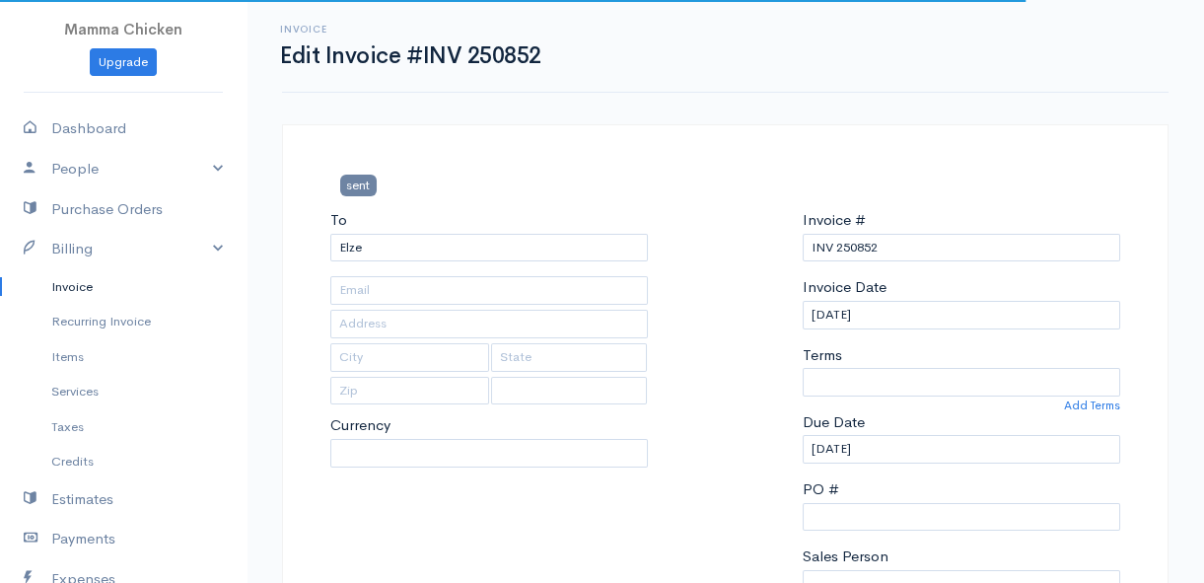
select select
select select "0"
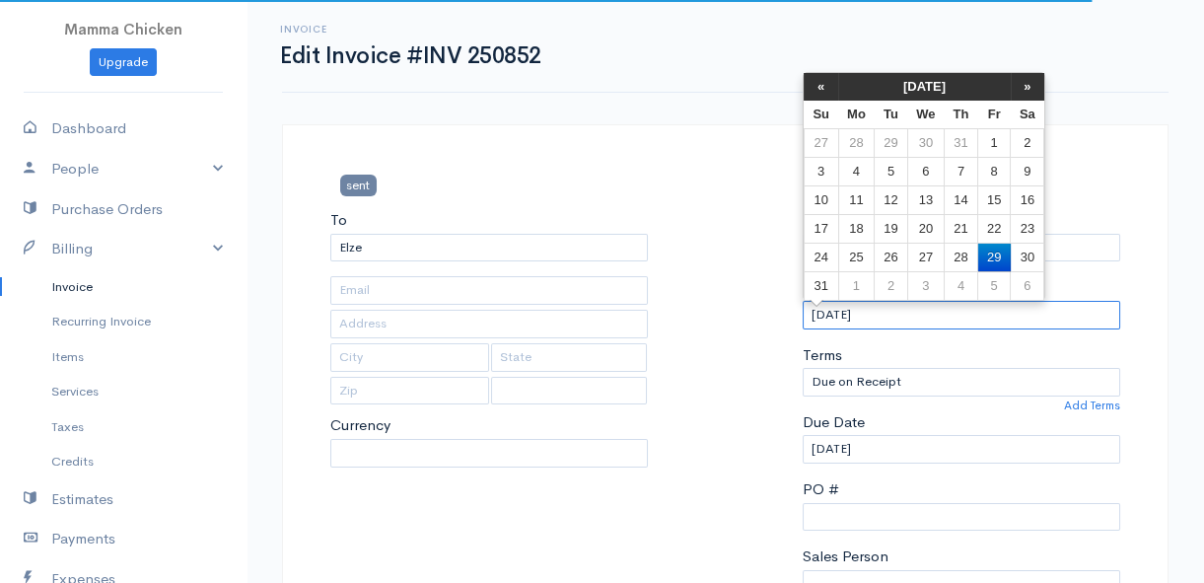
click at [909, 308] on input "[DATE]" at bounding box center [962, 315] width 318 height 29
type input "5047 Serruria Circle"
type input "Bettys Bay"
type input "7195"
select select "[GEOGRAPHIC_DATA]"
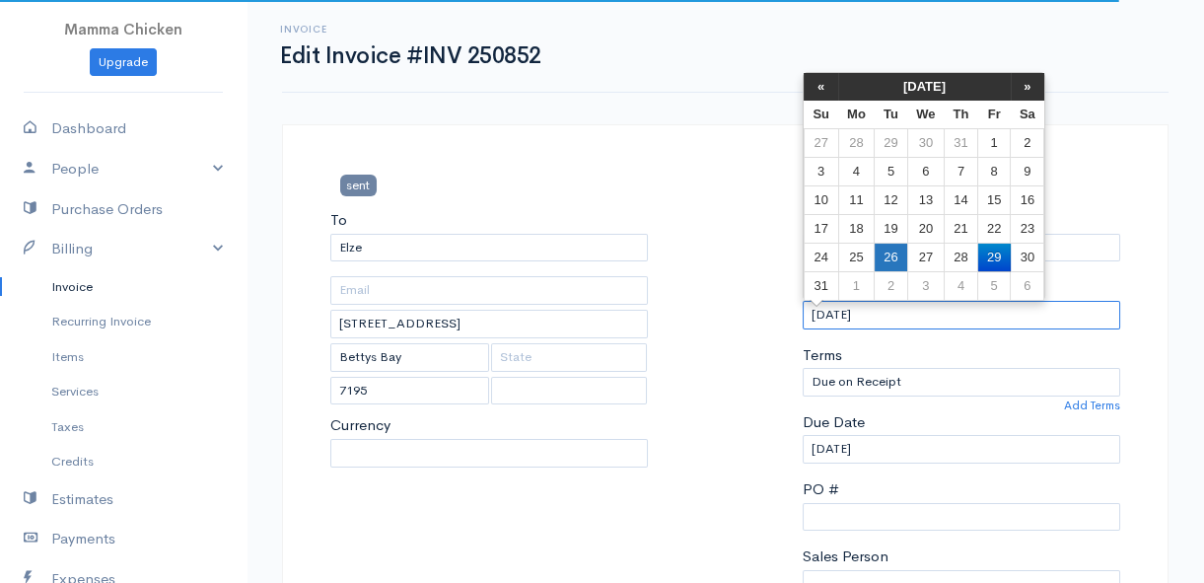
select select "ZAR"
click at [897, 251] on td "26" at bounding box center [891, 257] width 33 height 29
type input "[DATE]"
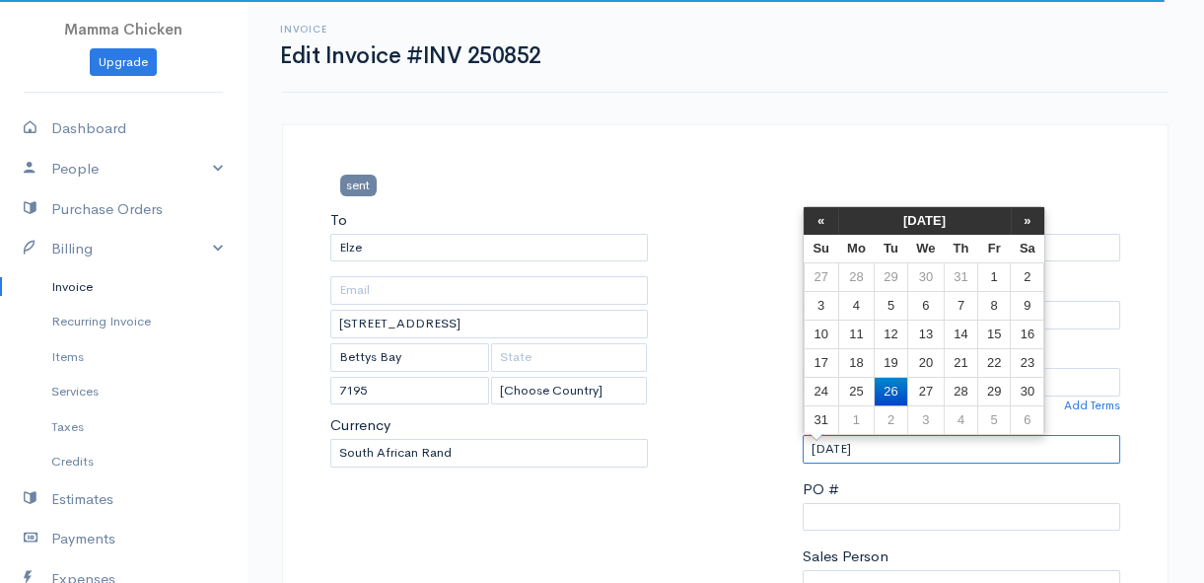
click at [906, 448] on input "[DATE]" at bounding box center [962, 449] width 318 height 29
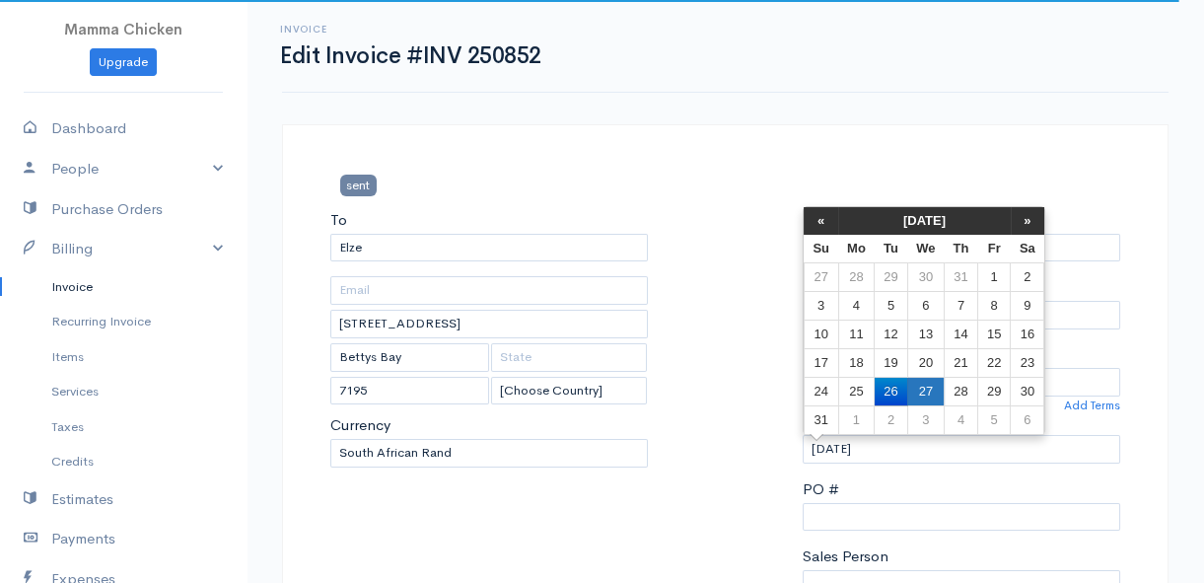
click at [910, 385] on td "27" at bounding box center [925, 391] width 36 height 29
type input "[DATE]"
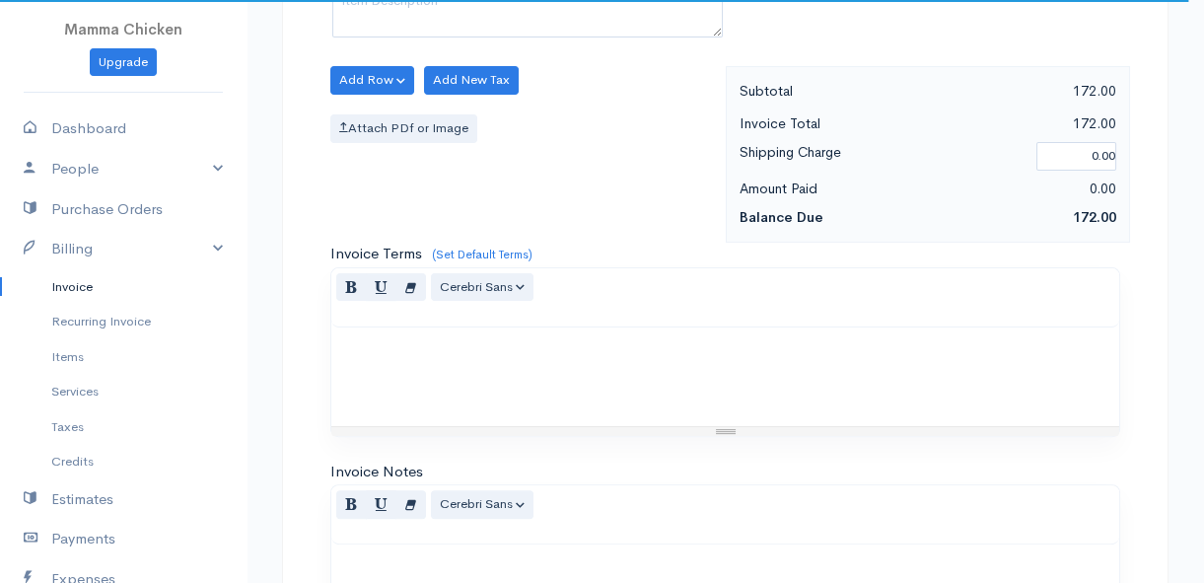
scroll to position [1589, 0]
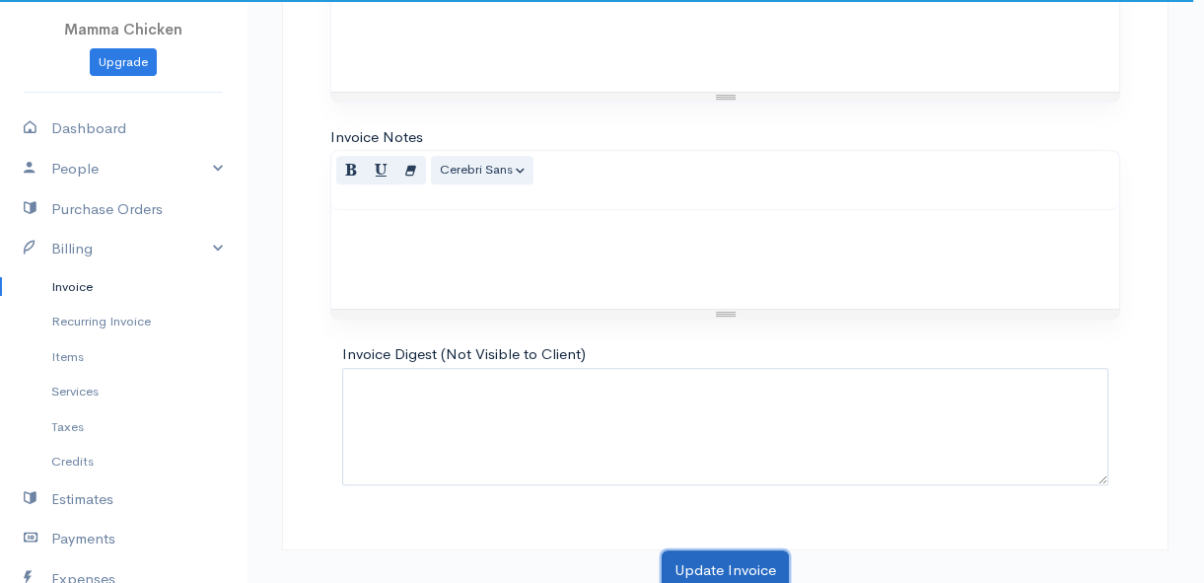
click at [742, 561] on button "Update Invoice" at bounding box center [725, 570] width 127 height 40
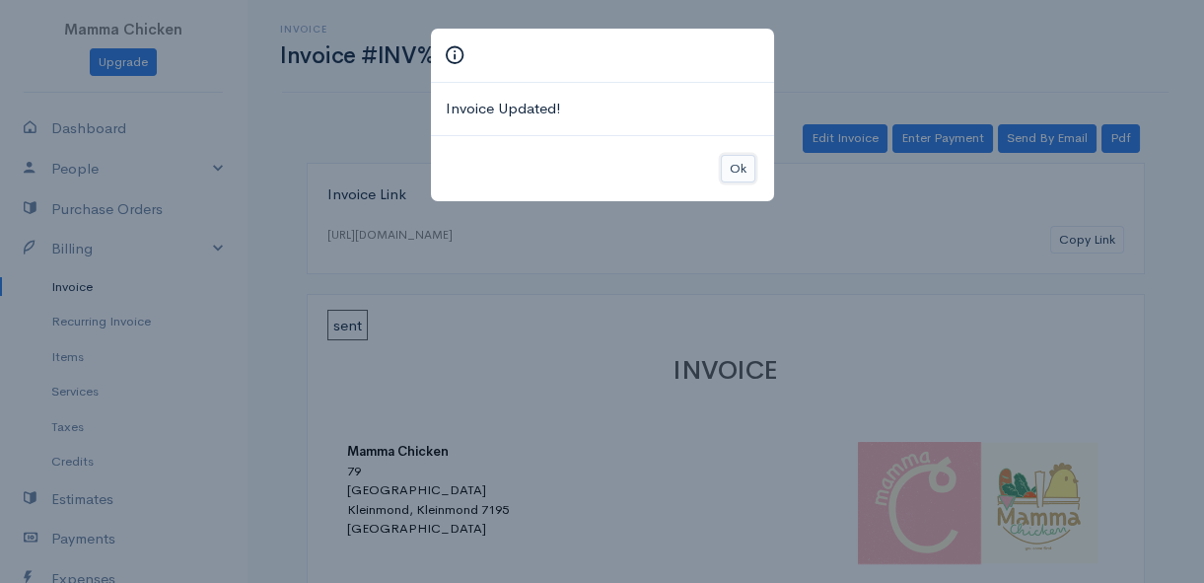
click at [734, 161] on button "Ok" at bounding box center [738, 169] width 35 height 29
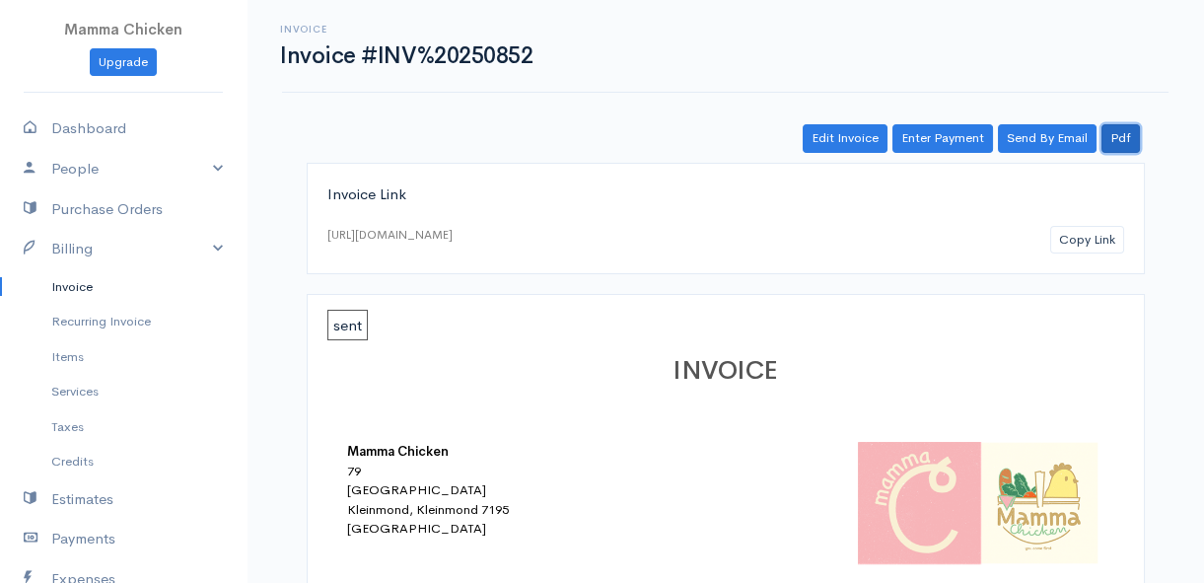
click at [1125, 138] on link "Pdf" at bounding box center [1121, 138] width 38 height 29
click at [915, 81] on div "Invoice Invoice #INV%20250852 Actions Edit Invoice Enter Payment Print Send By …" at bounding box center [725, 46] width 887 height 93
click at [1115, 131] on link "Pdf" at bounding box center [1121, 138] width 38 height 29
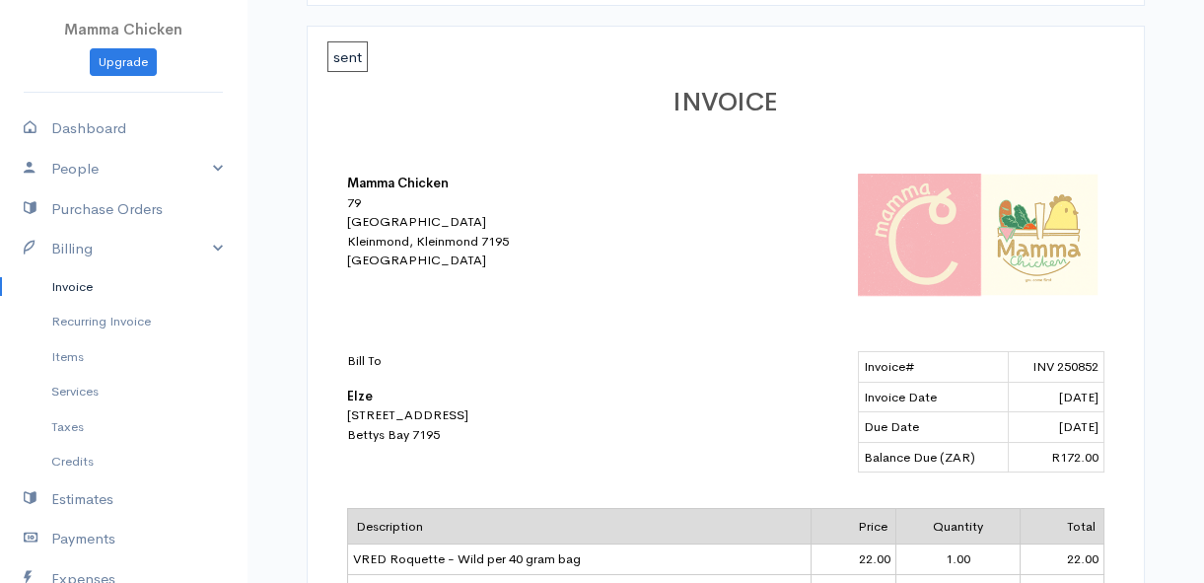
scroll to position [178, 0]
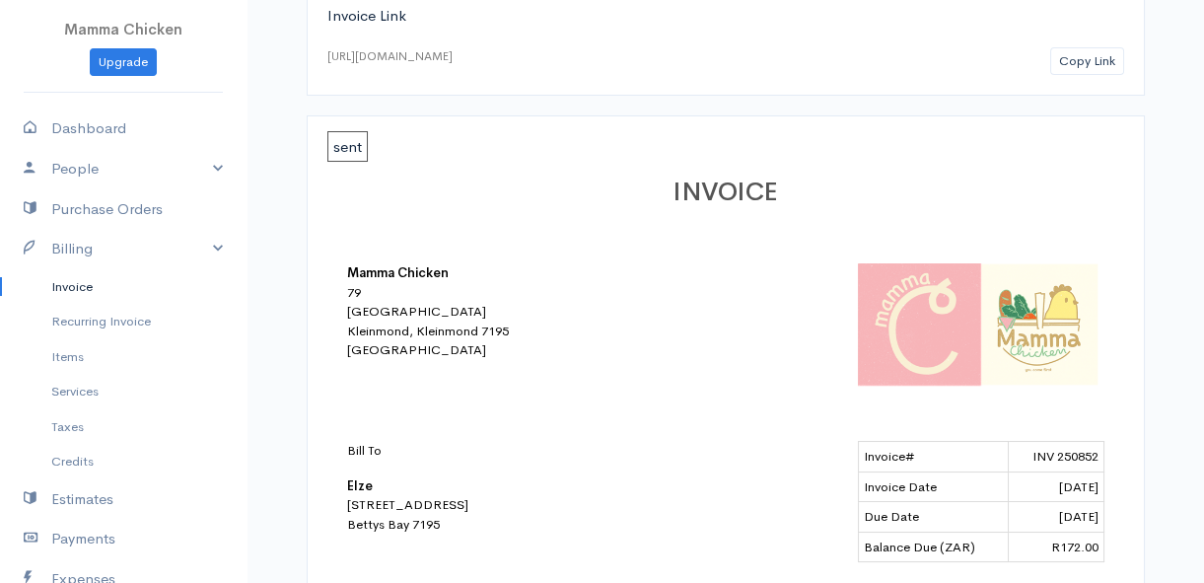
click at [81, 276] on link "Invoice" at bounding box center [123, 287] width 247 height 36
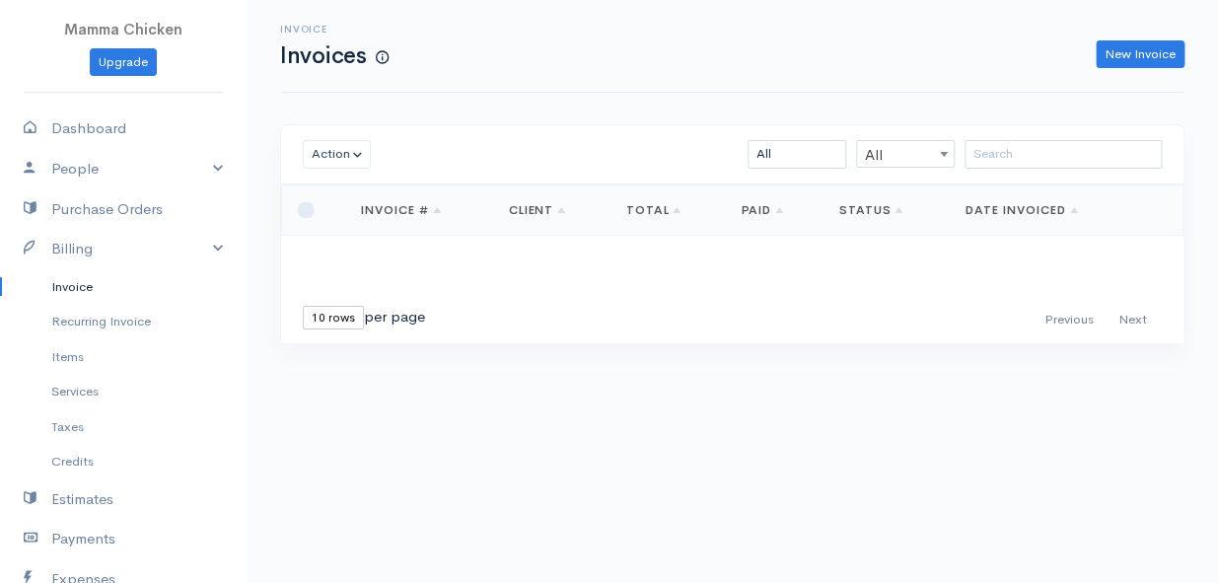
click at [79, 284] on link "Invoice" at bounding box center [123, 287] width 247 height 36
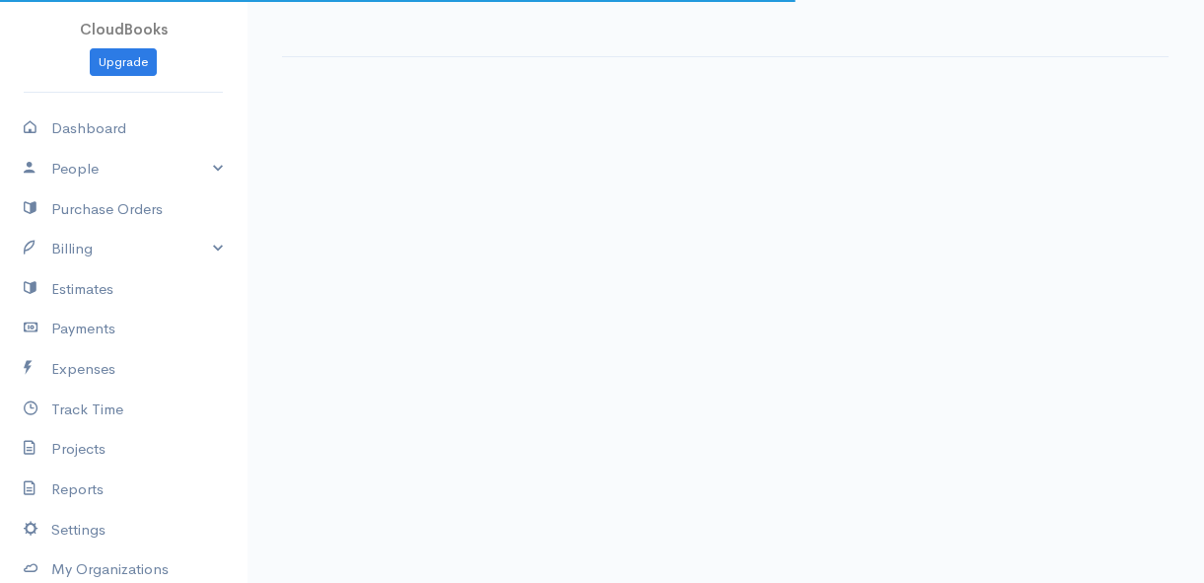
select select "thistoyear"
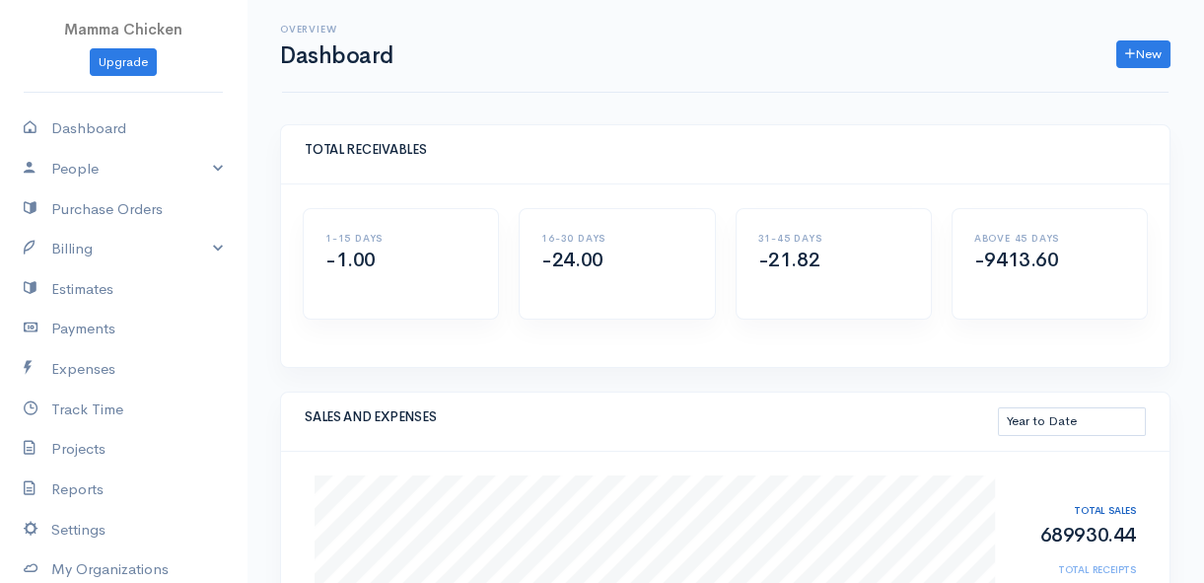
scroll to position [178, 0]
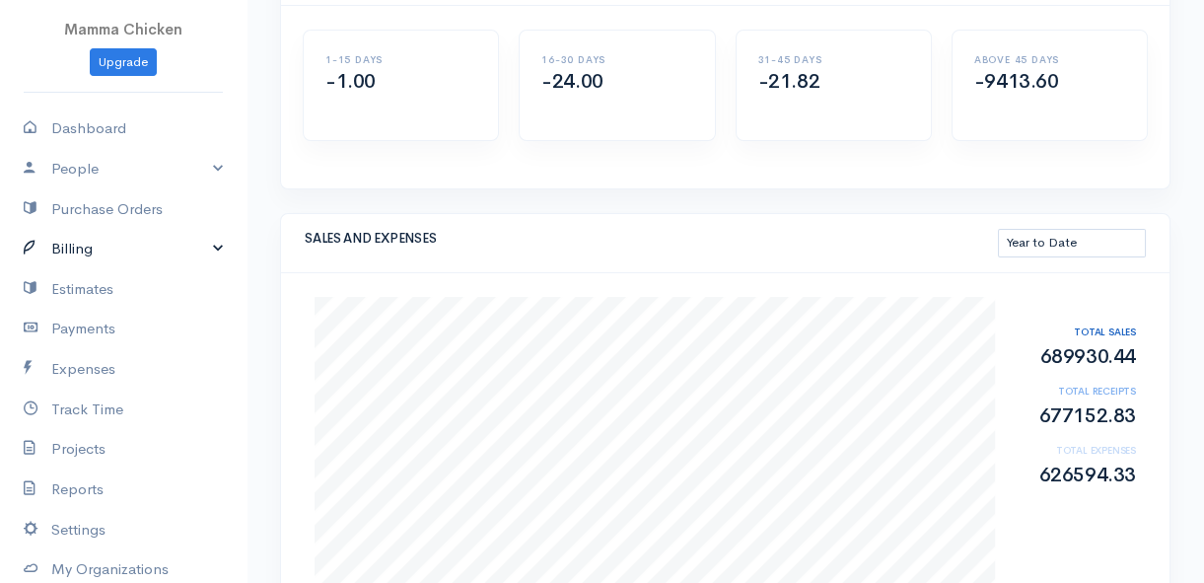
click at [75, 242] on link "Billing" at bounding box center [123, 249] width 247 height 40
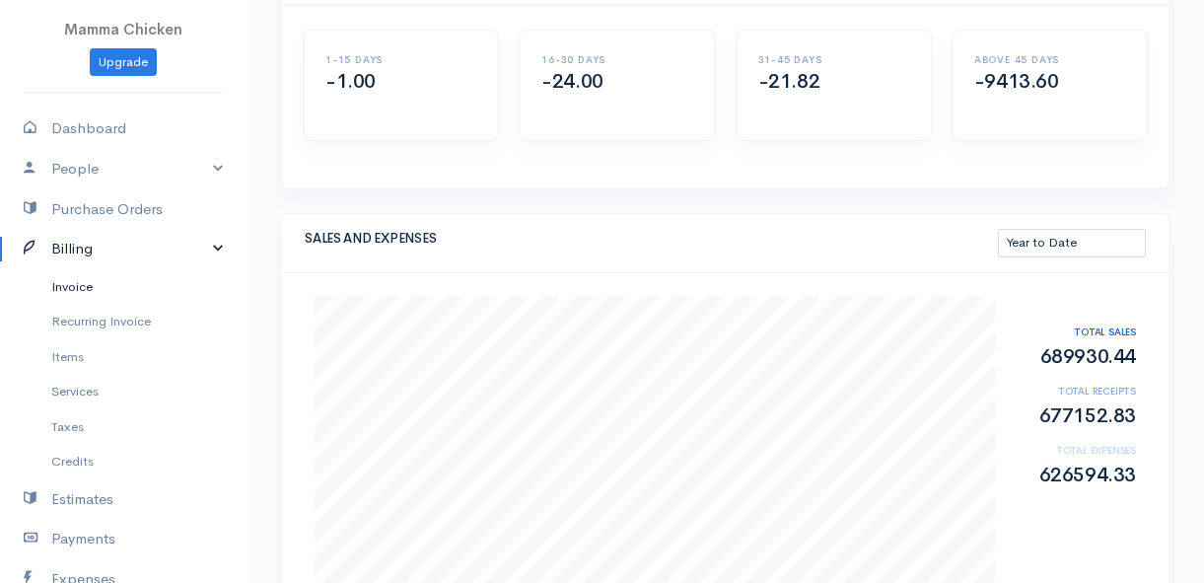
click at [78, 288] on link "Invoice" at bounding box center [123, 287] width 247 height 36
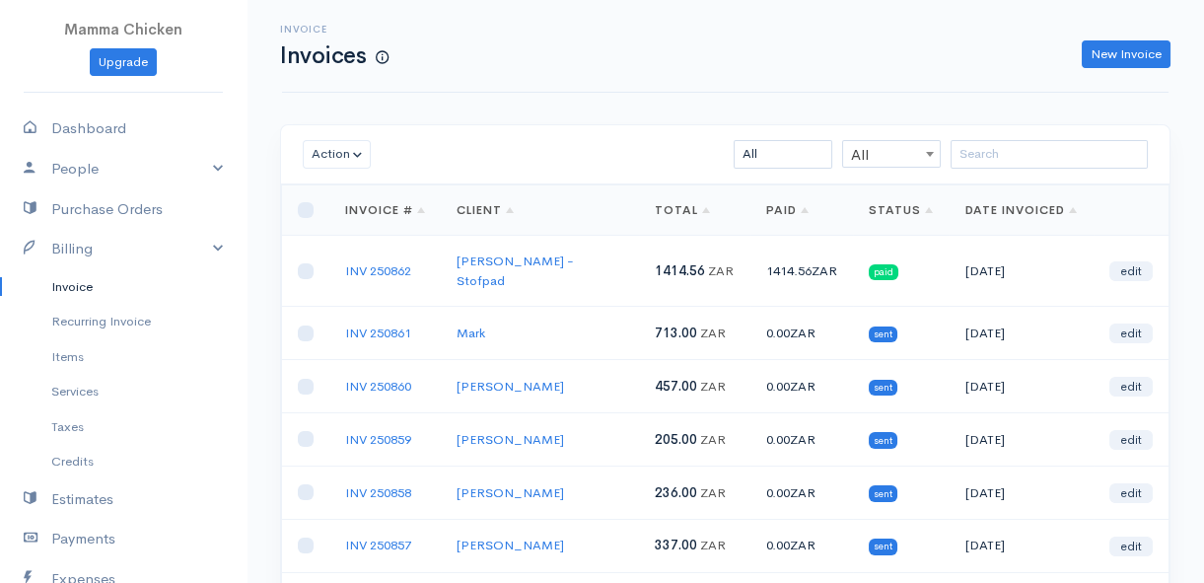
scroll to position [358, 0]
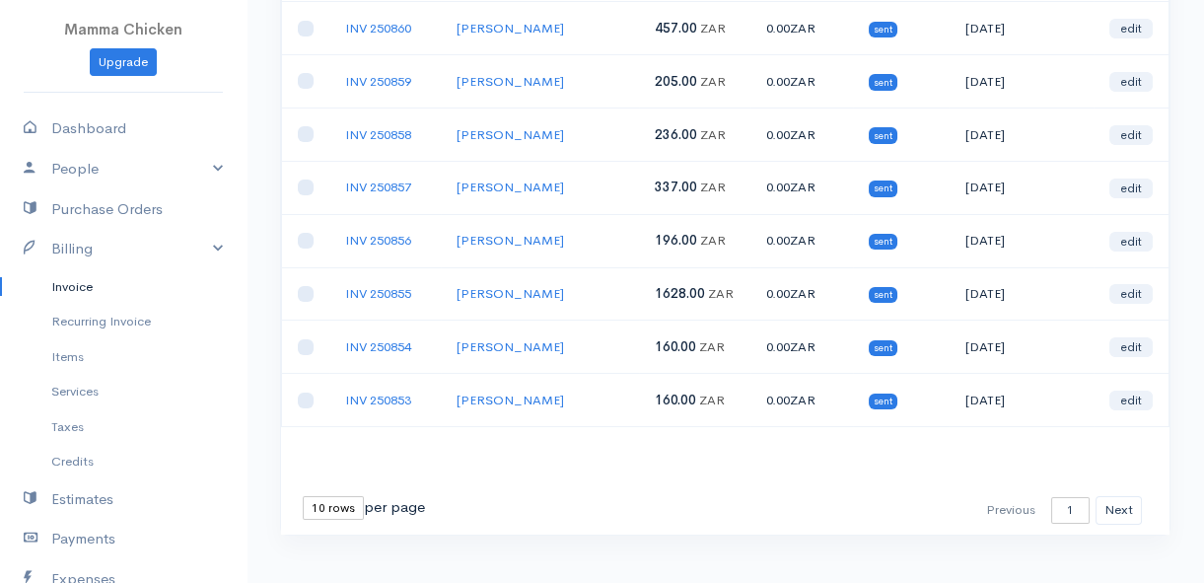
click at [319, 496] on select "10 rows 25 rows 50 rows" at bounding box center [333, 508] width 61 height 24
select select "25"
click at [303, 496] on select "10 rows 25 rows 50 rows" at bounding box center [333, 508] width 61 height 24
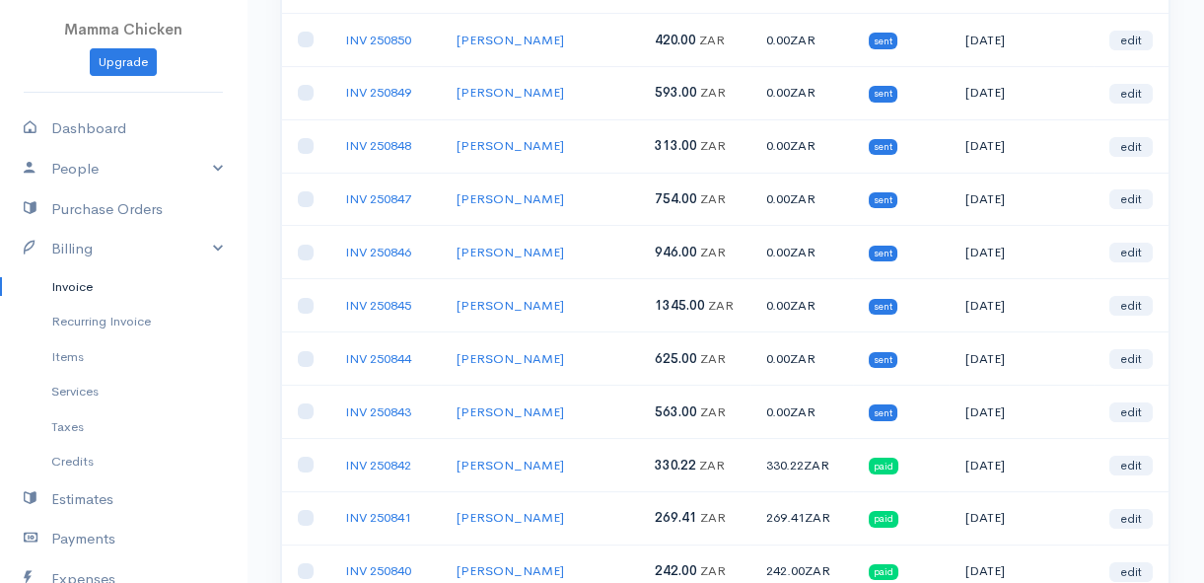
scroll to position [698, 0]
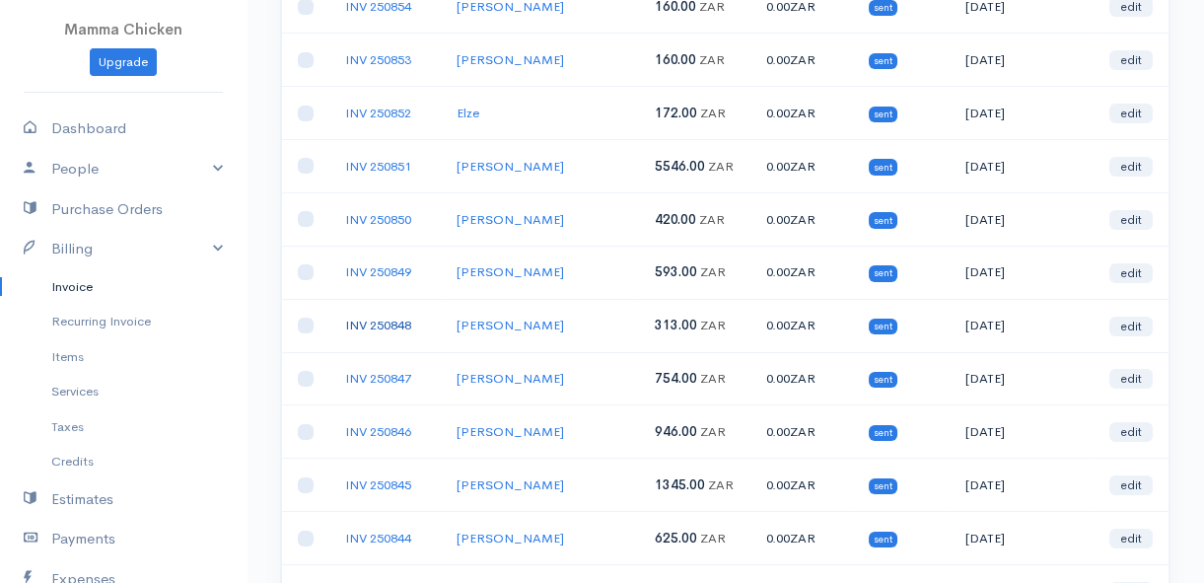
click at [395, 317] on link "INV 250848" at bounding box center [378, 325] width 66 height 17
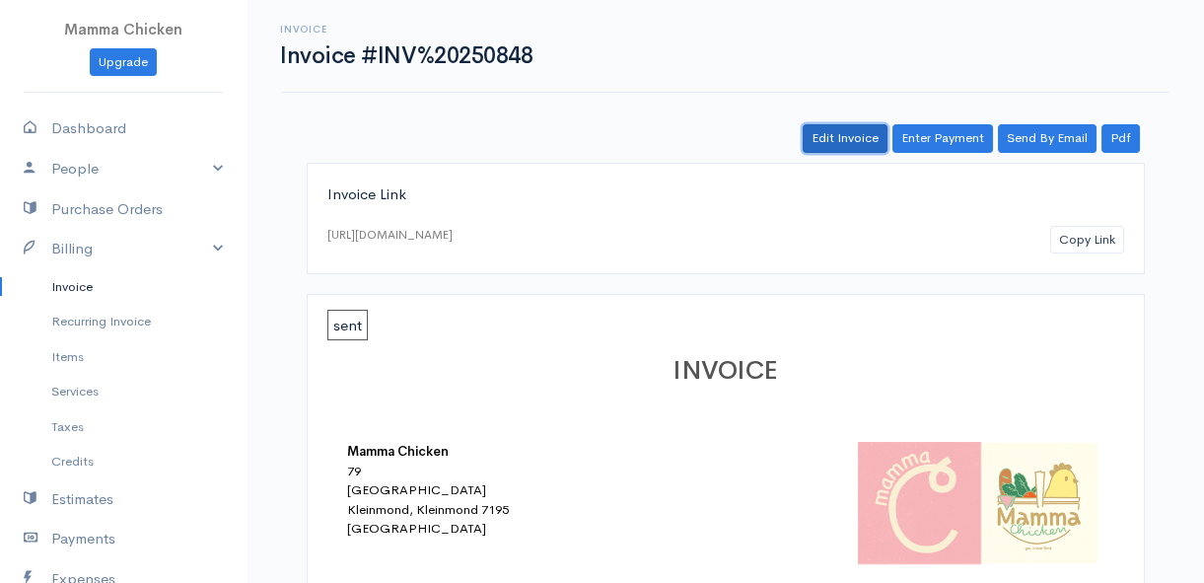
click at [851, 138] on link "Edit Invoice" at bounding box center [845, 138] width 85 height 29
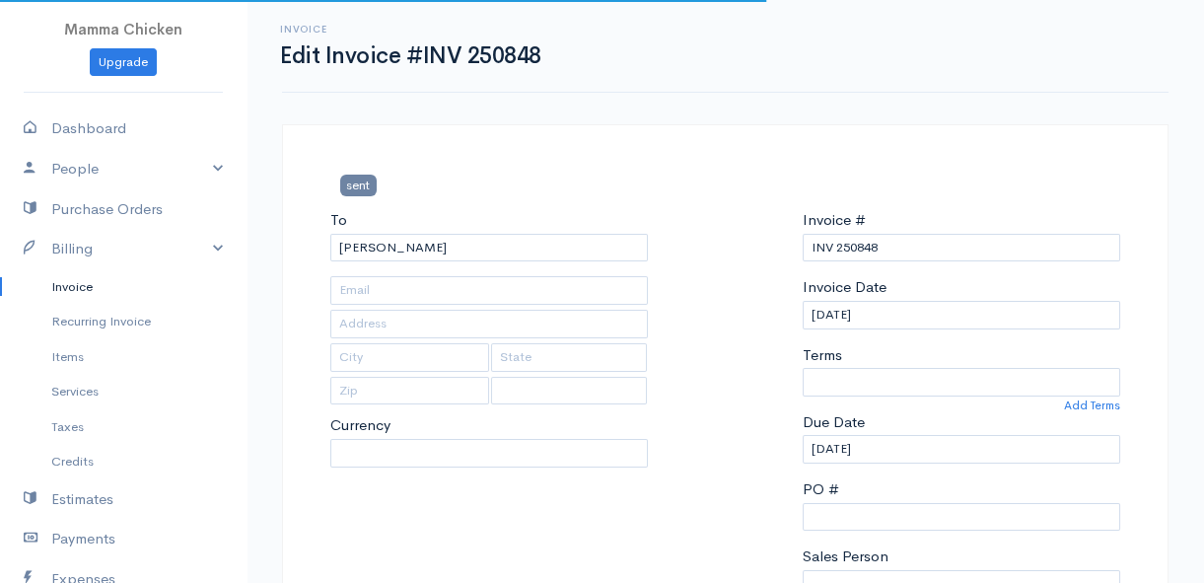
type input "4115 Aster Crescent"
type input "Bettys Bay"
type input "7195"
select select
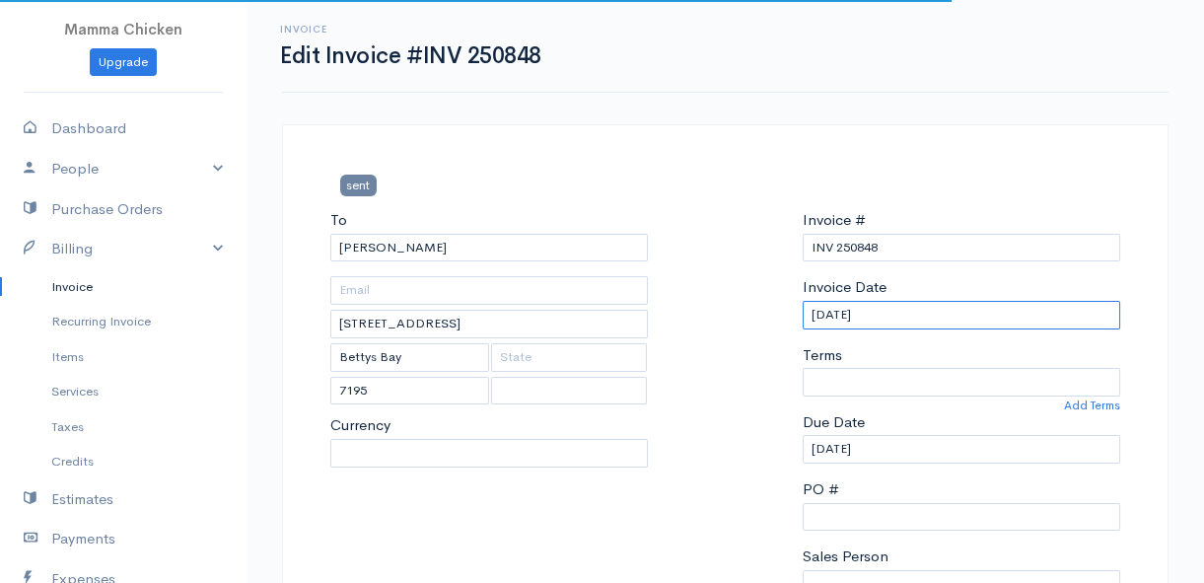
click at [933, 325] on input "[DATE]" at bounding box center [962, 315] width 318 height 29
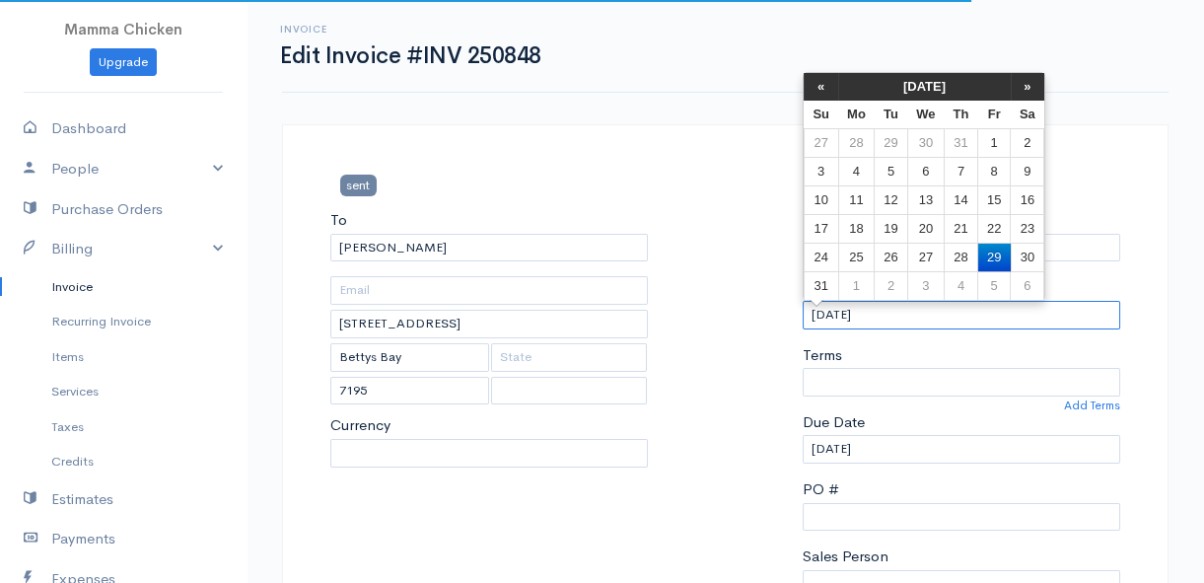
select select "[GEOGRAPHIC_DATA]"
select select "0"
select select "ZAR"
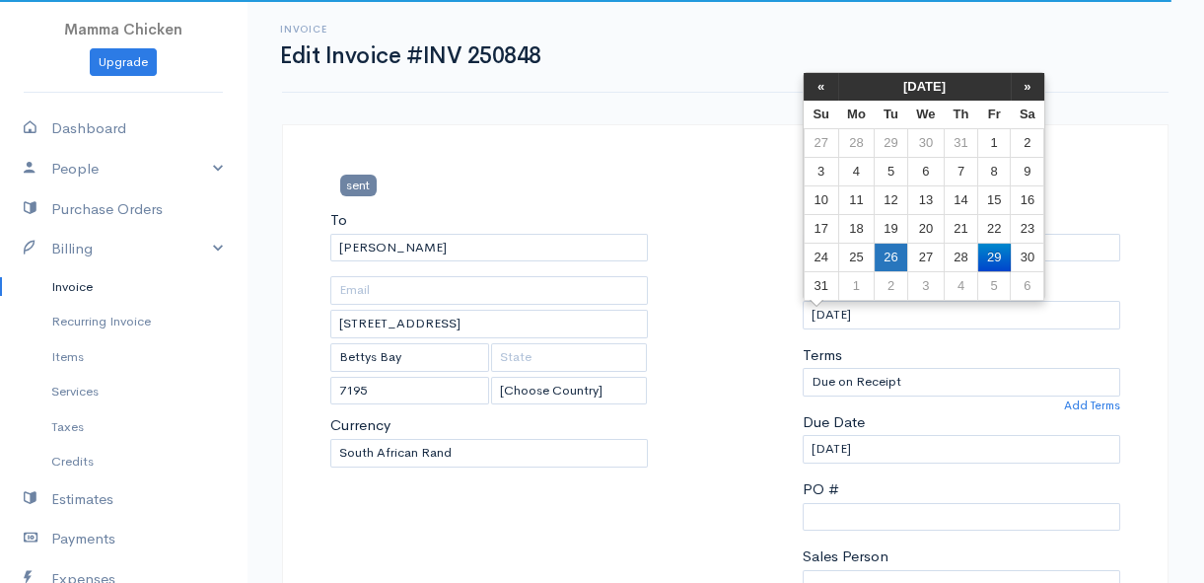
click at [891, 257] on td "26" at bounding box center [891, 257] width 33 height 29
type input "[DATE]"
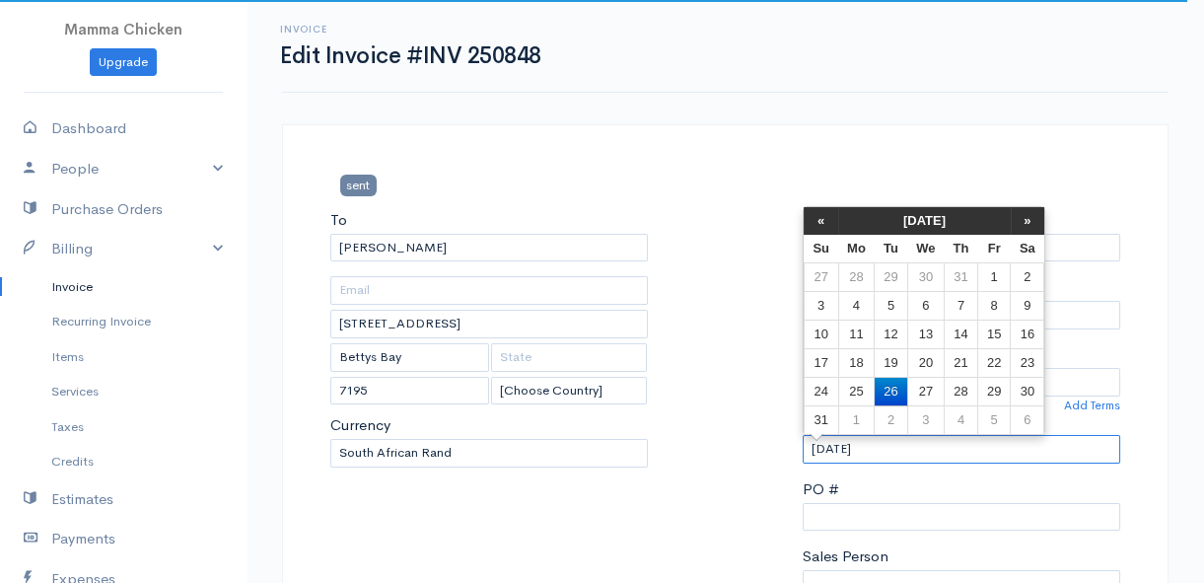
click at [903, 460] on input "[DATE]" at bounding box center [962, 449] width 318 height 29
click at [920, 388] on td "27" at bounding box center [925, 391] width 36 height 29
type input "[DATE]"
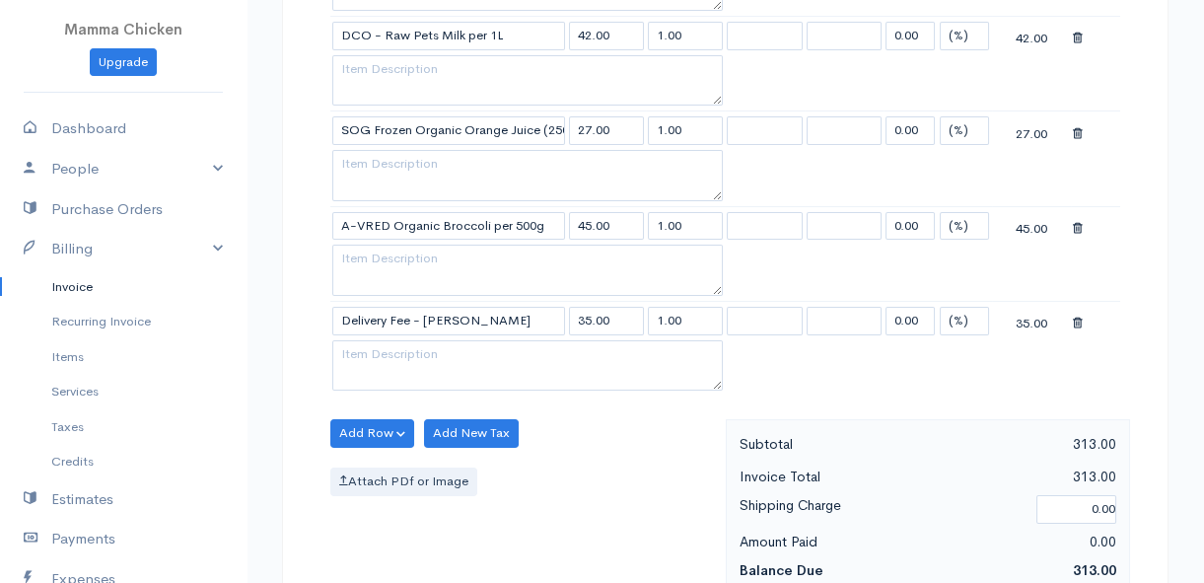
scroll to position [1495, 0]
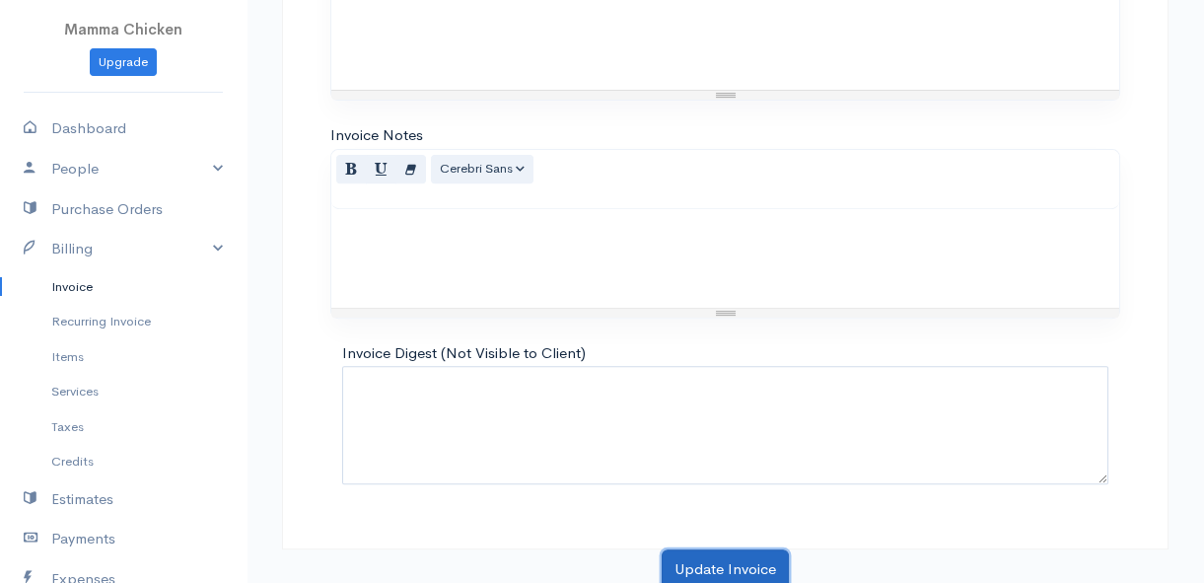
click at [707, 565] on button "Update Invoice" at bounding box center [725, 569] width 127 height 40
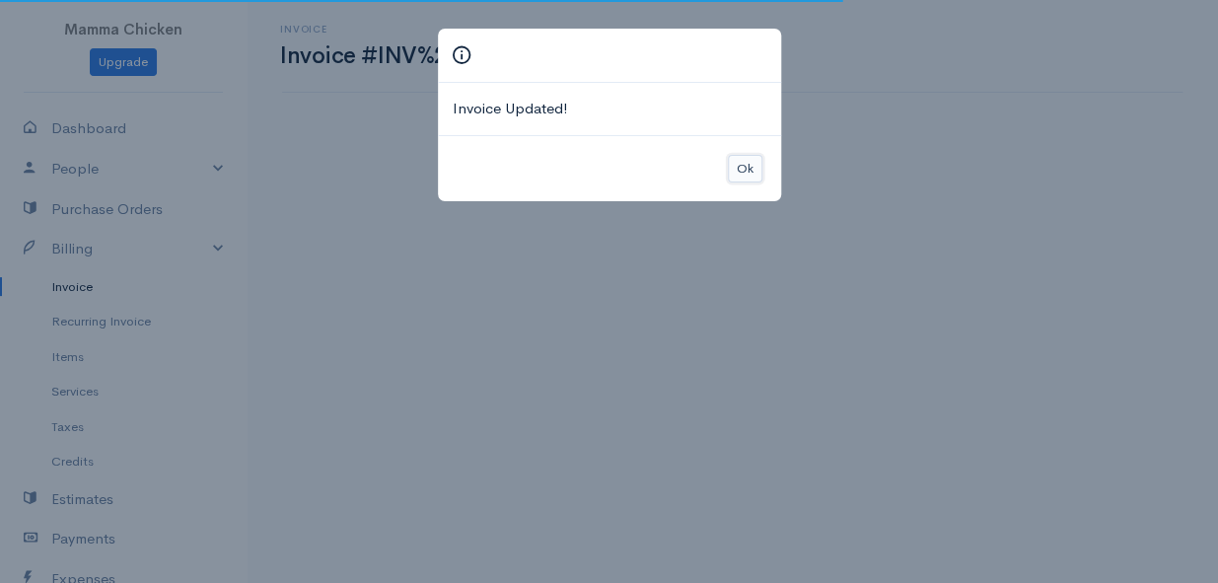
click at [737, 168] on button "Ok" at bounding box center [745, 169] width 35 height 29
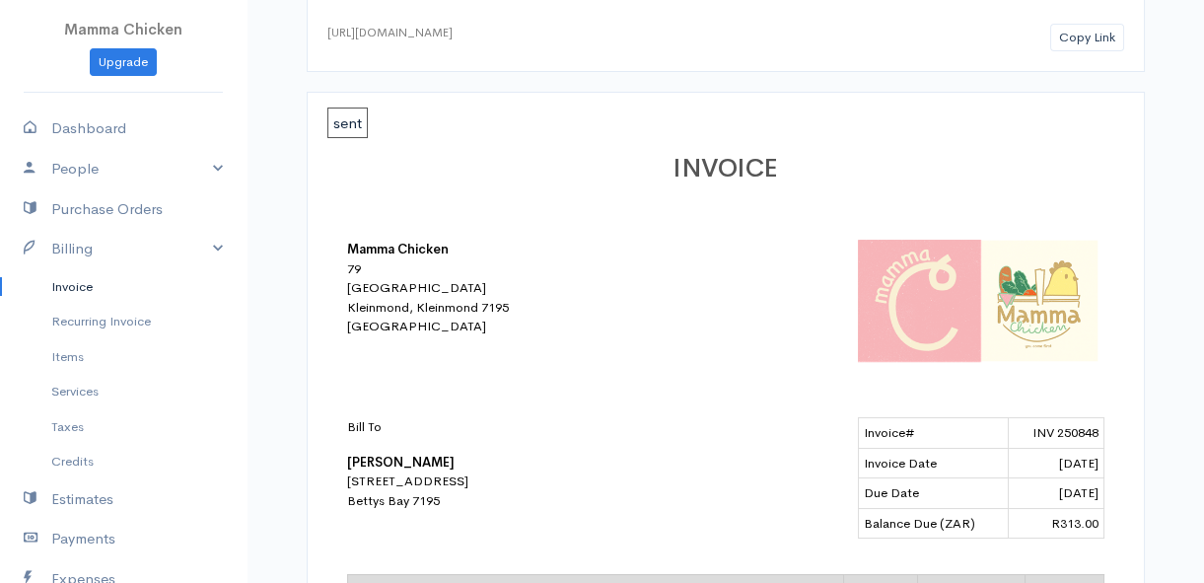
scroll to position [23, 0]
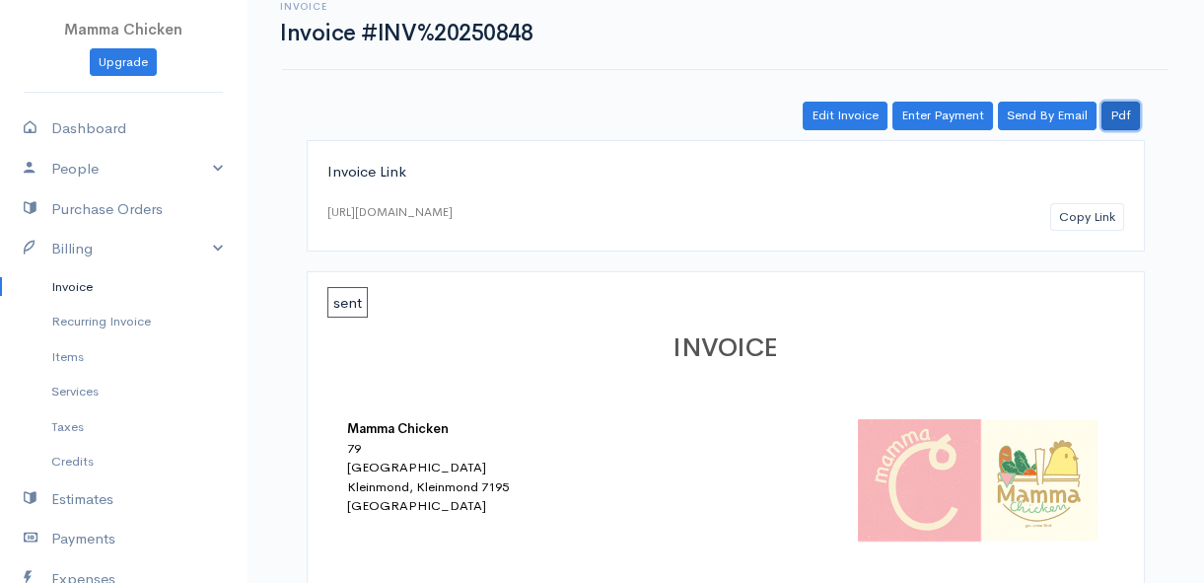
click at [1117, 114] on link "Pdf" at bounding box center [1121, 116] width 38 height 29
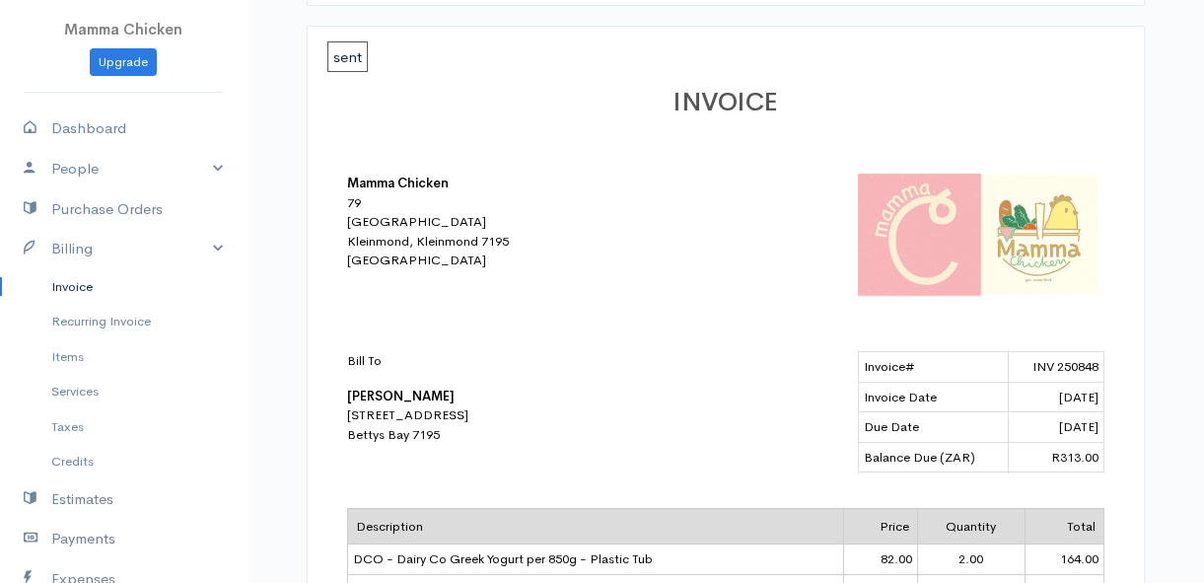
scroll to position [0, 0]
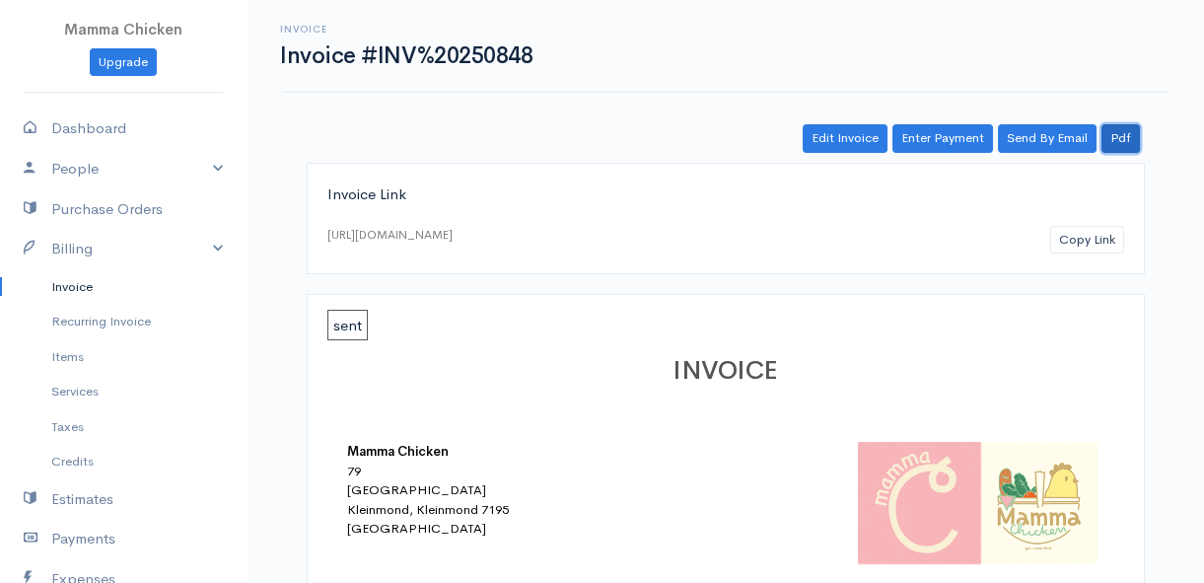
click at [1126, 137] on link "Pdf" at bounding box center [1121, 138] width 38 height 29
click at [834, 57] on div "Invoice Invoice #INV%20250848 Actions Edit Invoice Enter Payment Print Send By …" at bounding box center [725, 46] width 910 height 44
click at [602, 30] on div "Invoice Invoice #INV%20250848 Actions Edit Invoice Enter Payment Print Send By …" at bounding box center [725, 46] width 910 height 44
drag, startPoint x: 602, startPoint y: 30, endPoint x: 899, endPoint y: 75, distance: 301.3
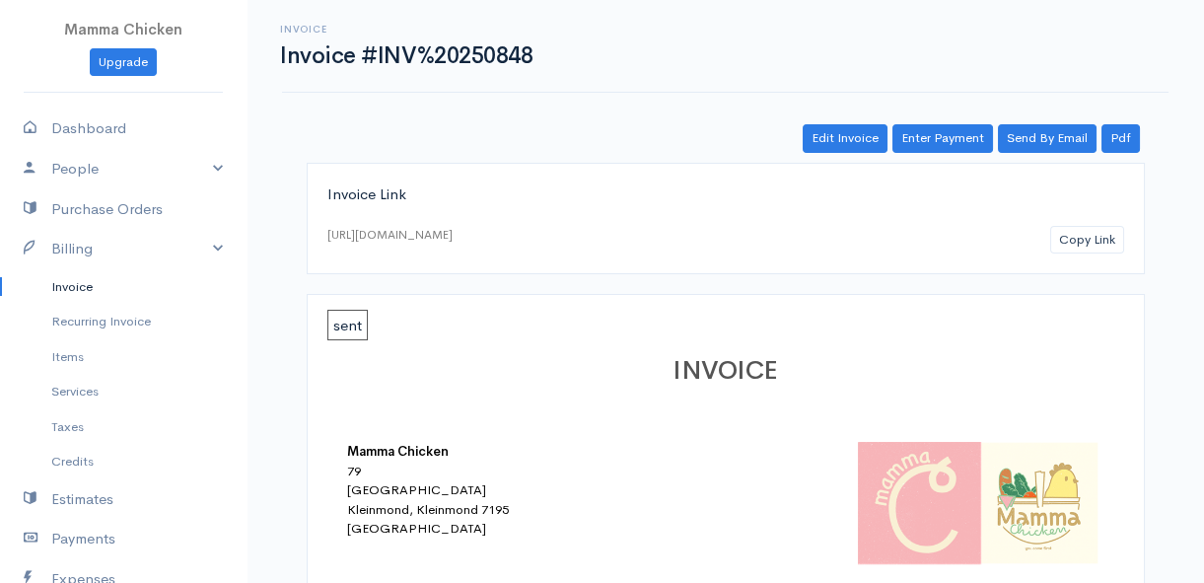
click at [605, 30] on div "Invoice Invoice #INV%20250848 Actions Edit Invoice Enter Payment Print Send By …" at bounding box center [725, 46] width 910 height 44
click at [1135, 139] on link "Pdf" at bounding box center [1121, 138] width 38 height 29
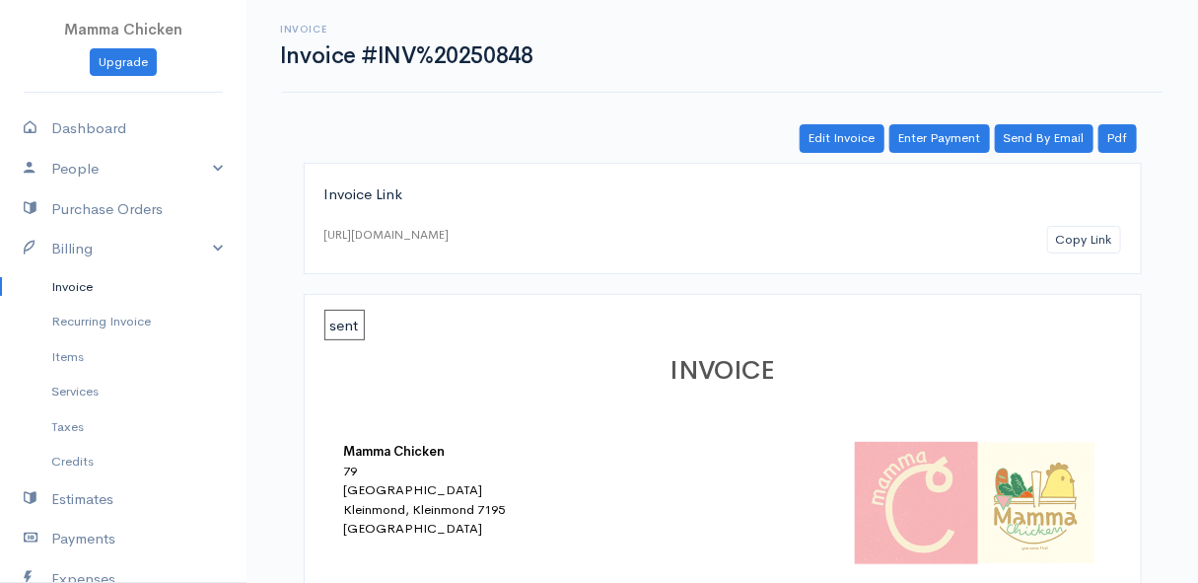
click at [655, 56] on div "Invoice Invoice #INV%20250848 Actions Edit Invoice Enter Payment Print Send By …" at bounding box center [722, 46] width 904 height 44
click at [1119, 138] on link "Pdf" at bounding box center [1118, 138] width 38 height 29
click at [58, 280] on link "Invoice" at bounding box center [123, 287] width 247 height 36
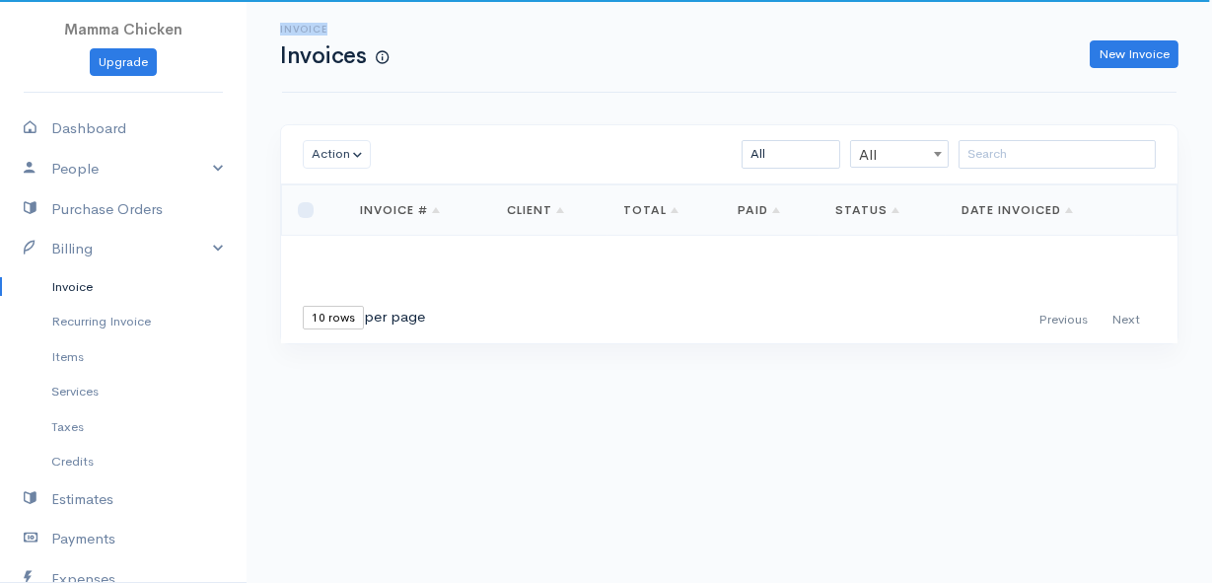
click at [93, 285] on link "Invoice" at bounding box center [123, 287] width 247 height 36
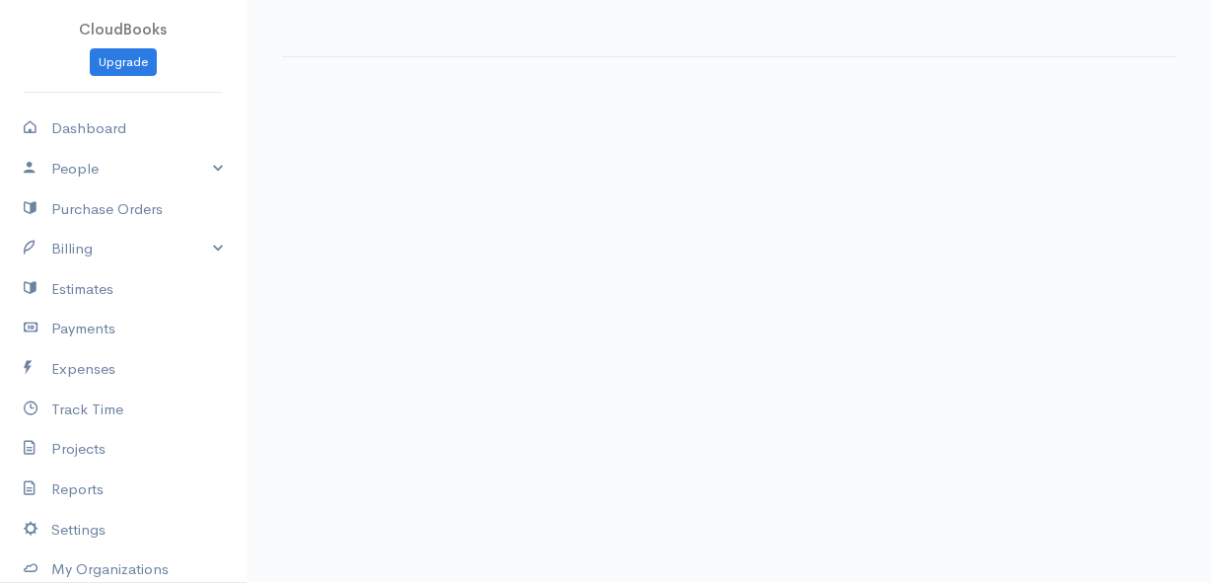
select select "thistoyear"
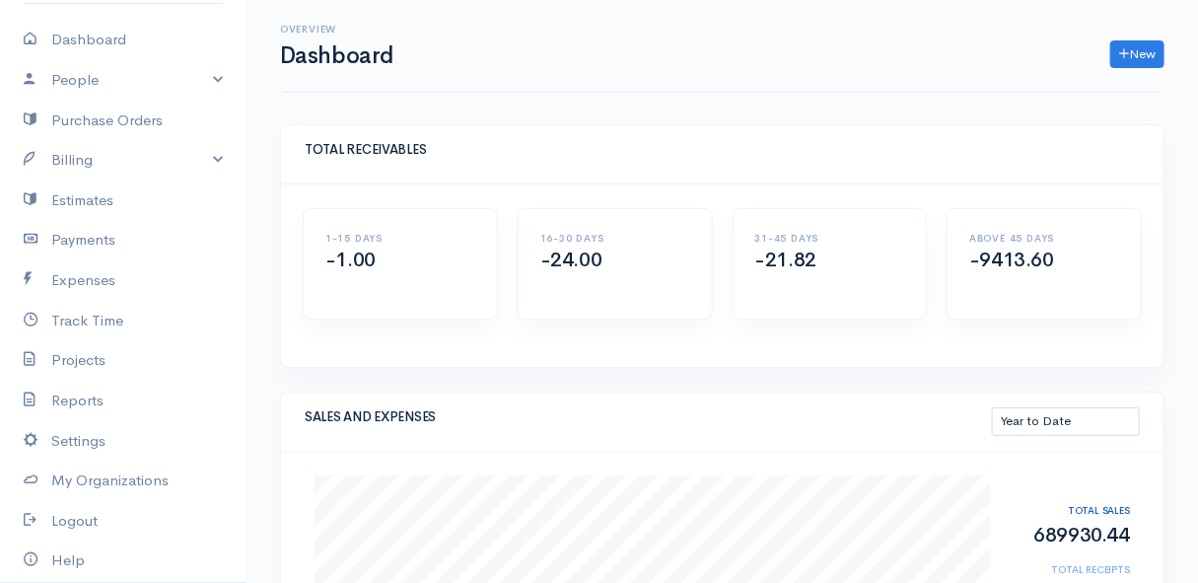
scroll to position [178, 0]
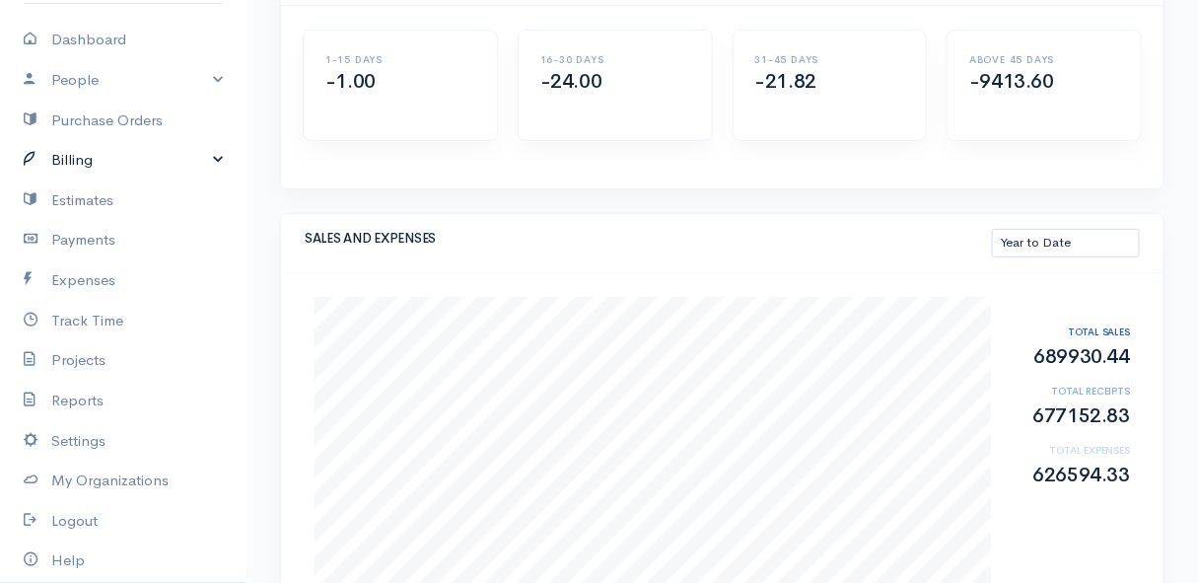
click at [78, 157] on link "Billing" at bounding box center [123, 160] width 247 height 40
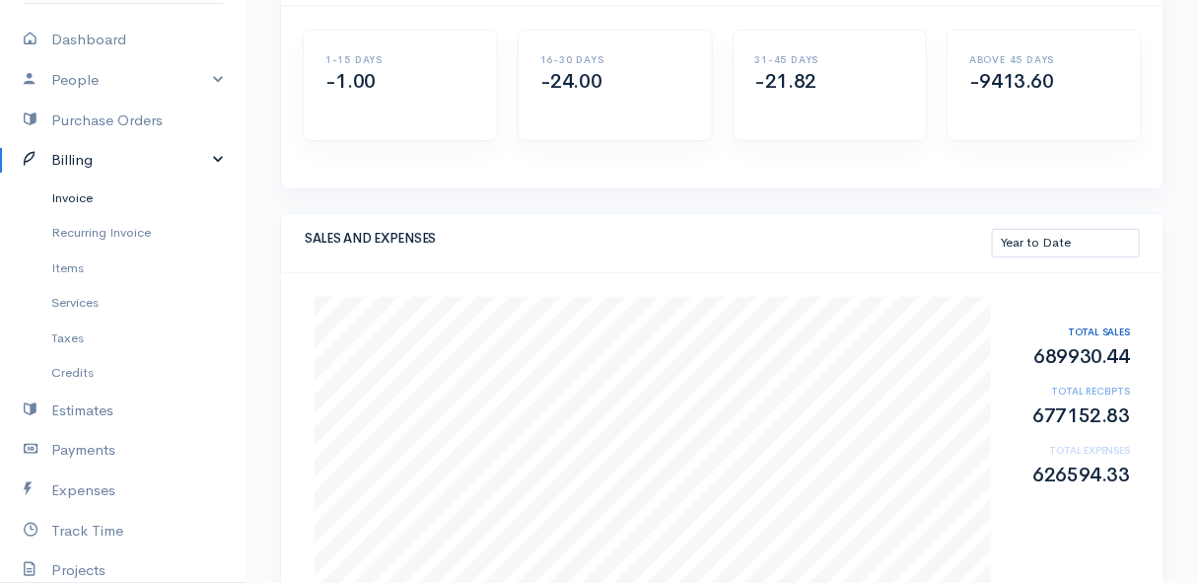
click at [67, 194] on link "Invoice" at bounding box center [123, 198] width 247 height 36
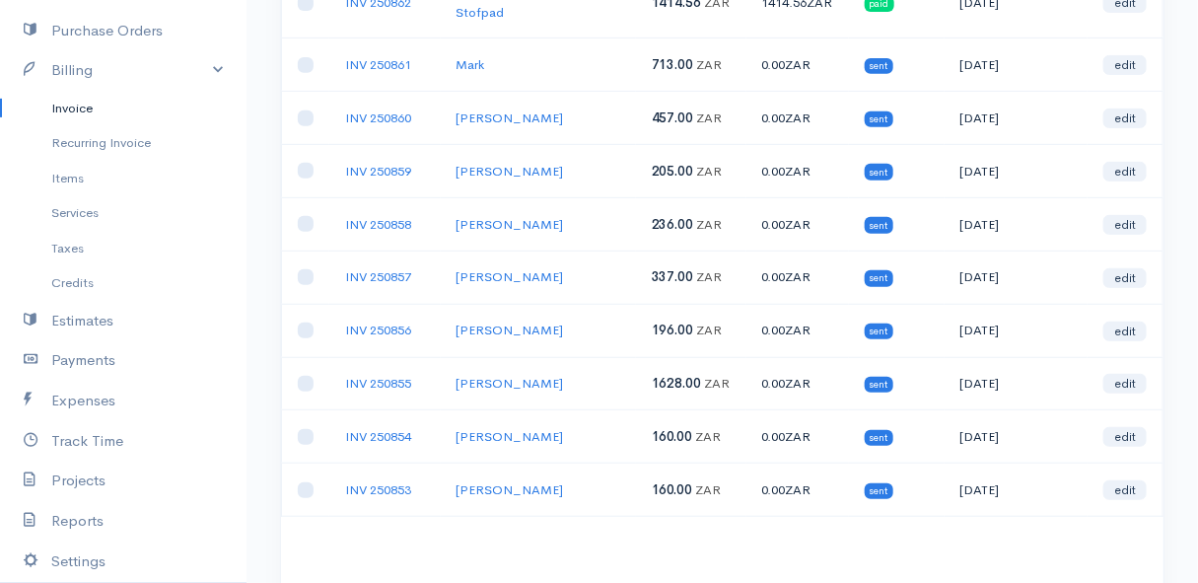
scroll to position [358, 0]
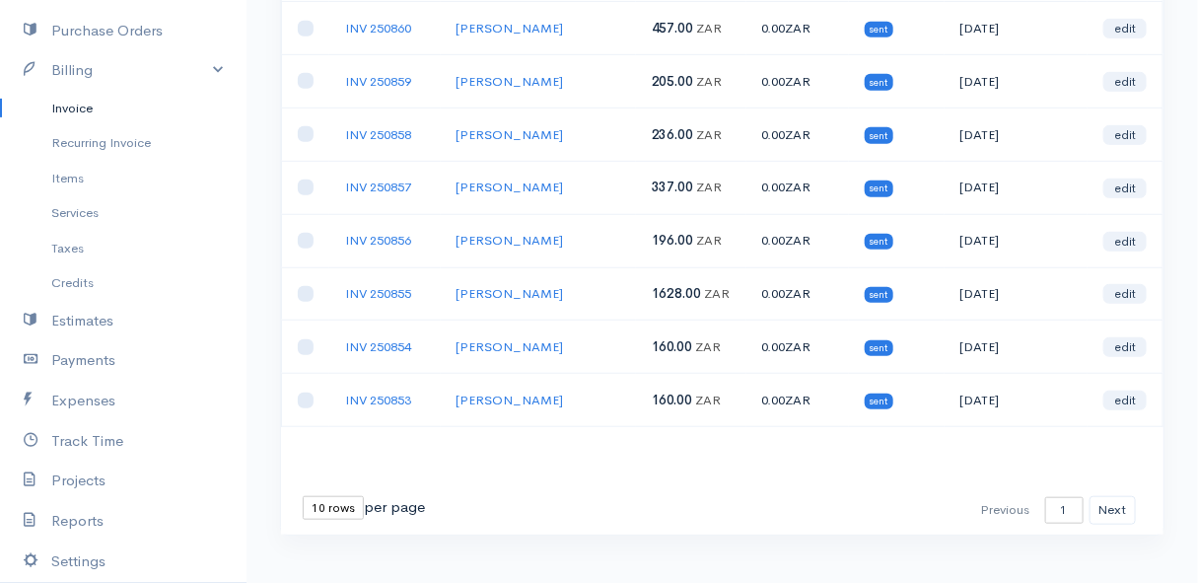
click at [336, 496] on select "10 rows 25 rows 50 rows" at bounding box center [333, 508] width 61 height 24
select select "25"
click at [303, 496] on select "10 rows 25 rows 50 rows" at bounding box center [333, 508] width 61 height 24
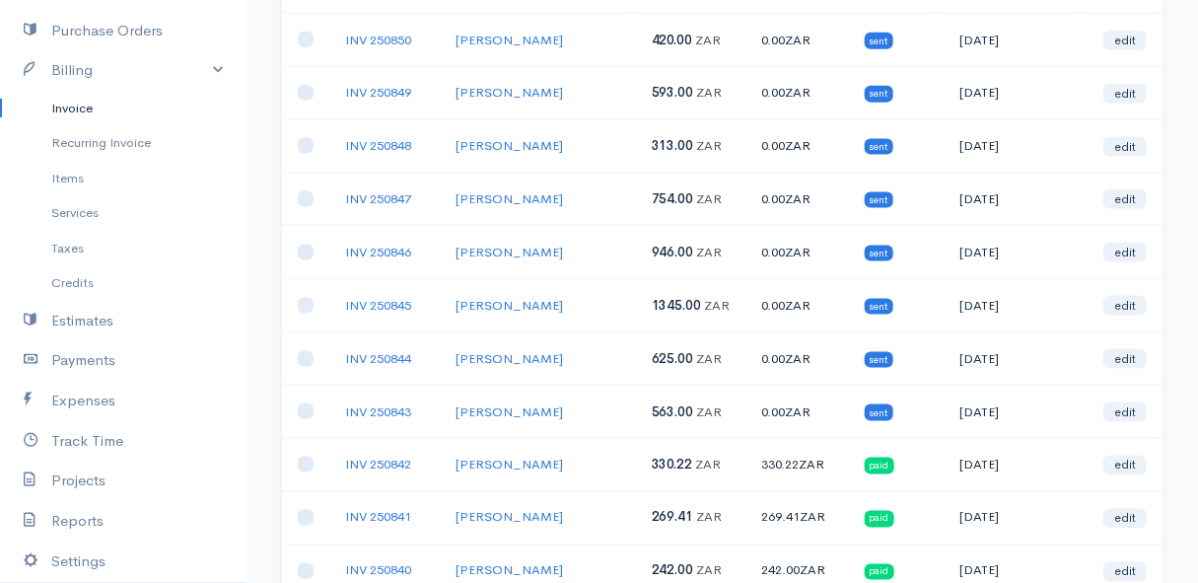
scroll to position [788, 0]
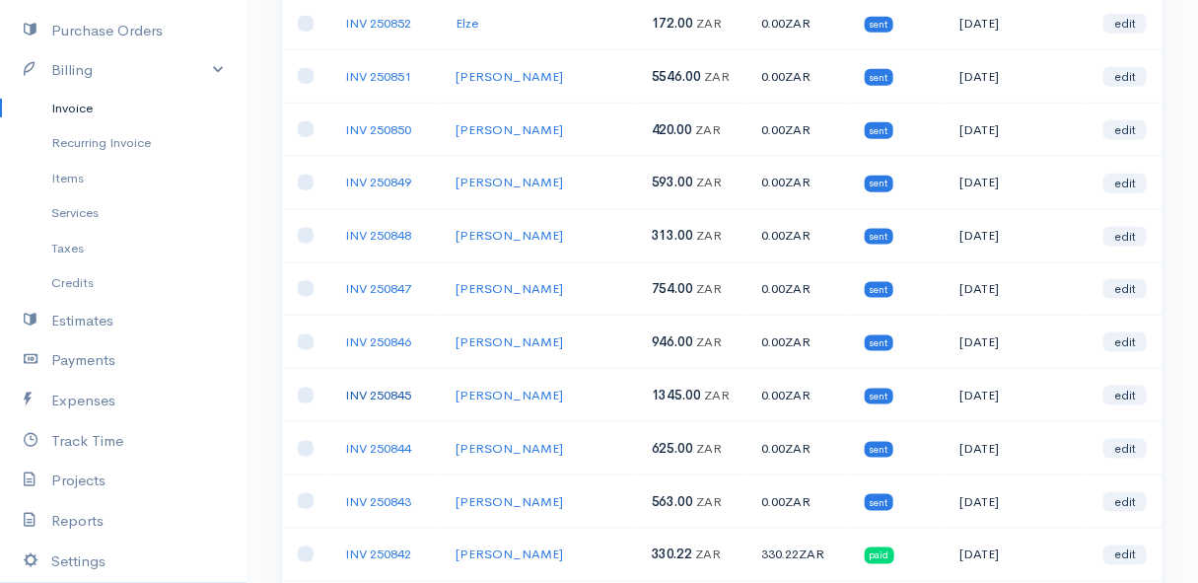
click at [395, 387] on link "INV 250845" at bounding box center [378, 395] width 66 height 17
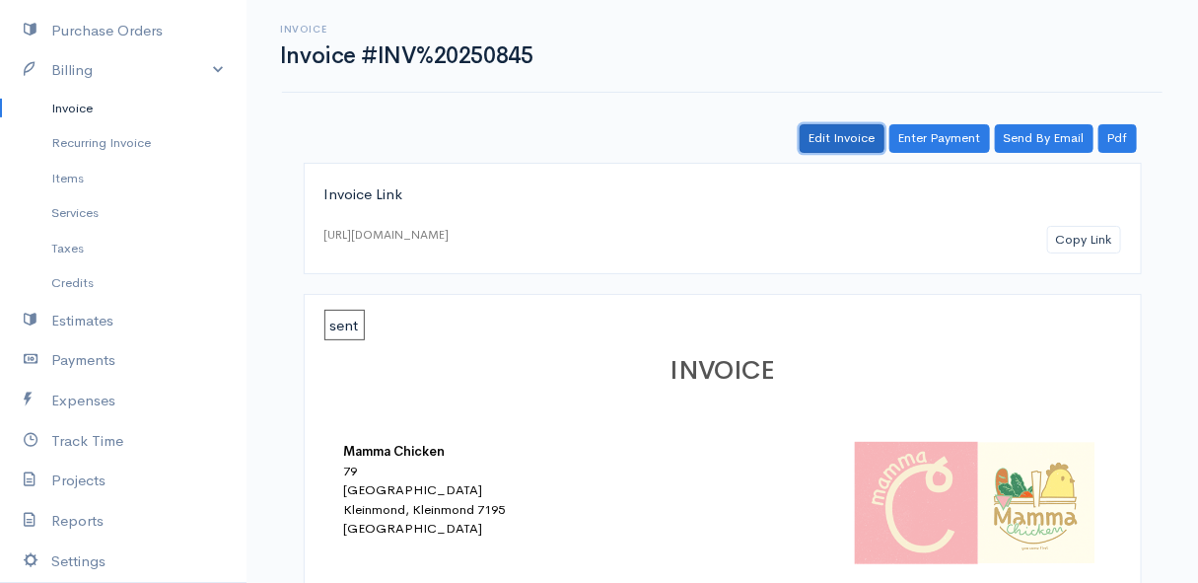
click at [840, 146] on link "Edit Invoice" at bounding box center [842, 138] width 85 height 29
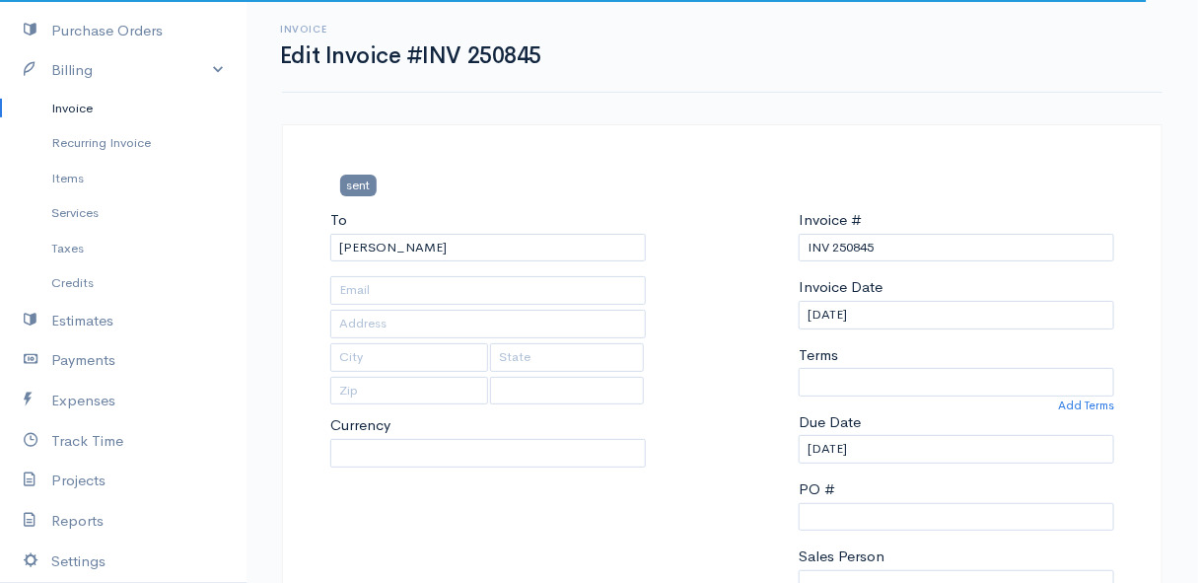
select select
type input "[STREET_ADDRESS]"
type input "[PERSON_NAME] Bay"
select select "0"
select select "[GEOGRAPHIC_DATA]"
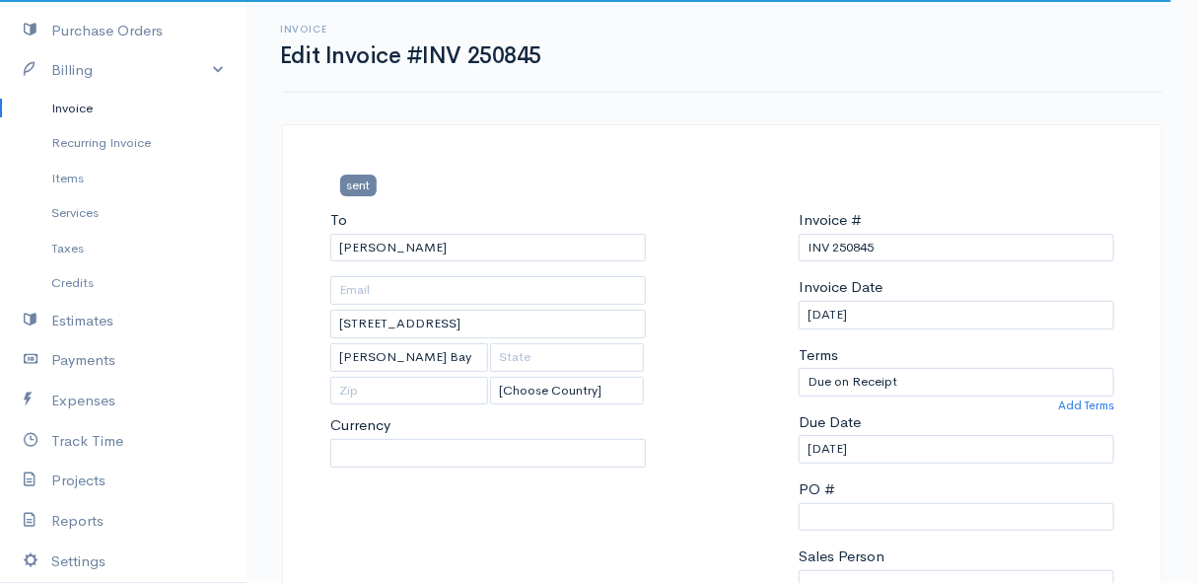
select select "ZAR"
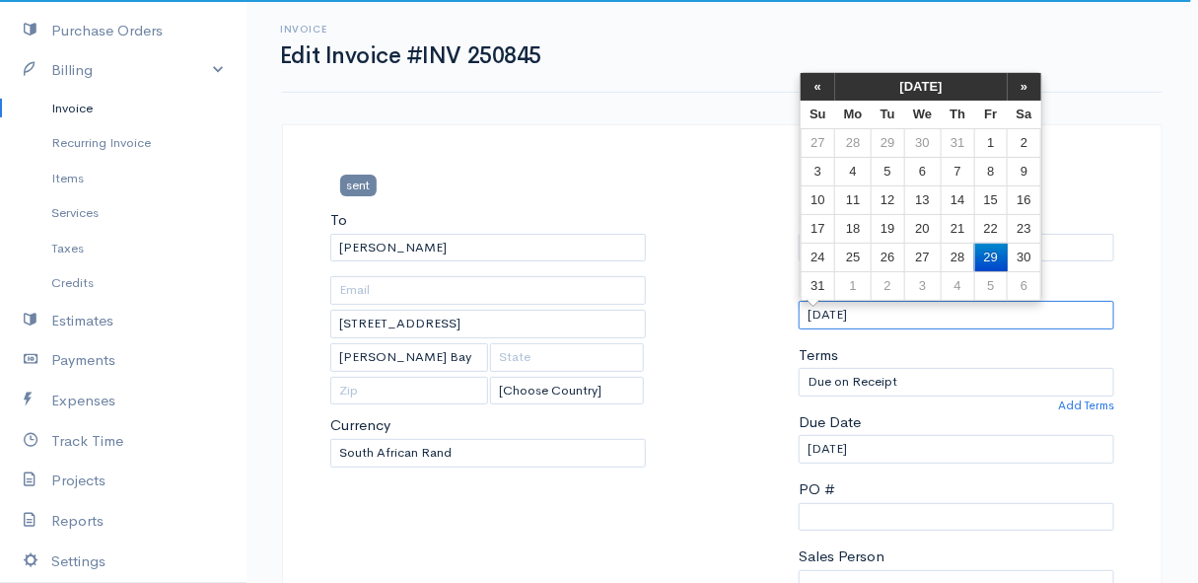
click at [921, 312] on input "[DATE]" at bounding box center [957, 315] width 316 height 29
click at [893, 256] on td "26" at bounding box center [888, 257] width 33 height 29
type input "[DATE]"
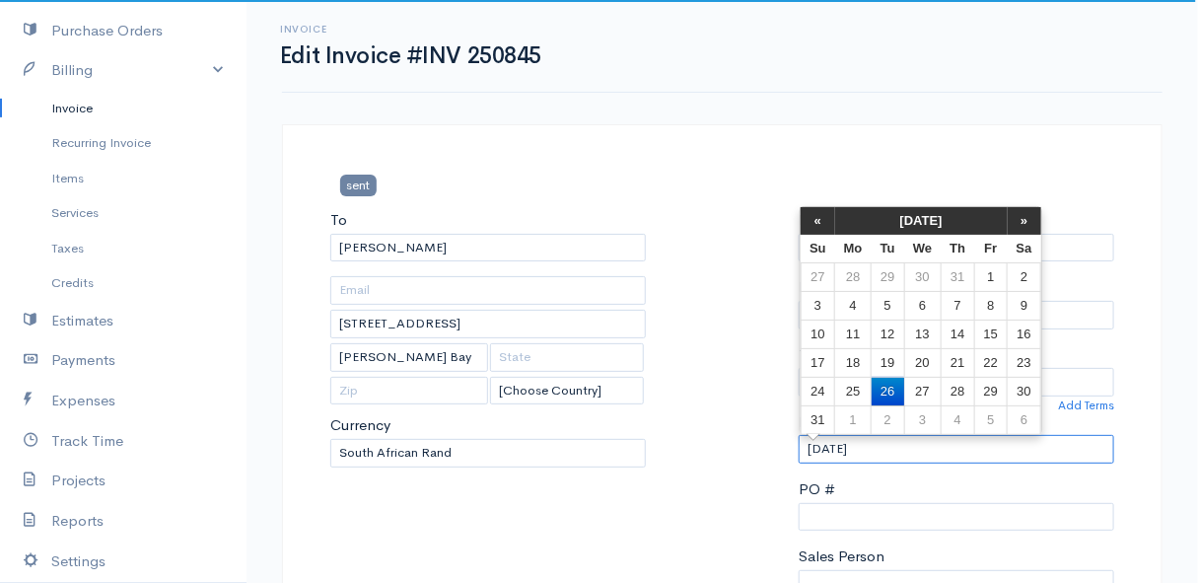
click at [908, 441] on input "[DATE]" at bounding box center [957, 449] width 316 height 29
click at [927, 388] on td "27" at bounding box center [922, 391] width 36 height 29
type input "[DATE]"
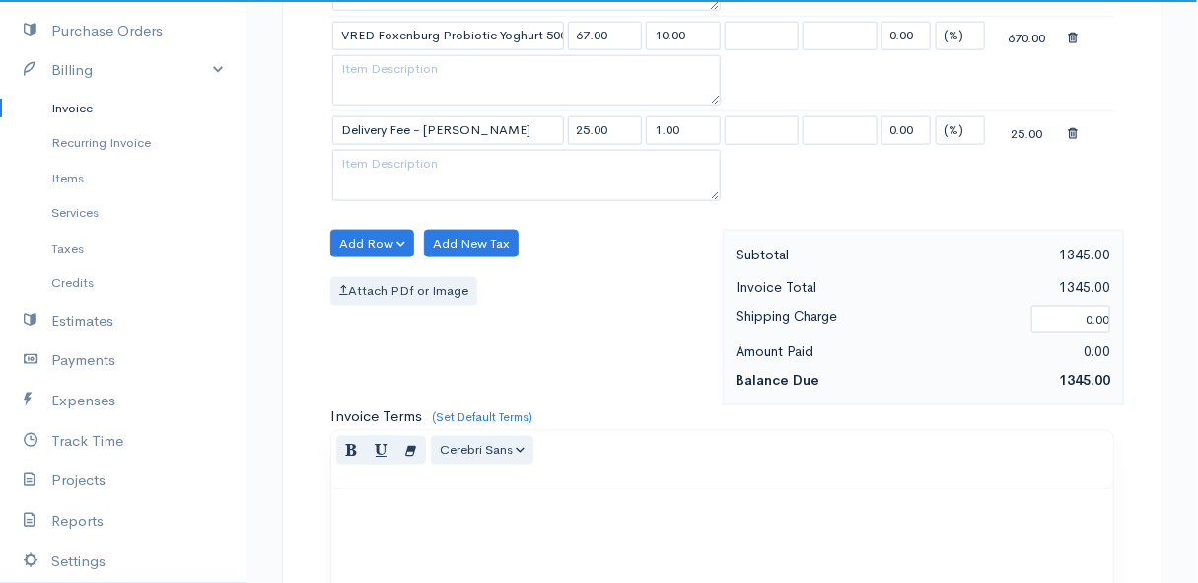
scroll to position [1307, 0]
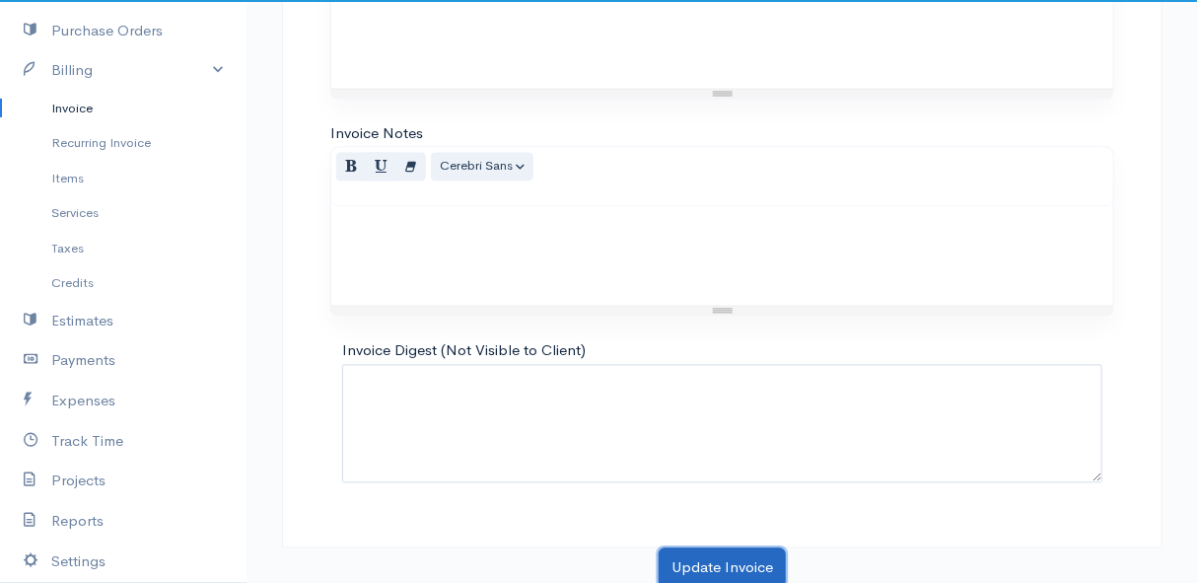
click at [707, 554] on button "Update Invoice" at bounding box center [722, 568] width 127 height 40
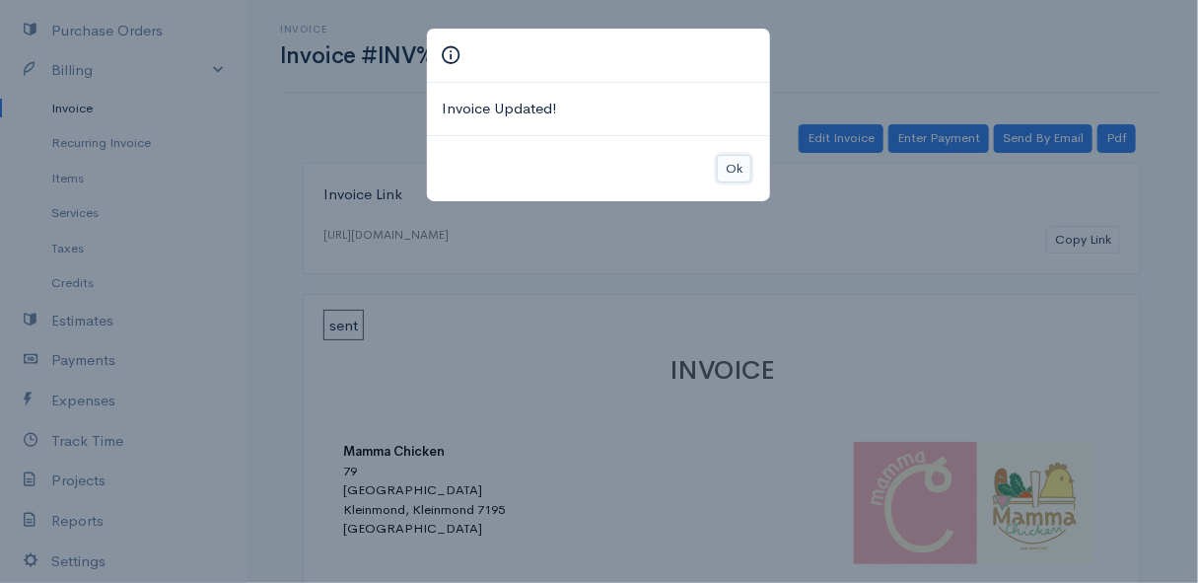
click at [729, 162] on button "Ok" at bounding box center [734, 169] width 35 height 29
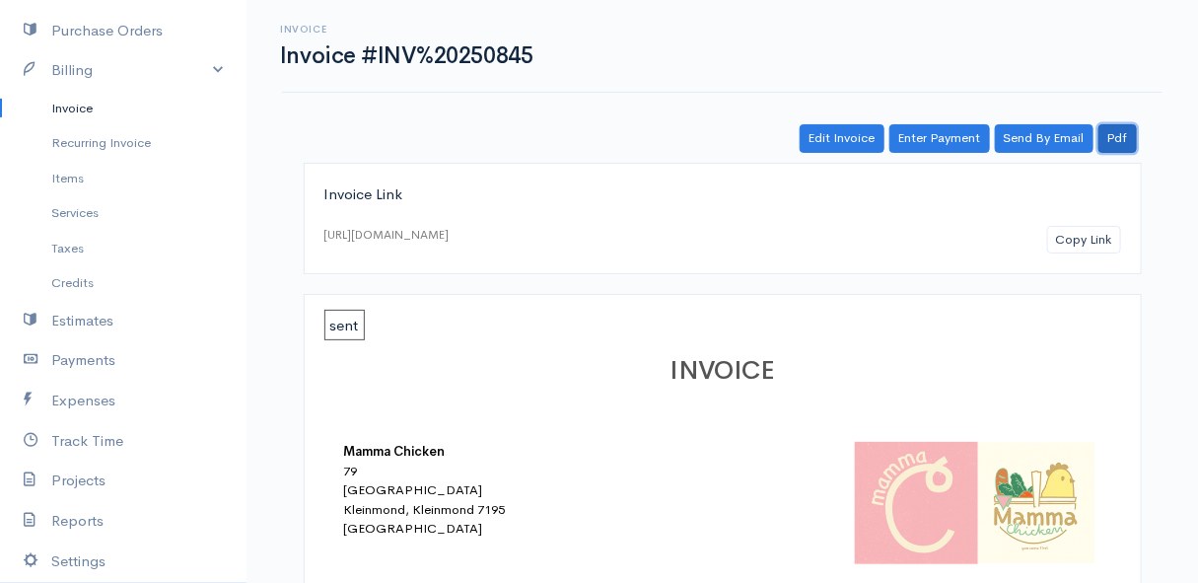
click at [1114, 129] on link "Pdf" at bounding box center [1118, 138] width 38 height 29
click at [899, 50] on div "Invoice Invoice #INV%20250845 Actions Edit Invoice Enter Payment Print Send By …" at bounding box center [722, 46] width 904 height 44
click at [1132, 131] on link "Pdf" at bounding box center [1118, 138] width 38 height 29
click at [913, 36] on div "Invoice Invoice #INV%20250845 Actions Edit Invoice Enter Payment Print Send By …" at bounding box center [722, 46] width 904 height 44
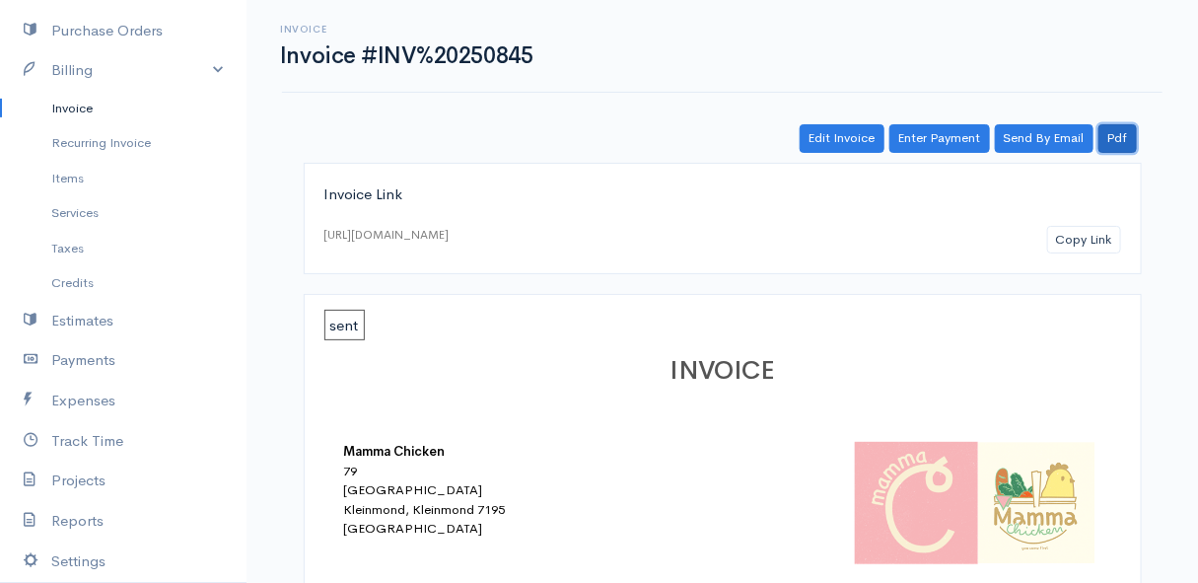
click at [1125, 139] on link "Pdf" at bounding box center [1118, 138] width 38 height 29
click at [83, 104] on link "Invoice" at bounding box center [123, 109] width 247 height 36
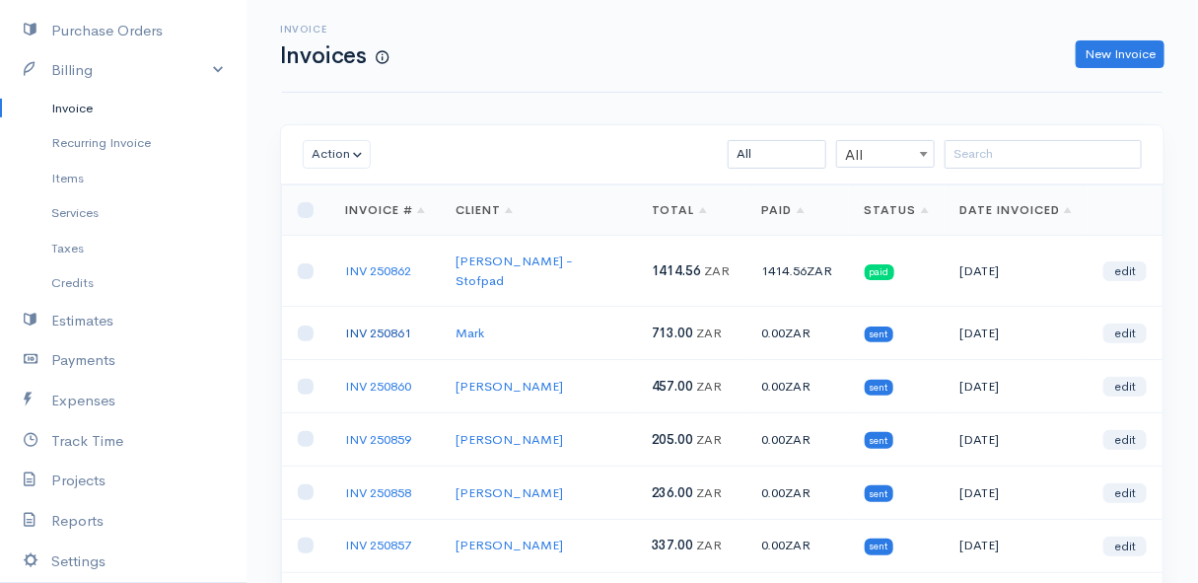
click at [374, 324] on link "INV 250861" at bounding box center [378, 332] width 66 height 17
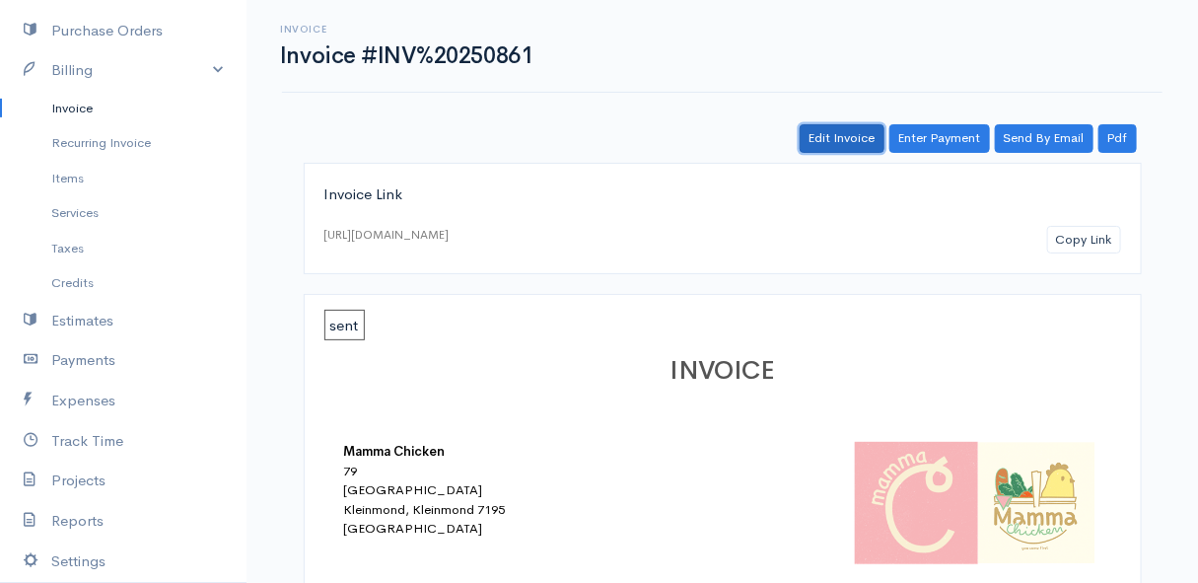
click at [849, 132] on link "Edit Invoice" at bounding box center [842, 138] width 85 height 29
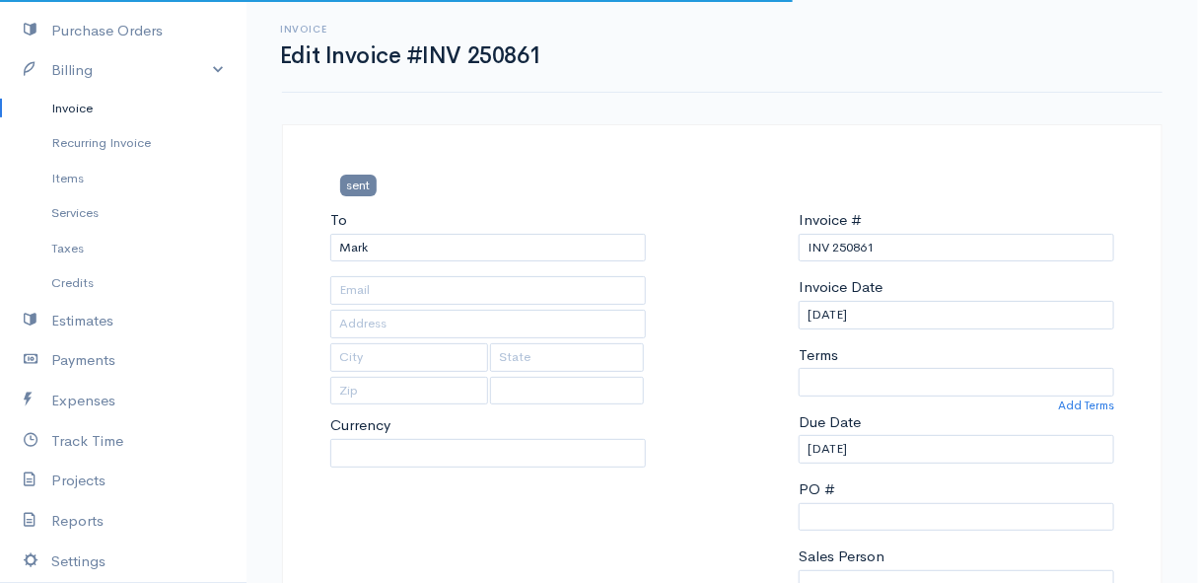
type input "[STREET_ADDRESS][PERSON_NAME]"
type input "Pringlebay"
type input "7195"
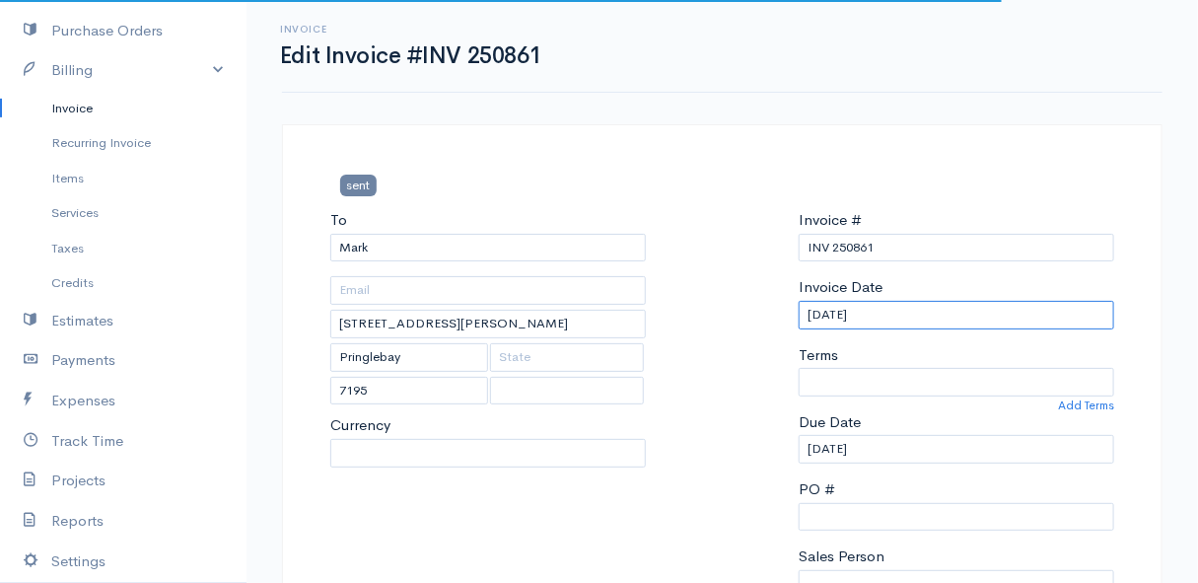
select select
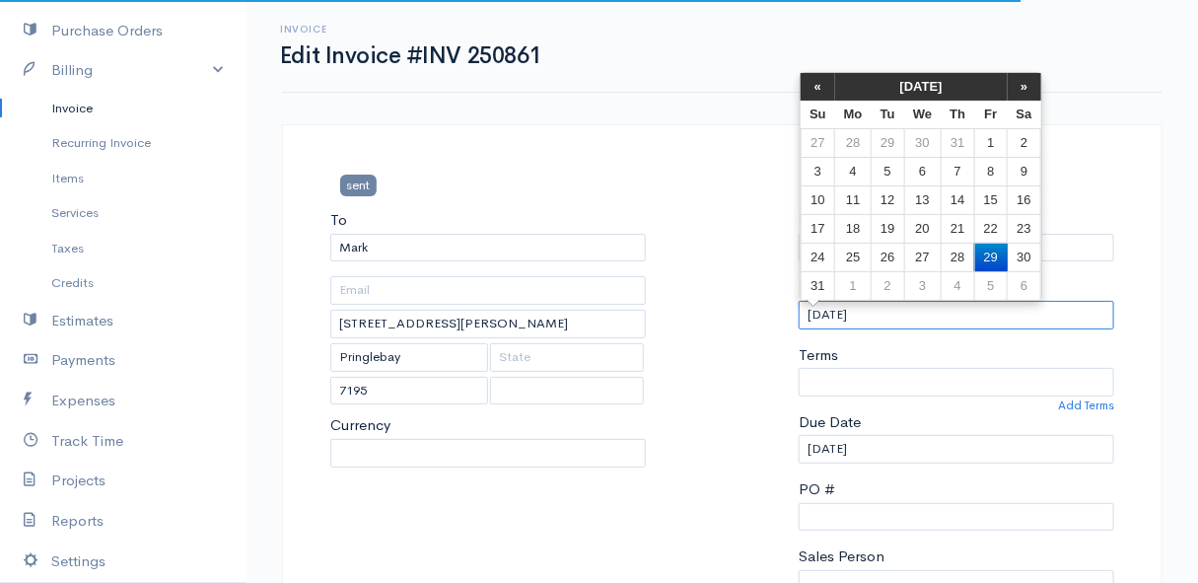
click at [936, 309] on input "[DATE]" at bounding box center [957, 315] width 316 height 29
select select "[GEOGRAPHIC_DATA]"
click at [890, 250] on td "26" at bounding box center [888, 257] width 33 height 29
type input "[DATE]"
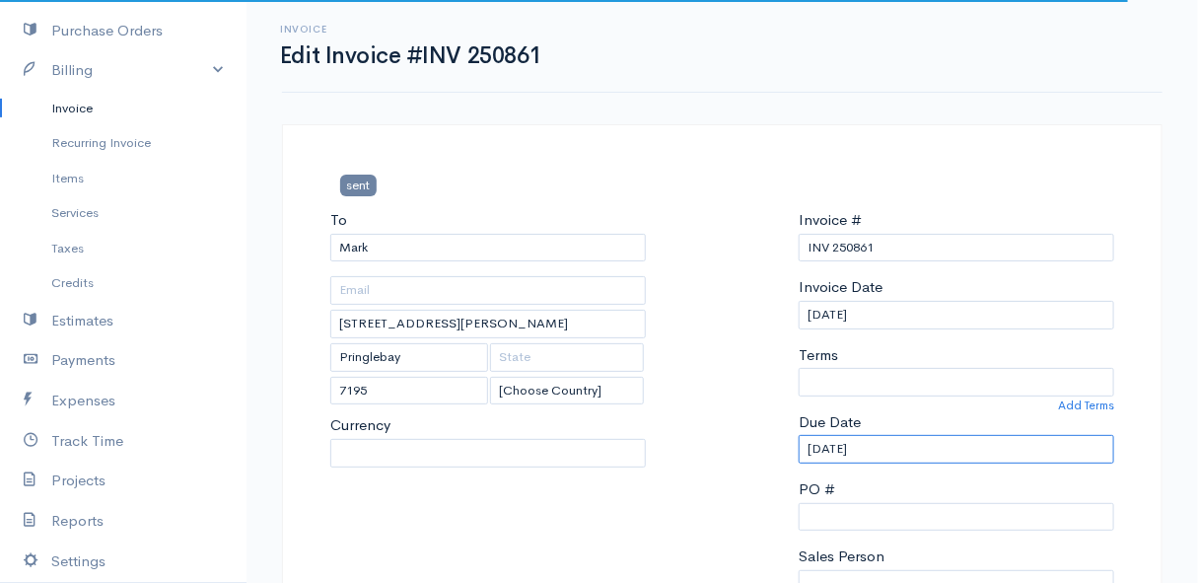
click at [902, 449] on input "[DATE]" at bounding box center [957, 449] width 316 height 29
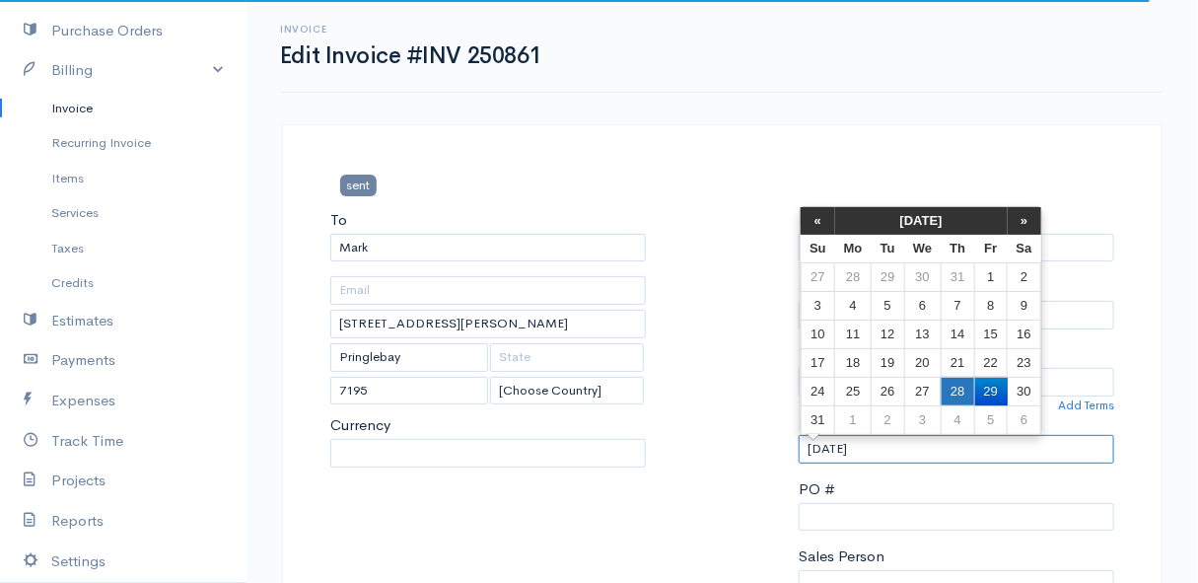
select select "0"
select select "ZAR"
click at [935, 388] on td "27" at bounding box center [922, 391] width 36 height 29
type input "[DATE]"
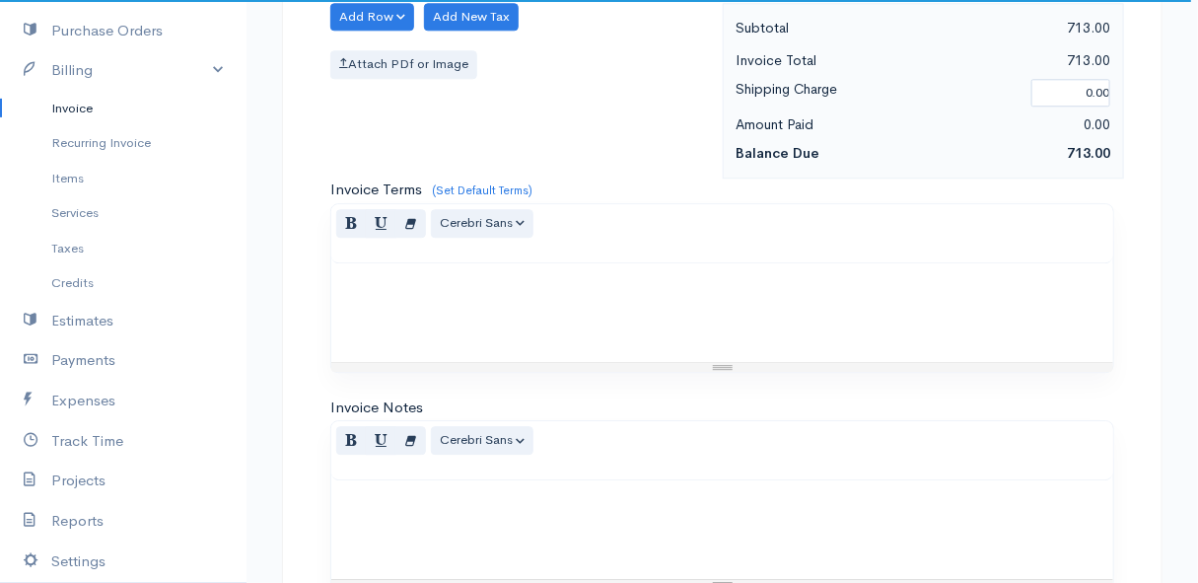
scroll to position [2061, 0]
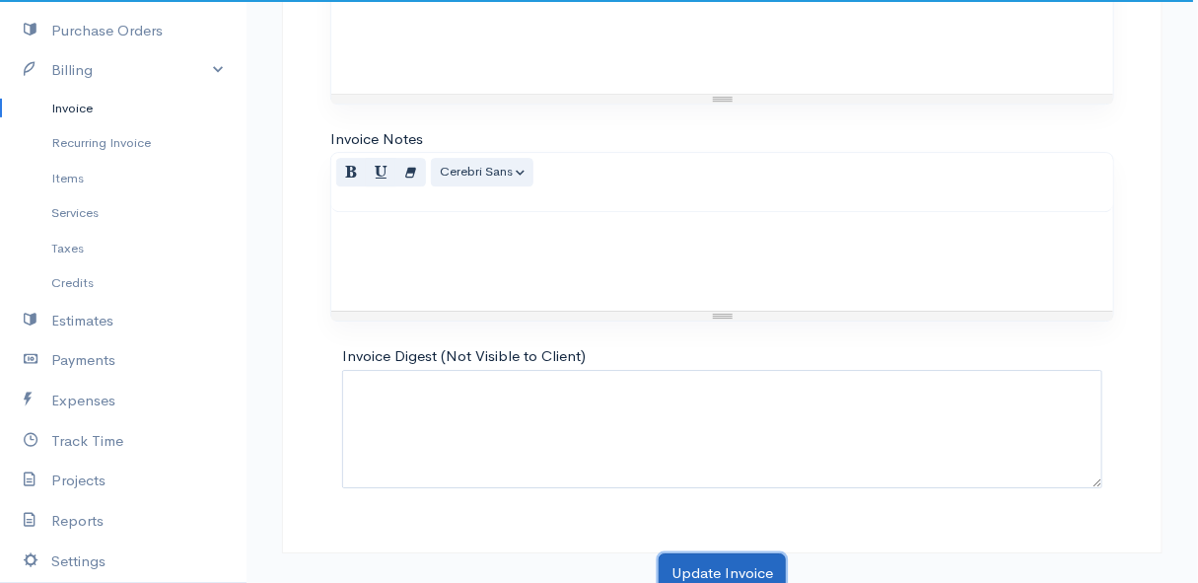
click at [708, 553] on button "Update Invoice" at bounding box center [722, 573] width 127 height 40
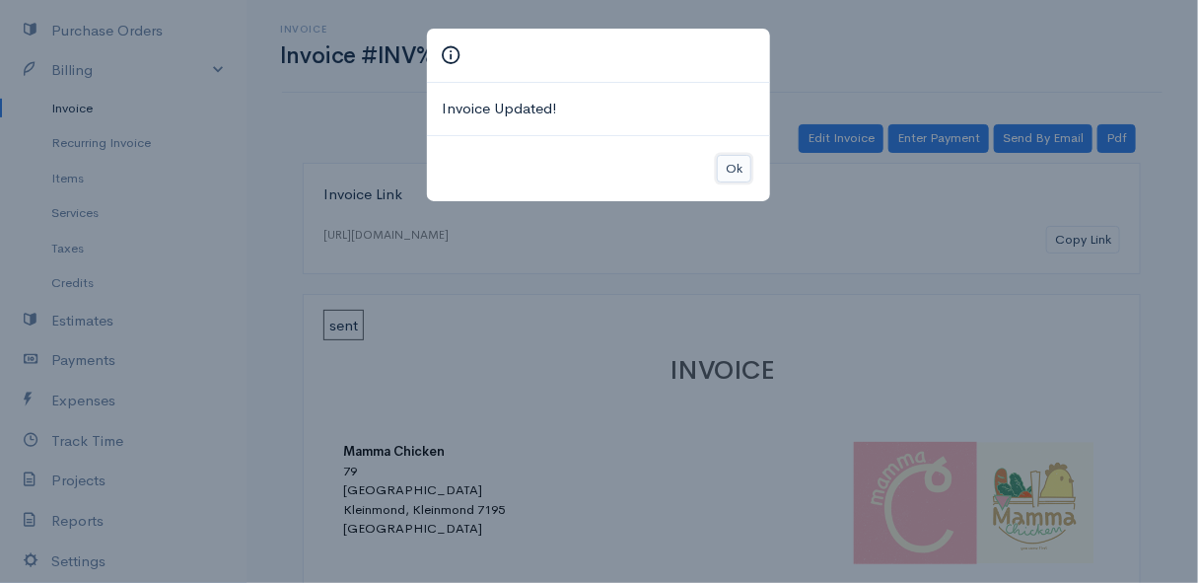
click at [736, 168] on button "Ok" at bounding box center [734, 169] width 35 height 29
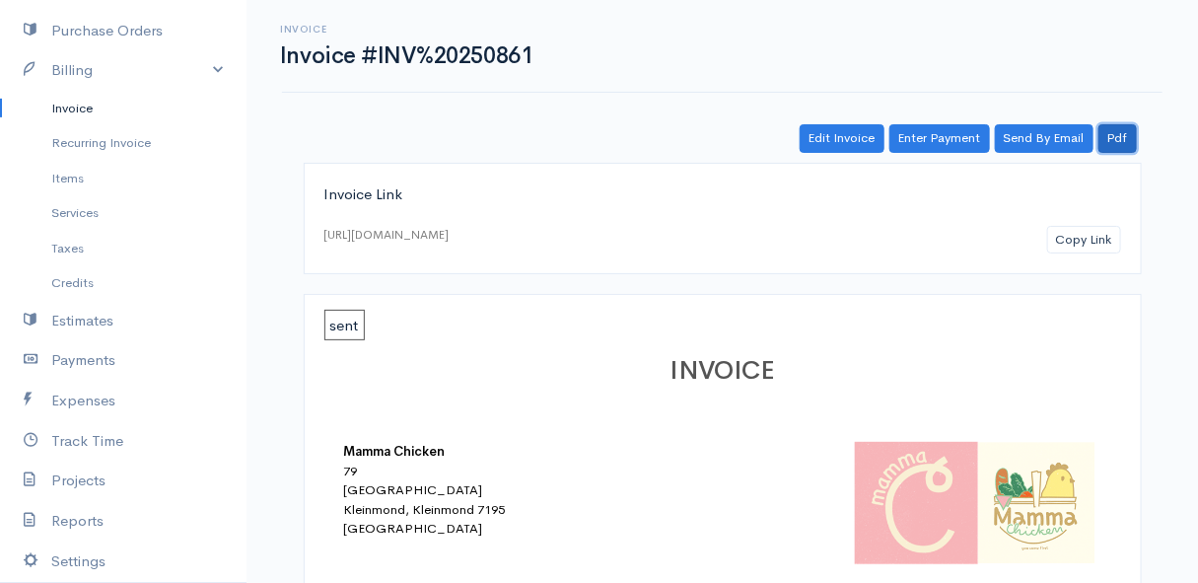
click at [1124, 137] on link "Pdf" at bounding box center [1118, 138] width 38 height 29
click at [71, 177] on link "Items" at bounding box center [123, 179] width 247 height 36
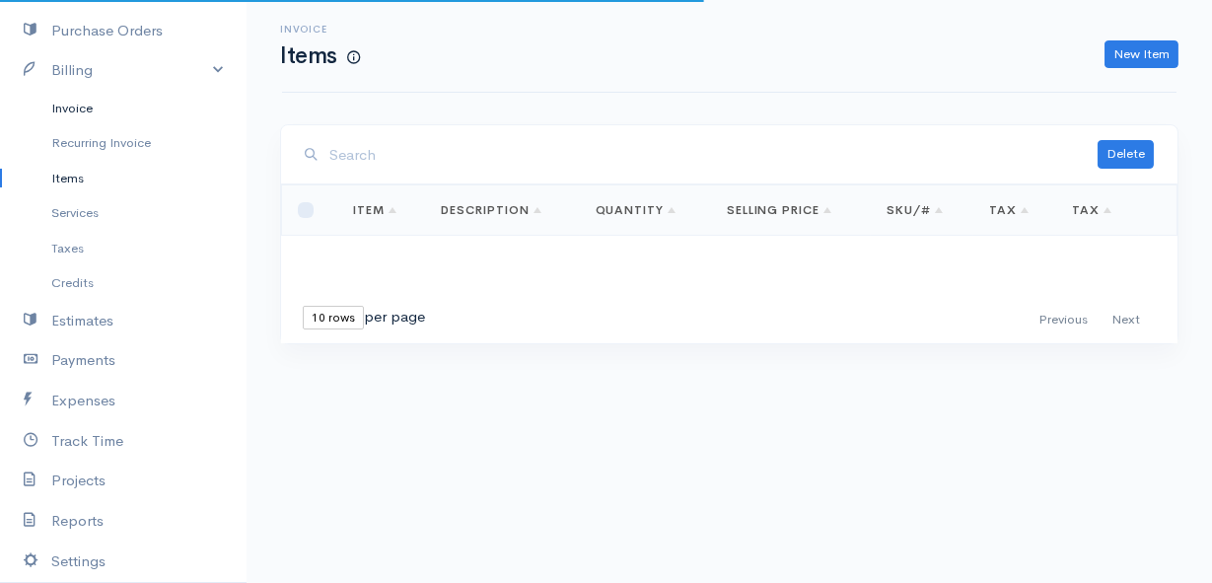
click at [78, 105] on link "Invoice" at bounding box center [123, 109] width 247 height 36
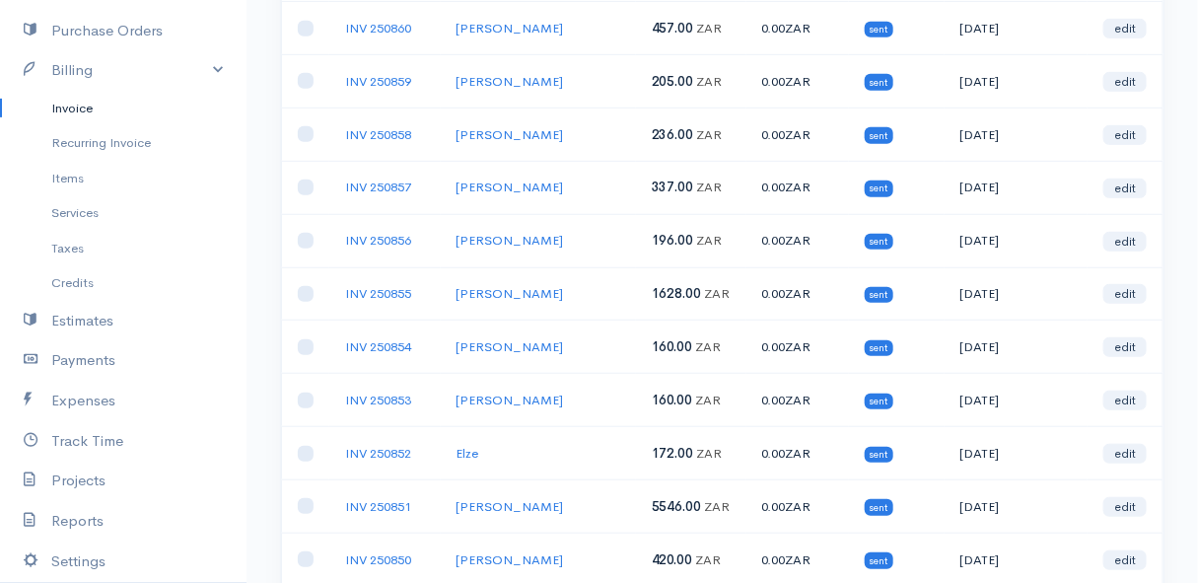
scroll to position [448, 0]
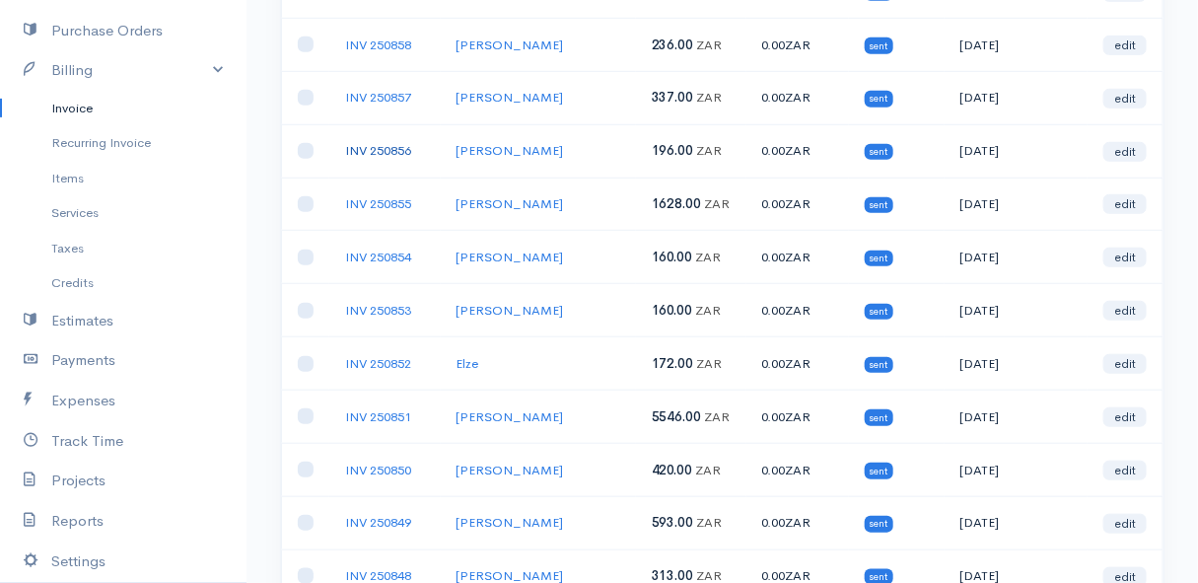
click at [383, 142] on link "INV 250856" at bounding box center [378, 150] width 66 height 17
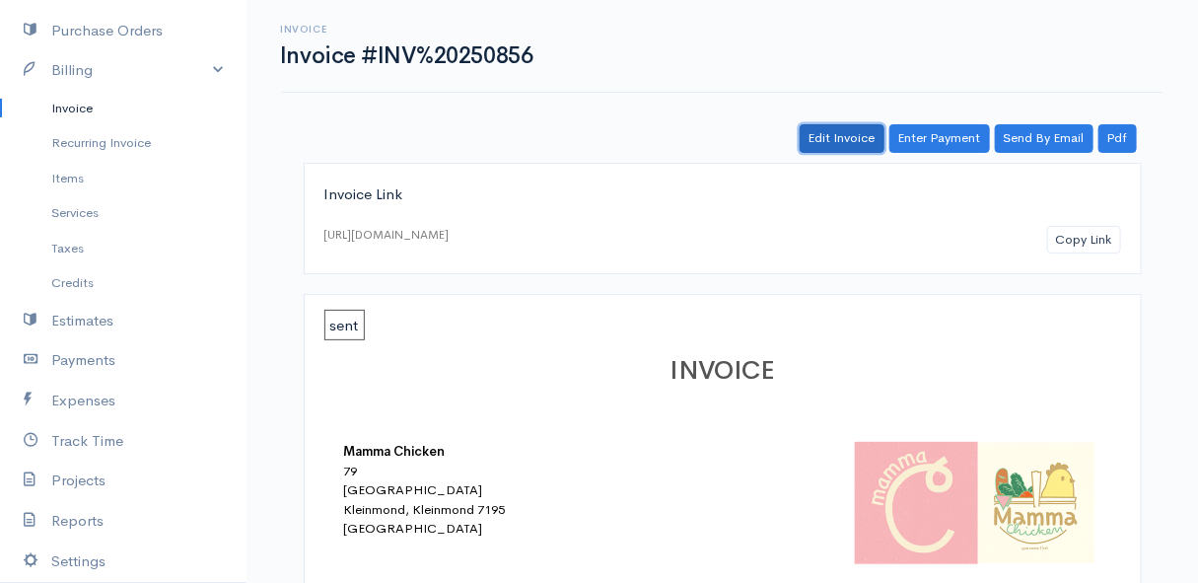
click at [853, 138] on link "Edit Invoice" at bounding box center [842, 138] width 85 height 29
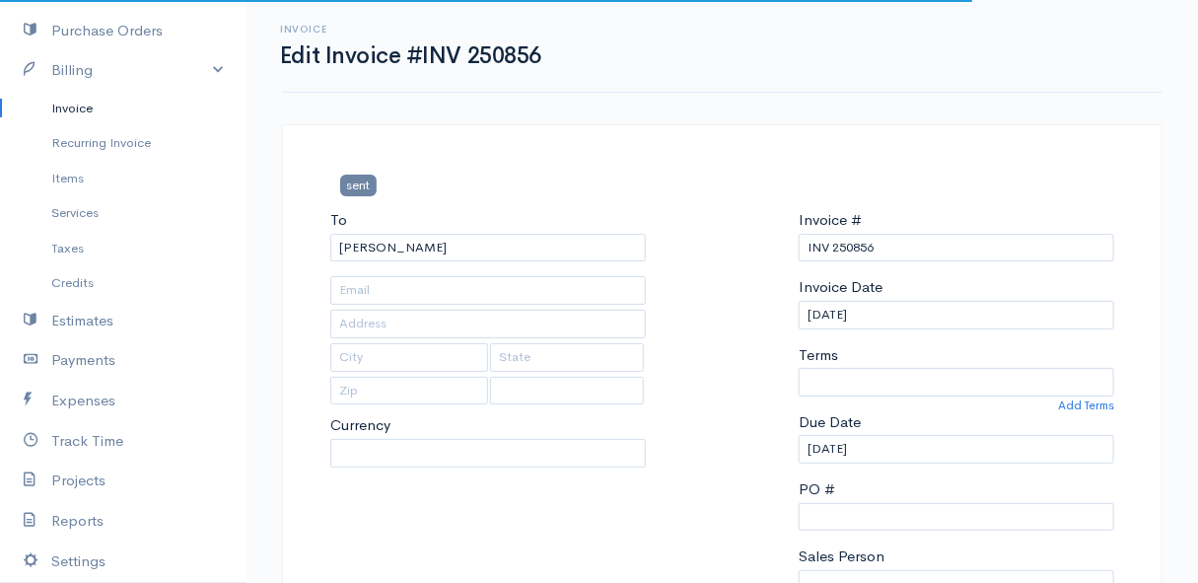
type input "ERF [STREET_ADDRESS][PERSON_NAME]"
type input "Bettys Bay"
type input "7195"
select select
select select "0"
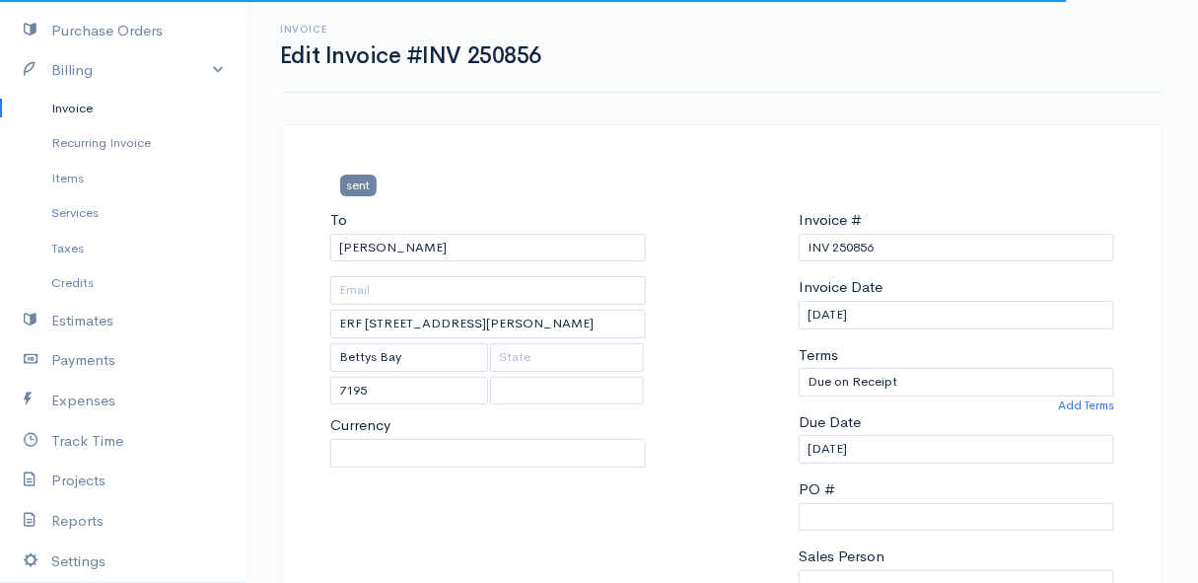
select select "[GEOGRAPHIC_DATA]"
select select "ZAR"
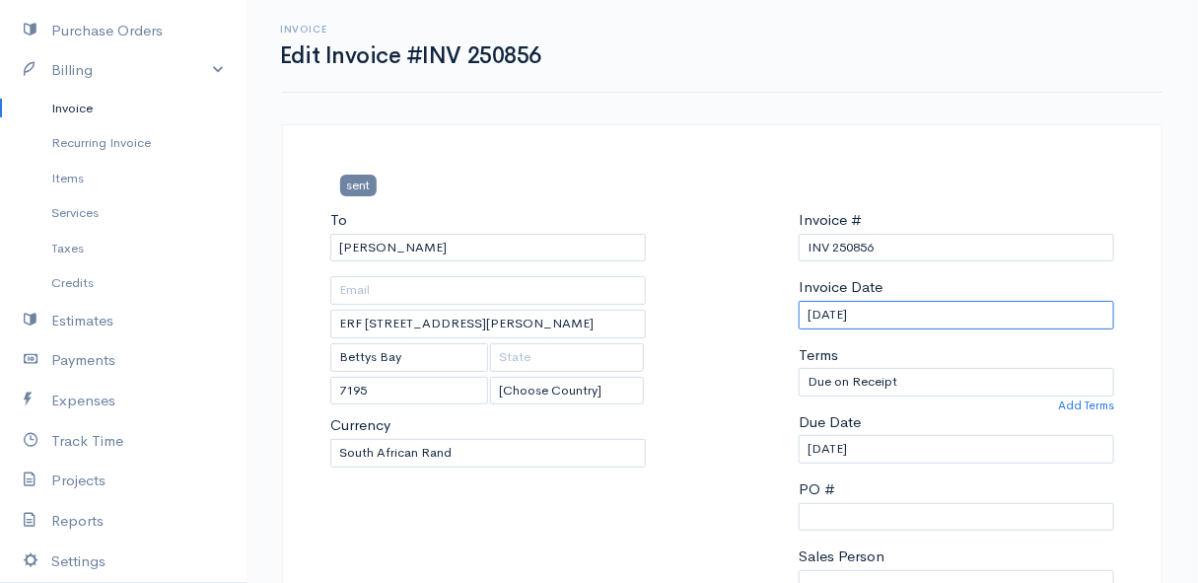
click at [915, 314] on input "[DATE]" at bounding box center [957, 315] width 316 height 29
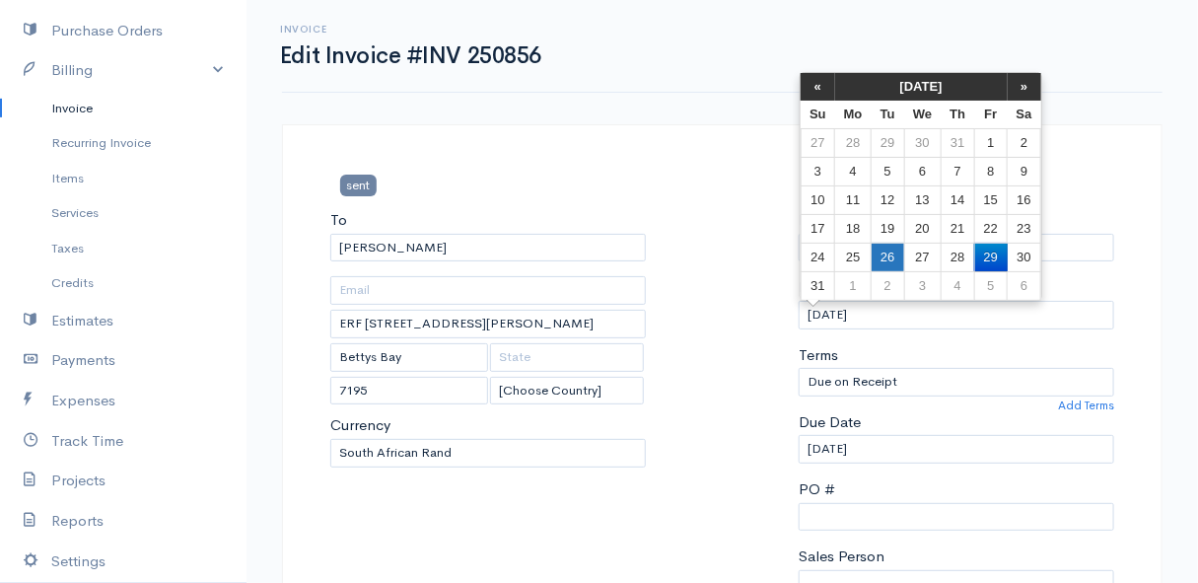
click at [887, 255] on td "26" at bounding box center [888, 257] width 33 height 29
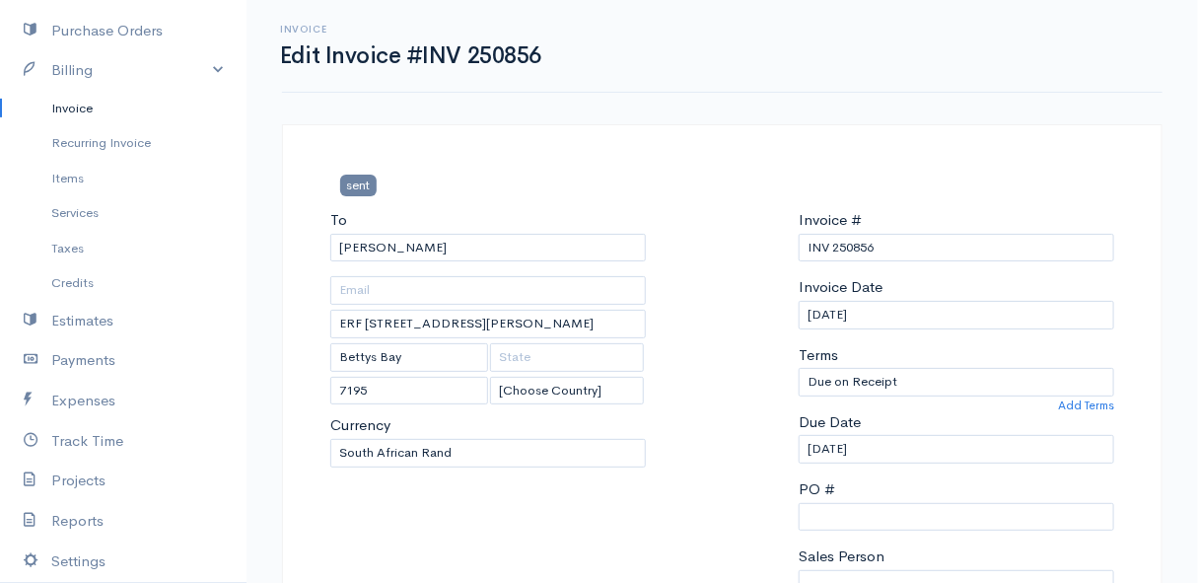
type input "[DATE]"
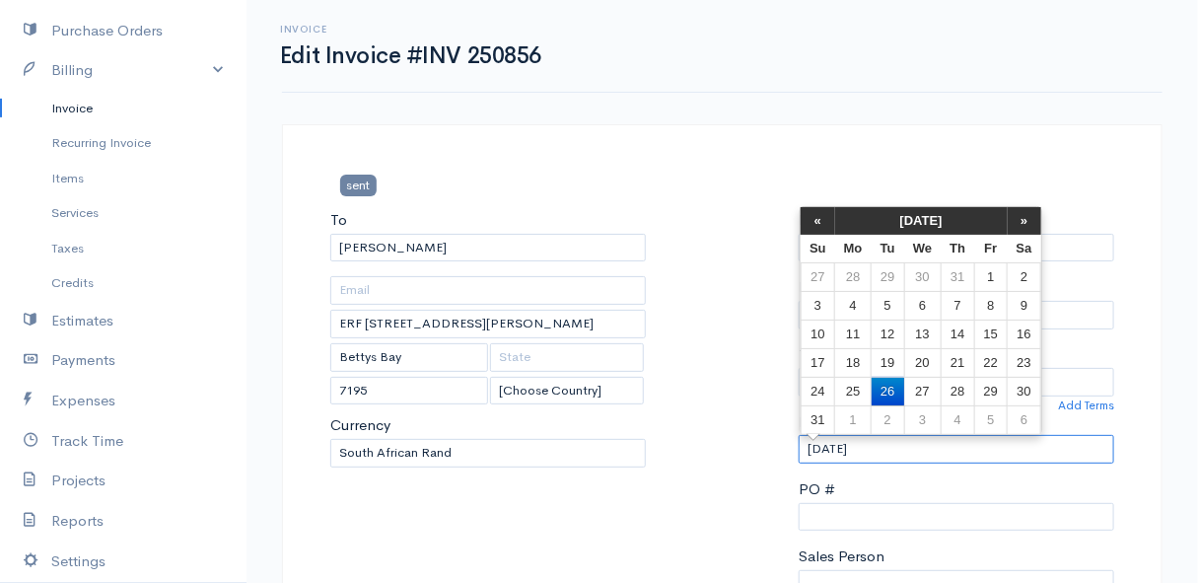
click at [891, 457] on input "[DATE]" at bounding box center [957, 449] width 316 height 29
click at [914, 392] on td "27" at bounding box center [922, 391] width 36 height 29
type input "[DATE]"
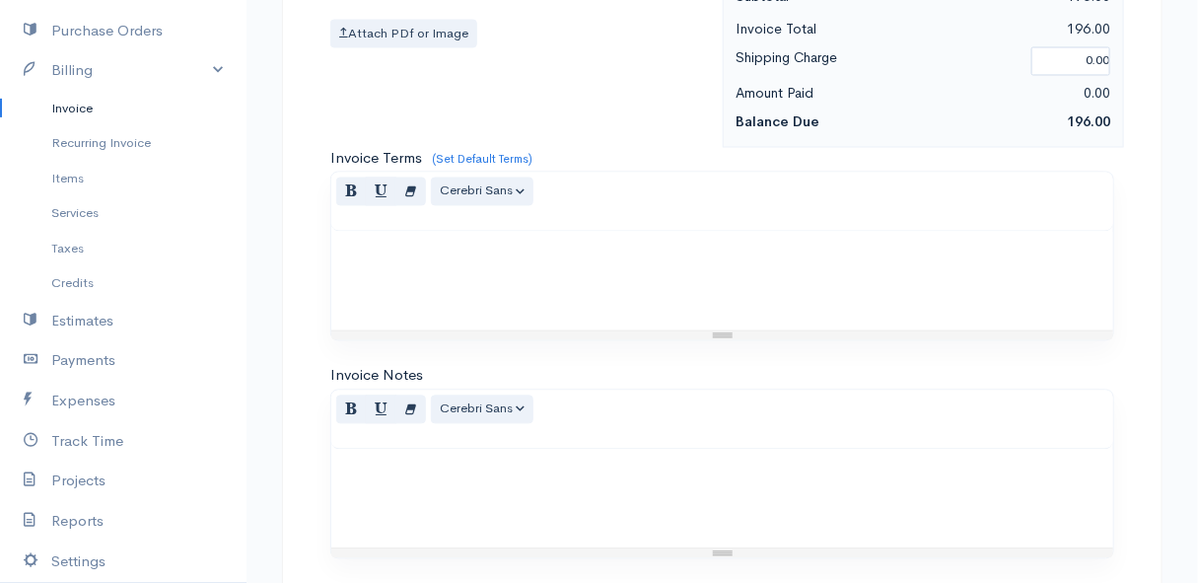
scroll to position [1495, 0]
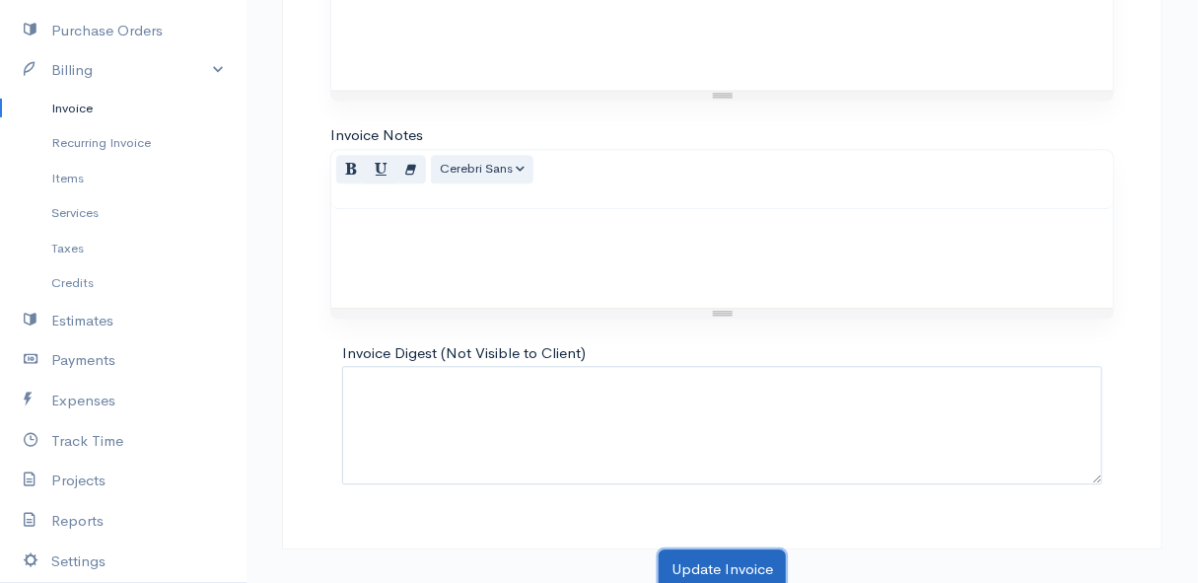
click at [724, 561] on button "Update Invoice" at bounding box center [722, 569] width 127 height 40
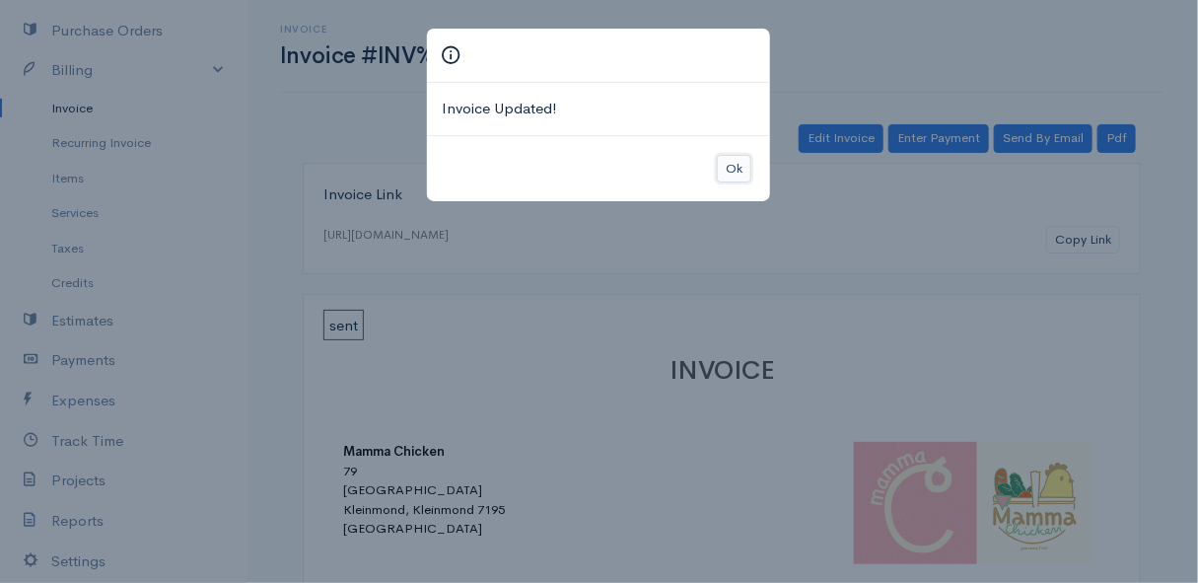
click at [733, 170] on button "Ok" at bounding box center [734, 169] width 35 height 29
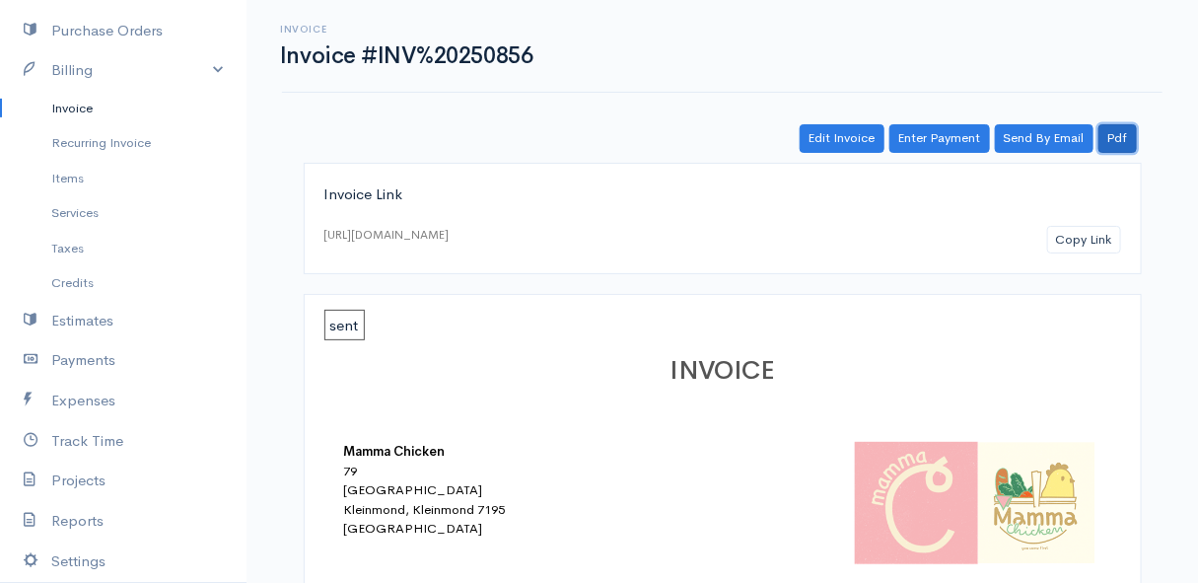
click at [1114, 135] on link "Pdf" at bounding box center [1118, 138] width 38 height 29
click at [87, 98] on link "Invoice" at bounding box center [123, 109] width 247 height 36
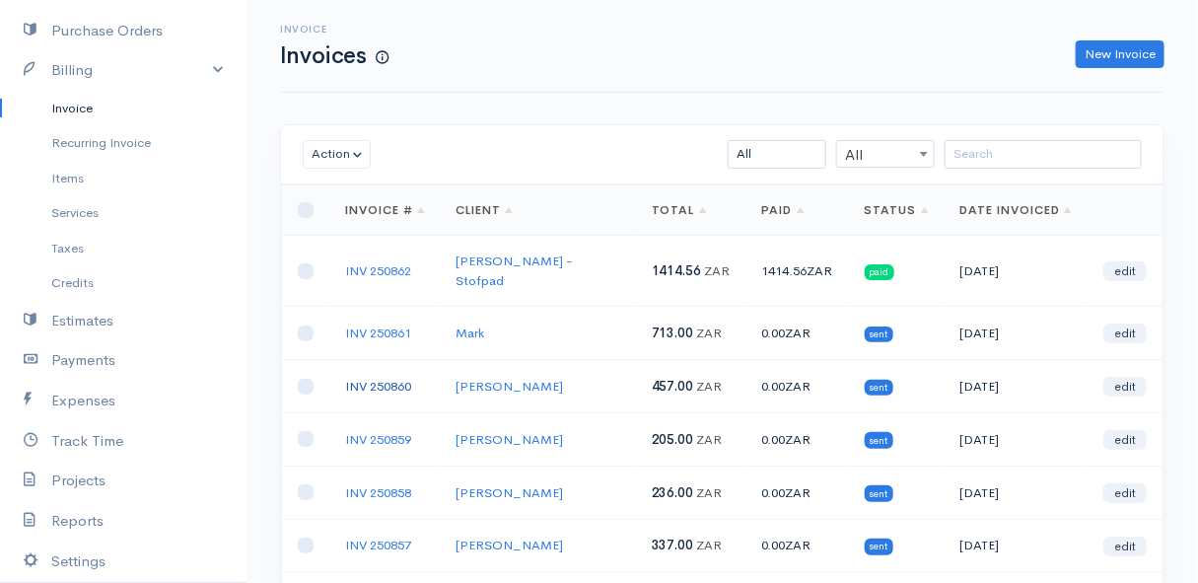
click at [375, 378] on link "INV 250860" at bounding box center [378, 386] width 66 height 17
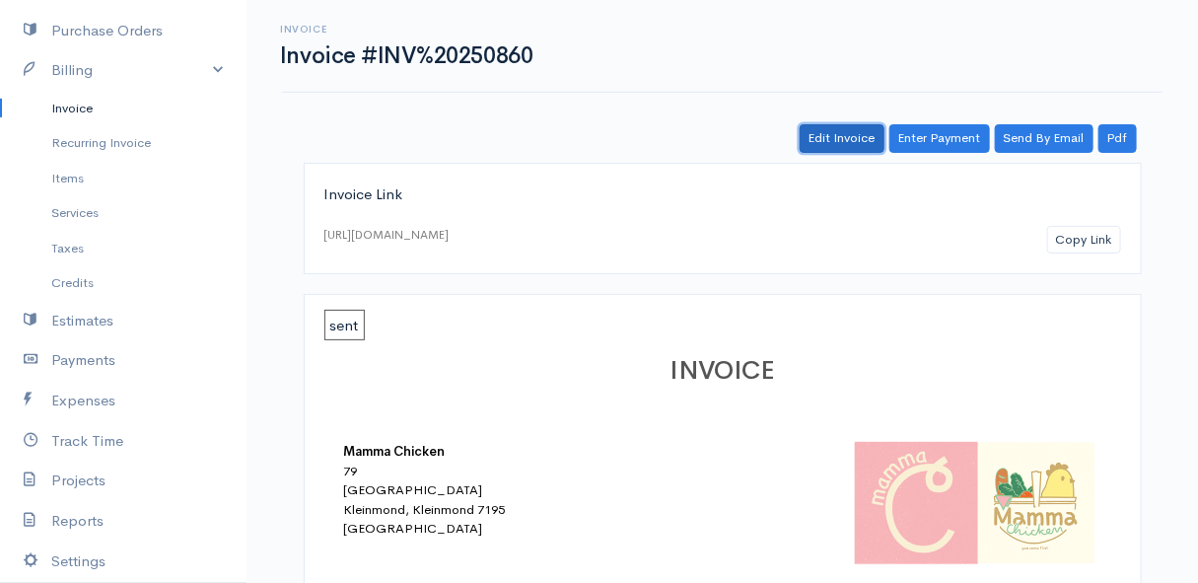
click at [860, 144] on link "Edit Invoice" at bounding box center [842, 138] width 85 height 29
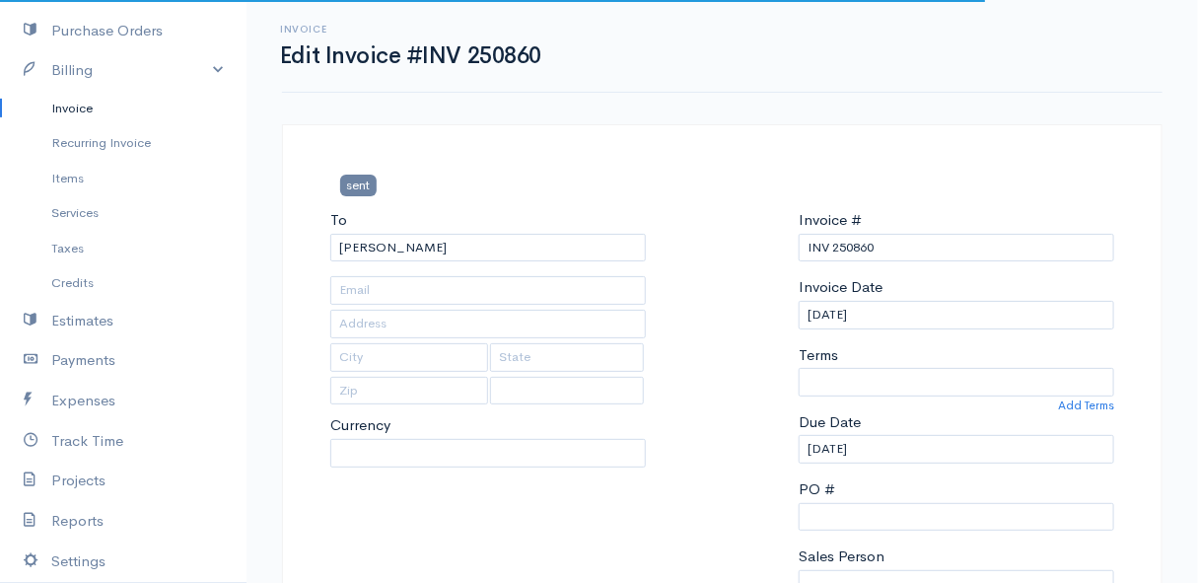
type input "[STREET_ADDRESS]"
type input "[PERSON_NAME] Bay"
type input "7195"
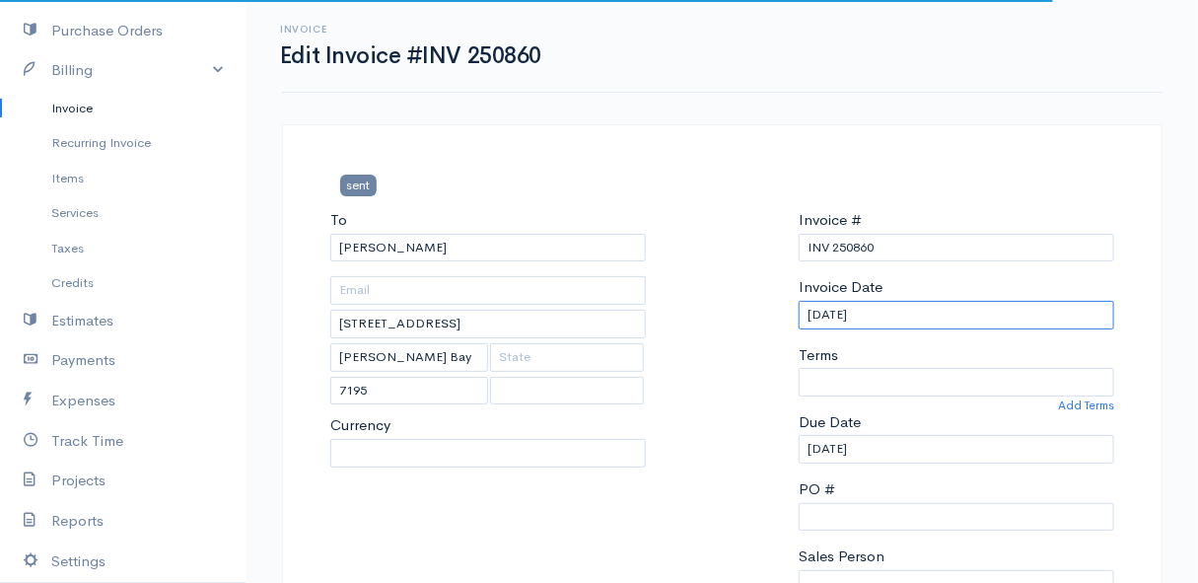
click at [911, 306] on input "[DATE]" at bounding box center [957, 315] width 316 height 29
select select
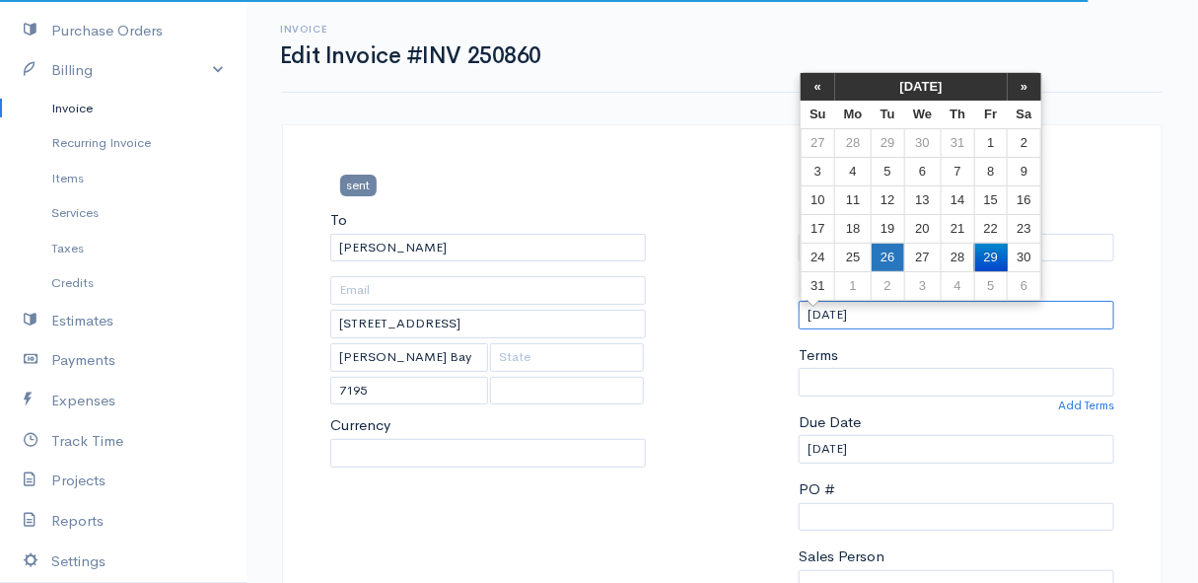
select select "0"
click at [891, 255] on td "26" at bounding box center [888, 257] width 33 height 29
type input "[DATE]"
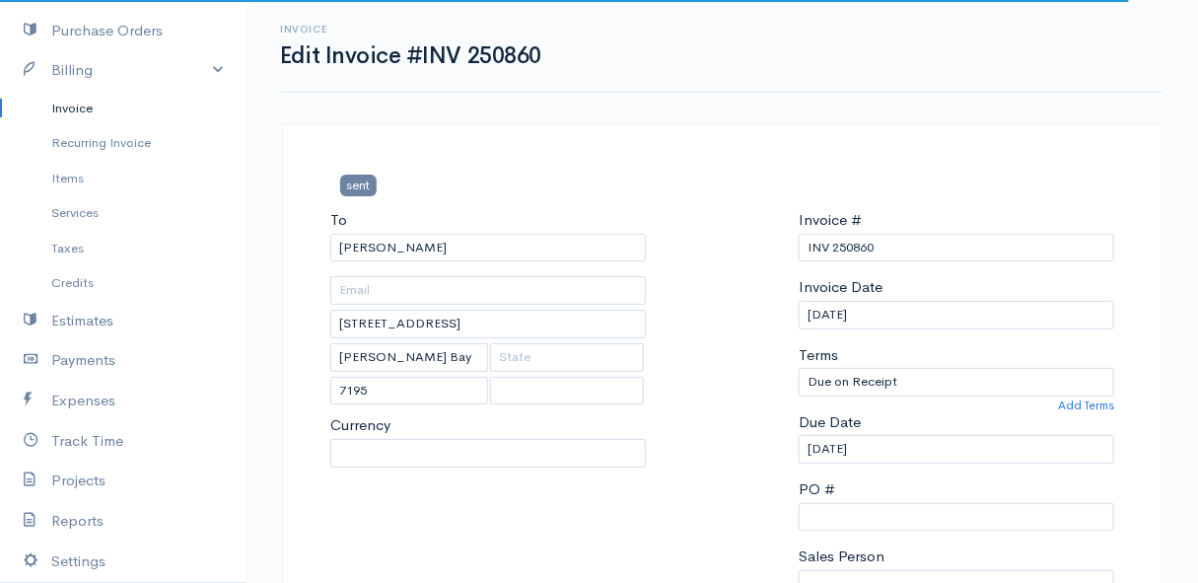
select select "ZAR"
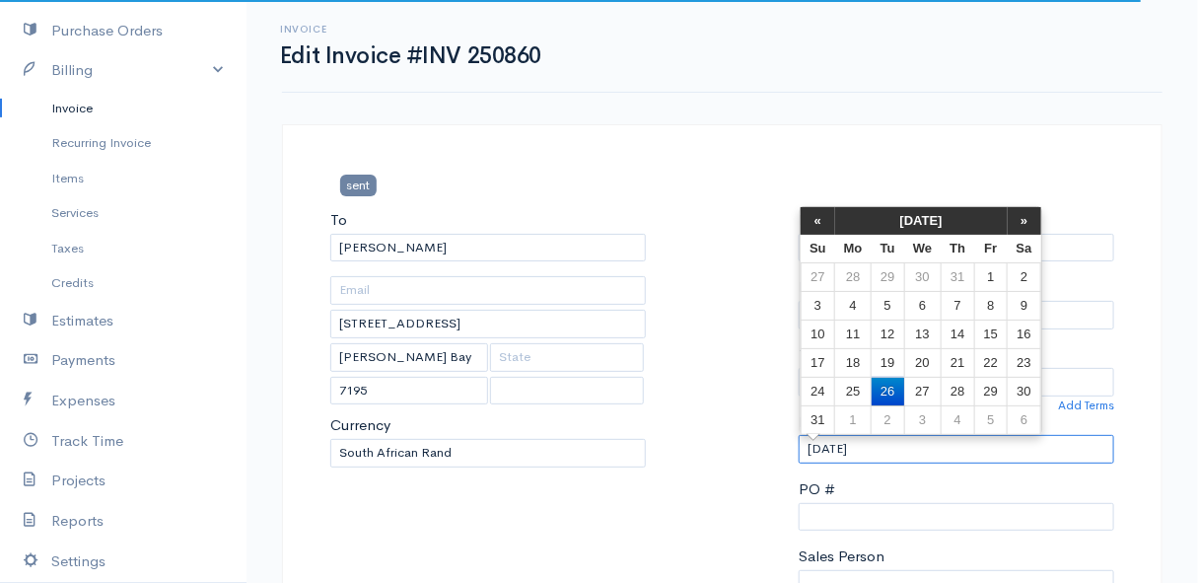
click at [905, 454] on input "[DATE]" at bounding box center [957, 449] width 316 height 29
click at [933, 392] on td "27" at bounding box center [922, 391] width 36 height 29
type input "[DATE]"
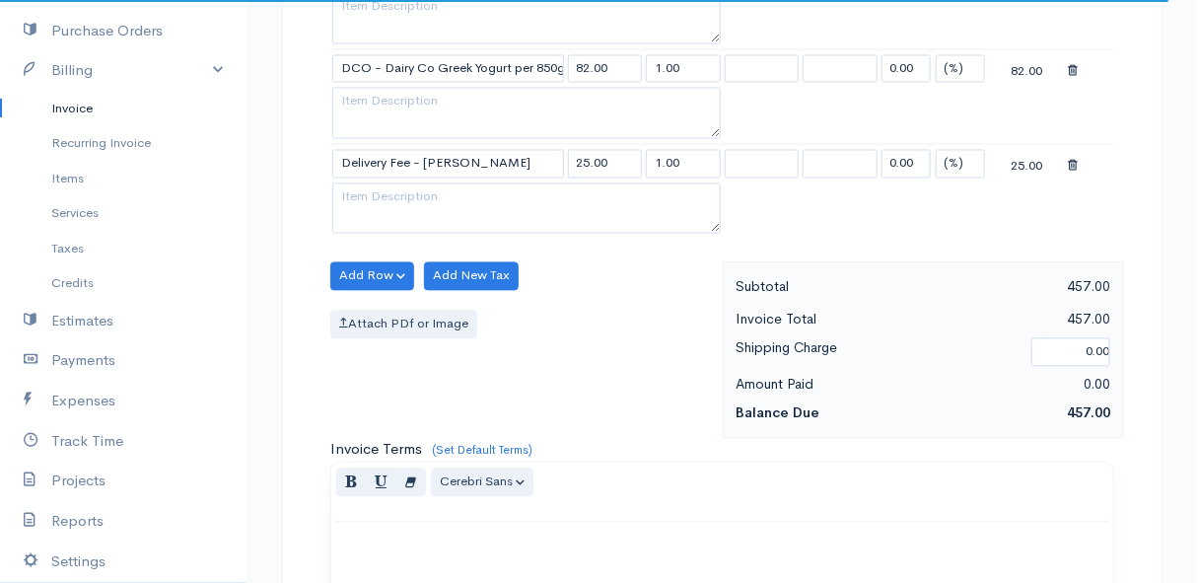
scroll to position [1873, 0]
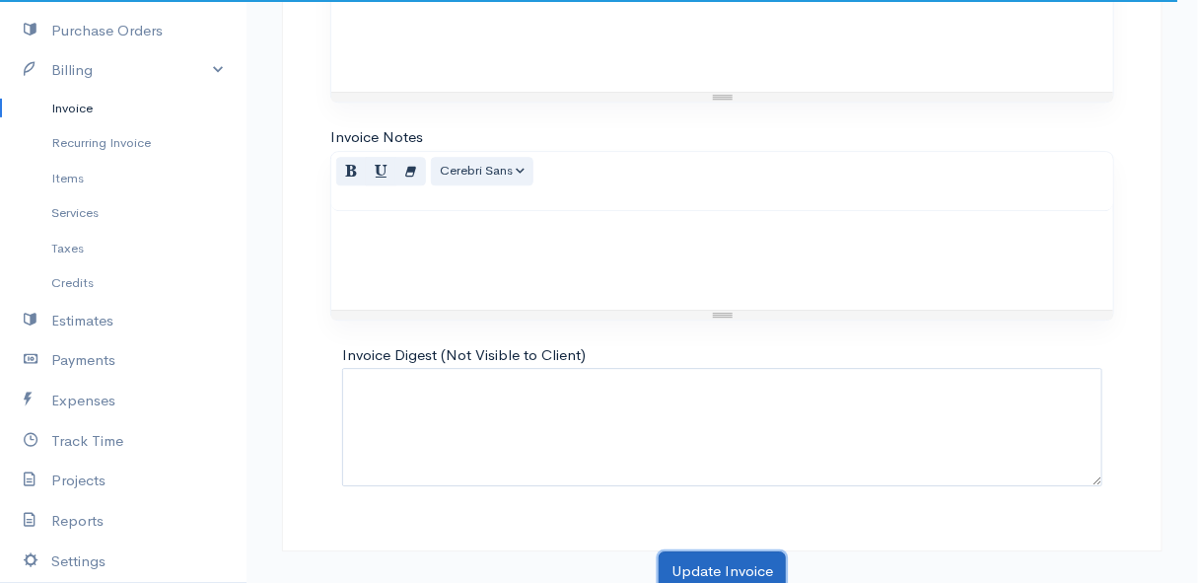
click at [747, 562] on button "Update Invoice" at bounding box center [722, 571] width 127 height 40
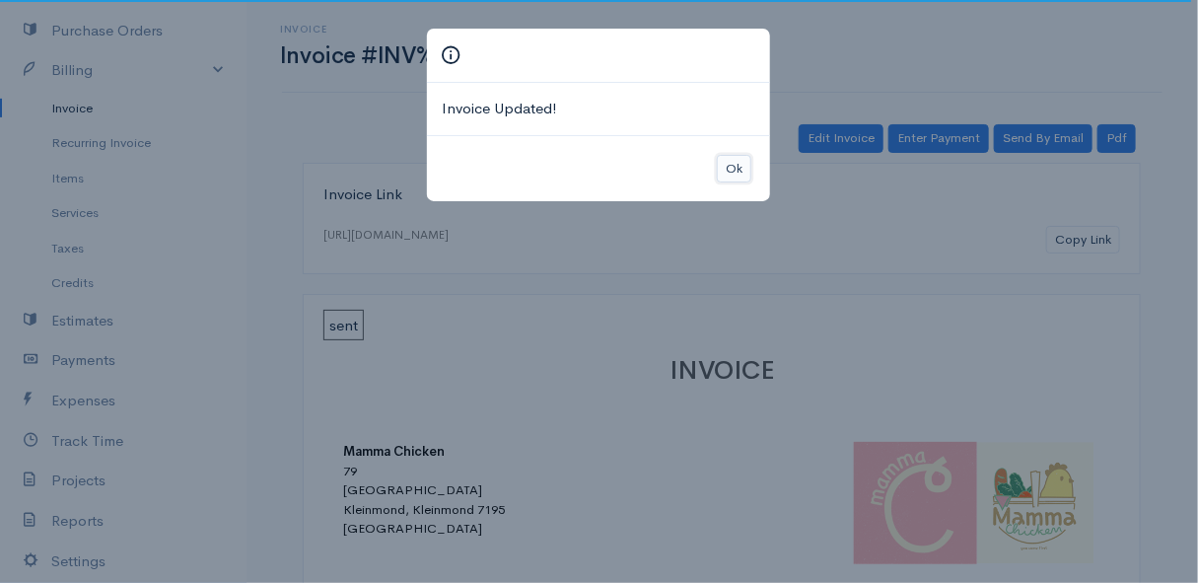
click at [731, 163] on button "Ok" at bounding box center [734, 169] width 35 height 29
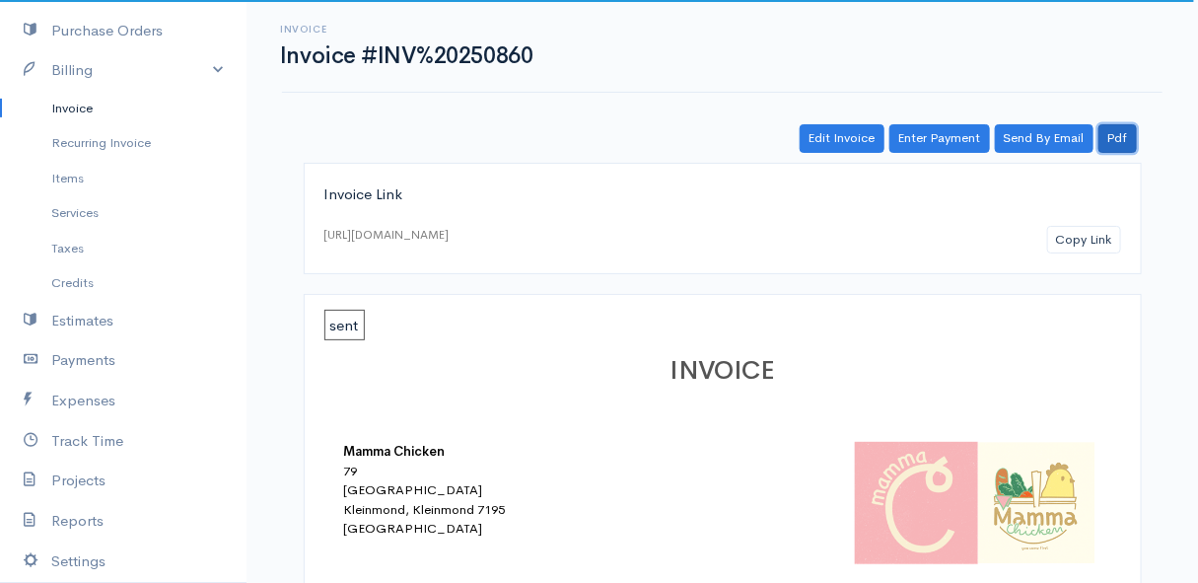
click at [1125, 137] on link "Pdf" at bounding box center [1118, 138] width 38 height 29
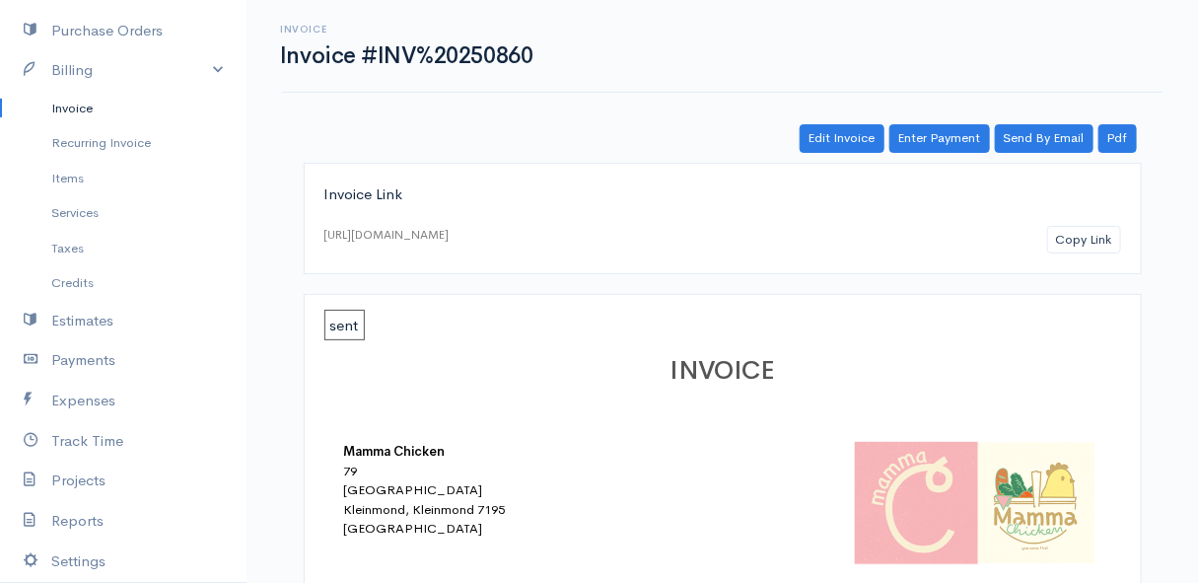
click at [72, 99] on link "Invoice" at bounding box center [123, 109] width 247 height 36
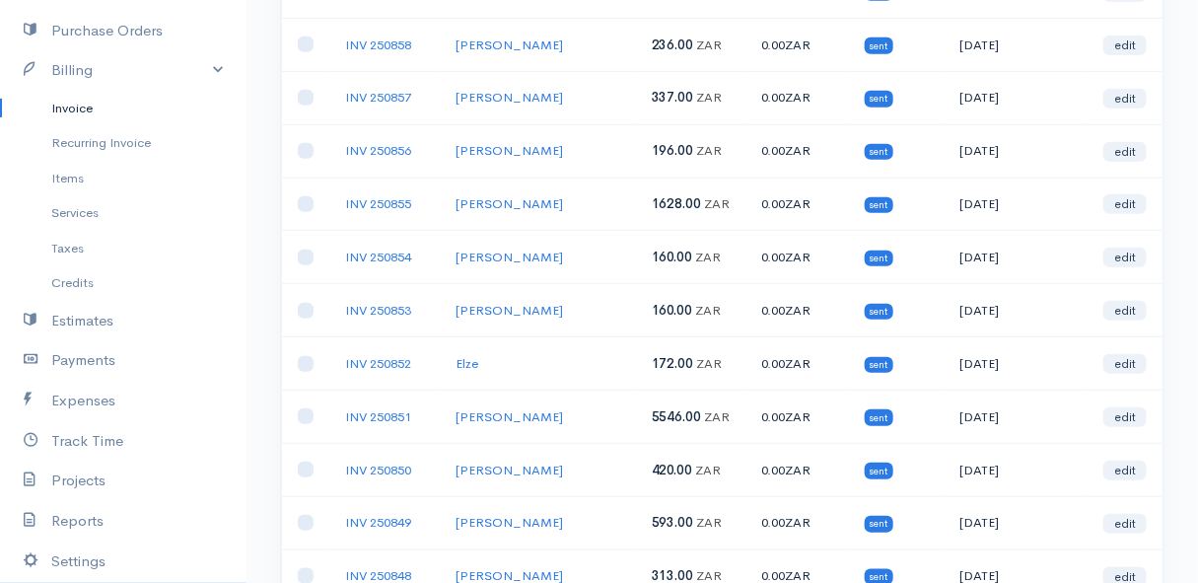
scroll to position [537, 0]
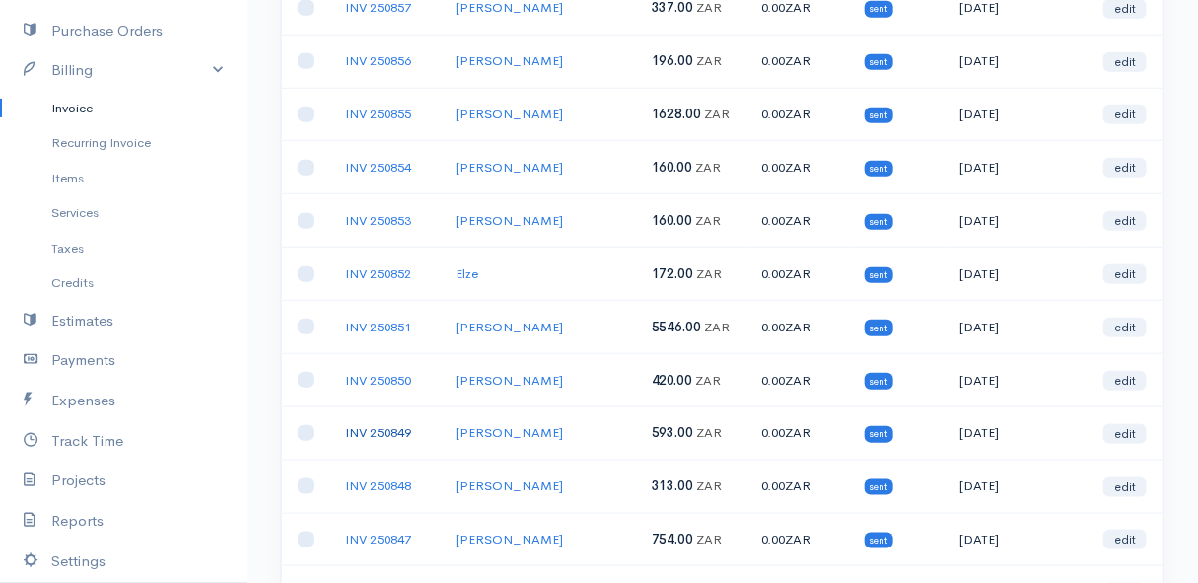
click at [374, 424] on link "INV 250849" at bounding box center [378, 432] width 66 height 17
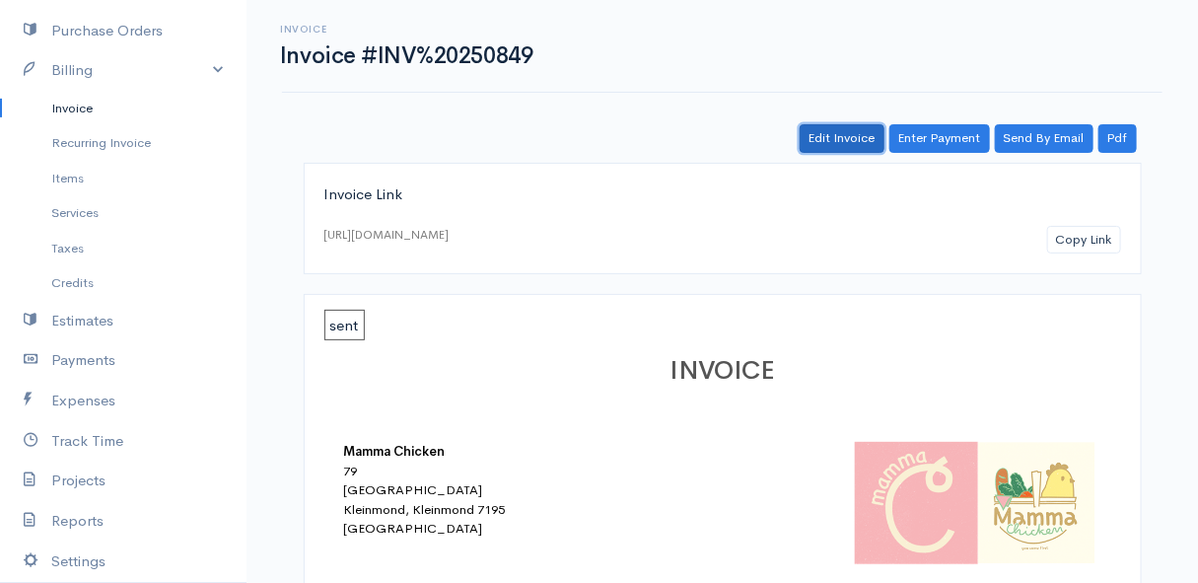
click at [841, 143] on link "Edit Invoice" at bounding box center [842, 138] width 85 height 29
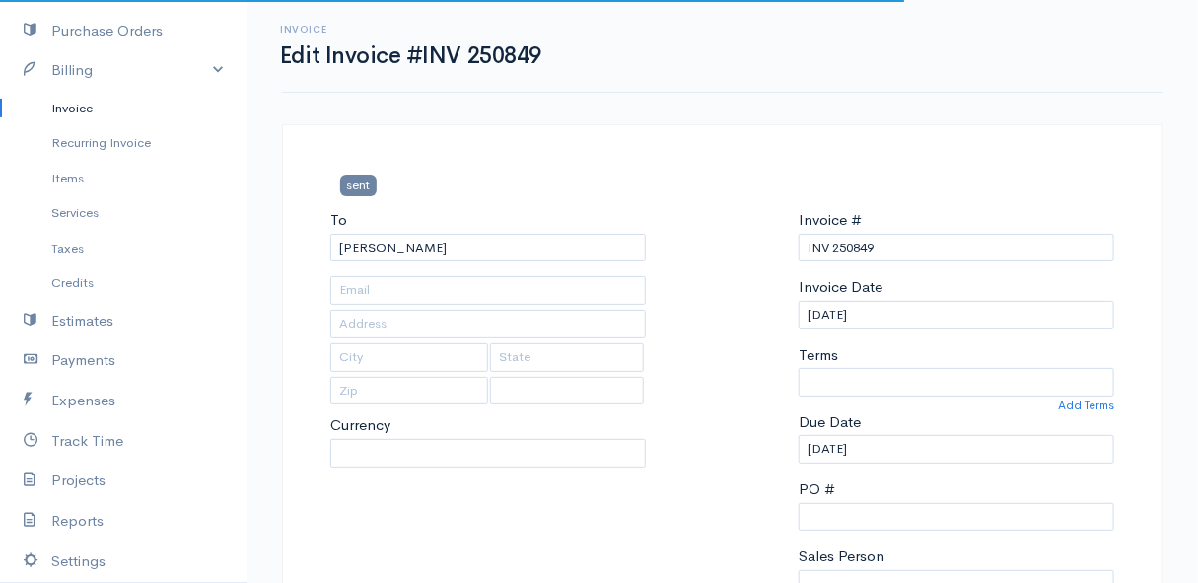
type input "[STREET_ADDRESS][PERSON_NAME]"
type input "[PERSON_NAME] Bay"
type input "7195"
select select "0"
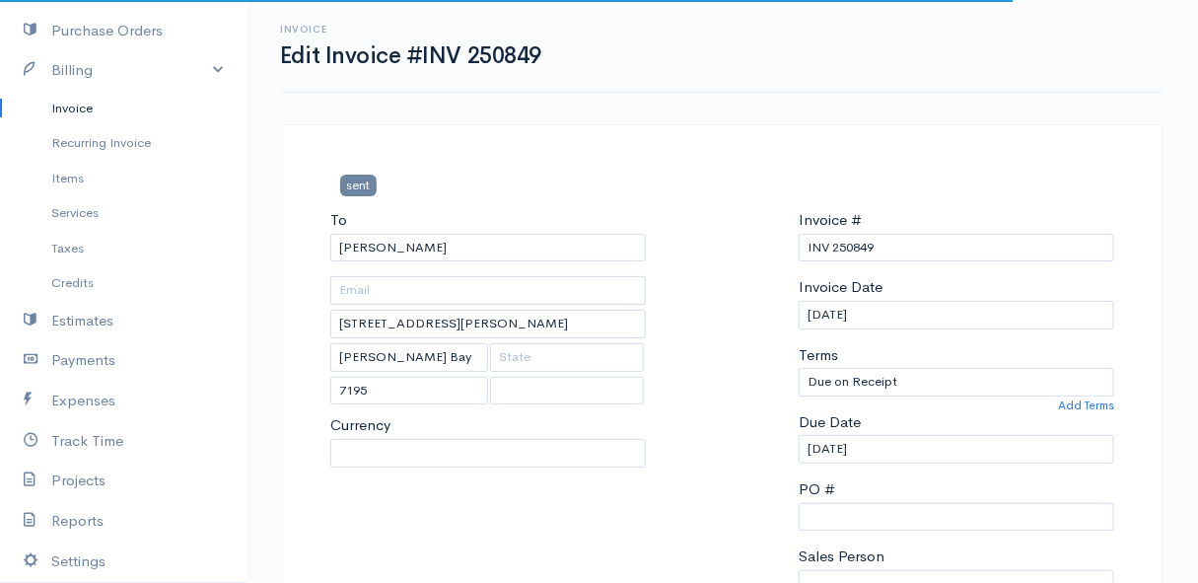
select select "[GEOGRAPHIC_DATA]"
select select "ZAR"
select select
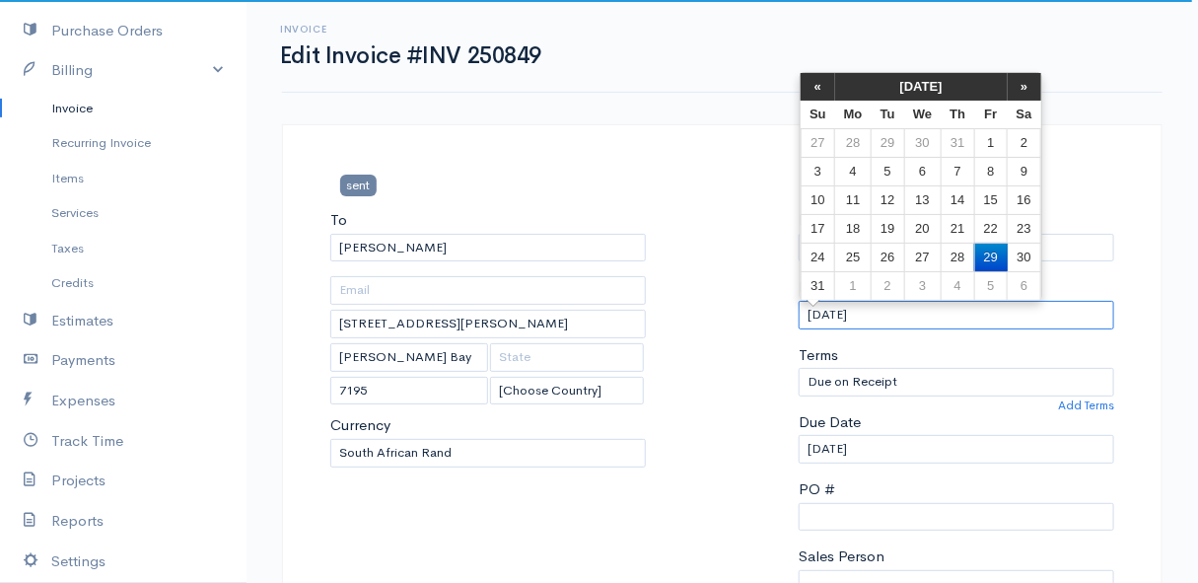
click at [892, 308] on input "[DATE]" at bounding box center [957, 315] width 316 height 29
click at [885, 256] on td "26" at bounding box center [888, 257] width 33 height 29
type input "[DATE]"
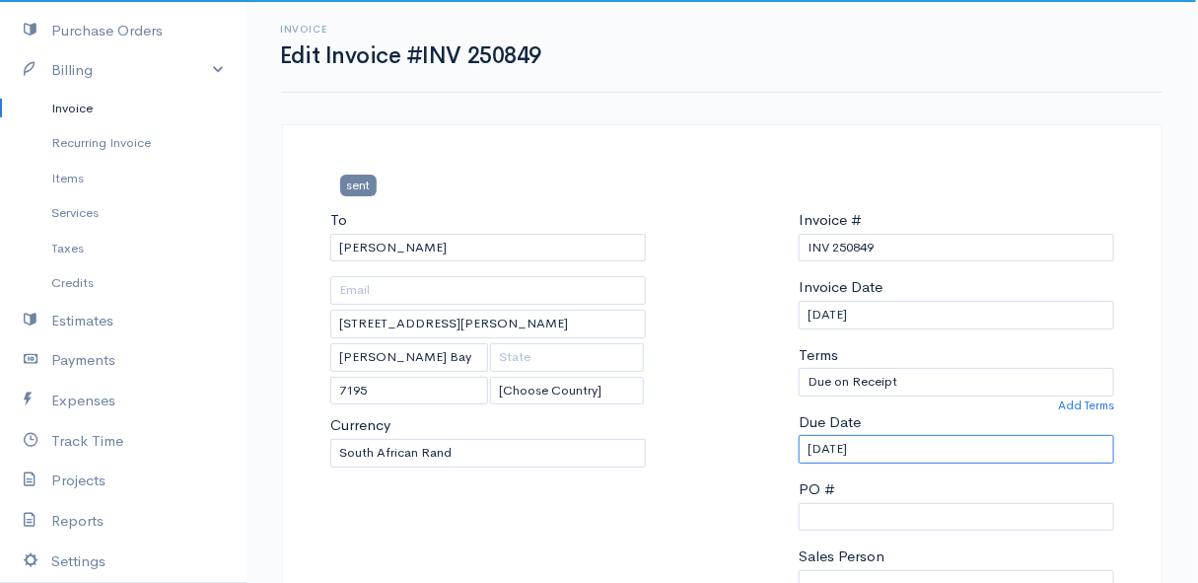
click at [905, 452] on input "[DATE]" at bounding box center [957, 449] width 316 height 29
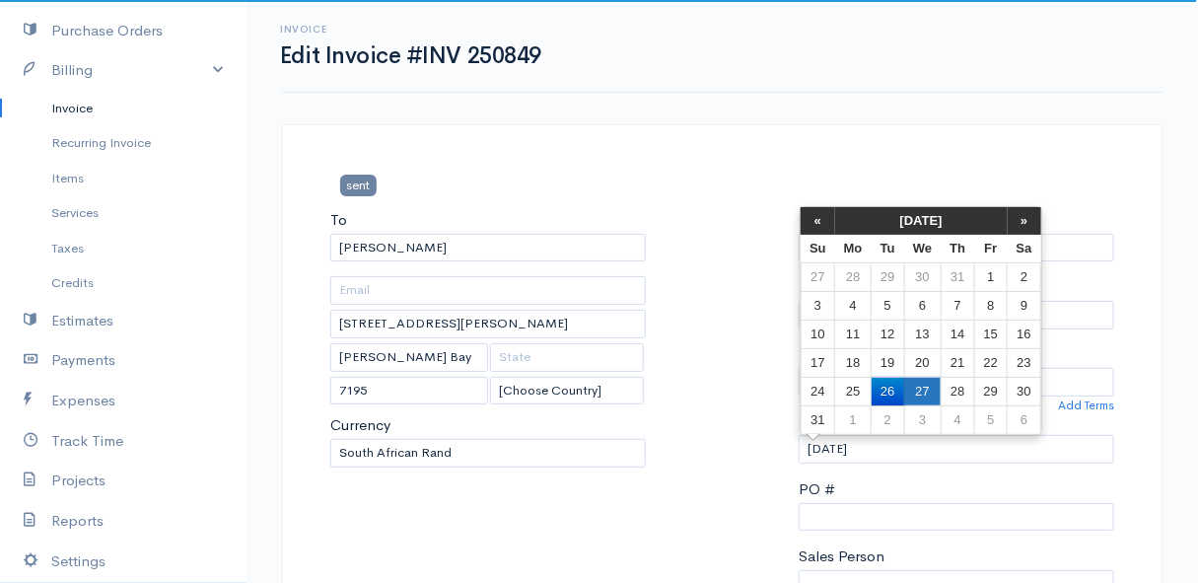
click at [926, 383] on td "27" at bounding box center [922, 391] width 36 height 29
type input "[DATE]"
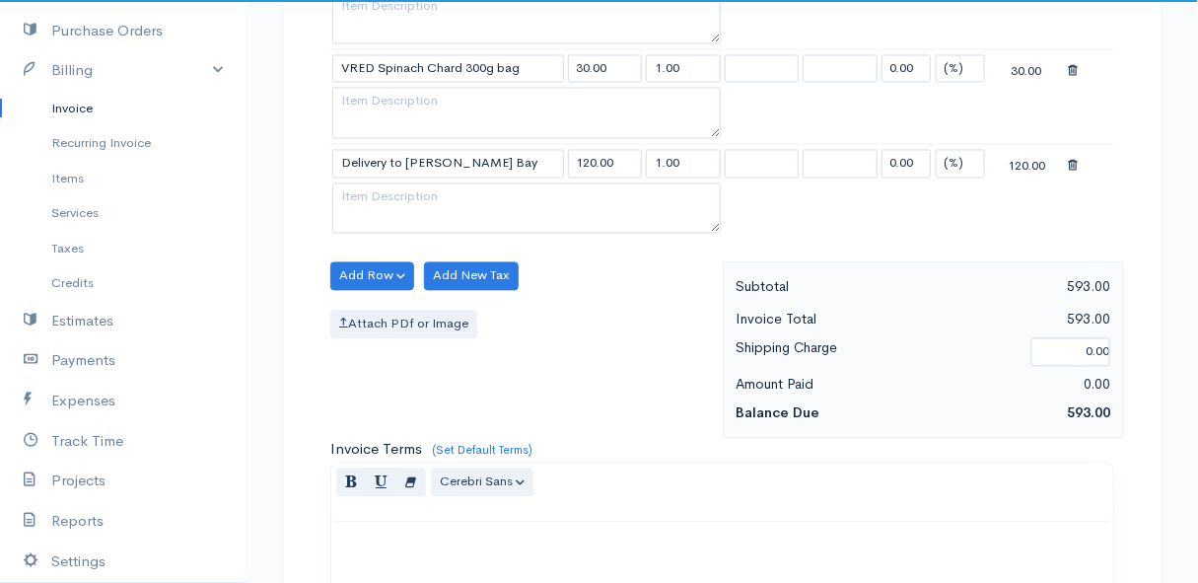
scroll to position [1873, 0]
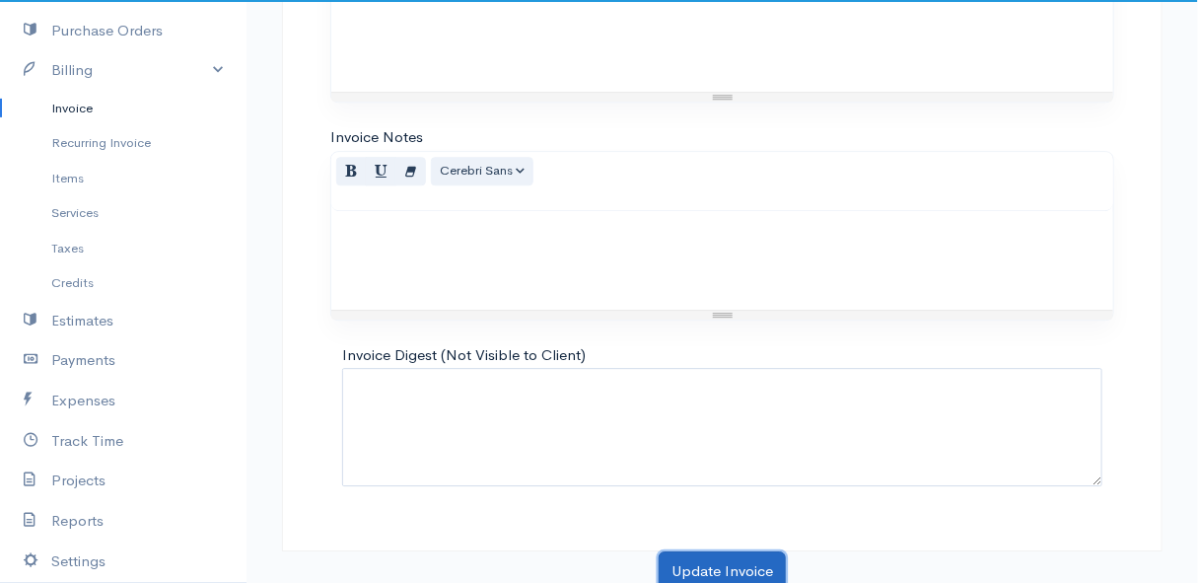
click at [738, 556] on button "Update Invoice" at bounding box center [722, 571] width 127 height 40
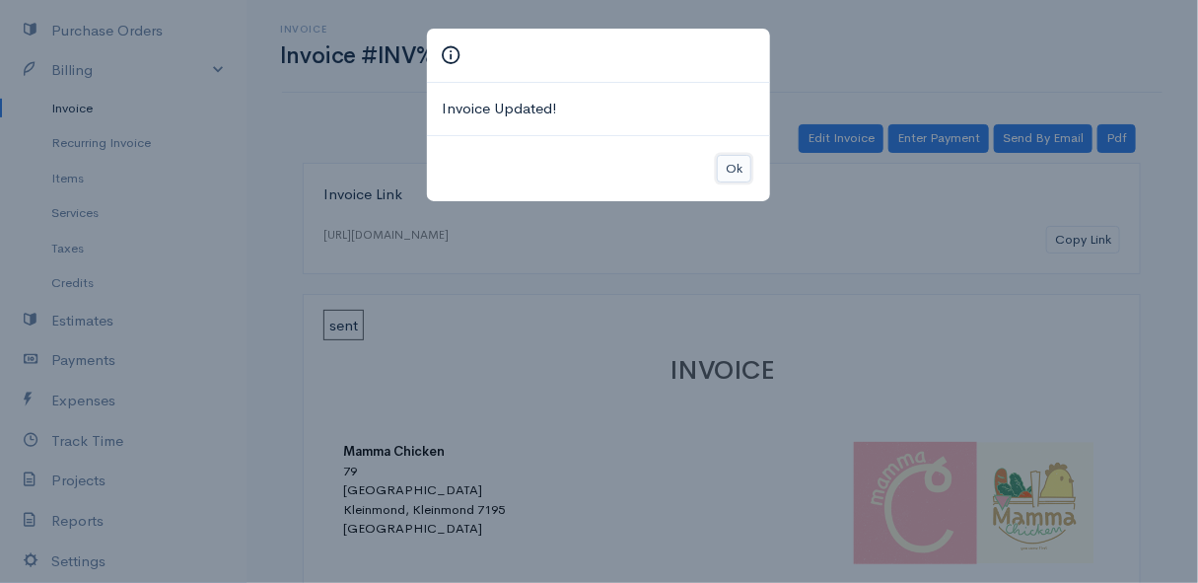
click at [742, 170] on button "Ok" at bounding box center [734, 169] width 35 height 29
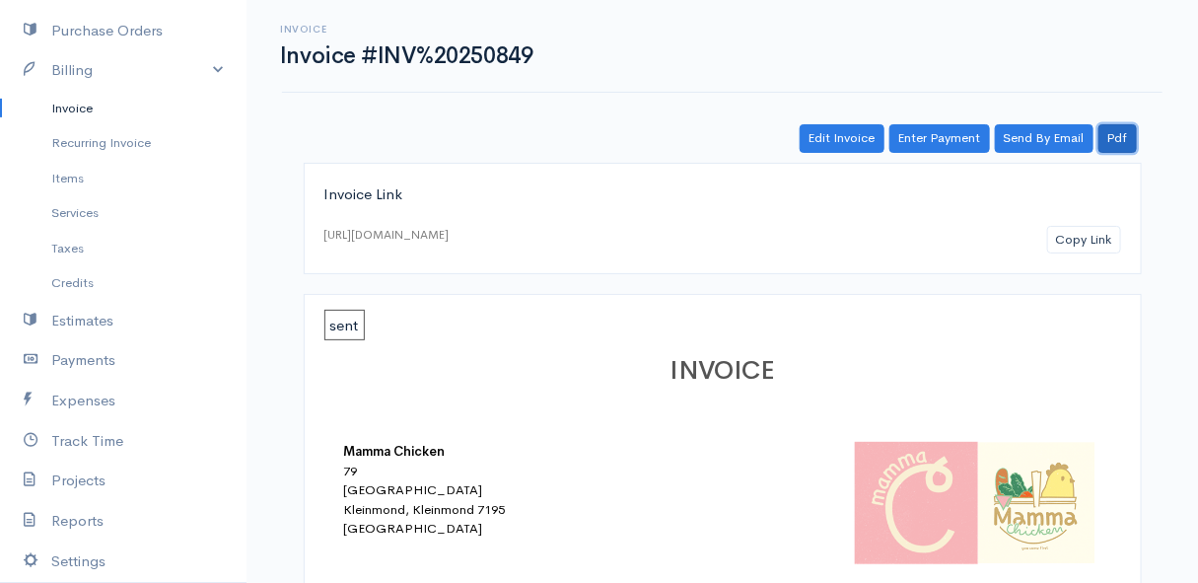
click at [1119, 145] on link "Pdf" at bounding box center [1118, 138] width 38 height 29
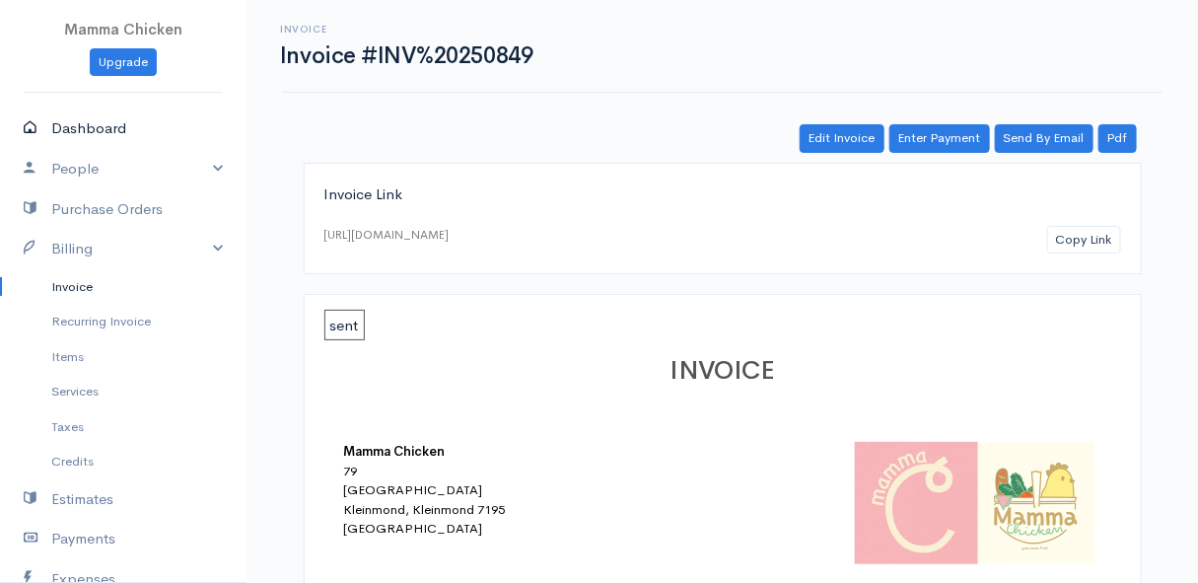
click at [98, 123] on link "Dashboard" at bounding box center [123, 128] width 247 height 40
select select "thistoyear"
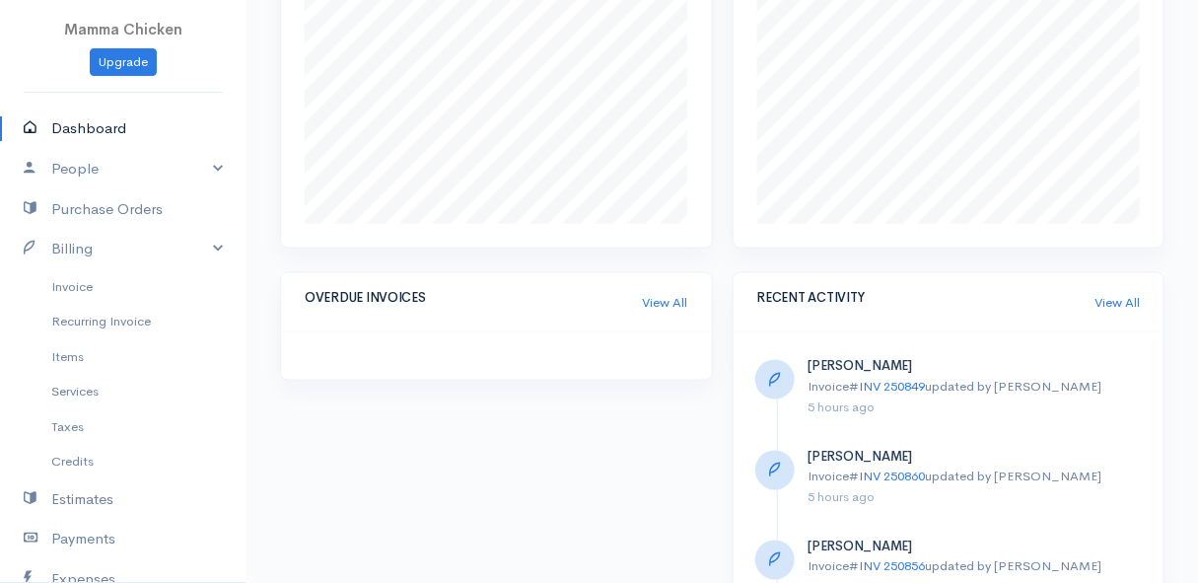
scroll to position [527, 0]
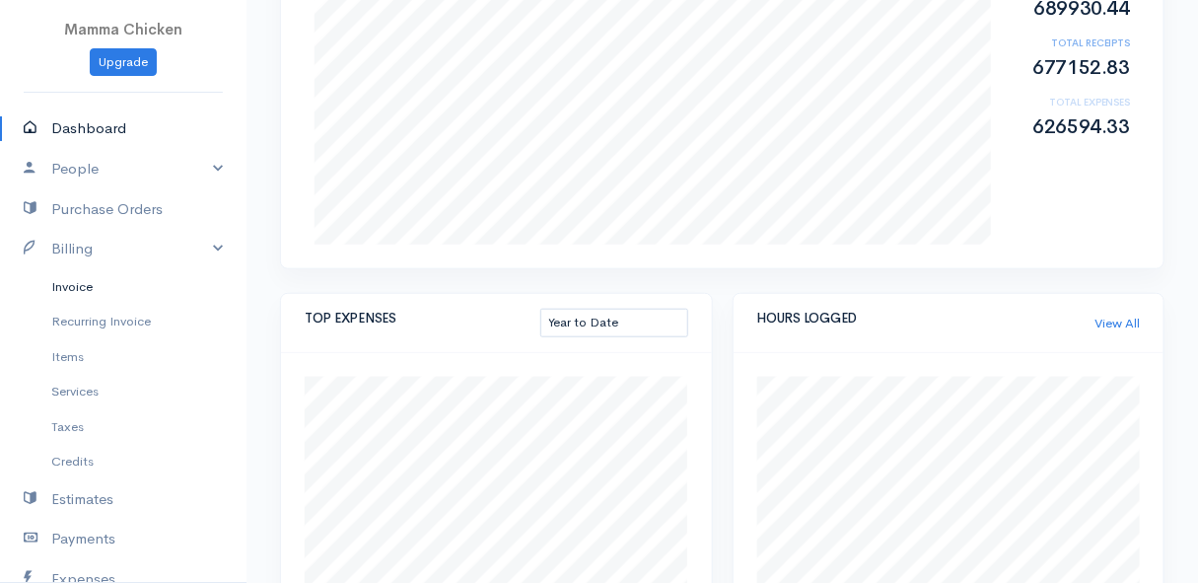
click at [71, 288] on link "Invoice" at bounding box center [123, 287] width 247 height 36
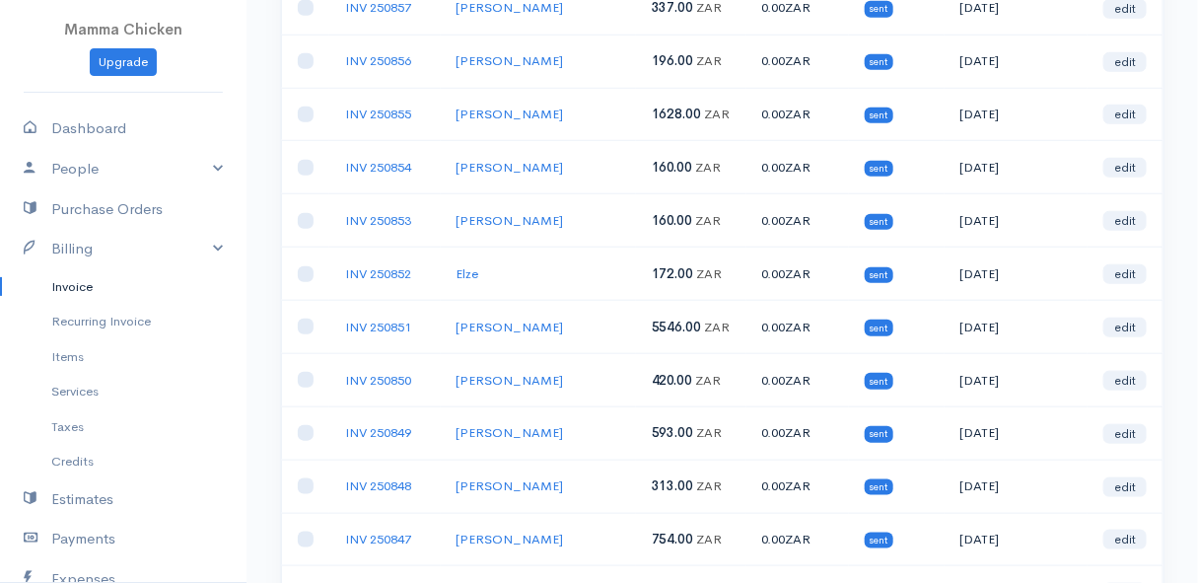
scroll to position [807, 0]
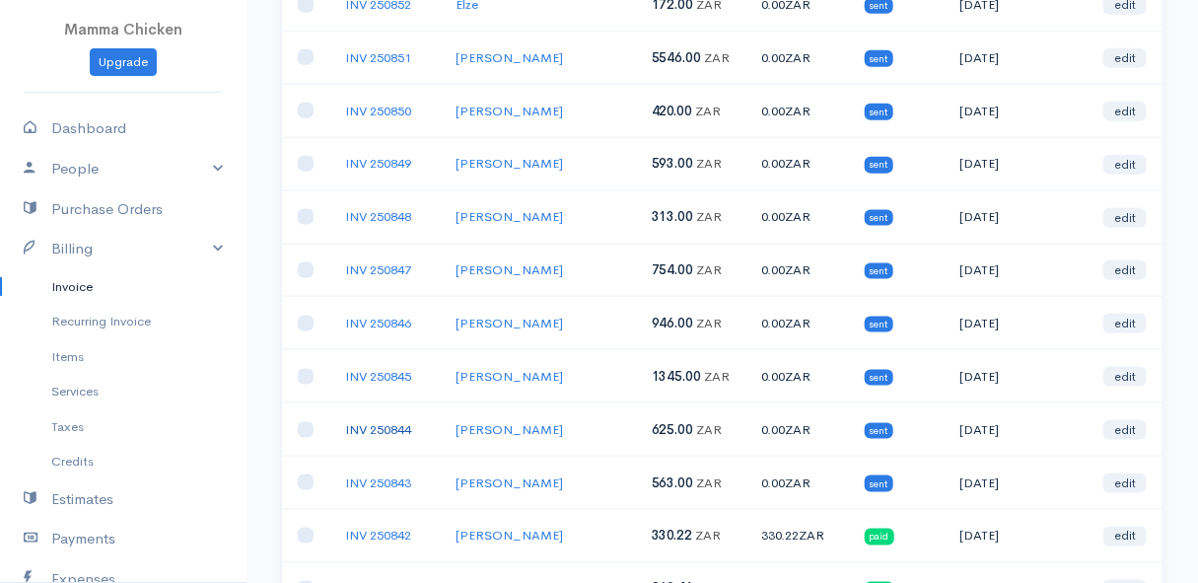
click at [387, 421] on link "INV 250844" at bounding box center [378, 429] width 66 height 17
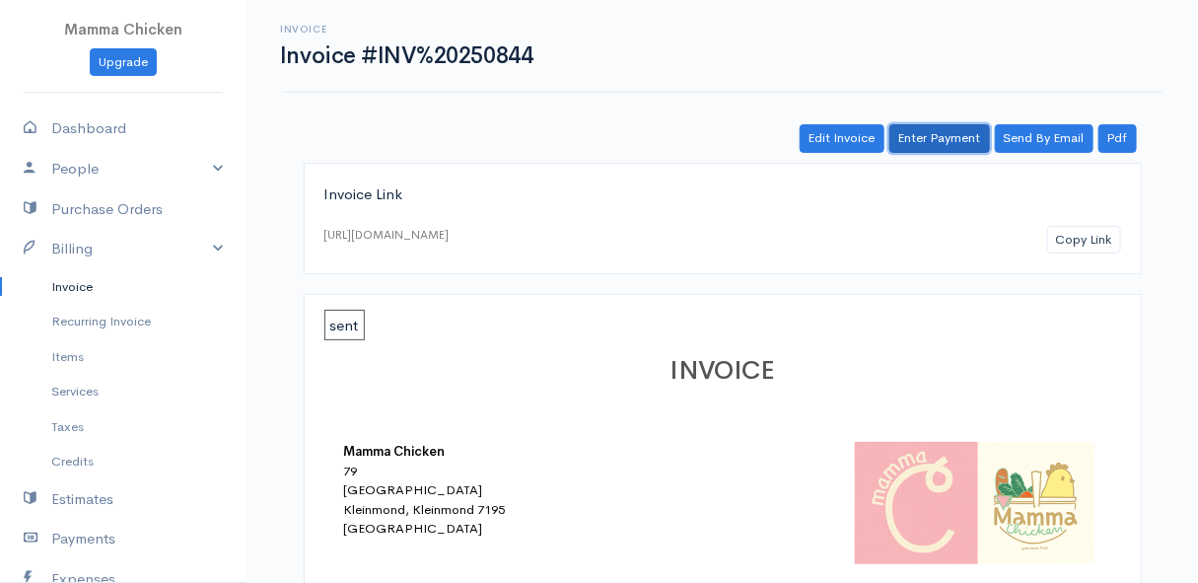
click at [928, 138] on link "Enter Payment" at bounding box center [940, 138] width 101 height 29
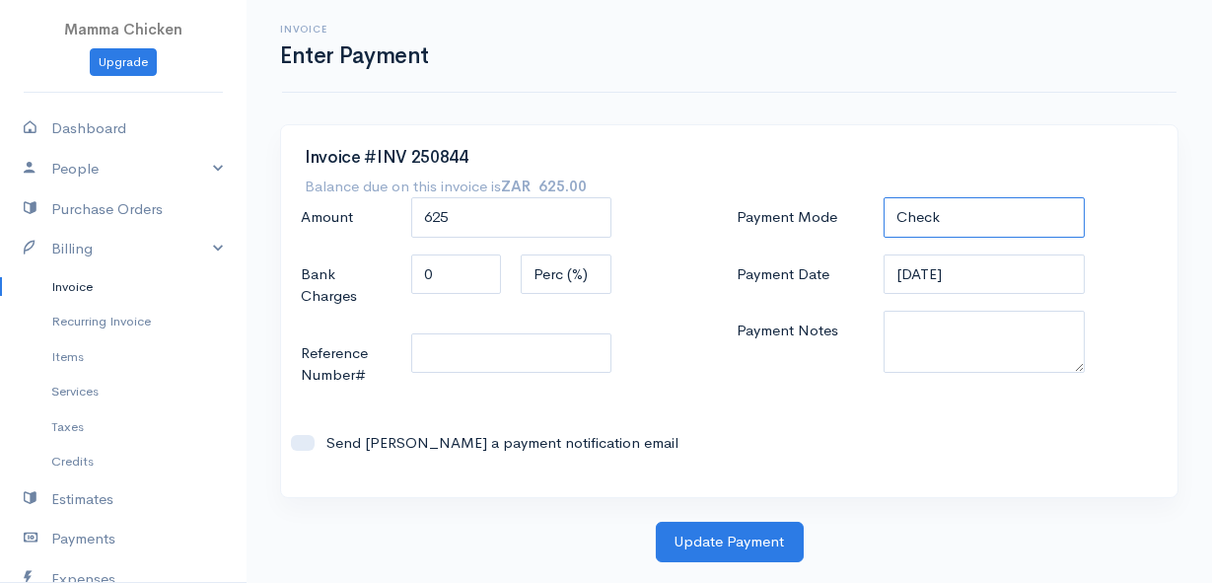
click at [959, 208] on select "Check Bank Transfer Credit Cash Debit ACH VISA MASTERCARD AMEX DISCOVER DINERS …" at bounding box center [984, 217] width 200 height 40
select select "Bank Transfer"
click at [884, 197] on select "Check Bank Transfer Credit Cash Debit ACH VISA MASTERCARD AMEX DISCOVER DINERS …" at bounding box center [984, 217] width 200 height 40
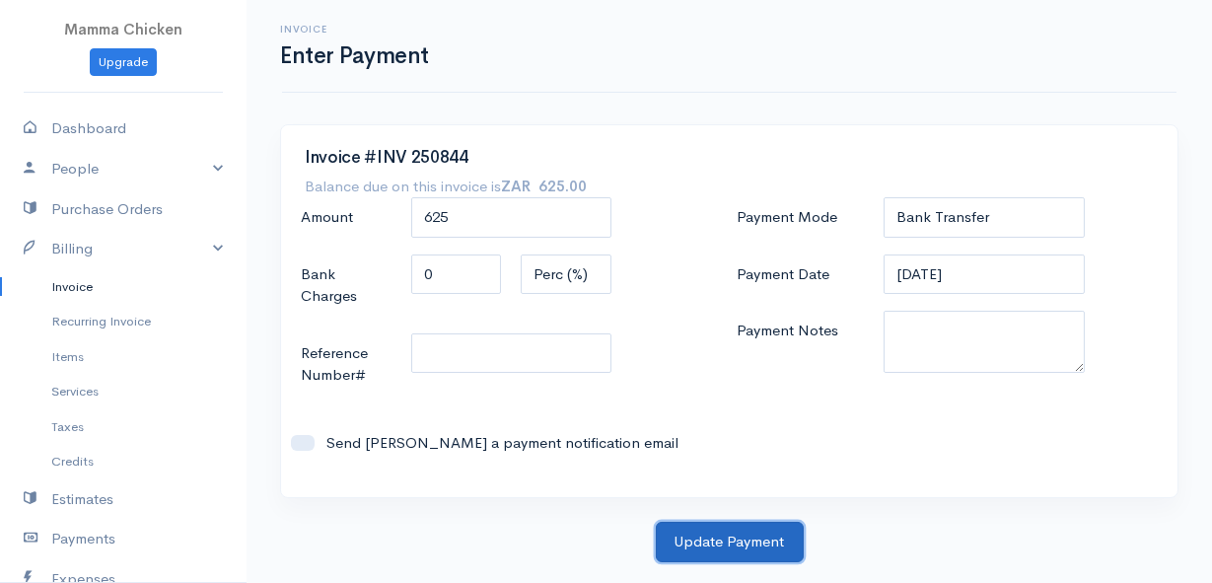
click at [752, 542] on button "Update Payment" at bounding box center [730, 542] width 148 height 40
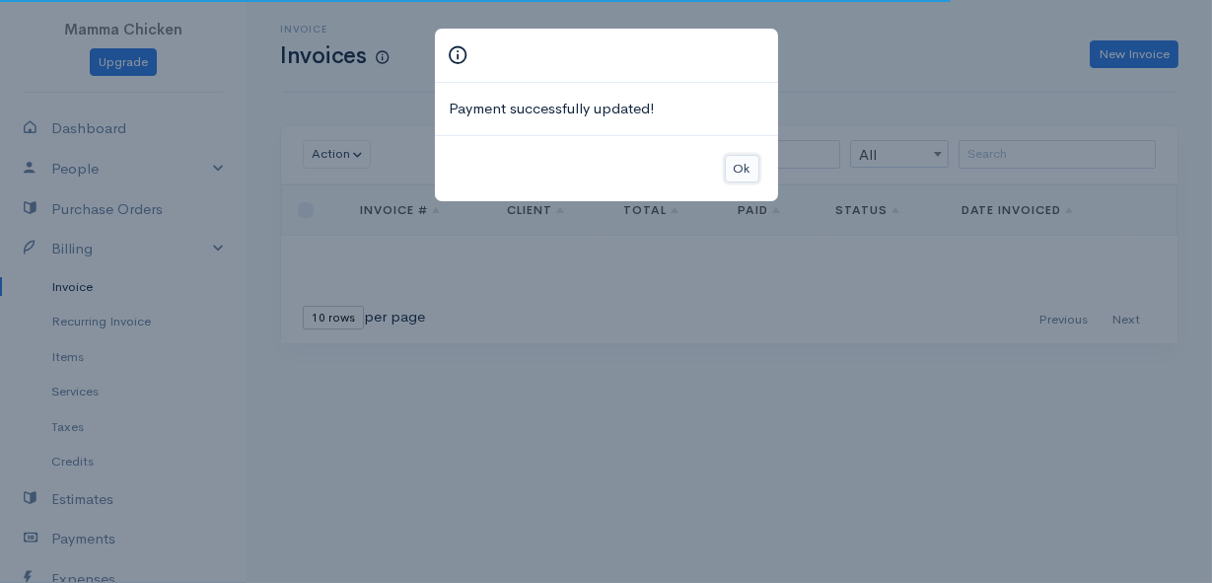
click at [742, 167] on button "Ok" at bounding box center [742, 169] width 35 height 29
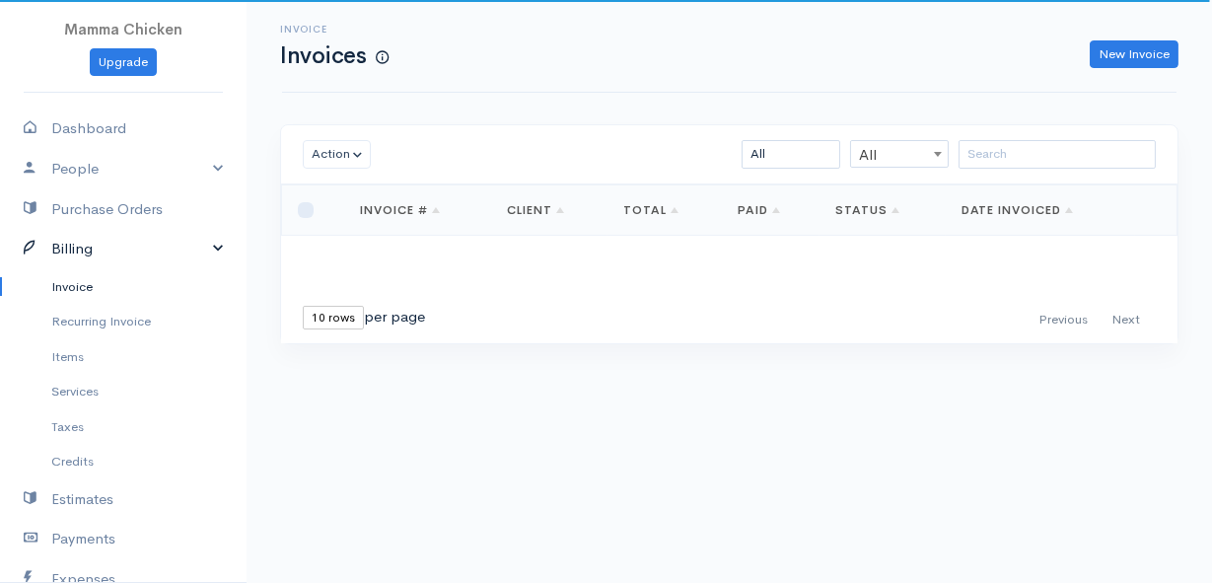
click at [84, 246] on link "Billing" at bounding box center [123, 249] width 247 height 40
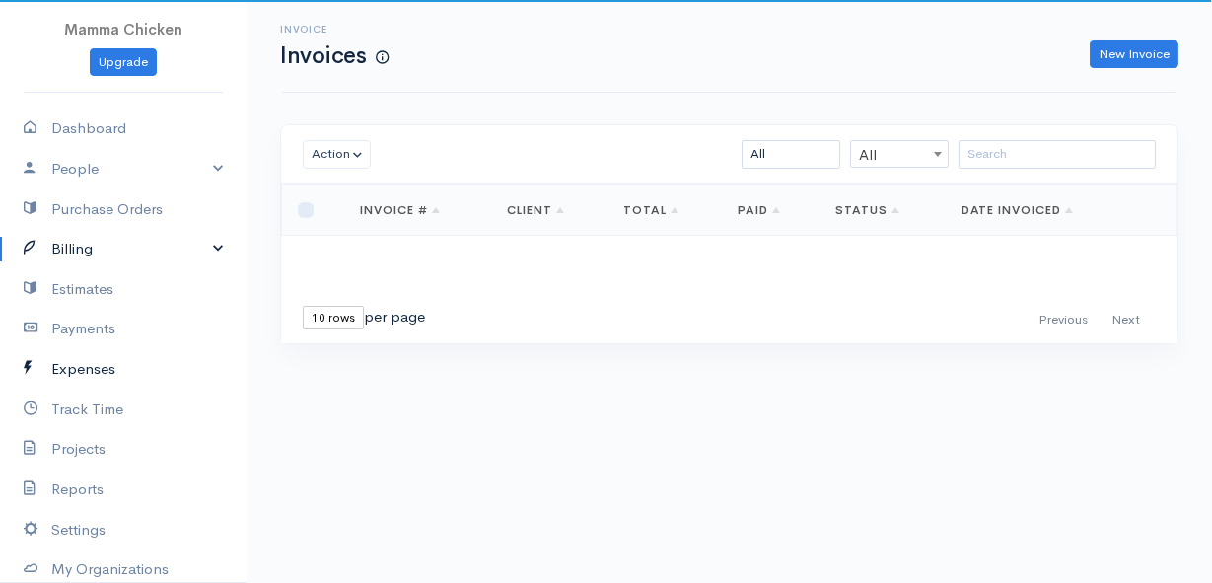
click at [85, 367] on link "Expenses" at bounding box center [123, 369] width 247 height 40
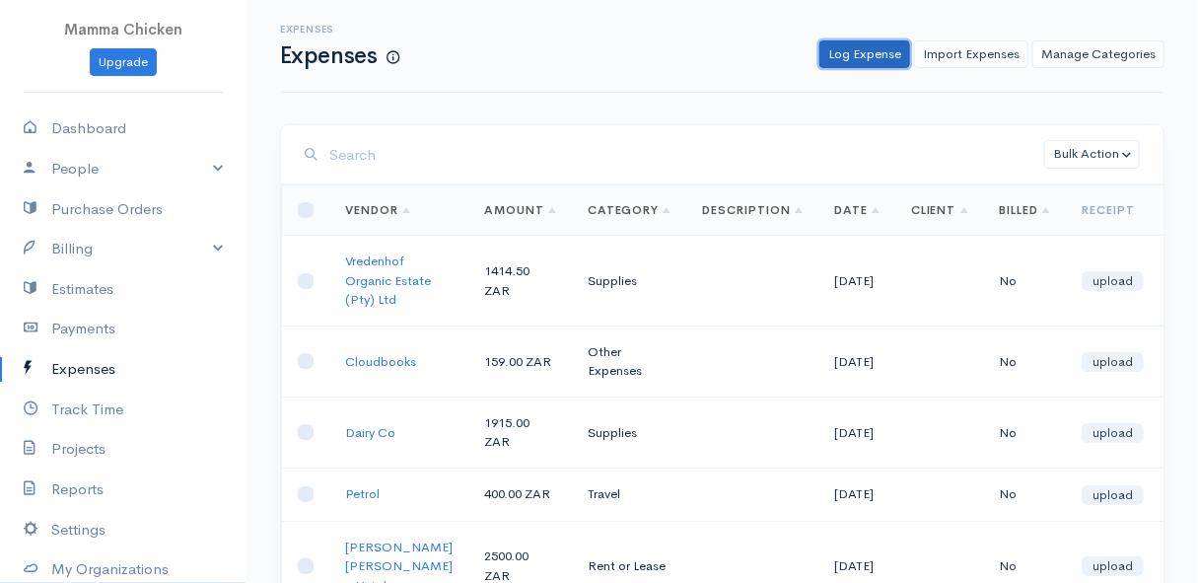
click at [865, 57] on link "Log Expense" at bounding box center [865, 54] width 91 height 29
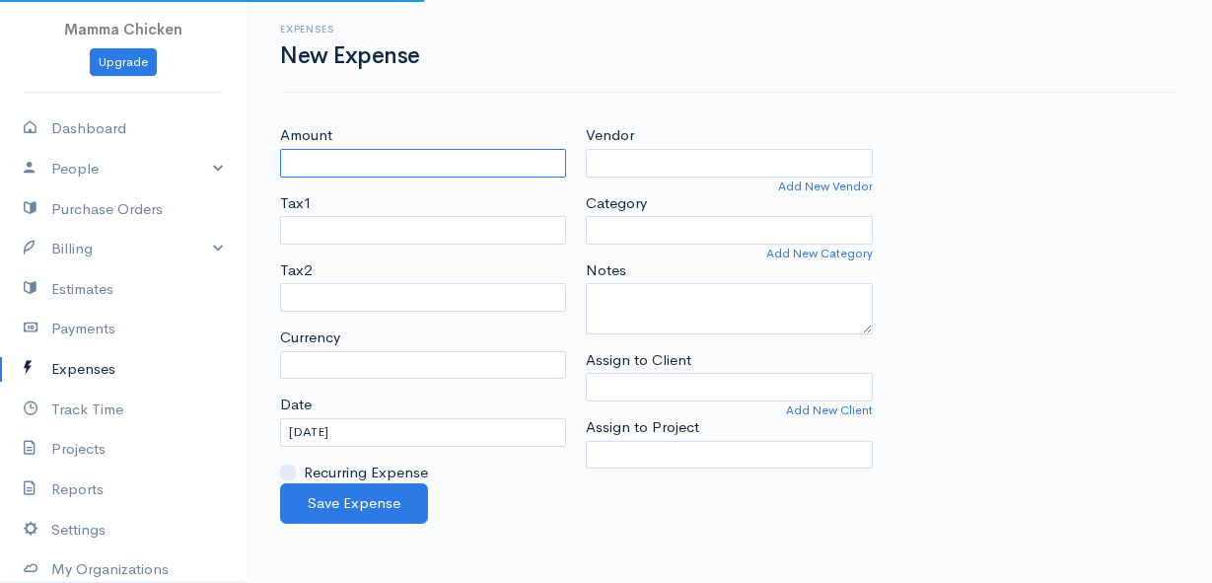
click at [332, 154] on input "Amount" at bounding box center [423, 163] width 286 height 29
select select "ZAR"
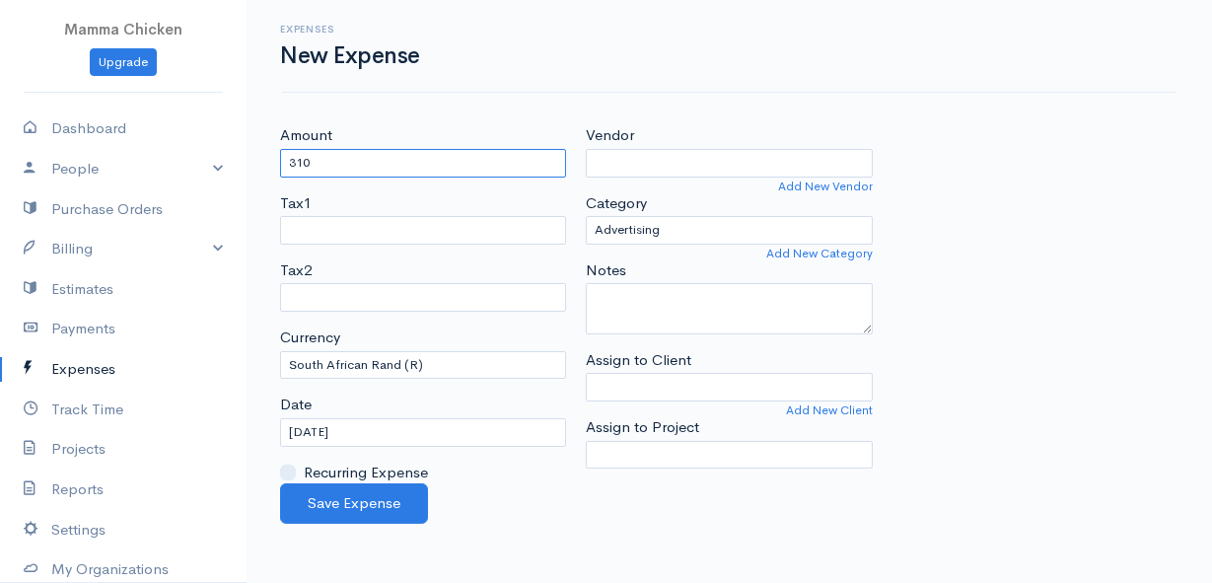
type input "310"
click at [633, 159] on input "Vendor" at bounding box center [729, 163] width 286 height 29
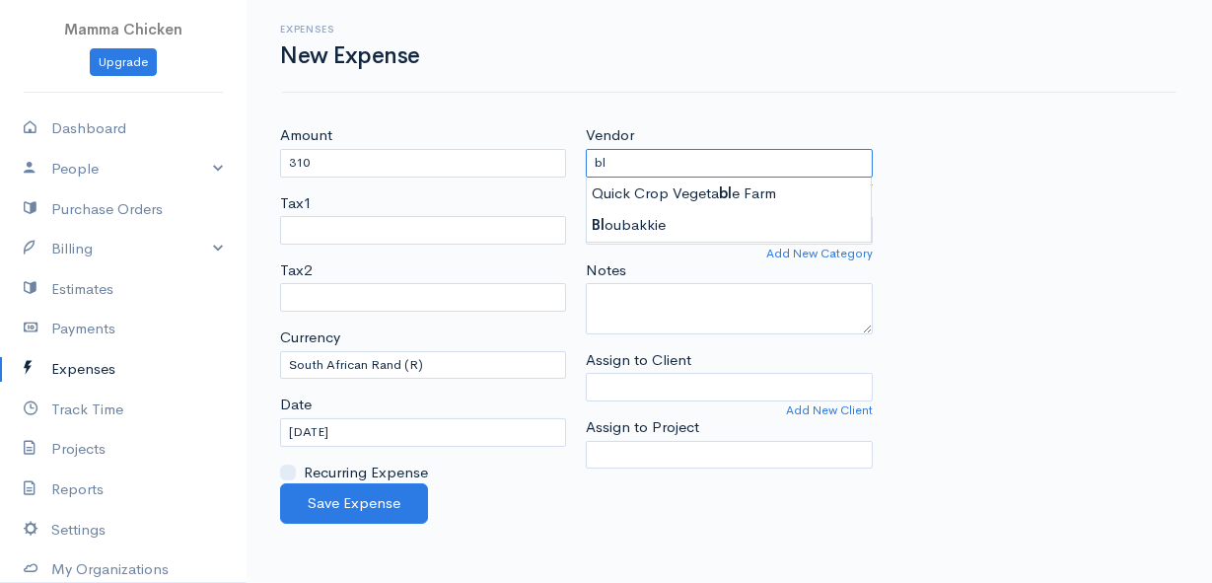
type input "b"
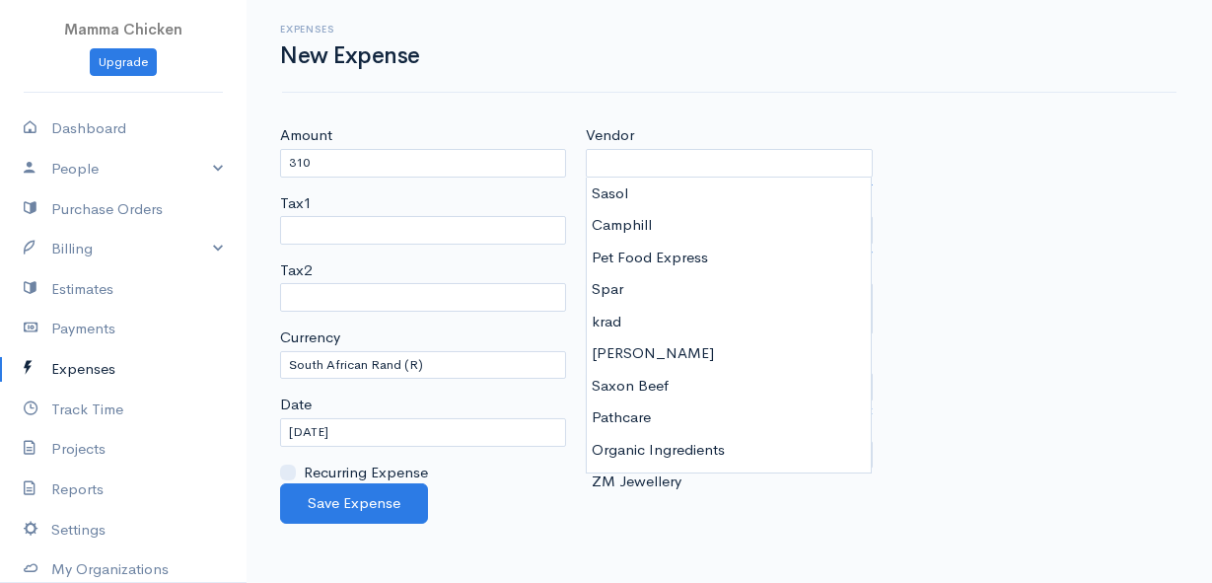
click at [1022, 105] on div "Expenses New Expense Amount 310 Tax1 Tax2 Currency U.S. Dollars ($) Canadian Do…" at bounding box center [729, 262] width 965 height 524
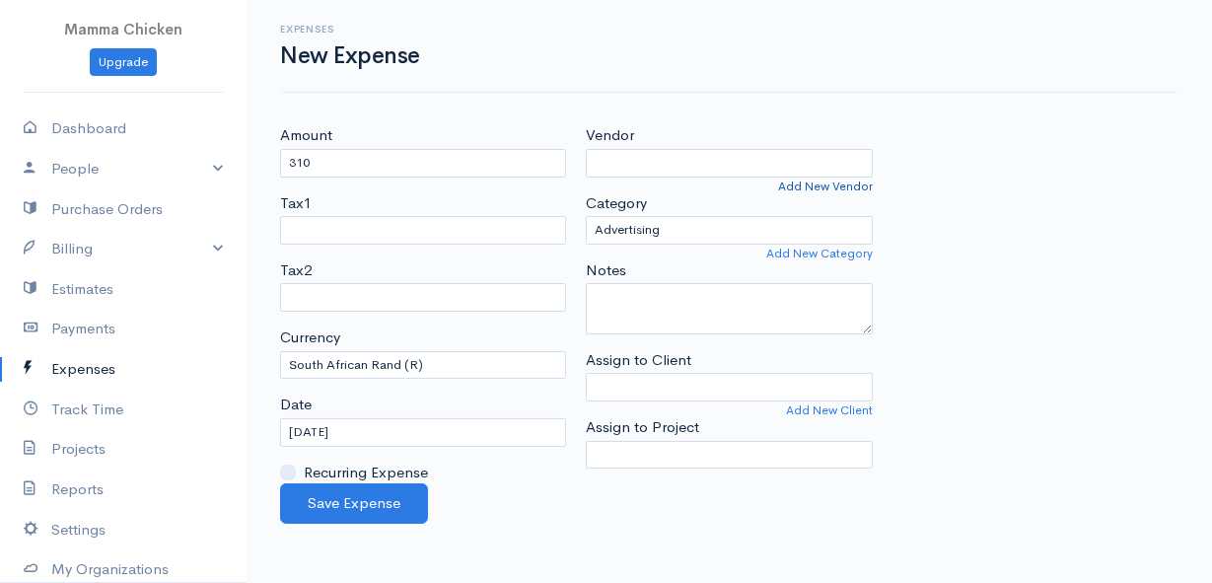
click at [813, 183] on link "Add New Vendor" at bounding box center [825, 187] width 95 height 18
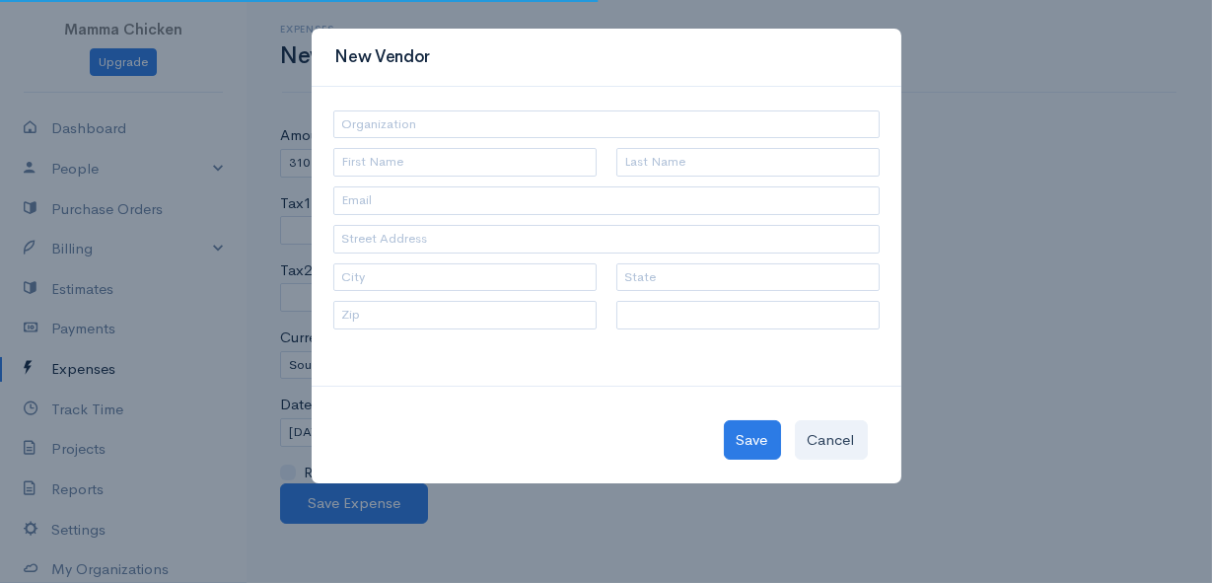
select select "[GEOGRAPHIC_DATA]"
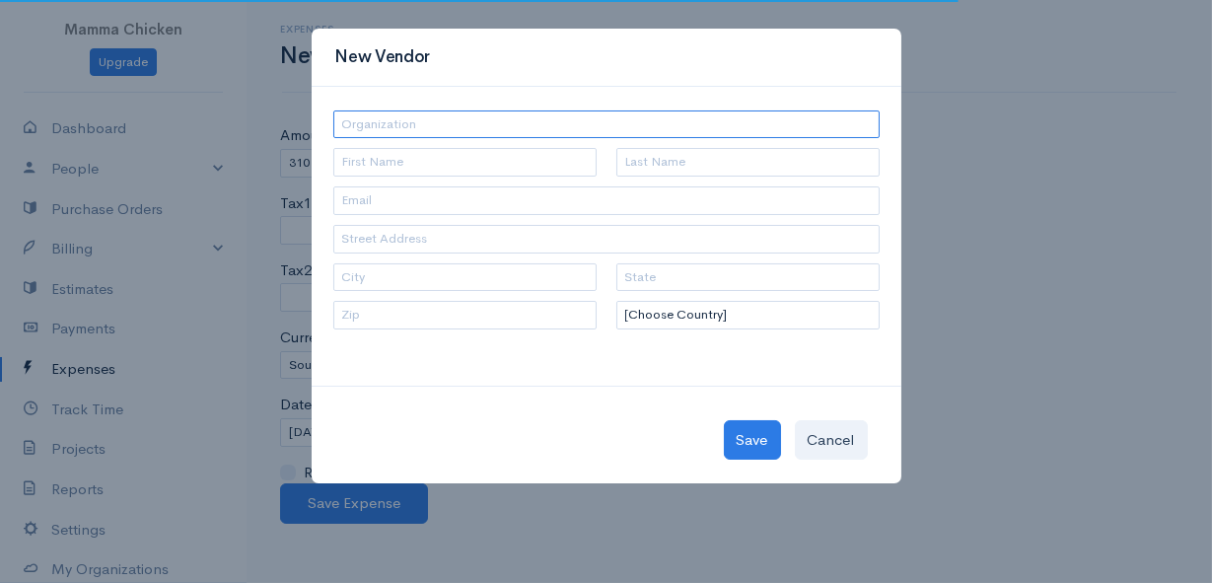
click at [395, 124] on input "text" at bounding box center [606, 124] width 546 height 29
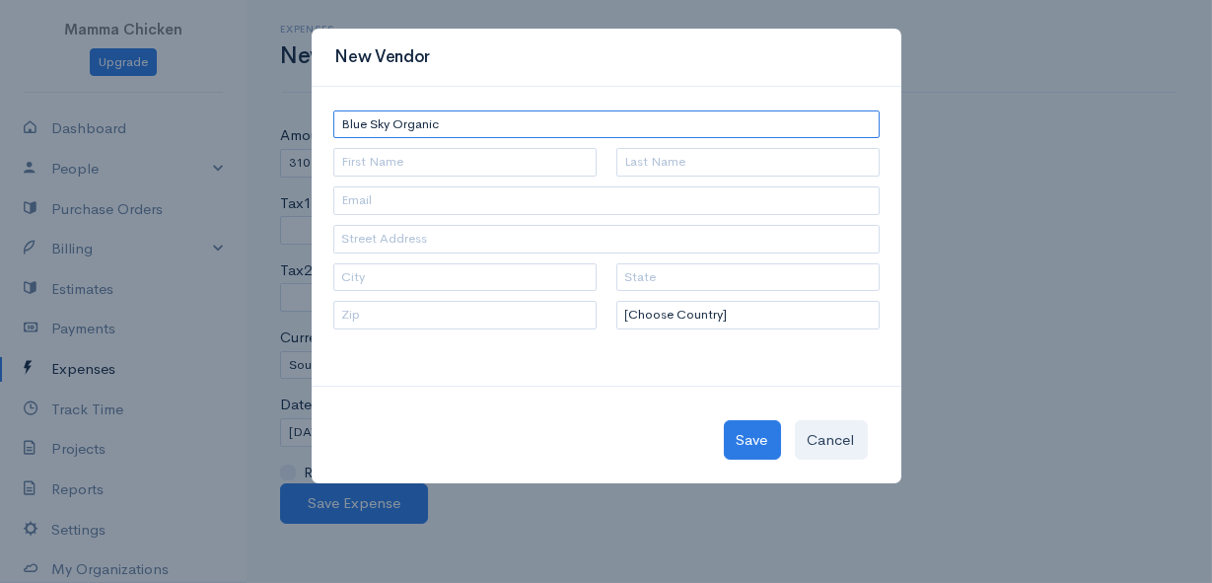
type input "Blue Sky Organic"
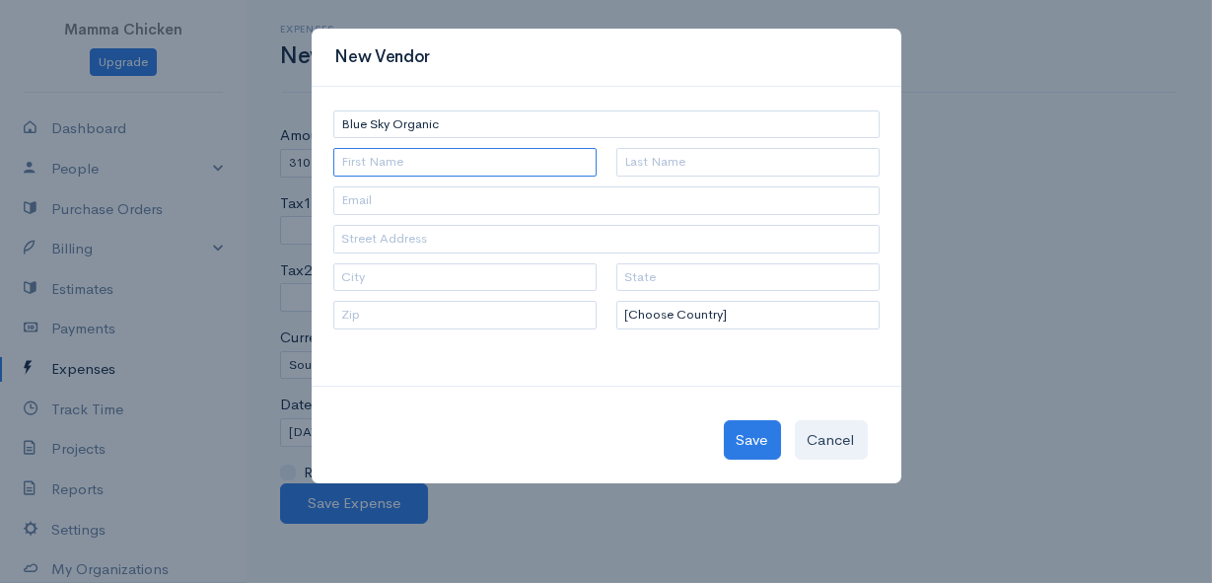
click at [410, 164] on input "text" at bounding box center [464, 162] width 263 height 29
click at [673, 65] on div "New Vendor" at bounding box center [607, 58] width 590 height 58
click at [751, 432] on button "Save" at bounding box center [752, 440] width 57 height 40
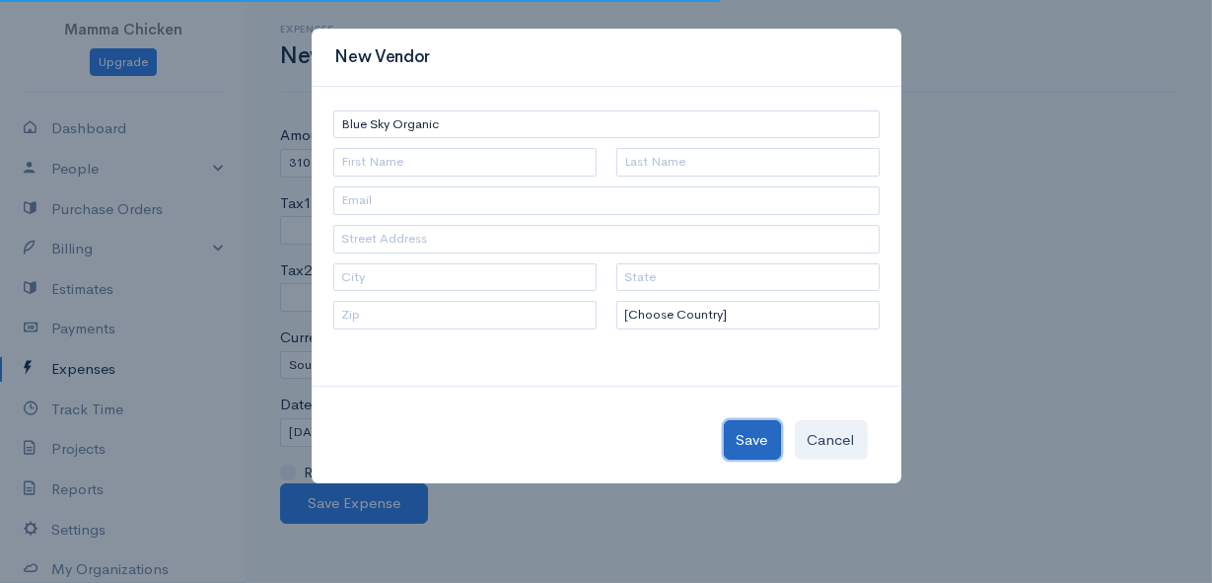
type input "Blue Sky Organic"
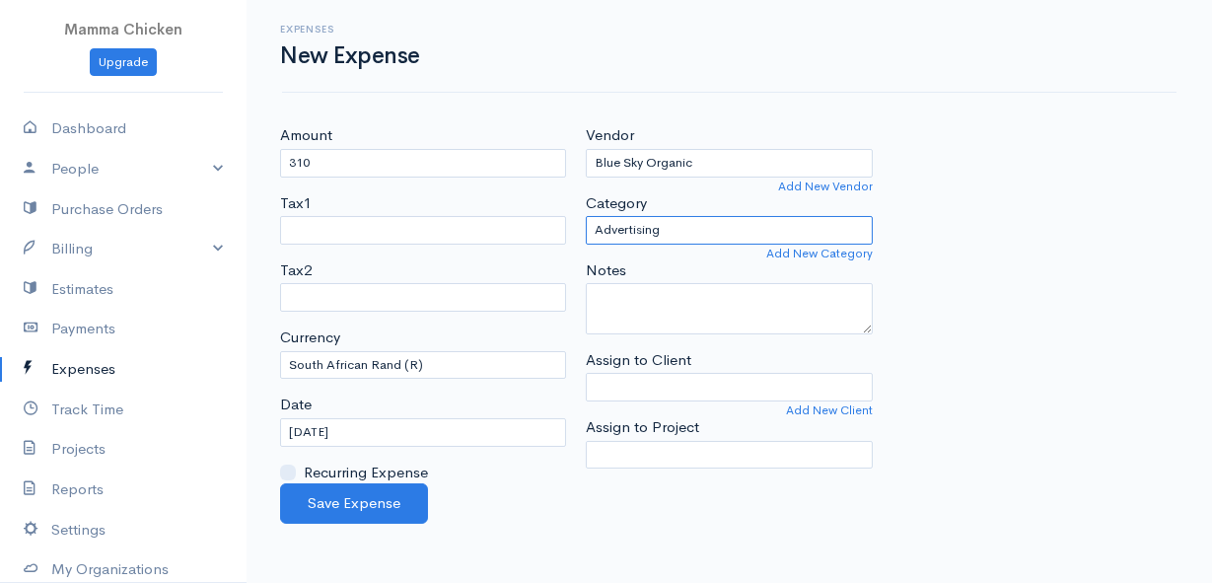
click at [689, 236] on select "Advertising Car & Truck Expenses Contractors Education Education and Training E…" at bounding box center [729, 230] width 286 height 29
select select "Supplies"
click at [586, 216] on select "Advertising Car & Truck Expenses Contractors Education Education and Training E…" at bounding box center [729, 230] width 286 height 29
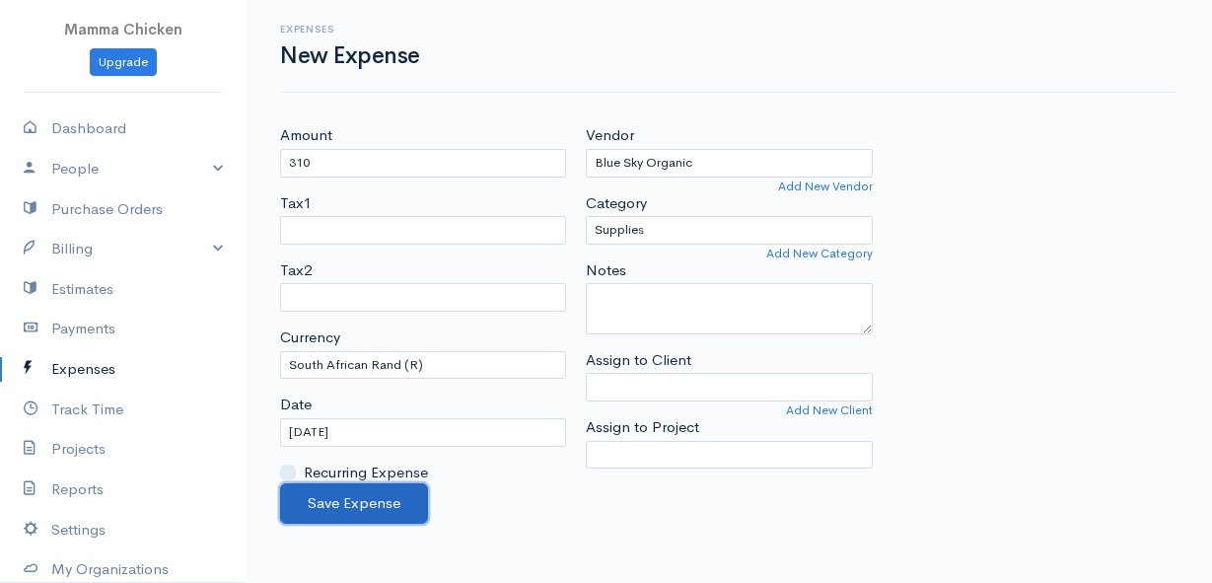
click at [346, 495] on button "Save Expense" at bounding box center [354, 503] width 148 height 40
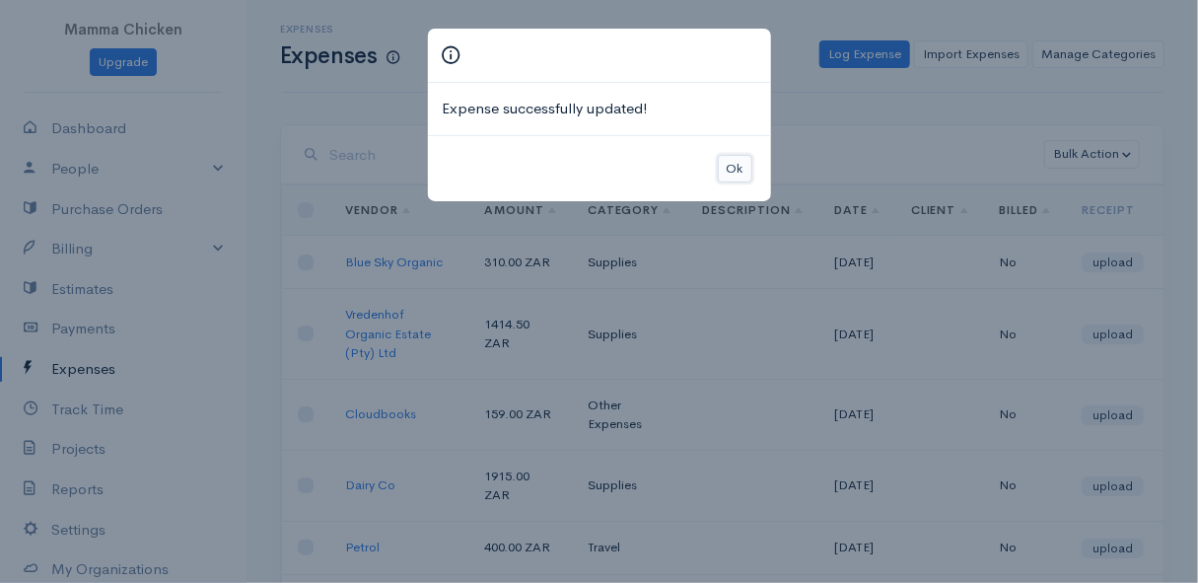
click at [740, 169] on button "Ok" at bounding box center [735, 169] width 35 height 29
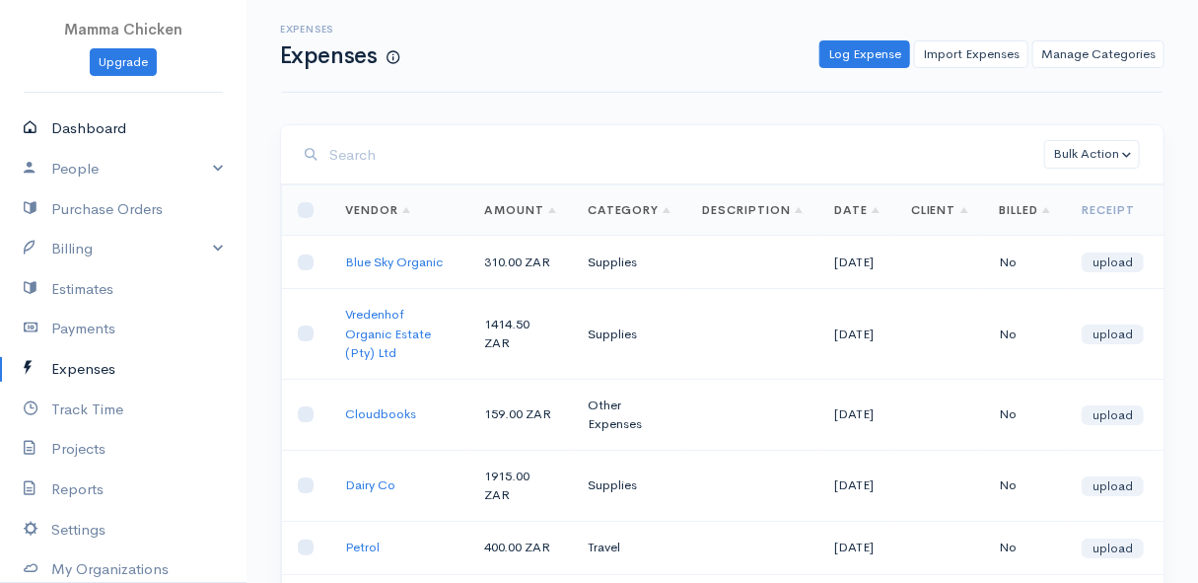
click at [93, 124] on link "Dashboard" at bounding box center [123, 128] width 247 height 40
select select "thistoyear"
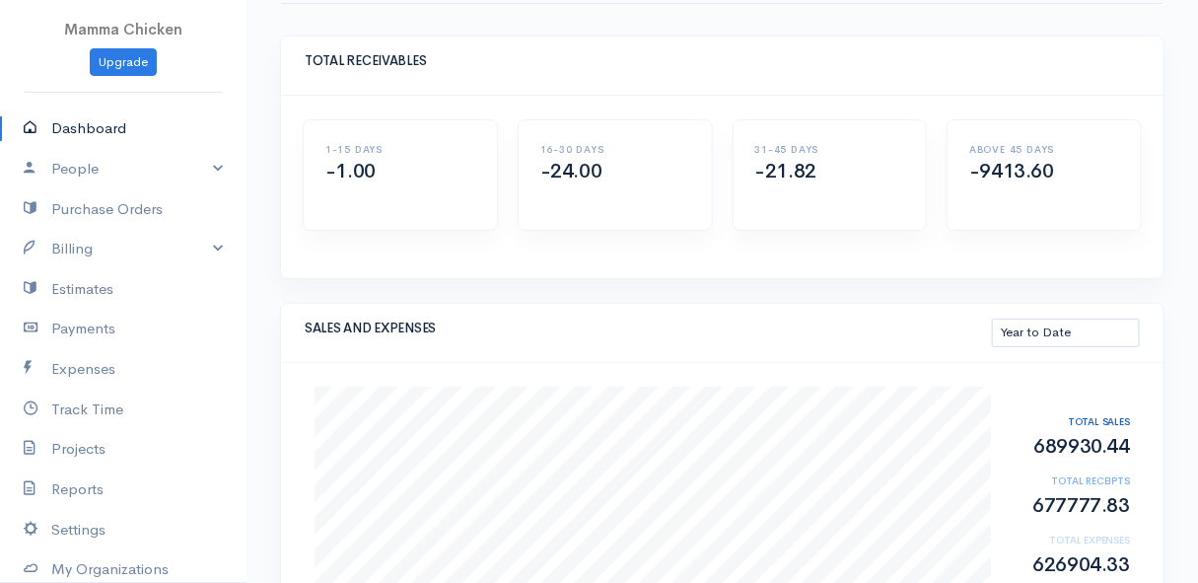
scroll to position [178, 0]
